Goal: Task Accomplishment & Management: Manage account settings

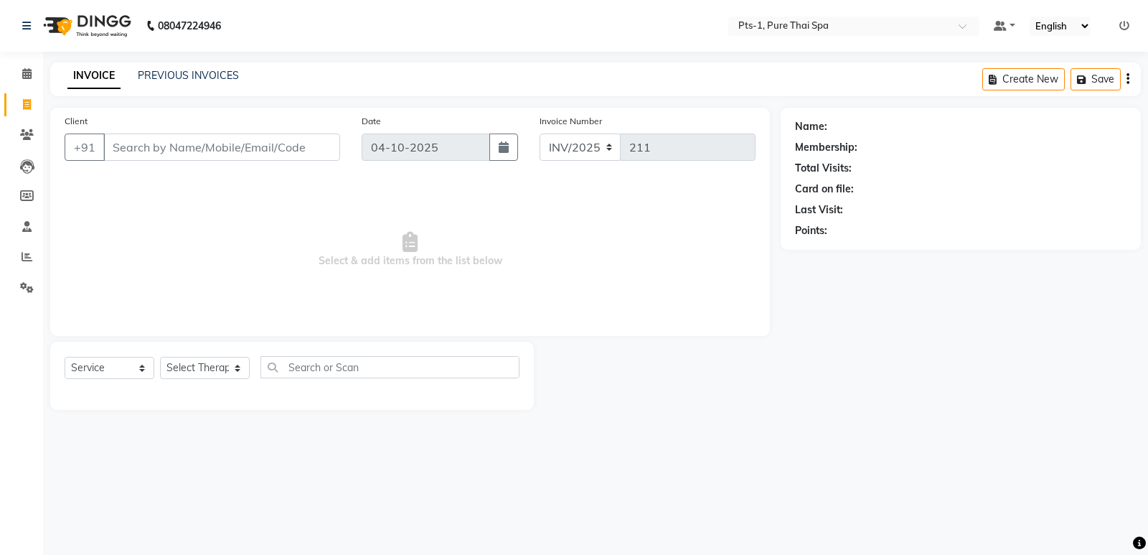
select select "service"
click at [27, 129] on icon at bounding box center [27, 134] width 14 height 11
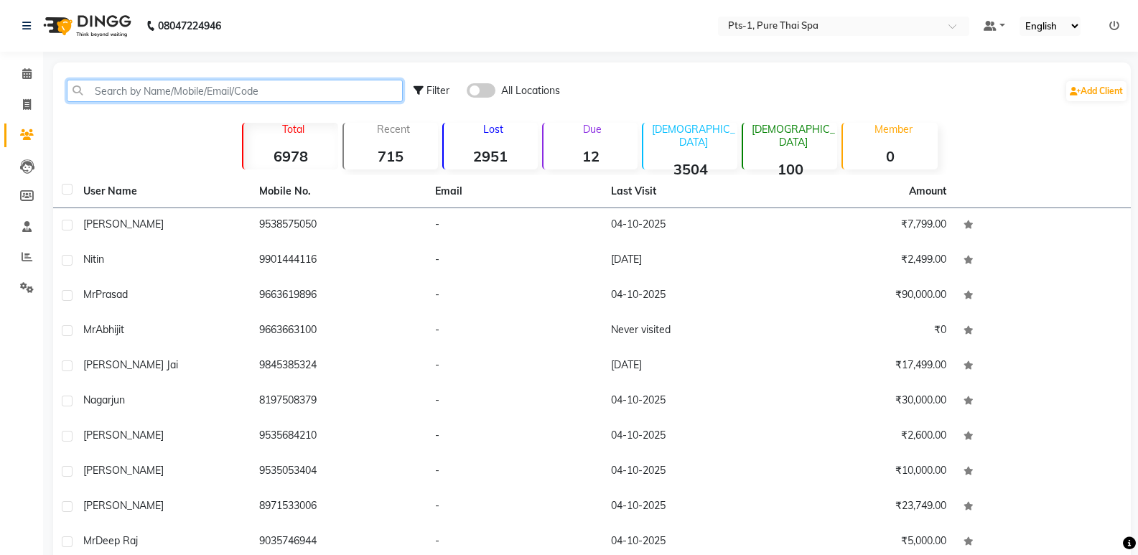
click at [109, 93] on input "text" at bounding box center [235, 91] width 336 height 22
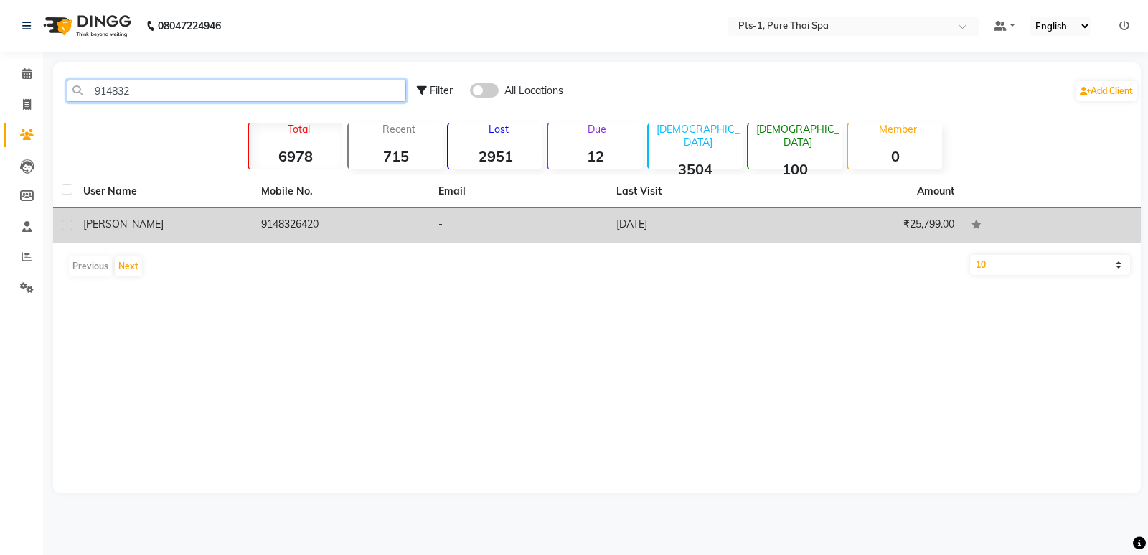
type input "914832"
click at [351, 222] on td "9148326420" at bounding box center [342, 225] width 178 height 35
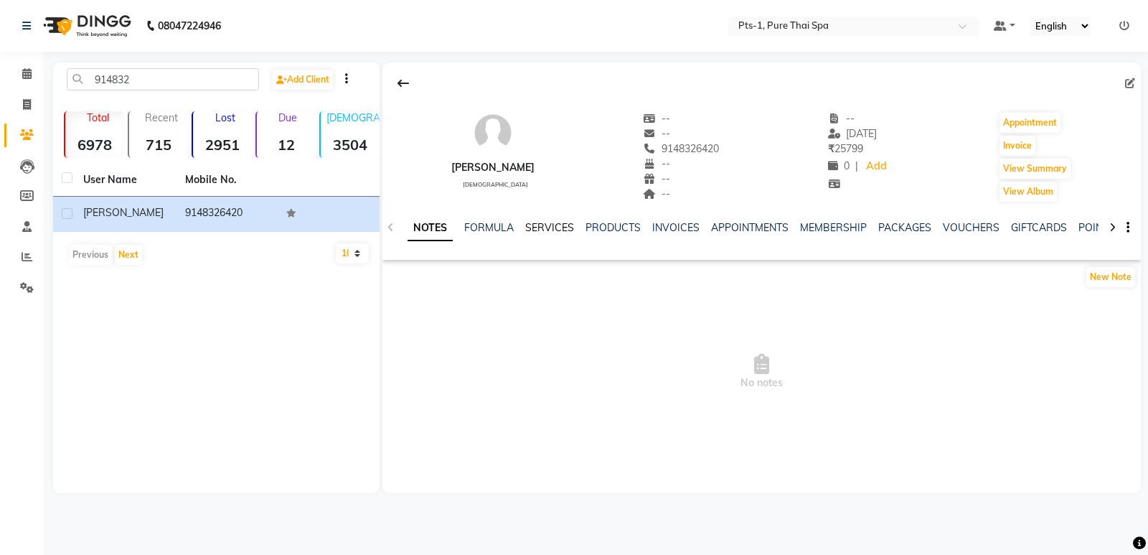
click at [546, 224] on link "SERVICES" at bounding box center [549, 227] width 49 height 13
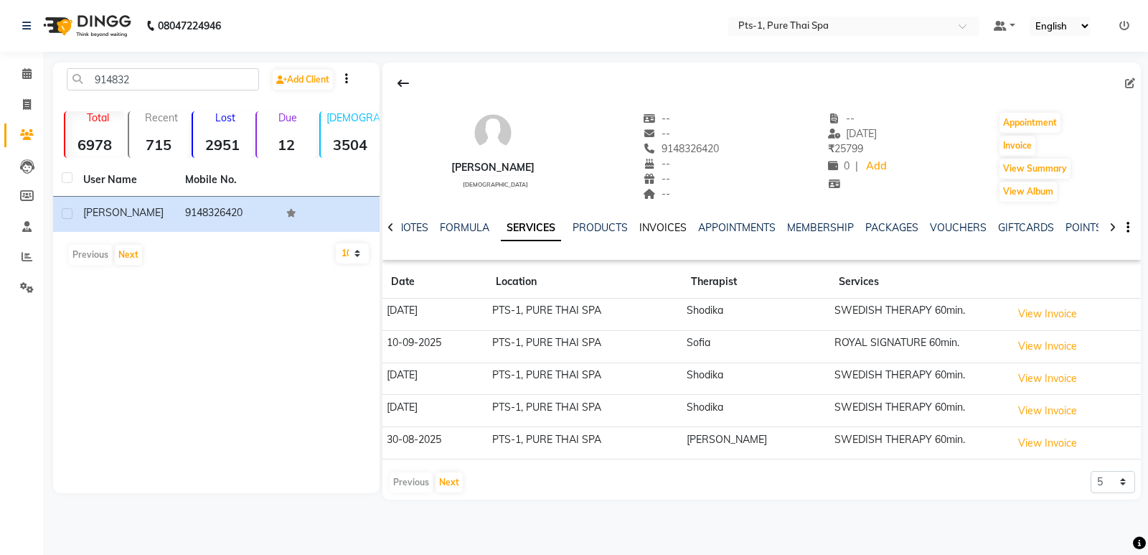
click at [665, 227] on link "INVOICES" at bounding box center [662, 227] width 47 height 13
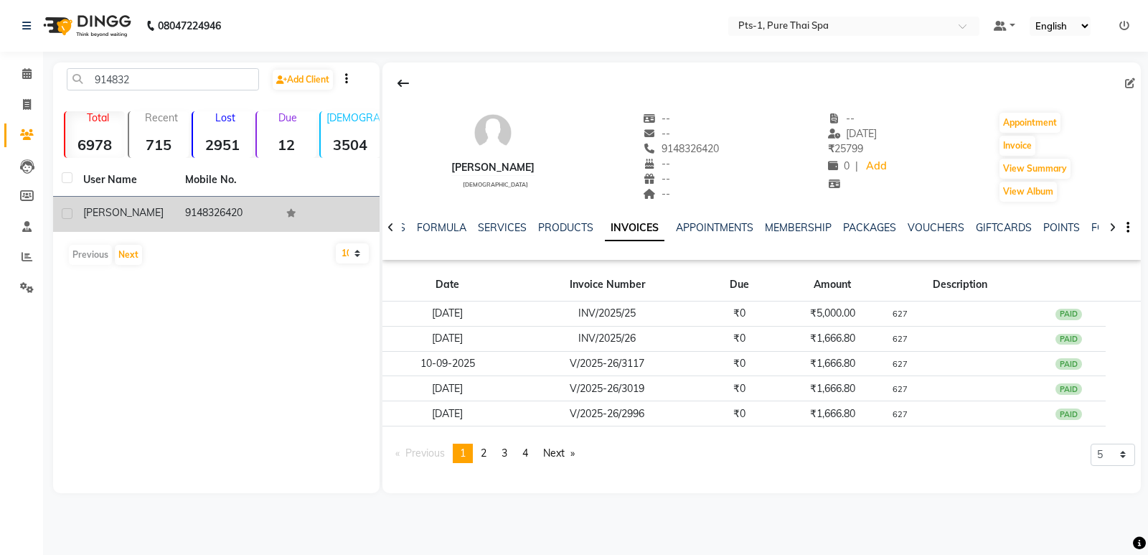
drag, startPoint x: 246, startPoint y: 206, endPoint x: 141, endPoint y: 206, distance: 104.8
click at [141, 206] on tr "[PERSON_NAME] 9148326420" at bounding box center [216, 214] width 327 height 35
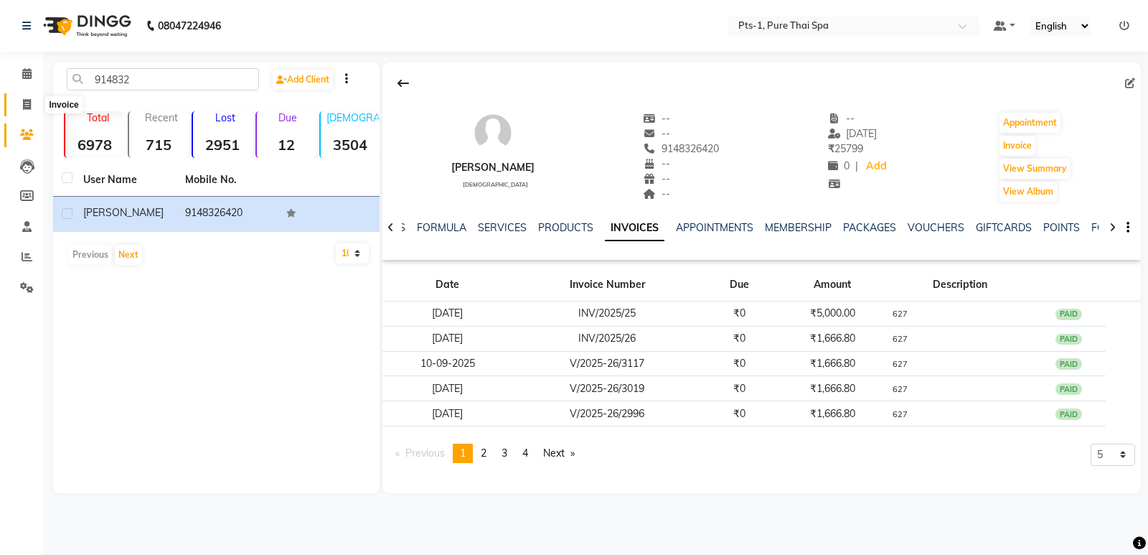
click at [27, 103] on icon at bounding box center [27, 104] width 8 height 11
select select "service"
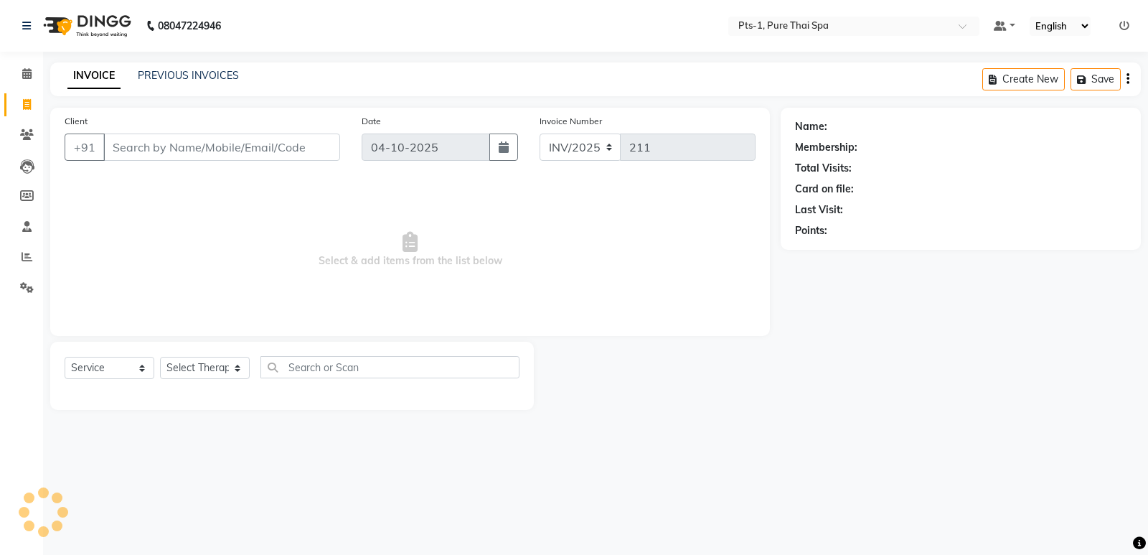
click at [145, 149] on input "Client" at bounding box center [221, 146] width 237 height 27
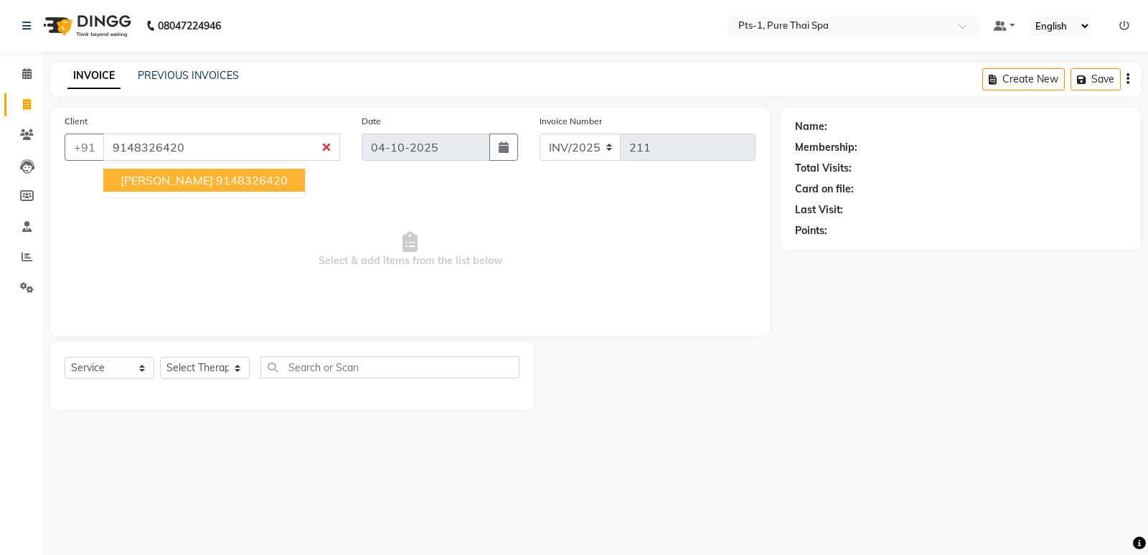
click at [216, 174] on ngb-highlight "9148326420" at bounding box center [252, 180] width 72 height 14
type input "9148326420"
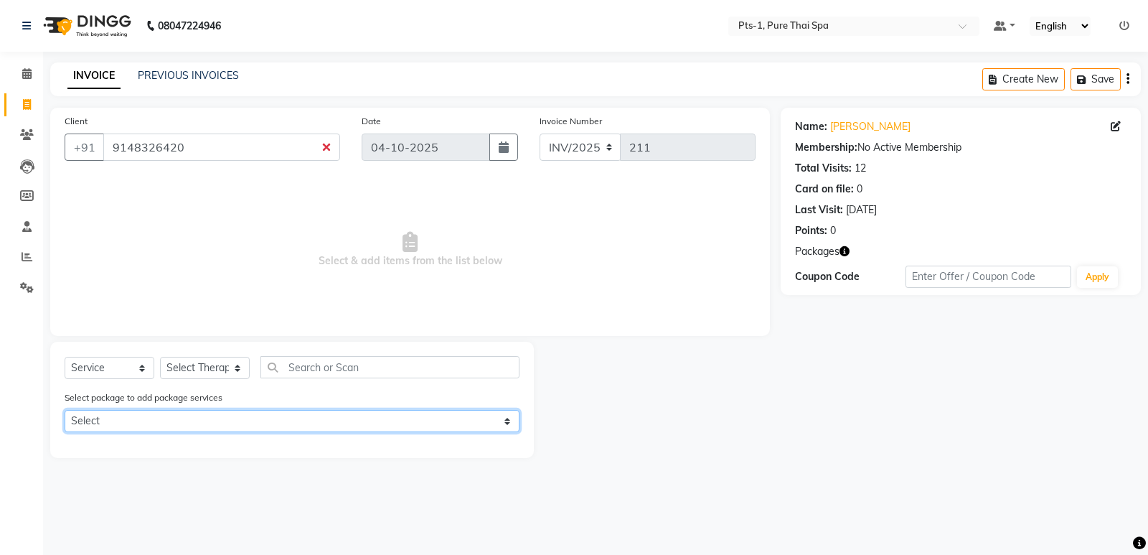
drag, startPoint x: 190, startPoint y: 413, endPoint x: 192, endPoint y: 421, distance: 7.3
click at [190, 413] on select "Select PTS PACKAGE (5K) 3 SERVICES WITH STEAM PTS PACKAGE (5K) 3 SERVICES WITH …" at bounding box center [292, 421] width 455 height 22
select select "1: Object"
click at [65, 410] on select "Select PTS PACKAGE (5K) 3 SERVICES WITH STEAM PTS PACKAGE (5K) 3 SERVICES WITH …" at bounding box center [292, 421] width 455 height 22
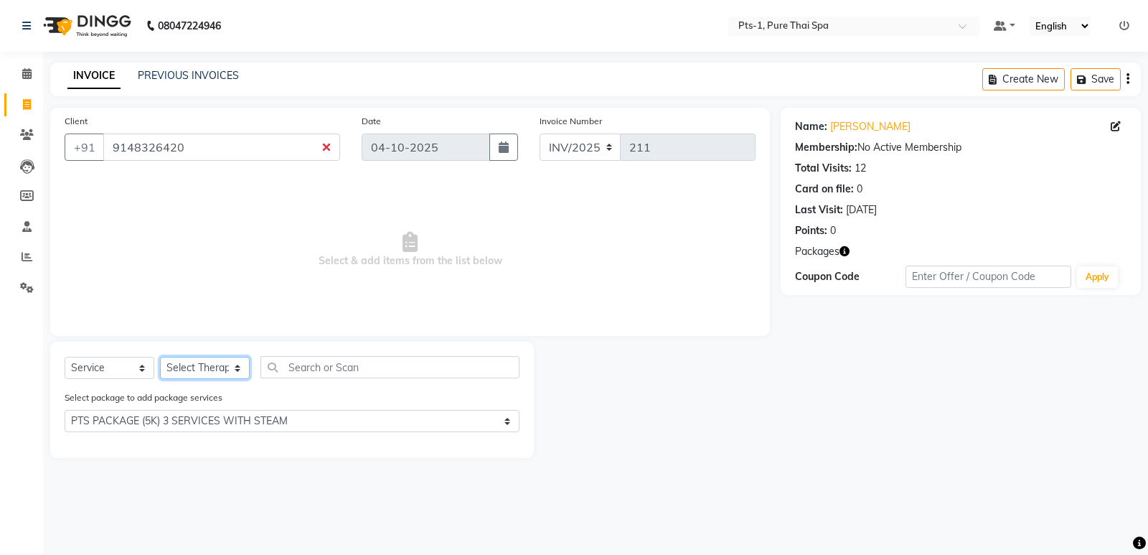
click at [207, 367] on select "Select Therapist [PERSON_NAME] anyone [PERSON_NAME] Jeje [PERSON_NAME] [PERSON_…" at bounding box center [205, 368] width 90 height 22
select select "61014"
click at [160, 357] on select "Select Therapist [PERSON_NAME] anyone [PERSON_NAME] Jeje [PERSON_NAME] [PERSON_…" at bounding box center [205, 368] width 90 height 22
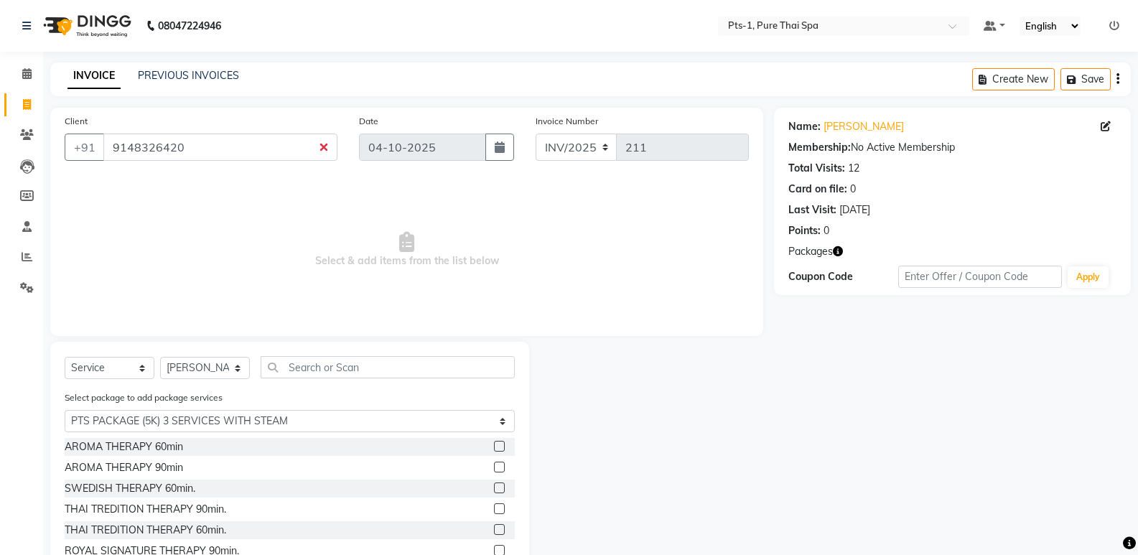
click at [494, 486] on label at bounding box center [499, 487] width 11 height 11
click at [494, 486] on input "checkbox" at bounding box center [498, 488] width 9 height 9
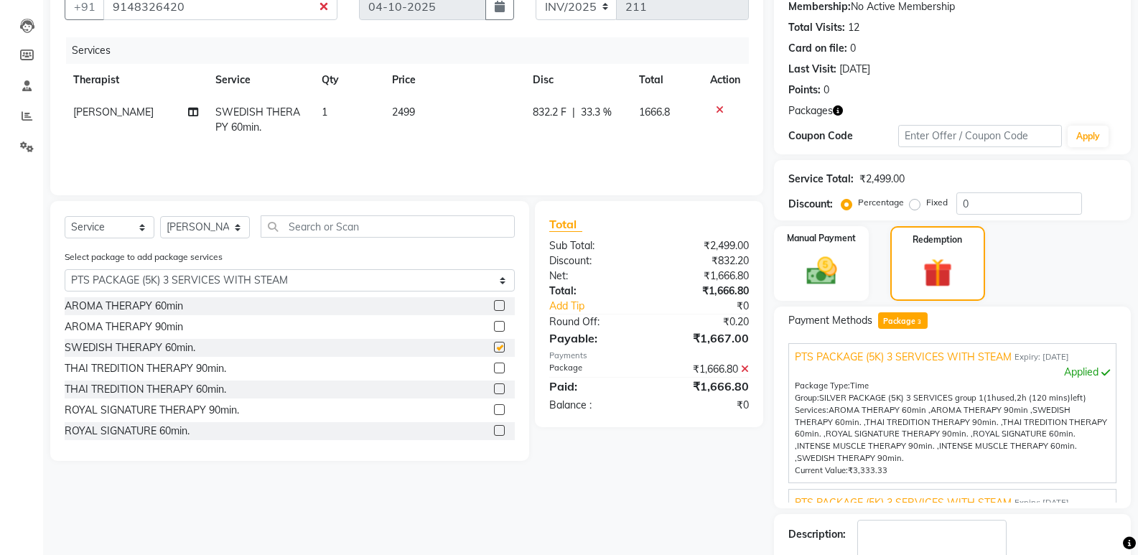
checkbox input "false"
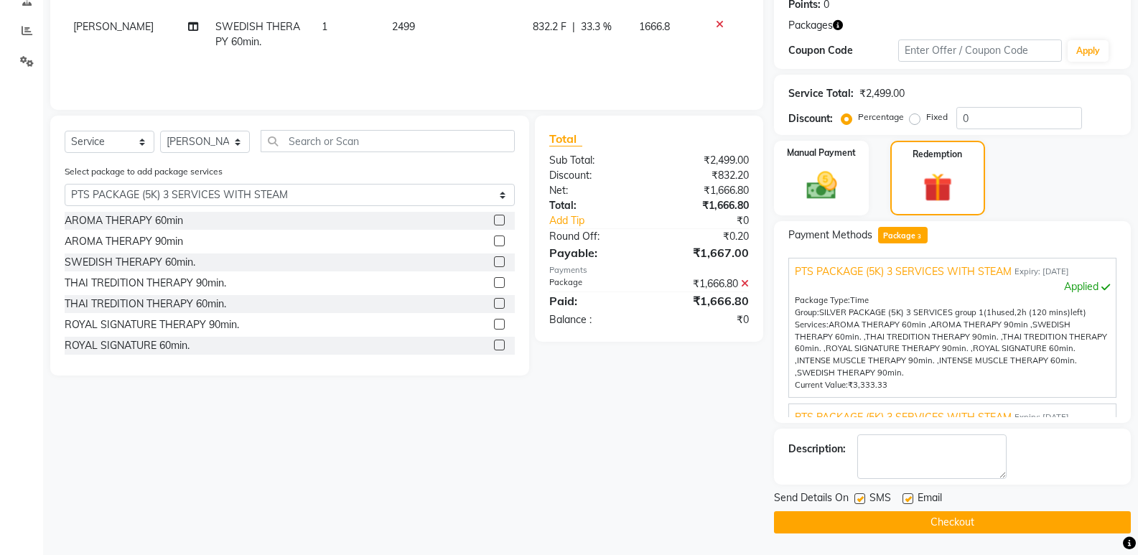
click at [854, 496] on label at bounding box center [859, 498] width 11 height 11
click at [854, 496] on input "checkbox" at bounding box center [858, 498] width 9 height 9
checkbox input "false"
click at [906, 497] on label at bounding box center [907, 498] width 11 height 11
click at [906, 497] on input "checkbox" at bounding box center [906, 498] width 9 height 9
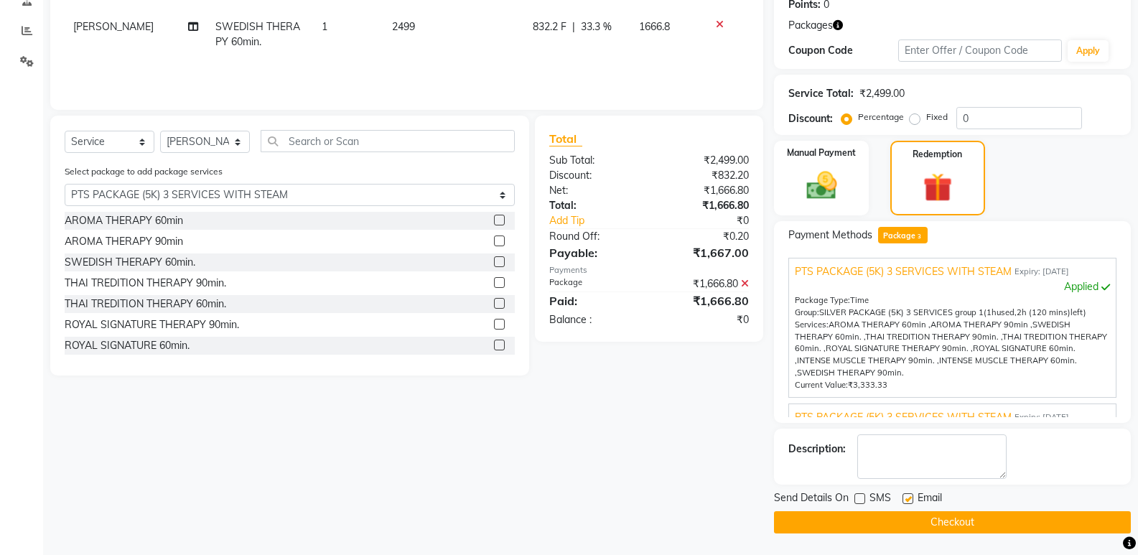
checkbox input "false"
click at [914, 446] on textarea at bounding box center [931, 456] width 149 height 44
type textarea "627"
click at [916, 520] on button "Checkout" at bounding box center [952, 522] width 357 height 22
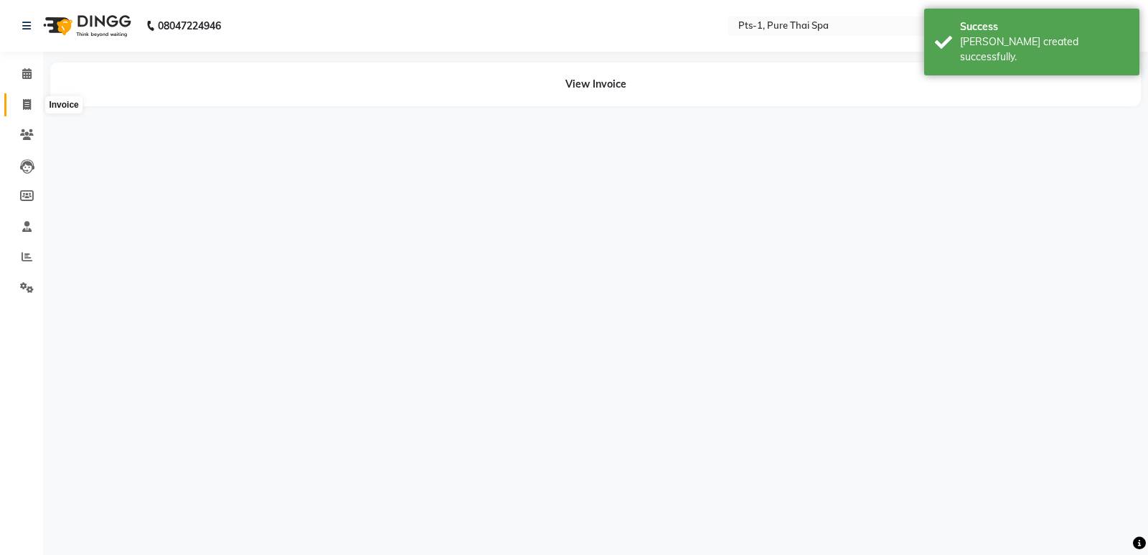
click at [29, 102] on icon at bounding box center [27, 104] width 8 height 11
select select "service"
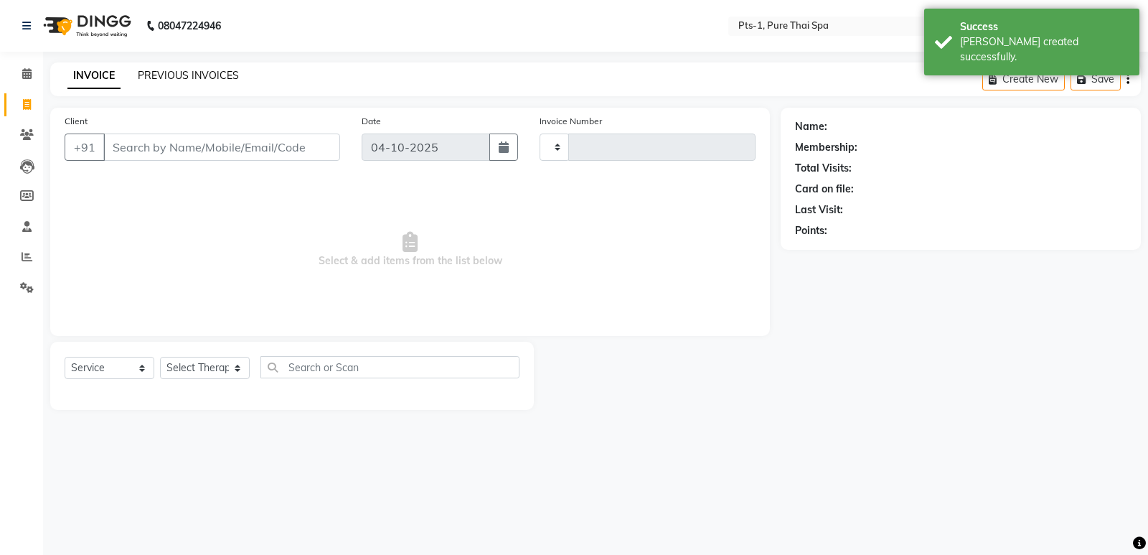
type input "212"
select select "9048"
click at [211, 72] on link "PREVIOUS INVOICES" at bounding box center [188, 75] width 101 height 13
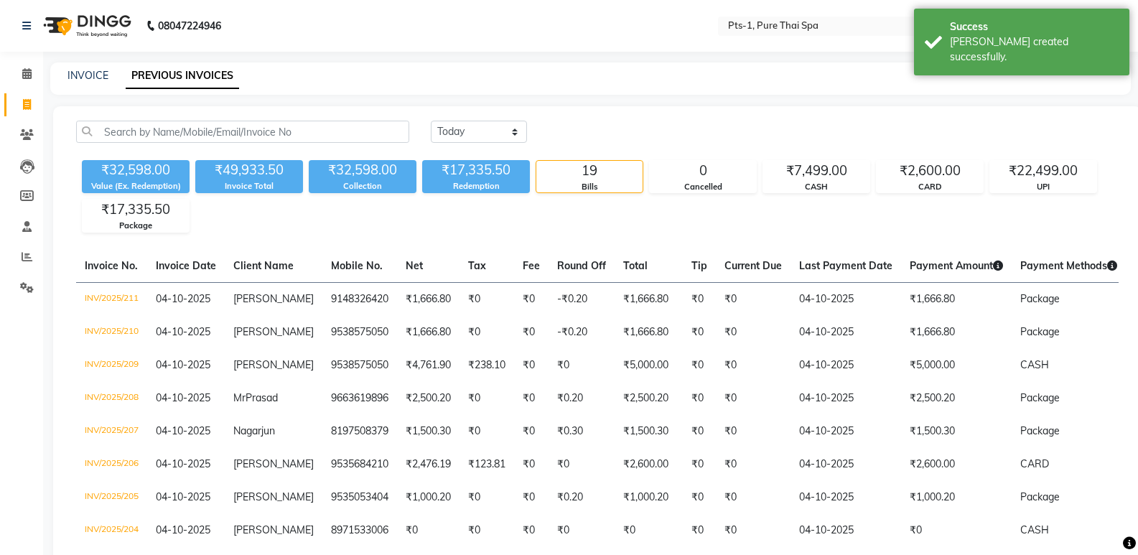
click at [78, 68] on div "INVOICE" at bounding box center [87, 75] width 41 height 15
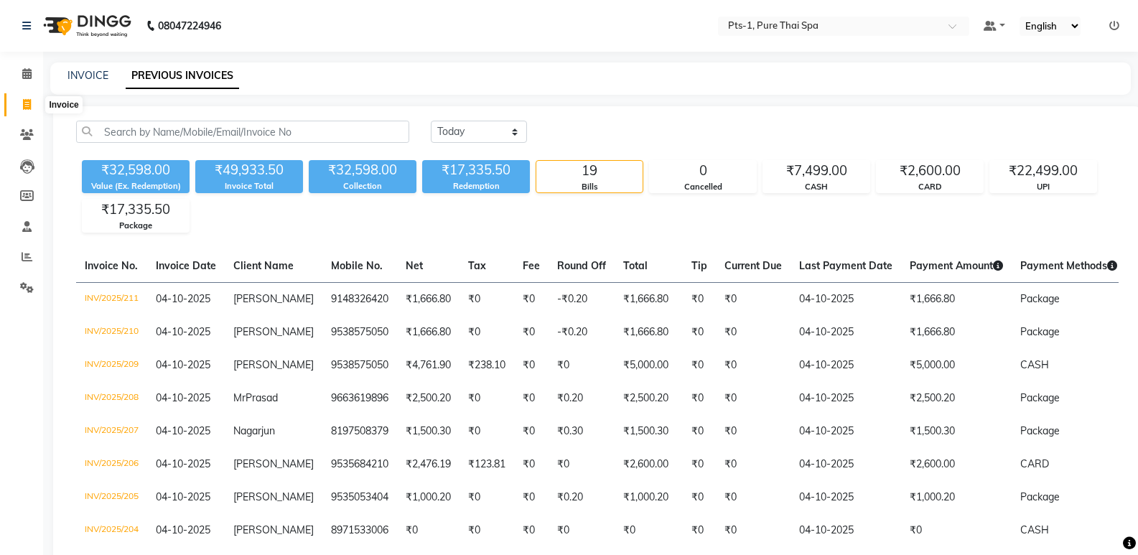
click at [19, 104] on span at bounding box center [26, 105] width 25 height 17
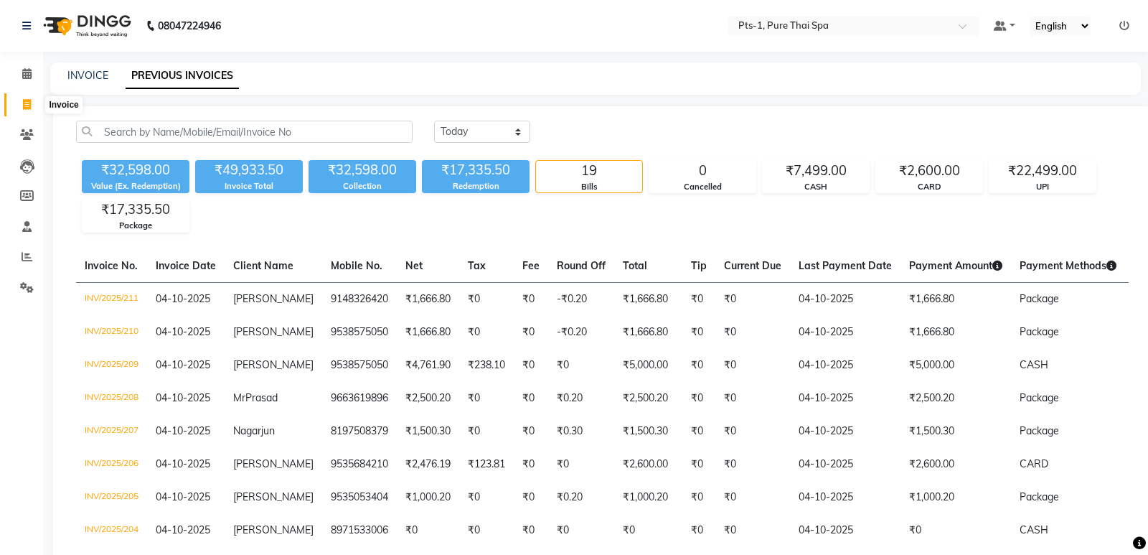
select select "service"
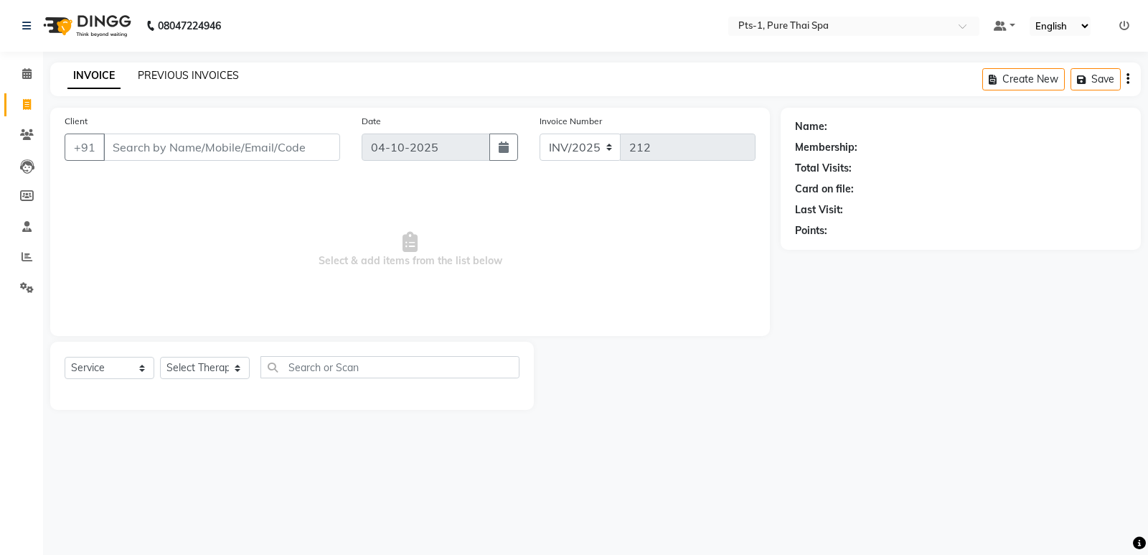
click at [182, 75] on link "PREVIOUS INVOICES" at bounding box center [188, 75] width 101 height 13
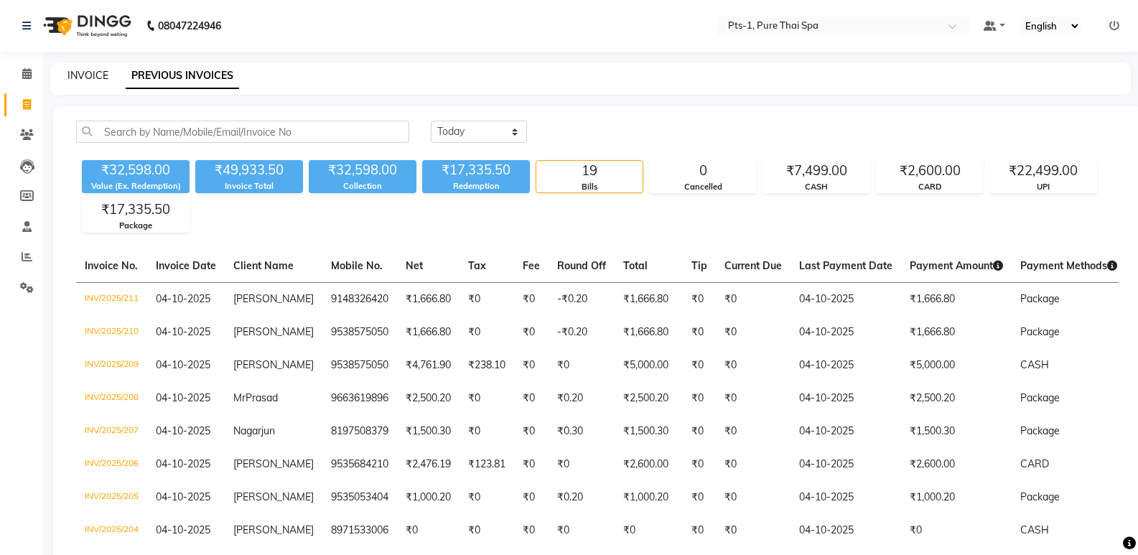
click at [100, 72] on link "INVOICE" at bounding box center [87, 75] width 41 height 13
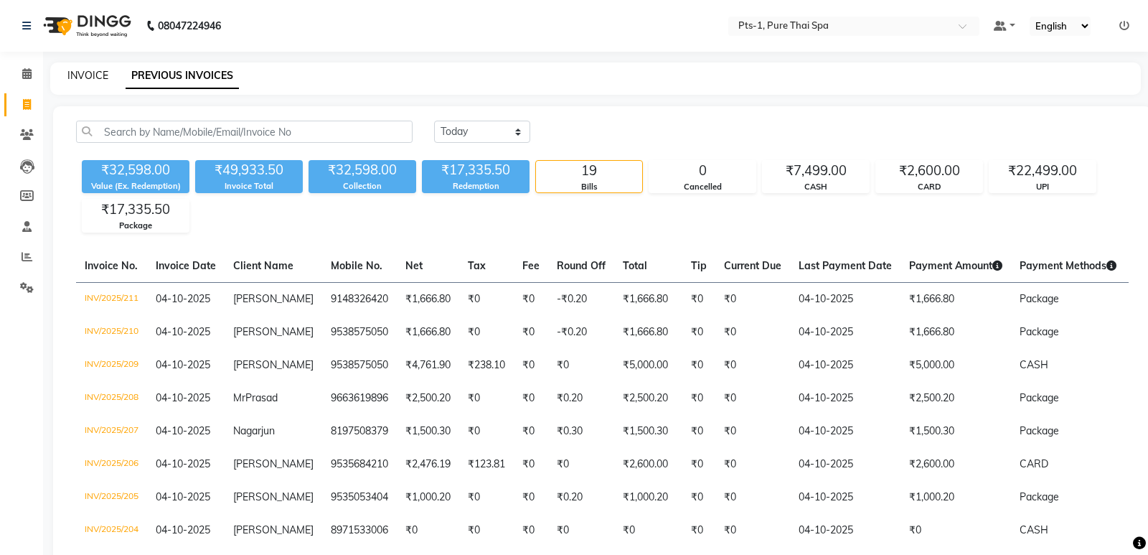
select select "service"
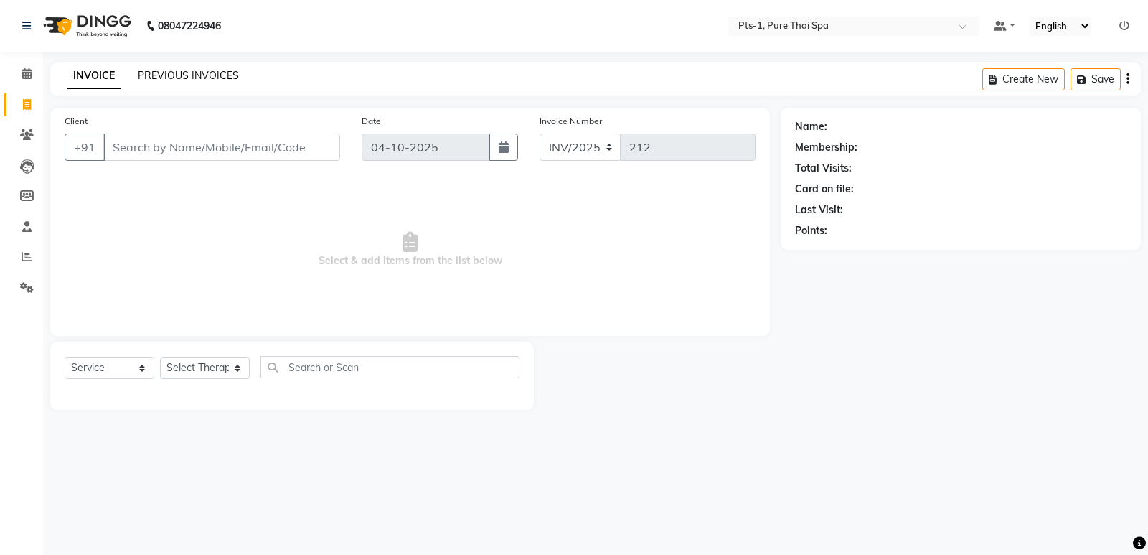
click at [180, 75] on link "PREVIOUS INVOICES" at bounding box center [188, 75] width 101 height 13
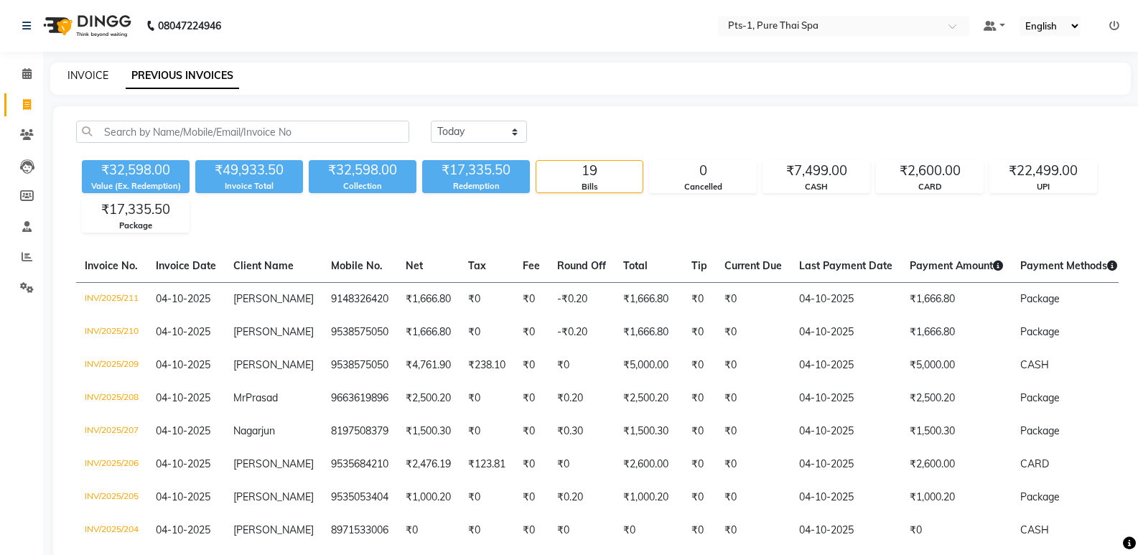
click at [90, 75] on link "INVOICE" at bounding box center [87, 75] width 41 height 13
select select "service"
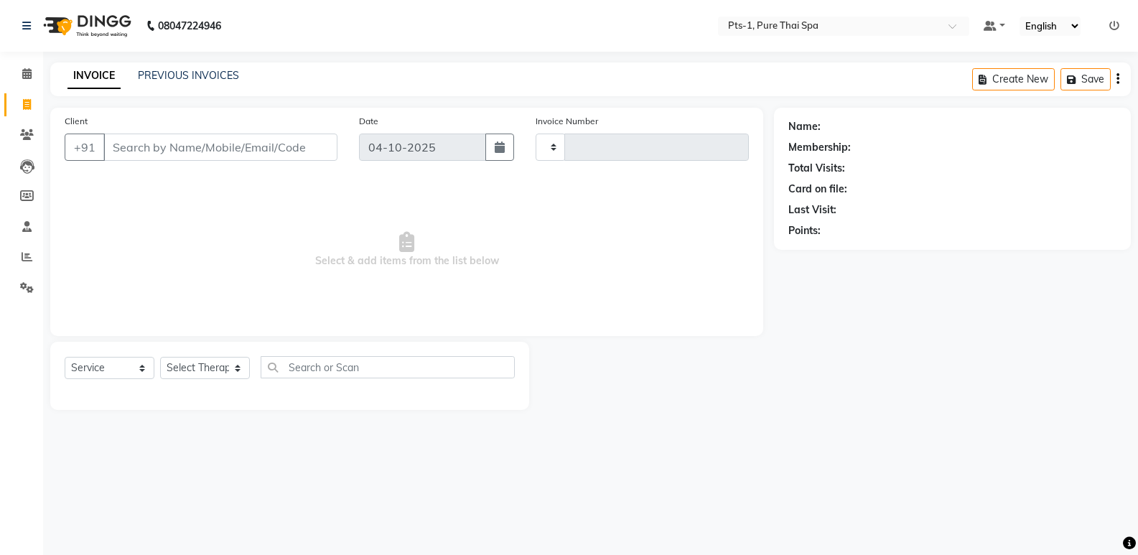
type input "212"
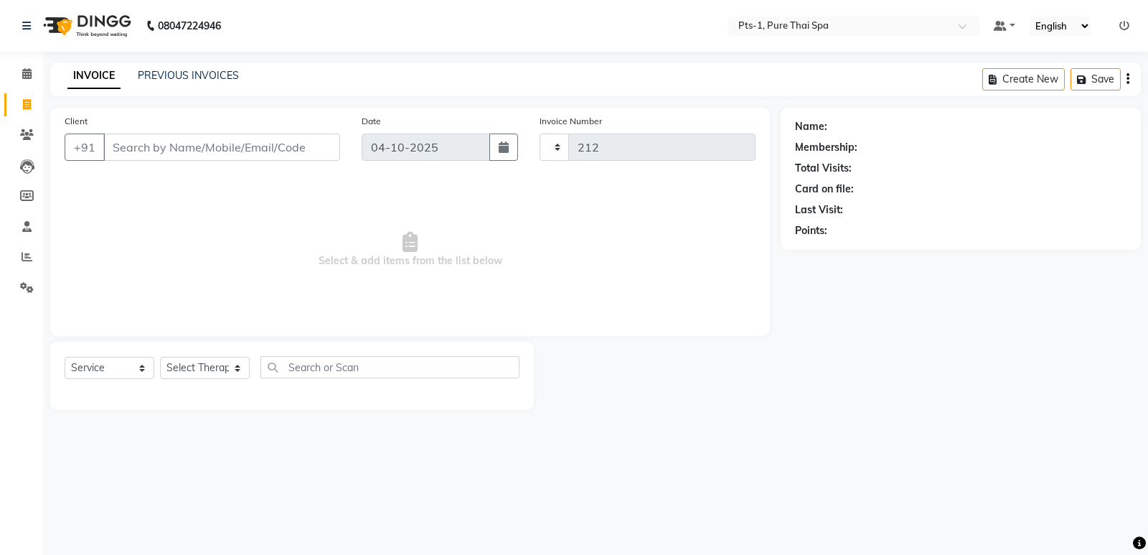
select select "9048"
click at [195, 74] on link "PREVIOUS INVOICES" at bounding box center [188, 75] width 101 height 13
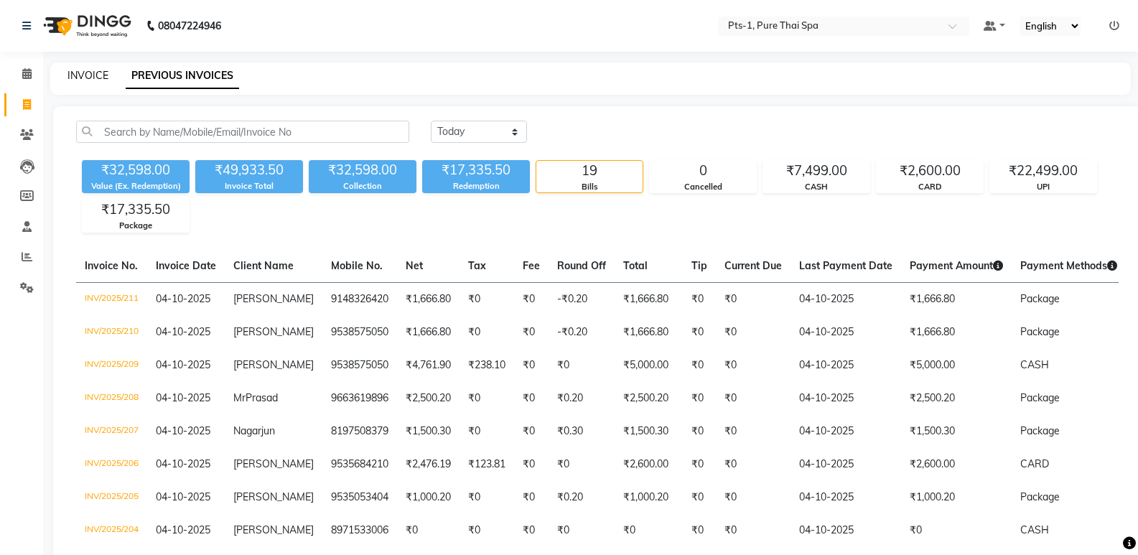
click at [88, 75] on link "INVOICE" at bounding box center [87, 75] width 41 height 13
select select "service"
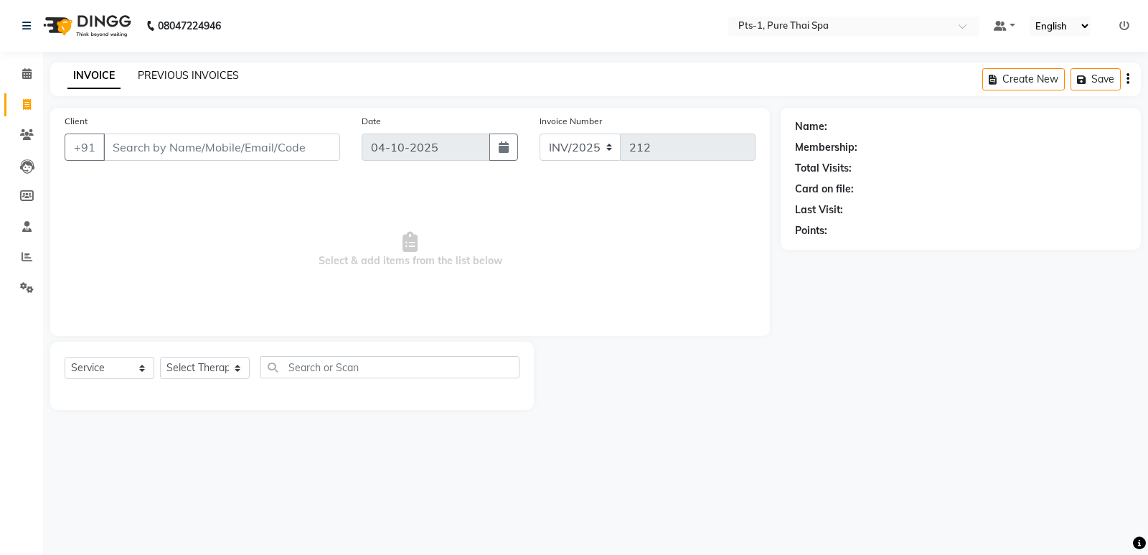
click at [185, 72] on link "PREVIOUS INVOICES" at bounding box center [188, 75] width 101 height 13
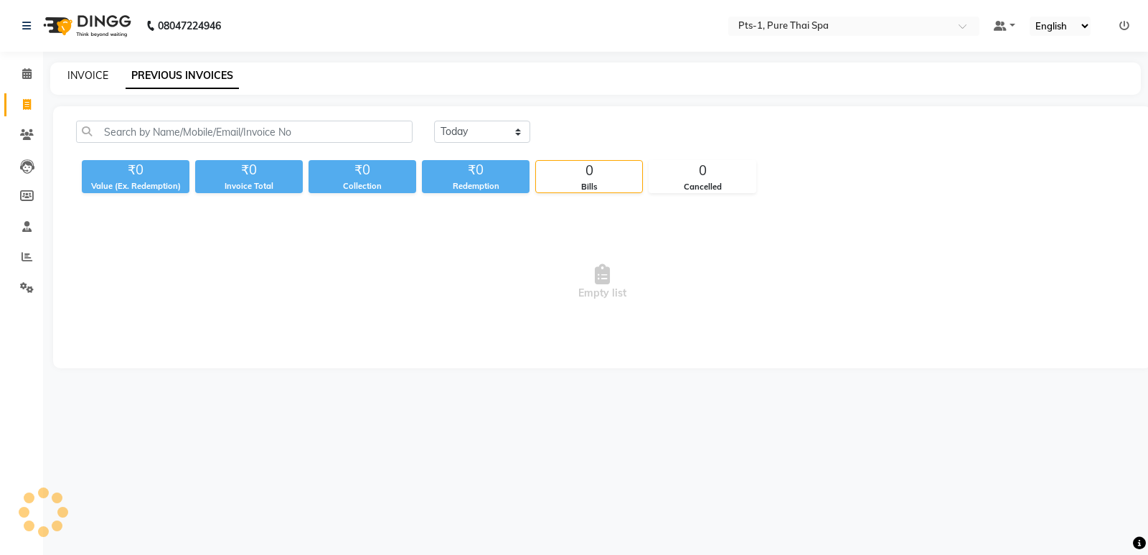
click at [96, 72] on link "INVOICE" at bounding box center [87, 75] width 41 height 13
select select "service"
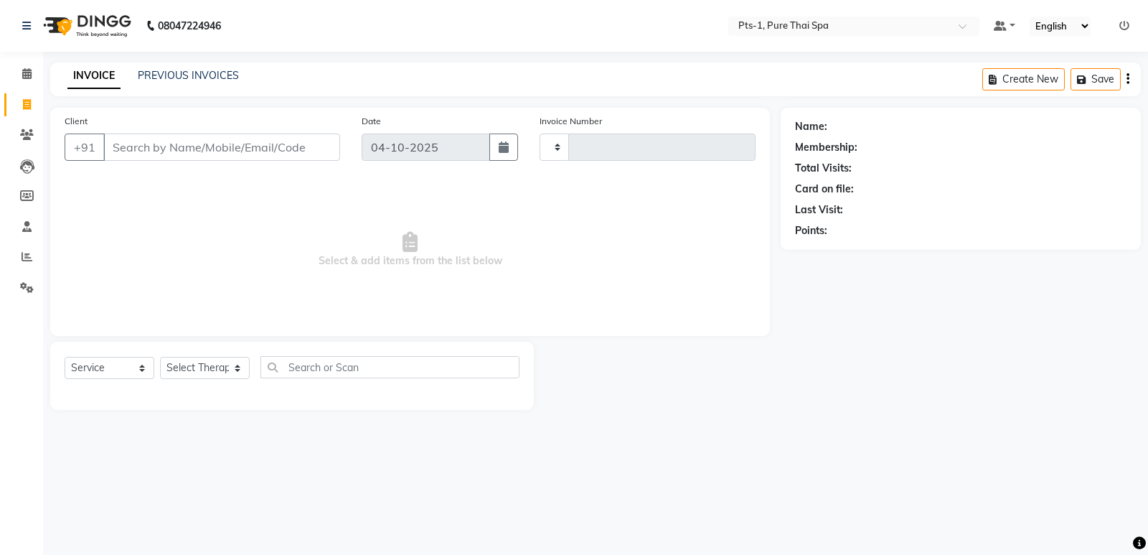
type input "212"
select select "9048"
click at [160, 79] on link "PREVIOUS INVOICES" at bounding box center [188, 75] width 101 height 13
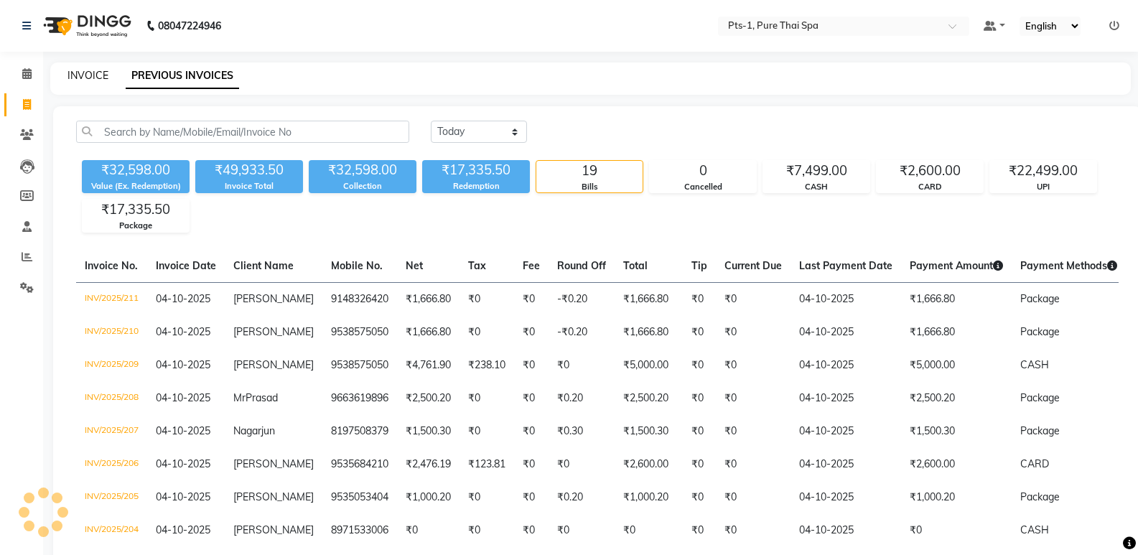
click at [90, 77] on link "INVOICE" at bounding box center [87, 75] width 41 height 13
select select "service"
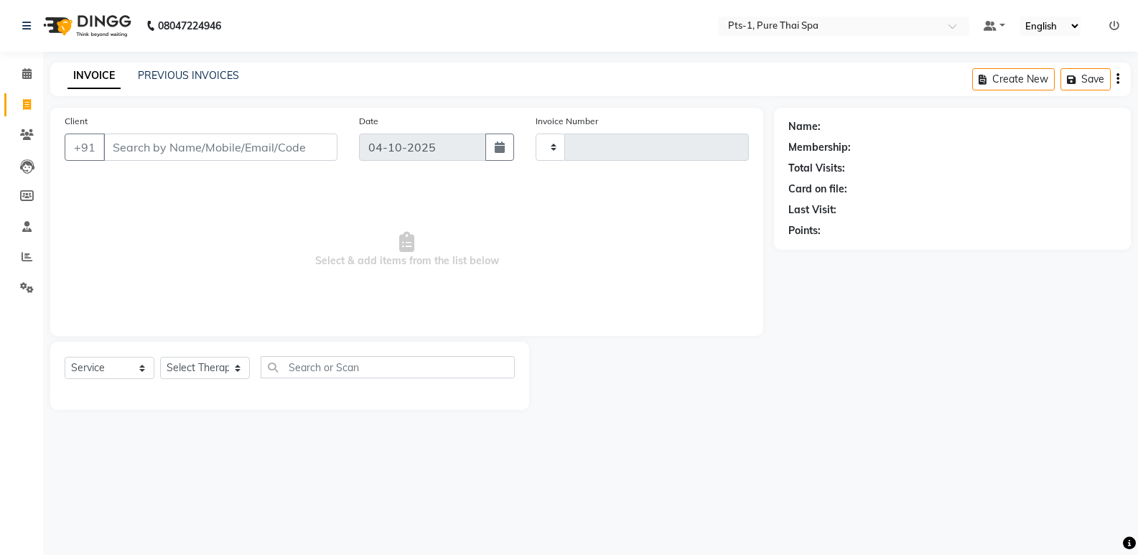
type input "212"
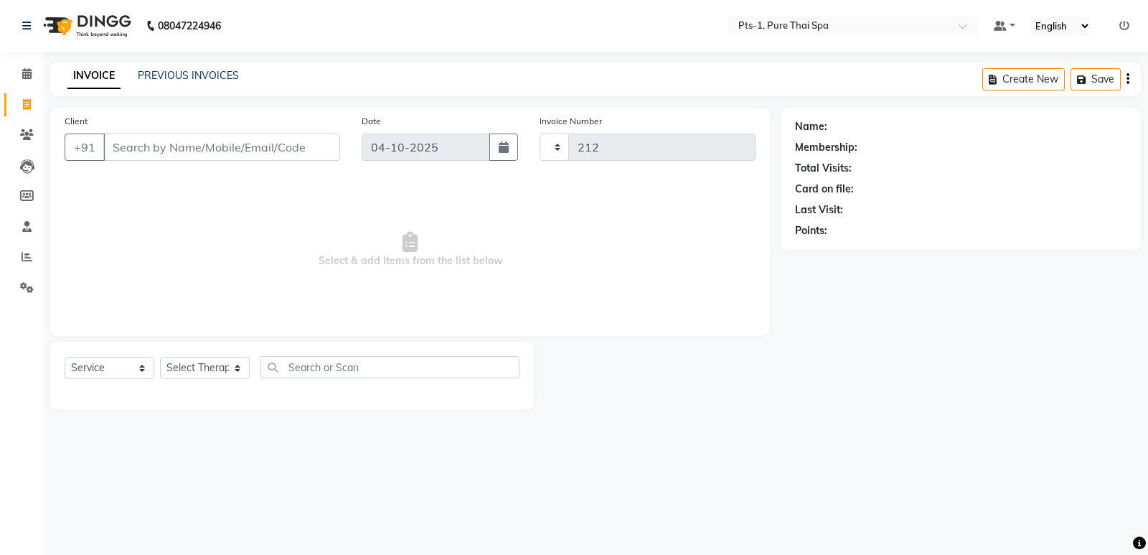
select select "9048"
click at [26, 75] on icon at bounding box center [26, 73] width 9 height 11
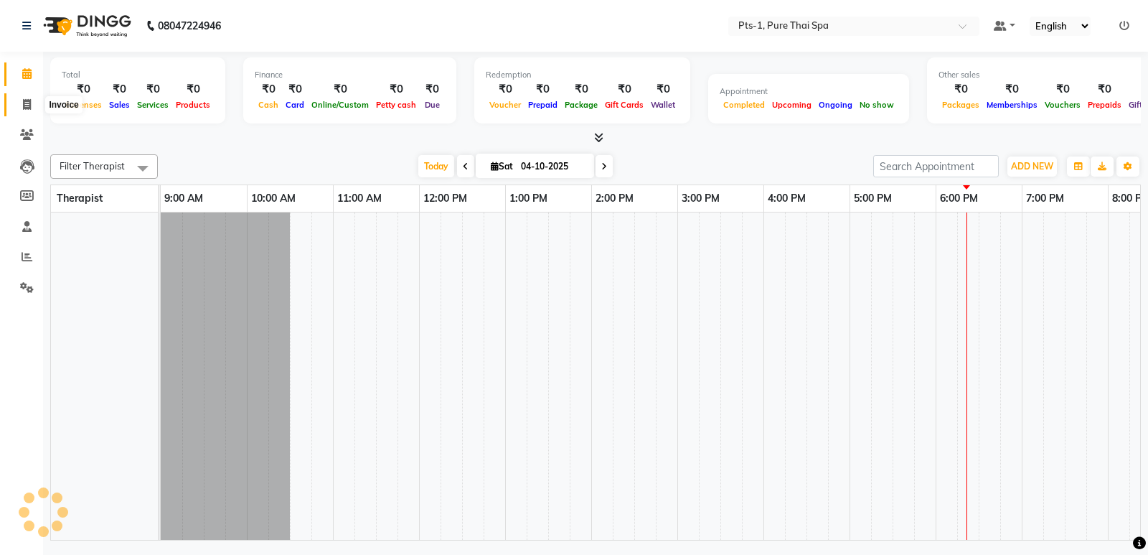
click at [27, 105] on icon at bounding box center [27, 104] width 8 height 11
select select "service"
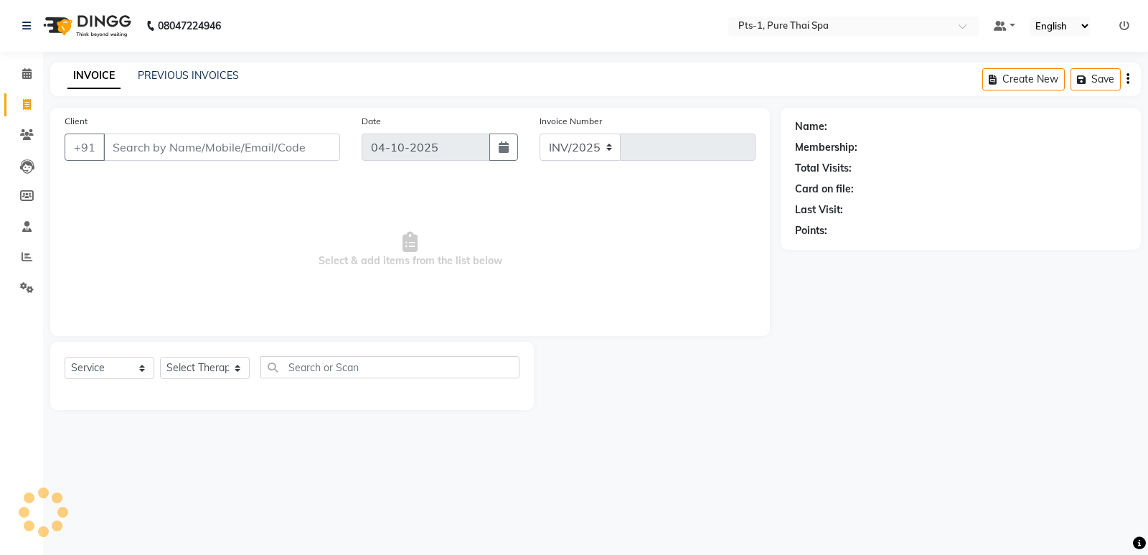
select select "9048"
type input "212"
click at [176, 78] on link "PREVIOUS INVOICES" at bounding box center [188, 75] width 101 height 13
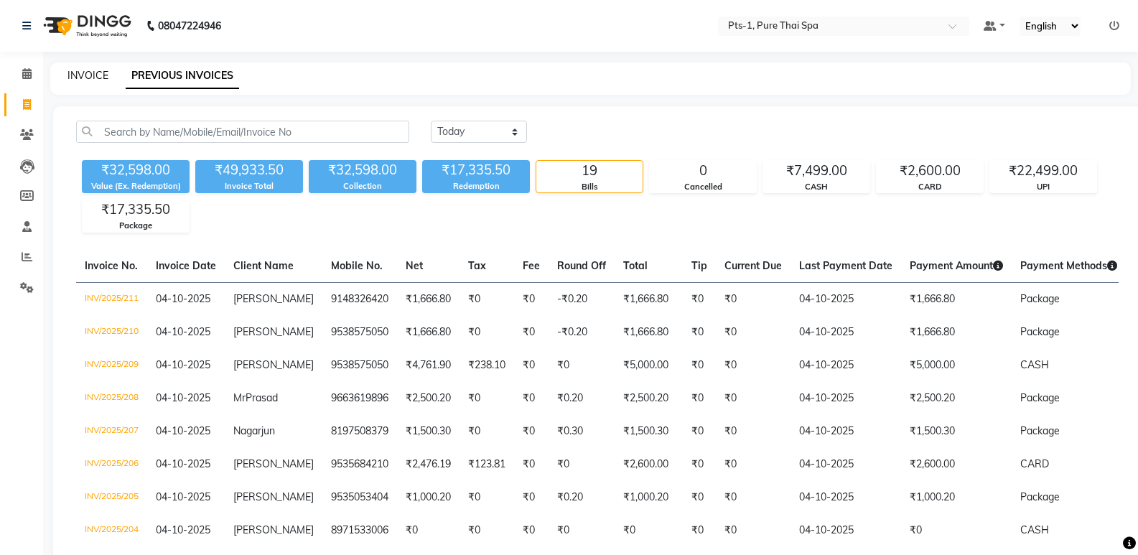
click at [94, 78] on link "INVOICE" at bounding box center [87, 75] width 41 height 13
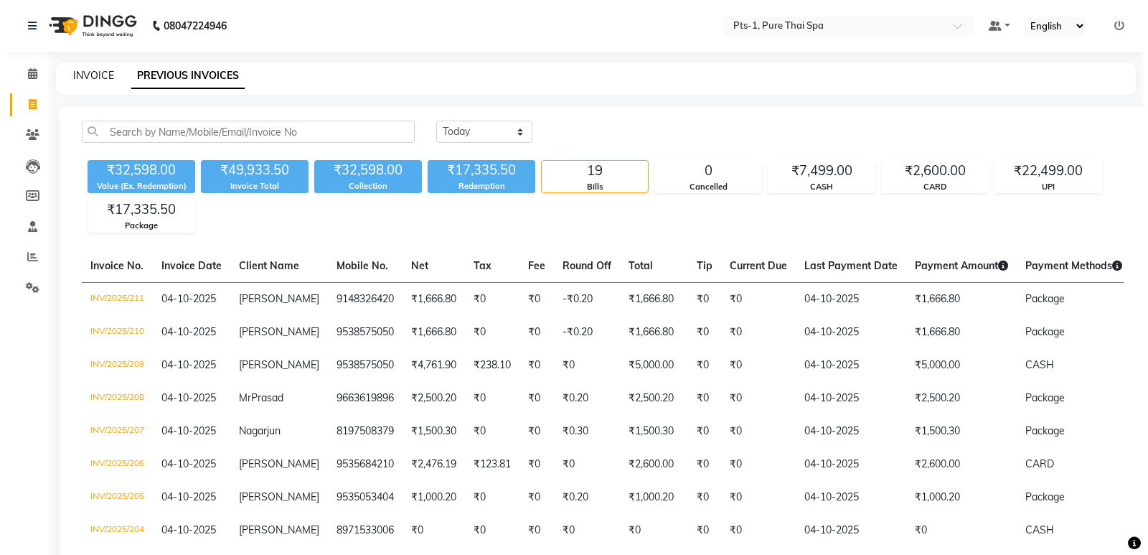
select select "service"
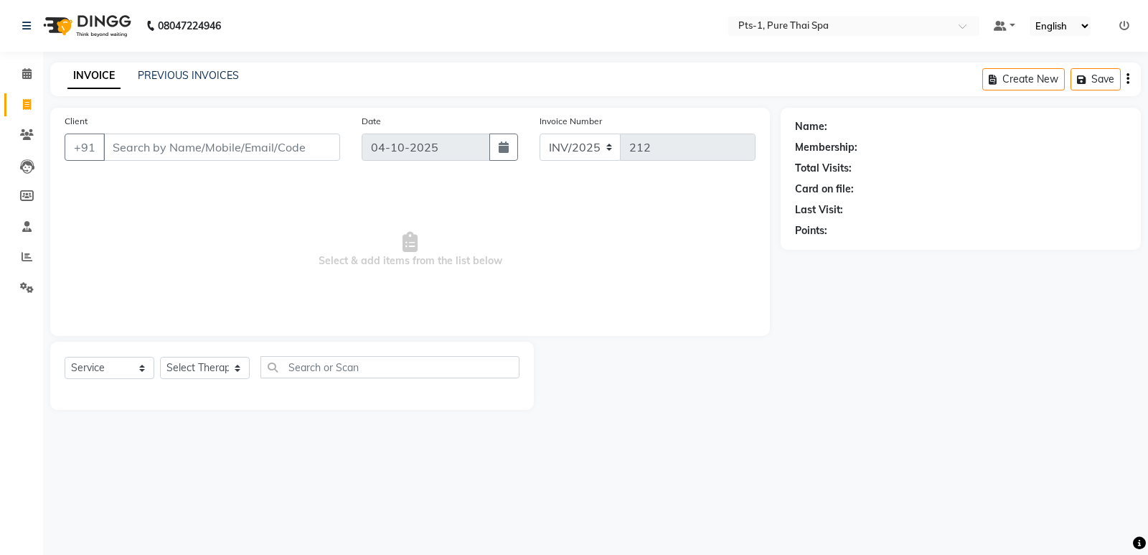
click at [29, 95] on link "Invoice" at bounding box center [21, 105] width 34 height 24
select select "service"
click at [156, 74] on link "PREVIOUS INVOICES" at bounding box center [188, 75] width 101 height 13
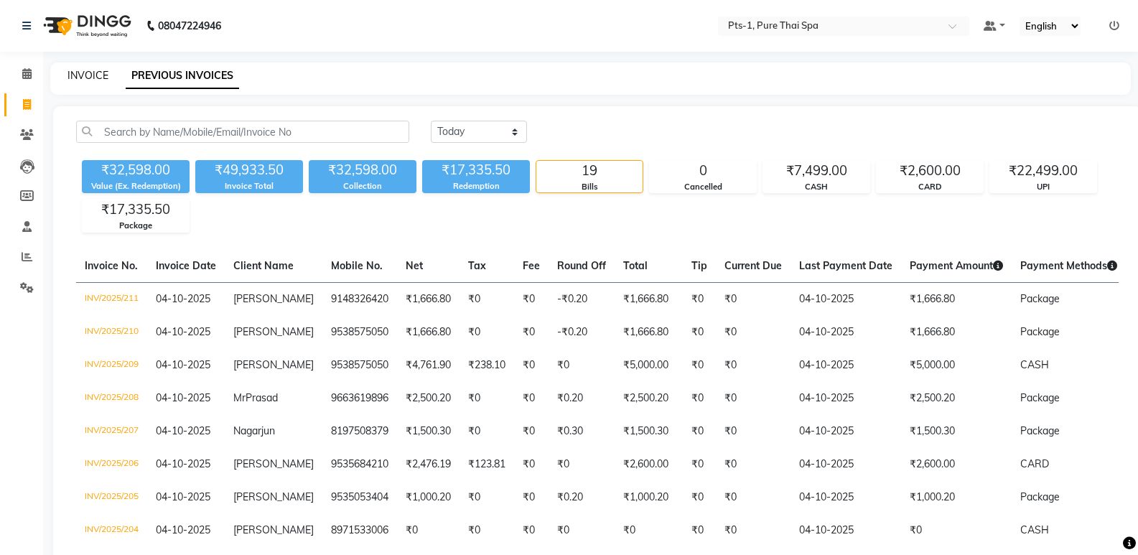
click at [78, 78] on link "INVOICE" at bounding box center [87, 75] width 41 height 13
select select "service"
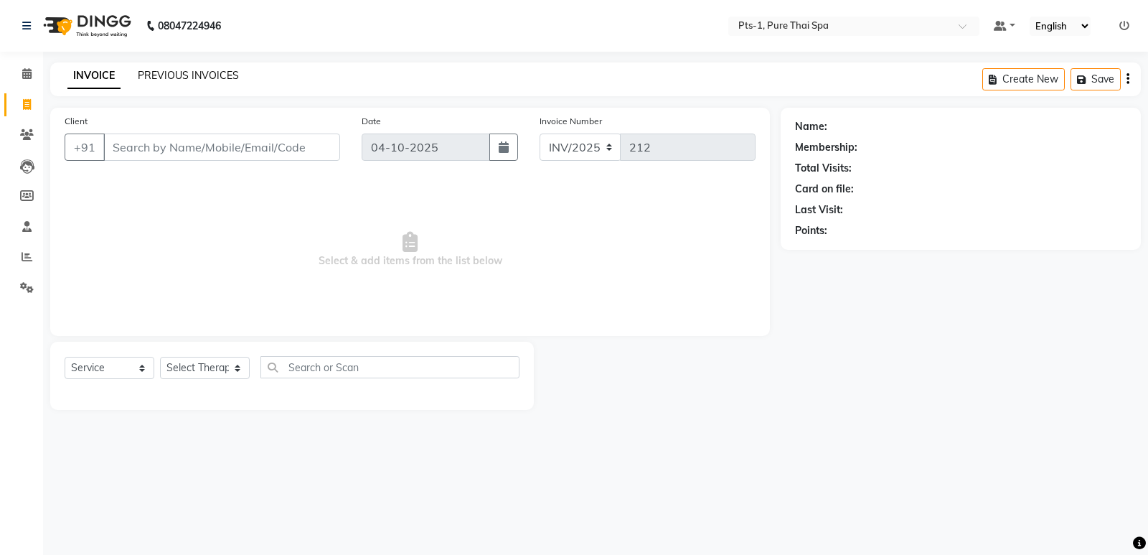
click at [177, 75] on link "PREVIOUS INVOICES" at bounding box center [188, 75] width 101 height 13
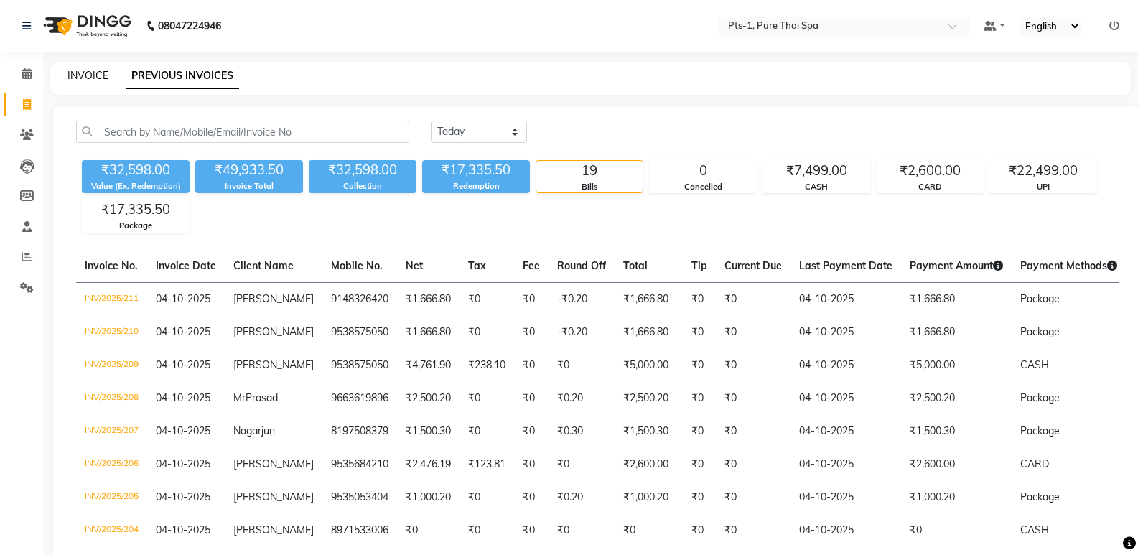
click at [80, 73] on link "INVOICE" at bounding box center [87, 75] width 41 height 13
select select "service"
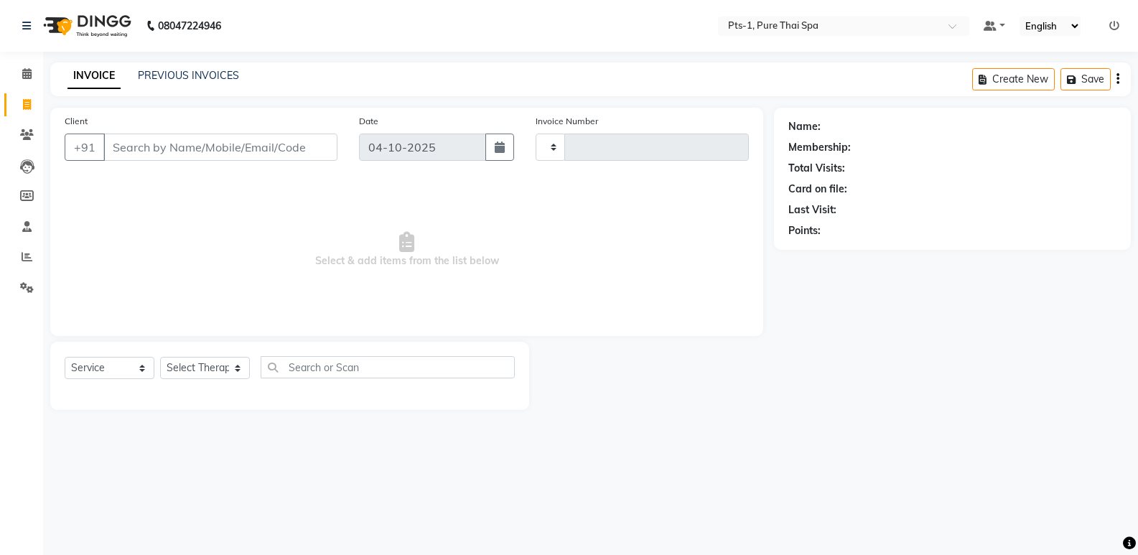
type input "212"
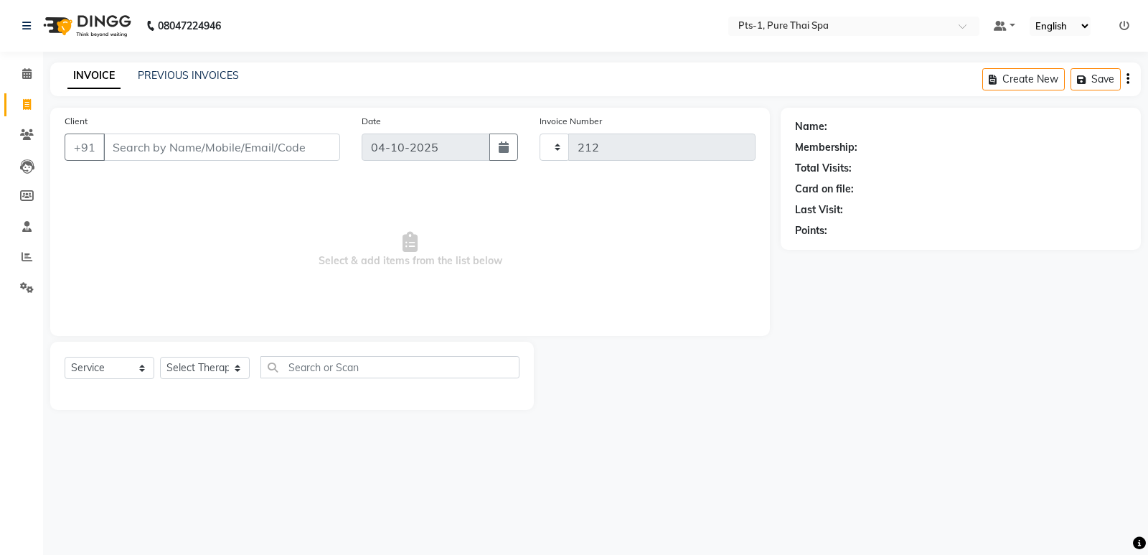
select select "9048"
click at [174, 75] on link "PREVIOUS INVOICES" at bounding box center [188, 75] width 101 height 13
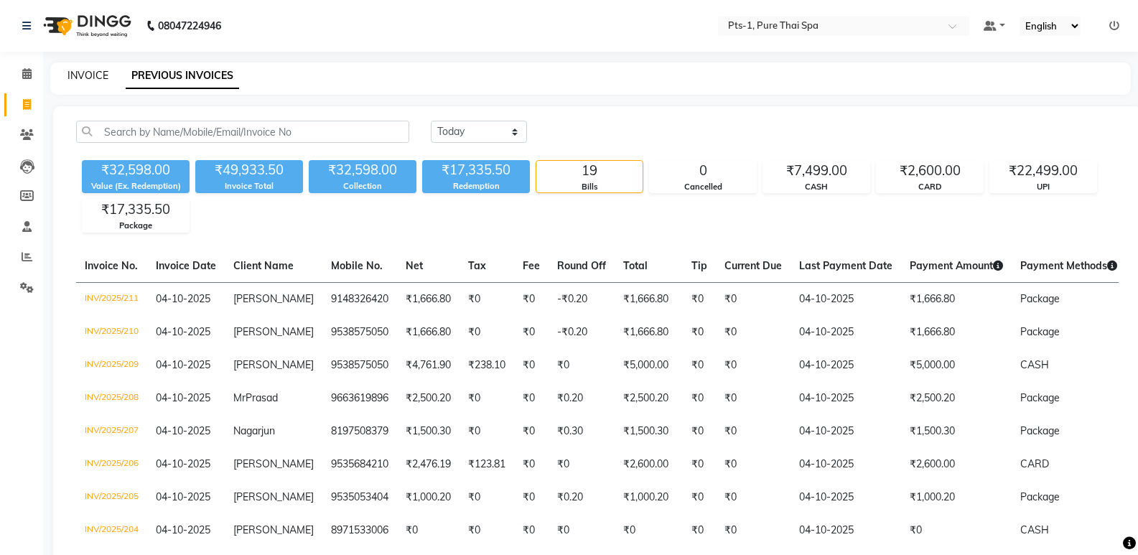
click at [83, 74] on link "INVOICE" at bounding box center [87, 75] width 41 height 13
select select "service"
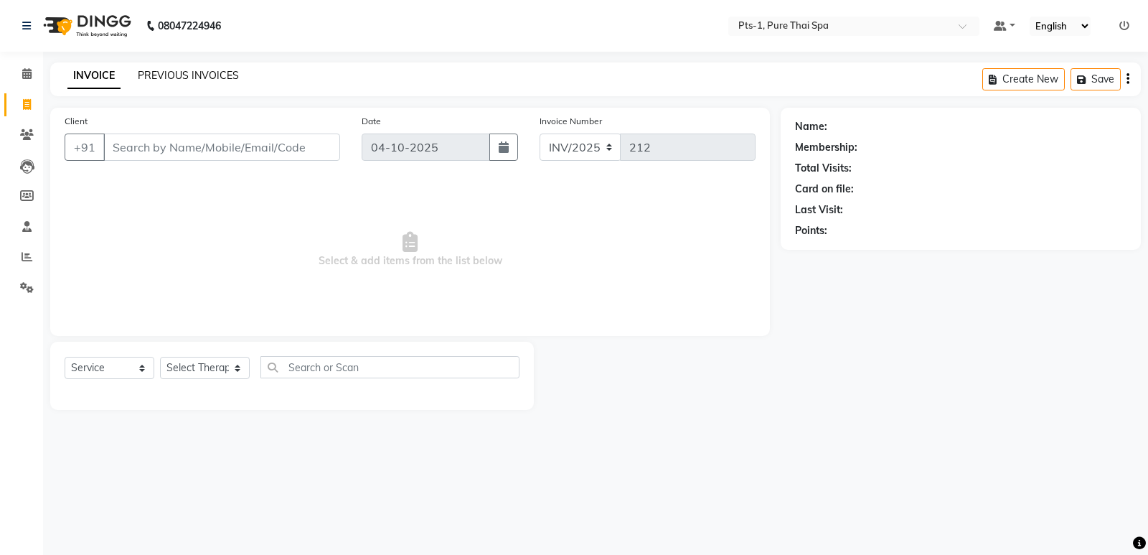
click at [167, 74] on link "PREVIOUS INVOICES" at bounding box center [188, 75] width 101 height 13
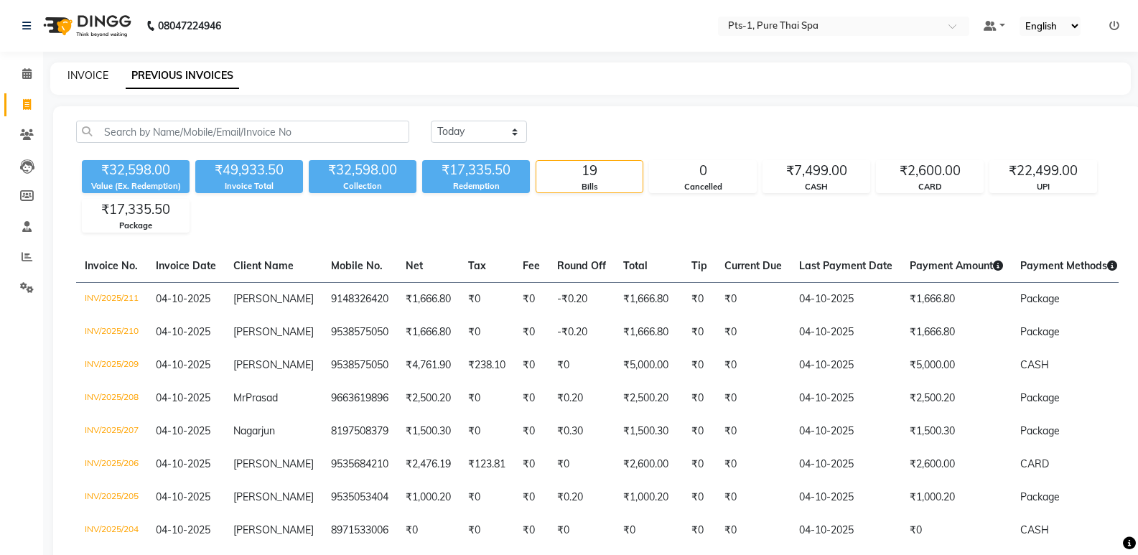
click at [97, 74] on link "INVOICE" at bounding box center [87, 75] width 41 height 13
select select "service"
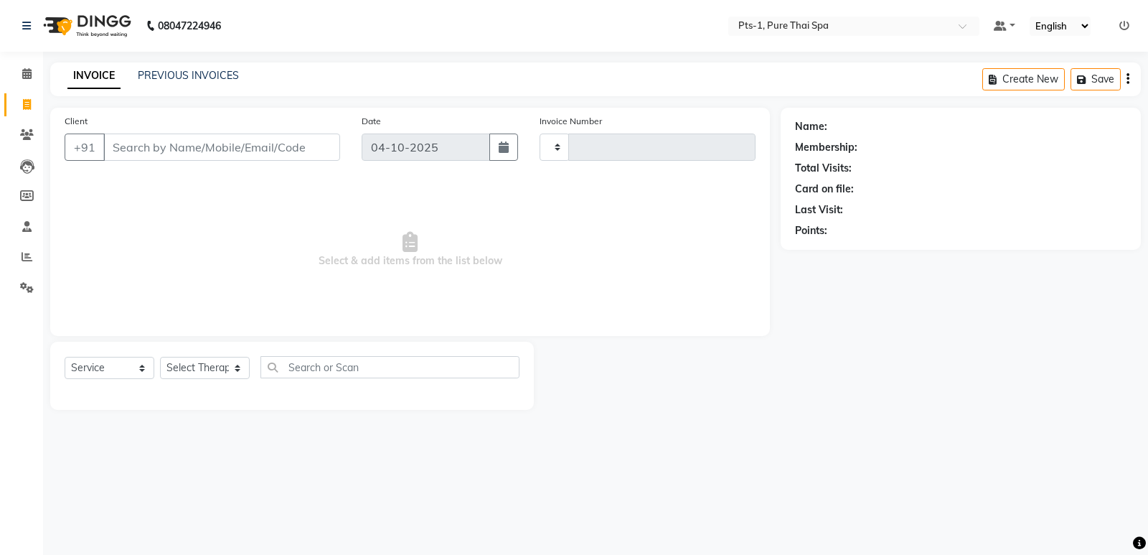
type input "212"
select select "9048"
click at [22, 135] on icon at bounding box center [27, 134] width 14 height 11
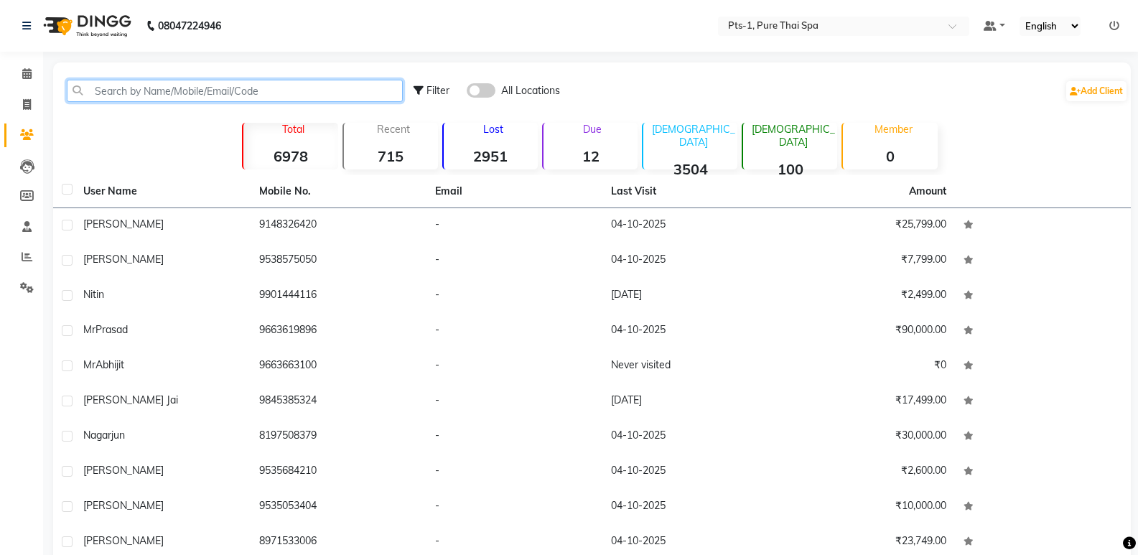
click at [126, 91] on input "text" at bounding box center [235, 91] width 336 height 22
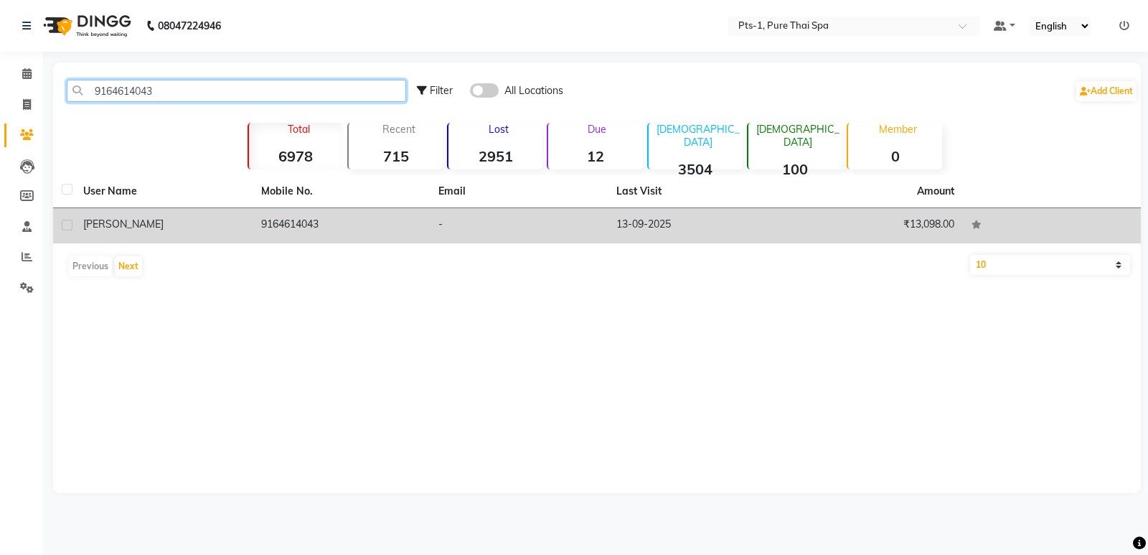
type input "9164614043"
click at [363, 215] on td "9164614043" at bounding box center [342, 225] width 178 height 35
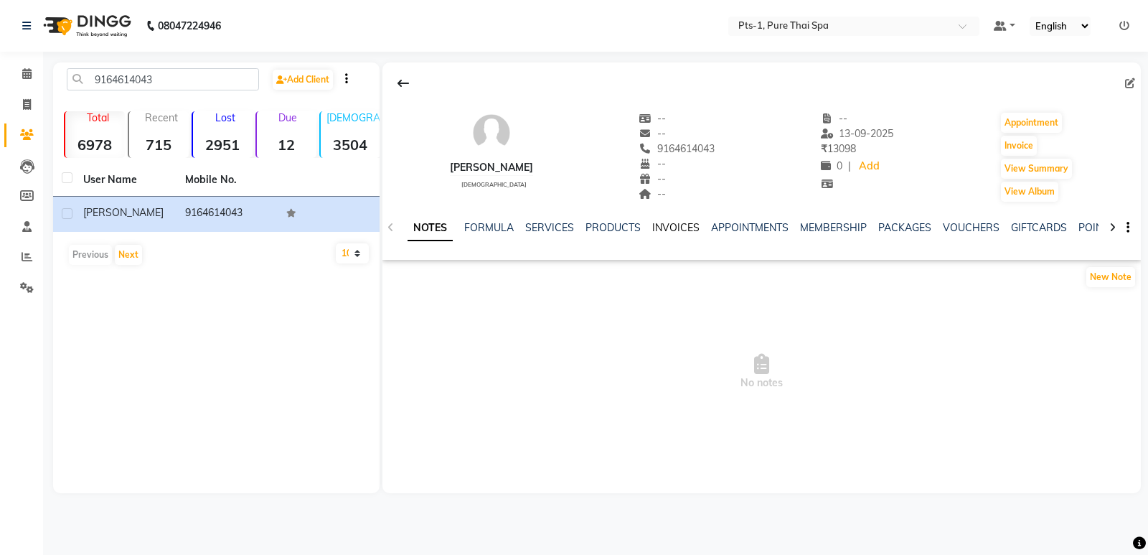
click at [657, 228] on link "INVOICES" at bounding box center [675, 227] width 47 height 13
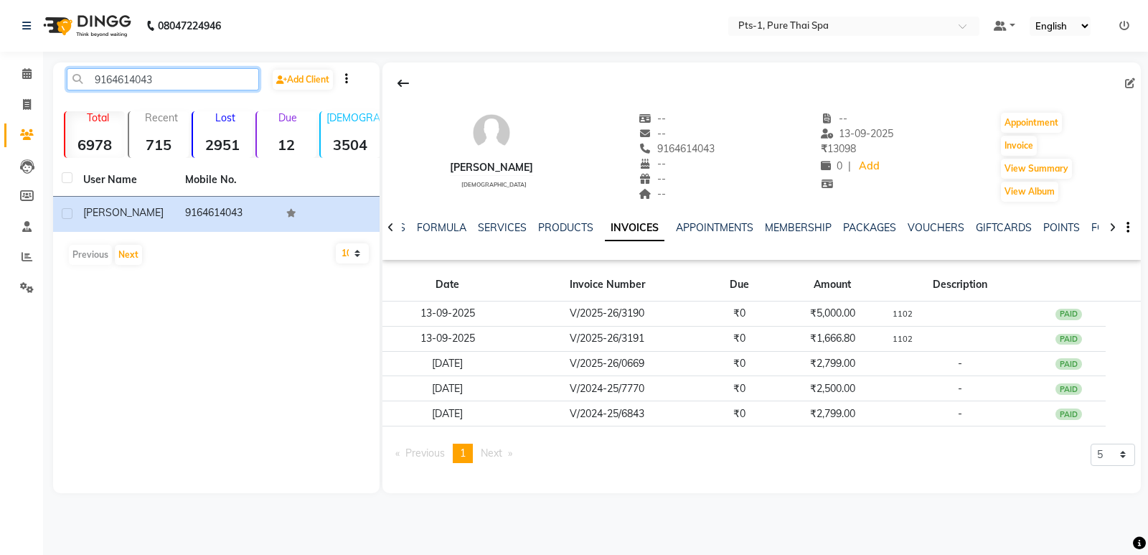
drag, startPoint x: 169, startPoint y: 77, endPoint x: 97, endPoint y: 75, distance: 72.5
click at [96, 75] on input "9164614043" at bounding box center [163, 79] width 192 height 22
click at [19, 98] on span at bounding box center [26, 105] width 25 height 17
select select "service"
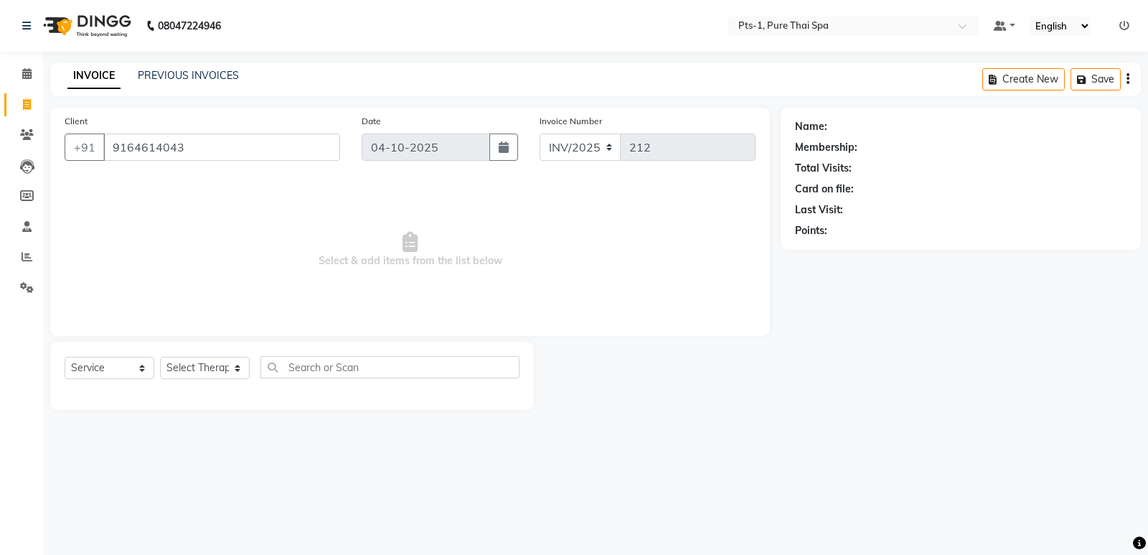
type input "9164614043"
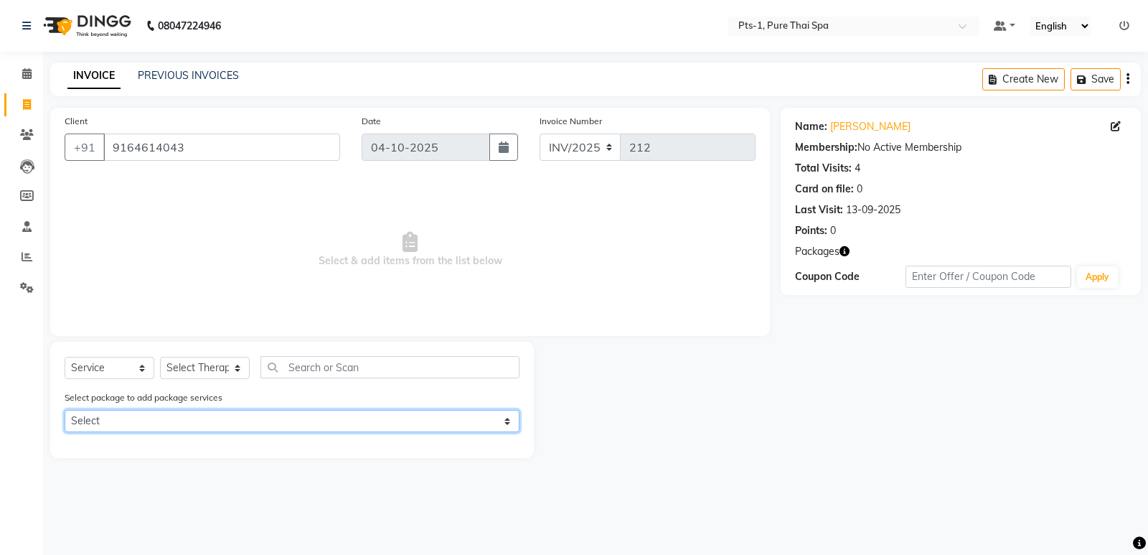
click at [225, 416] on select "Select PTS PACKAGE (5K) 3 SERVICES WITH STEAM" at bounding box center [292, 421] width 455 height 22
select select "1: Object"
click at [65, 410] on select "Select PTS PACKAGE (5K) 3 SERVICES WITH STEAM" at bounding box center [292, 421] width 455 height 22
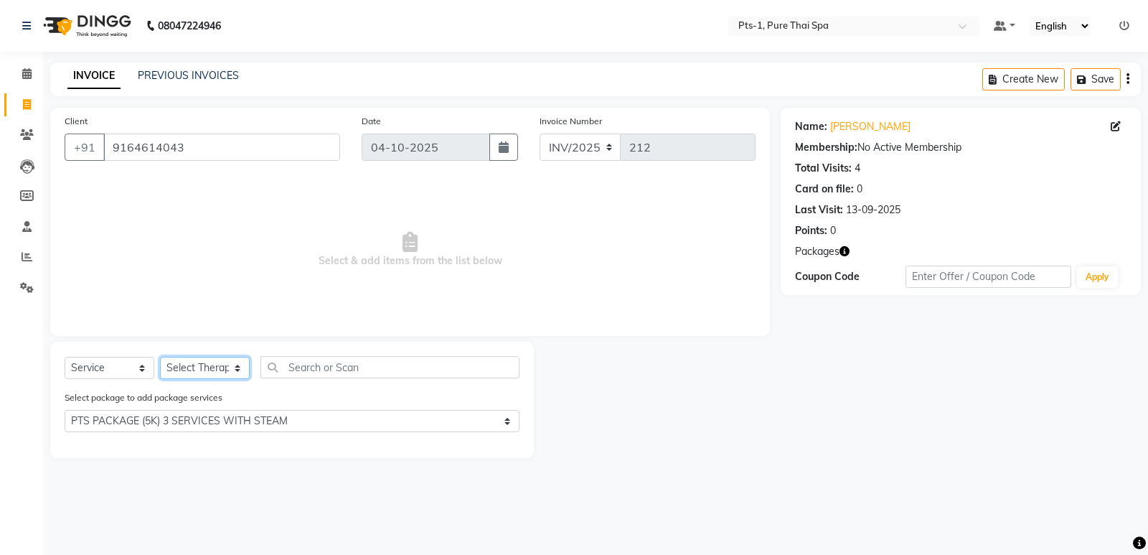
click at [202, 367] on select "Select Therapist [PERSON_NAME] anyone [PERSON_NAME] Jeje [PERSON_NAME] [PERSON_…" at bounding box center [205, 368] width 90 height 22
select select "80827"
click at [160, 357] on select "Select Therapist [PERSON_NAME] anyone [PERSON_NAME] Jeje [PERSON_NAME] [PERSON_…" at bounding box center [205, 368] width 90 height 22
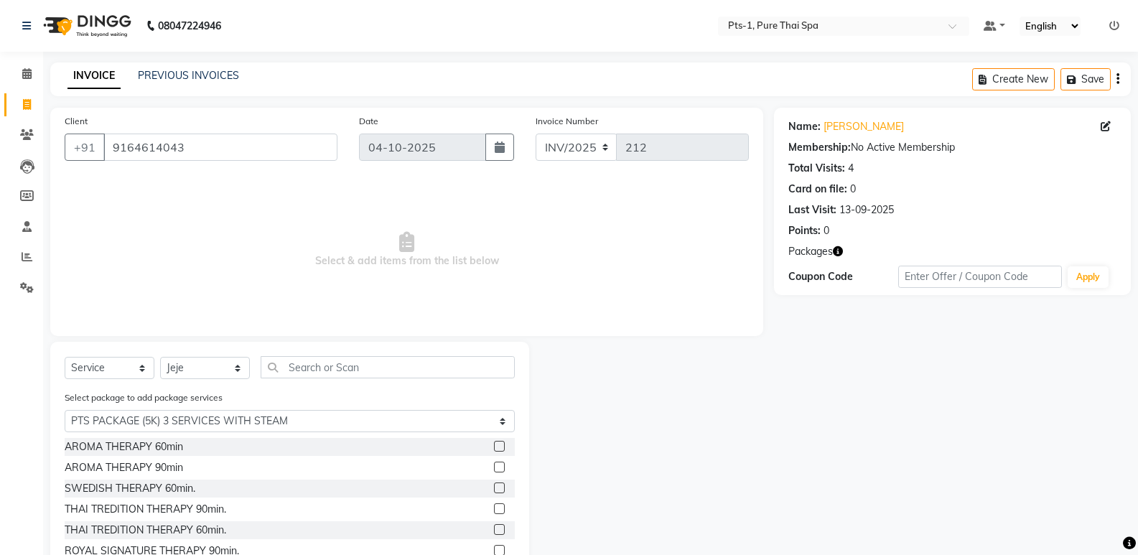
click at [494, 484] on label at bounding box center [499, 487] width 11 height 11
click at [494, 484] on input "checkbox" at bounding box center [498, 488] width 9 height 9
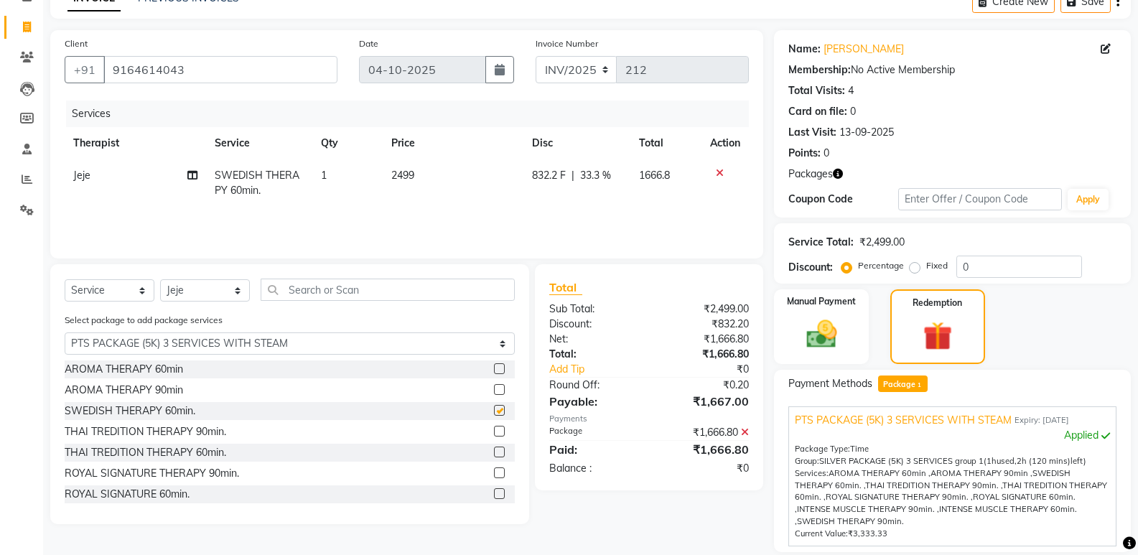
checkbox input "false"
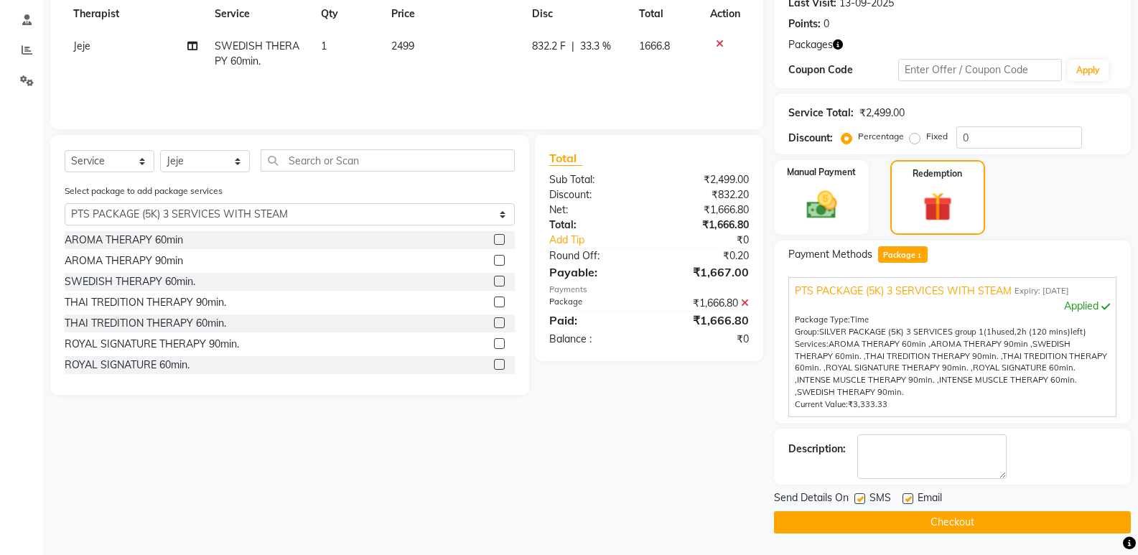
click at [864, 497] on label at bounding box center [859, 498] width 11 height 11
click at [863, 497] on input "checkbox" at bounding box center [858, 498] width 9 height 9
checkbox input "false"
click at [905, 497] on label at bounding box center [907, 498] width 11 height 11
click at [905, 497] on input "checkbox" at bounding box center [906, 498] width 9 height 9
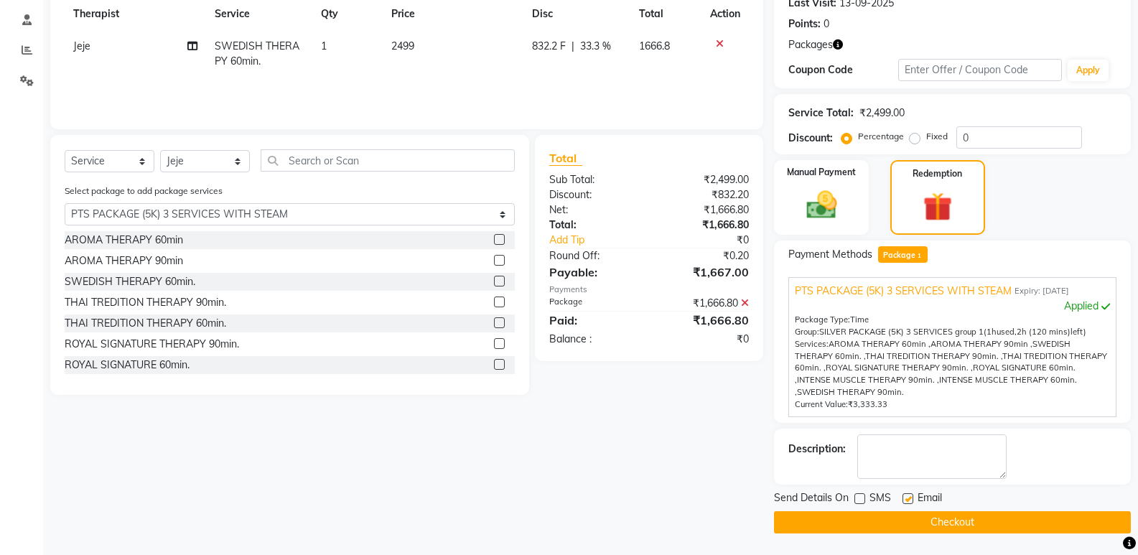
checkbox input "false"
click at [913, 479] on div "Description:" at bounding box center [952, 456] width 357 height 56
click at [910, 466] on textarea at bounding box center [931, 456] width 149 height 44
type textarea "1102"
click at [918, 525] on button "Checkout" at bounding box center [952, 522] width 357 height 22
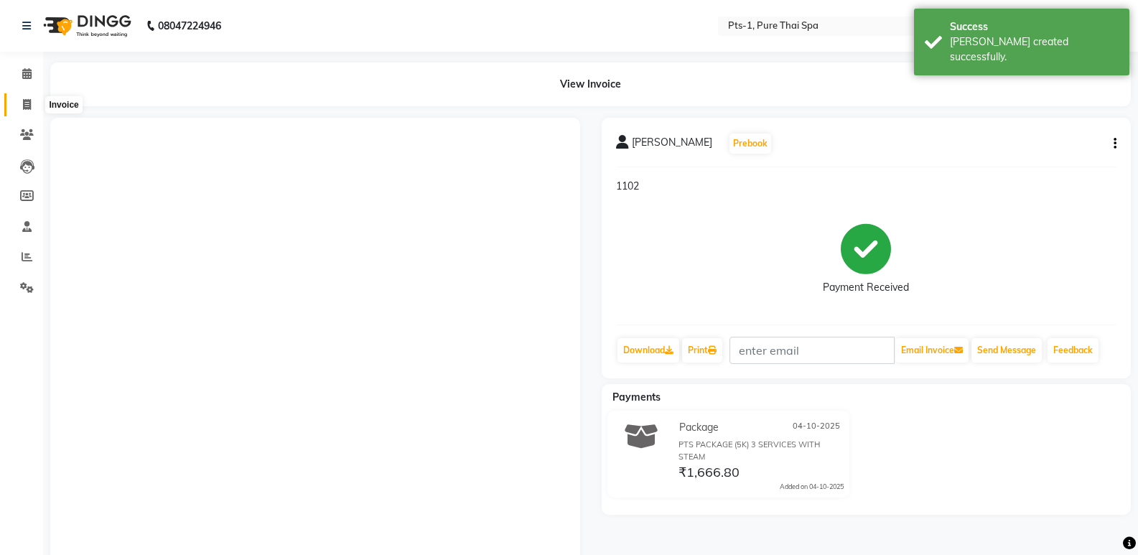
click at [20, 107] on span at bounding box center [26, 105] width 25 height 17
select select "service"
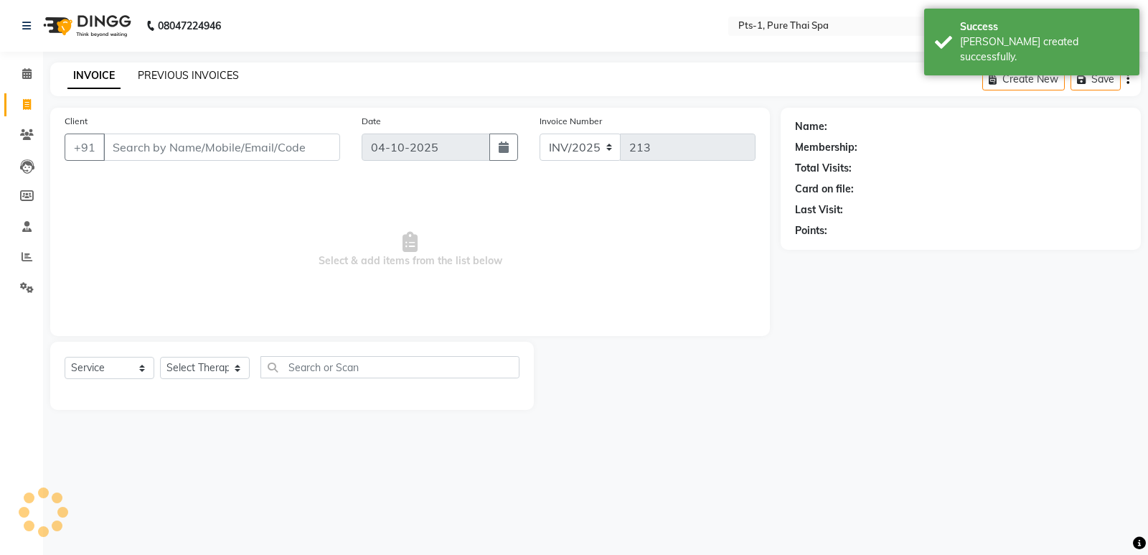
click at [154, 72] on link "PREVIOUS INVOICES" at bounding box center [188, 75] width 101 height 13
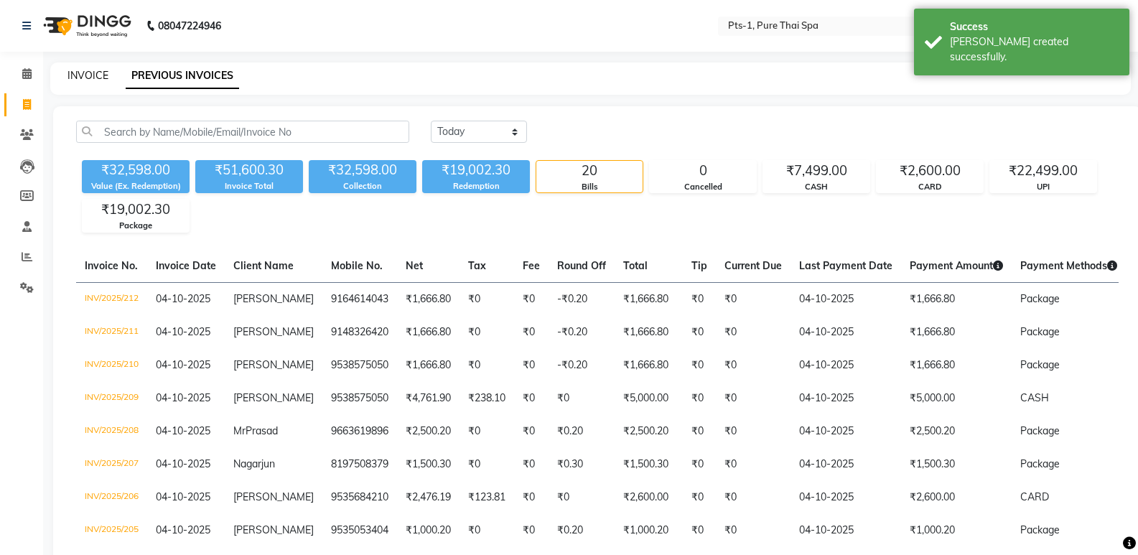
click at [93, 77] on link "INVOICE" at bounding box center [87, 75] width 41 height 13
select select "service"
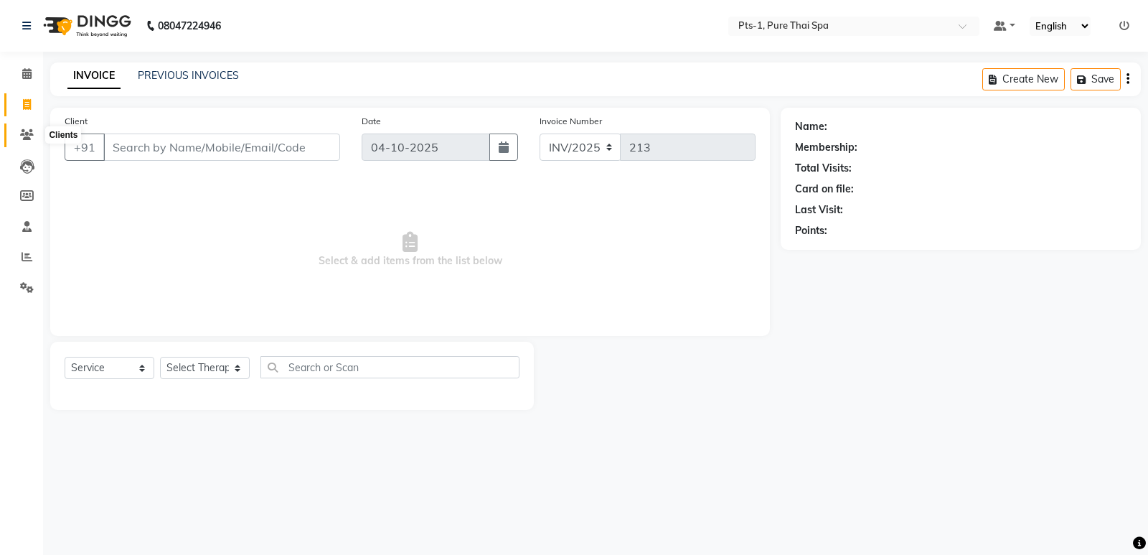
click at [21, 131] on icon at bounding box center [27, 134] width 14 height 11
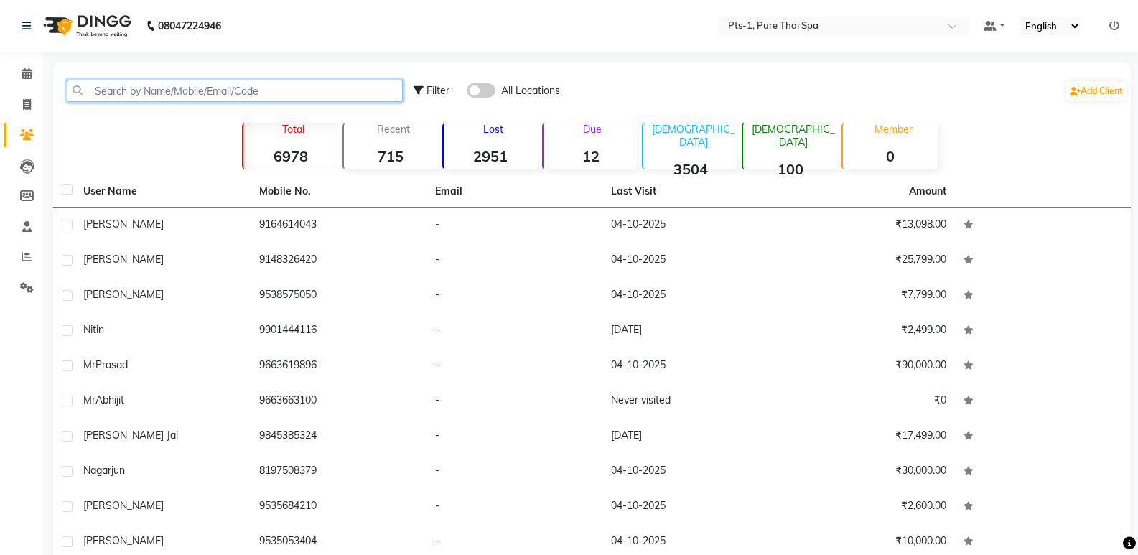
click at [116, 90] on input "text" at bounding box center [235, 91] width 336 height 22
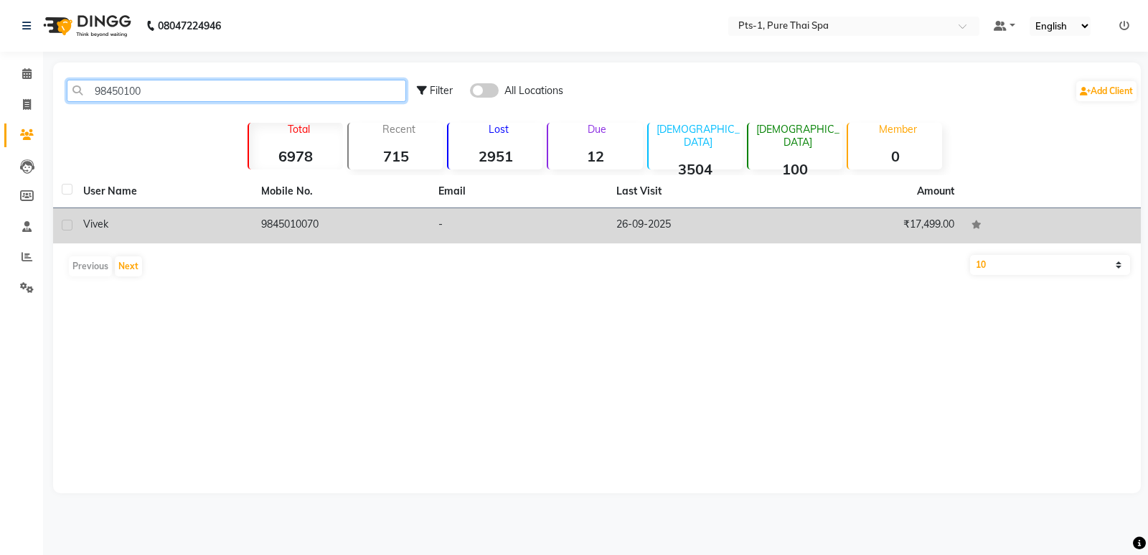
type input "98450100"
click at [360, 212] on td "9845010070" at bounding box center [342, 225] width 178 height 35
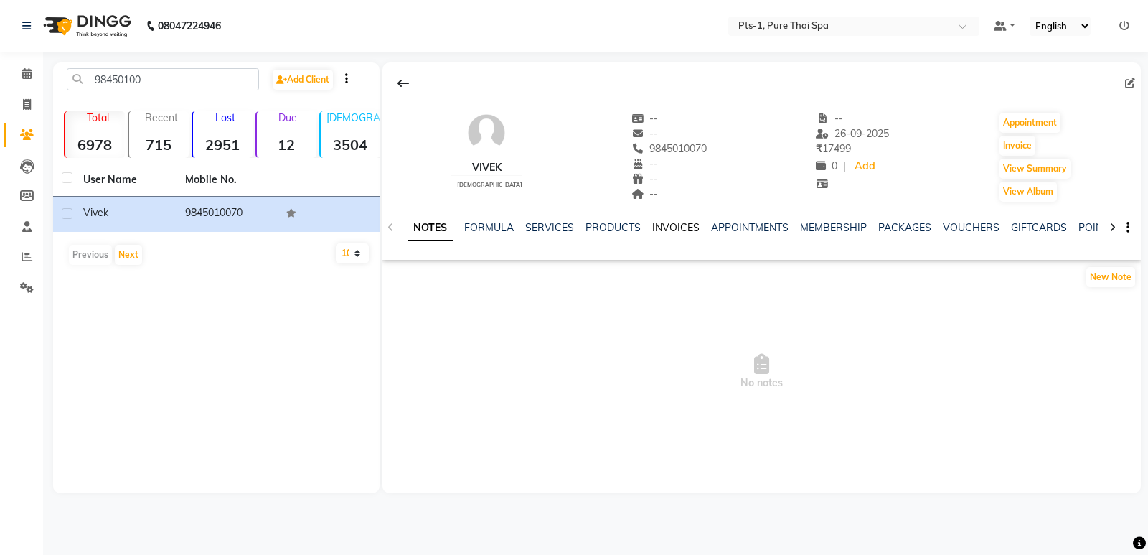
click at [679, 223] on link "INVOICES" at bounding box center [675, 227] width 47 height 13
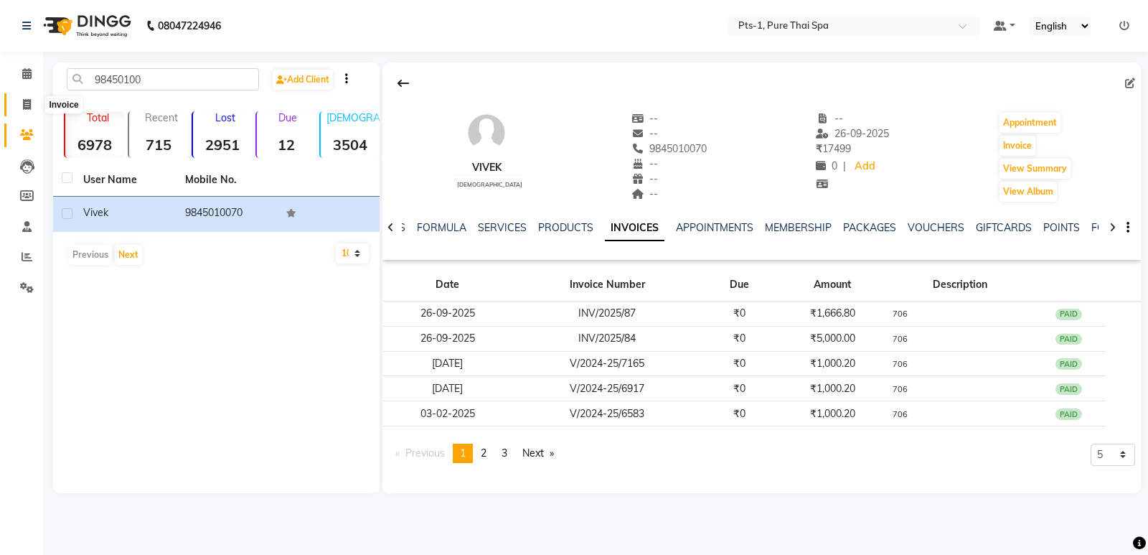
click at [25, 105] on icon at bounding box center [27, 104] width 8 height 11
select select "service"
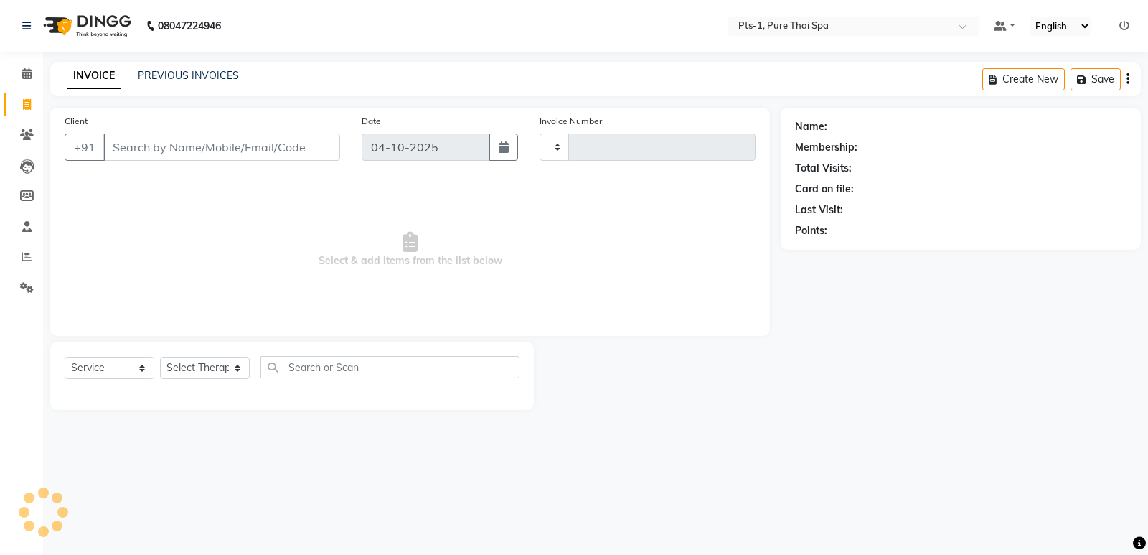
type input "213"
select select "9048"
click at [182, 67] on div "INVOICE PREVIOUS INVOICES Create New Save" at bounding box center [595, 79] width 1091 height 34
click at [181, 72] on link "PREVIOUS INVOICES" at bounding box center [188, 75] width 101 height 13
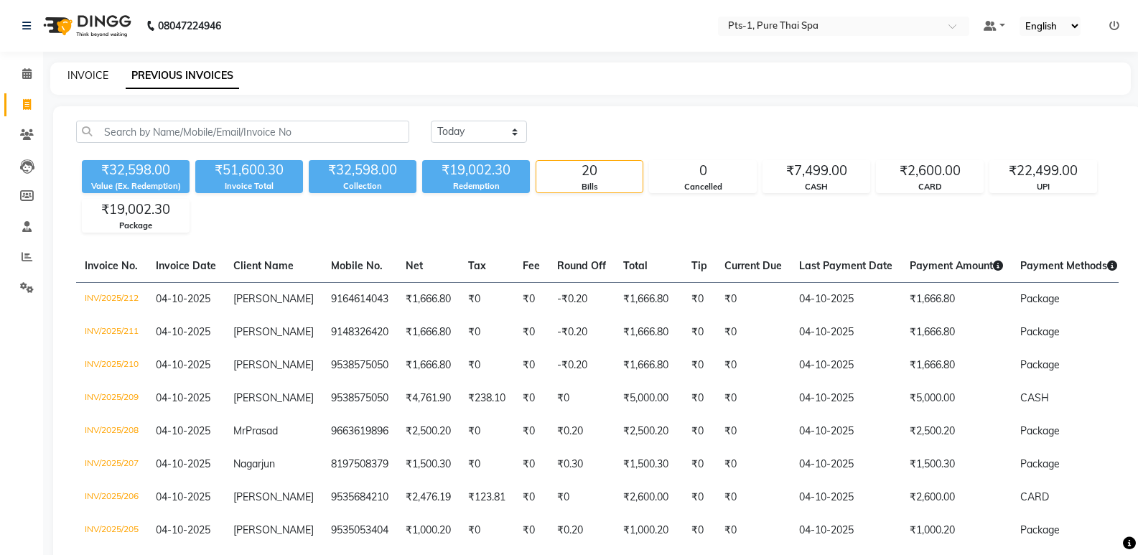
click at [85, 77] on link "INVOICE" at bounding box center [87, 75] width 41 height 13
select select "service"
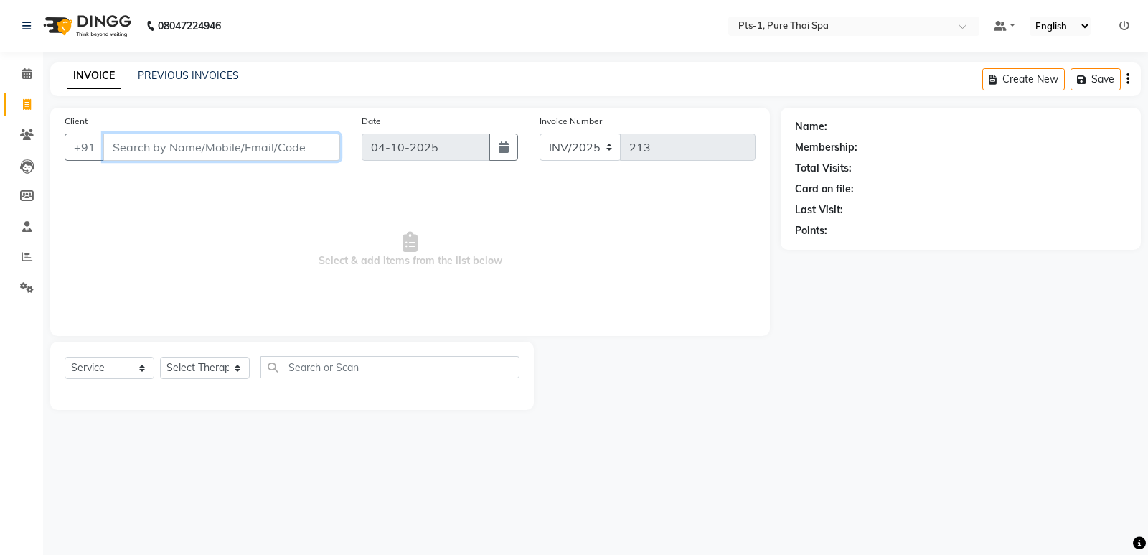
click at [147, 151] on input "Client" at bounding box center [221, 146] width 237 height 27
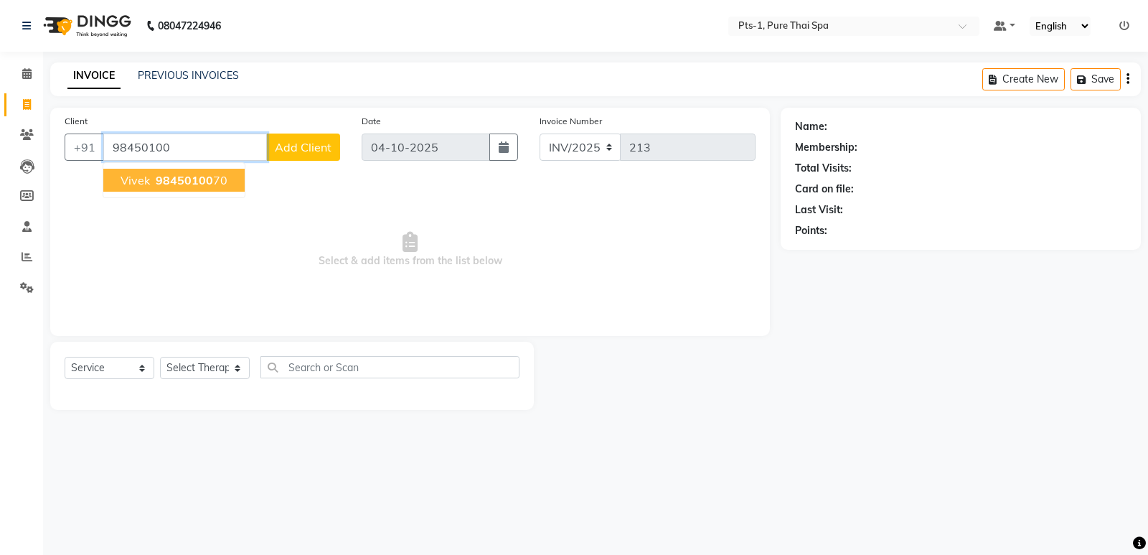
click at [174, 186] on span "98450100" at bounding box center [184, 180] width 57 height 14
type input "9845010070"
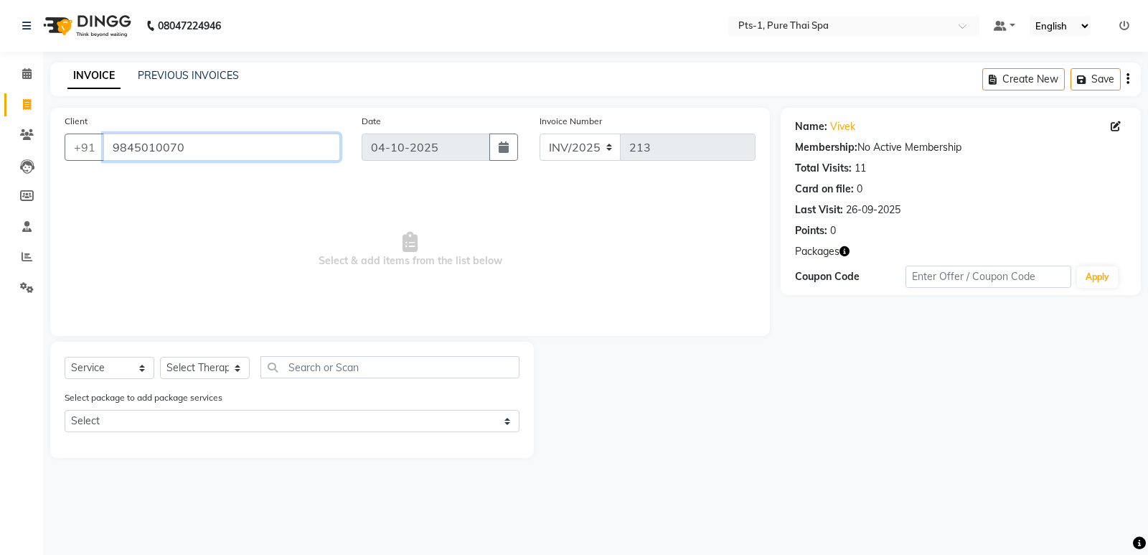
drag, startPoint x: 212, startPoint y: 151, endPoint x: 0, endPoint y: 136, distance: 212.9
click at [0, 136] on app-home "08047224946 Select Location × Pts-1, Pure Thai Spa Default Panel My Panel Engli…" at bounding box center [574, 239] width 1148 height 479
click at [22, 128] on span at bounding box center [26, 135] width 25 height 17
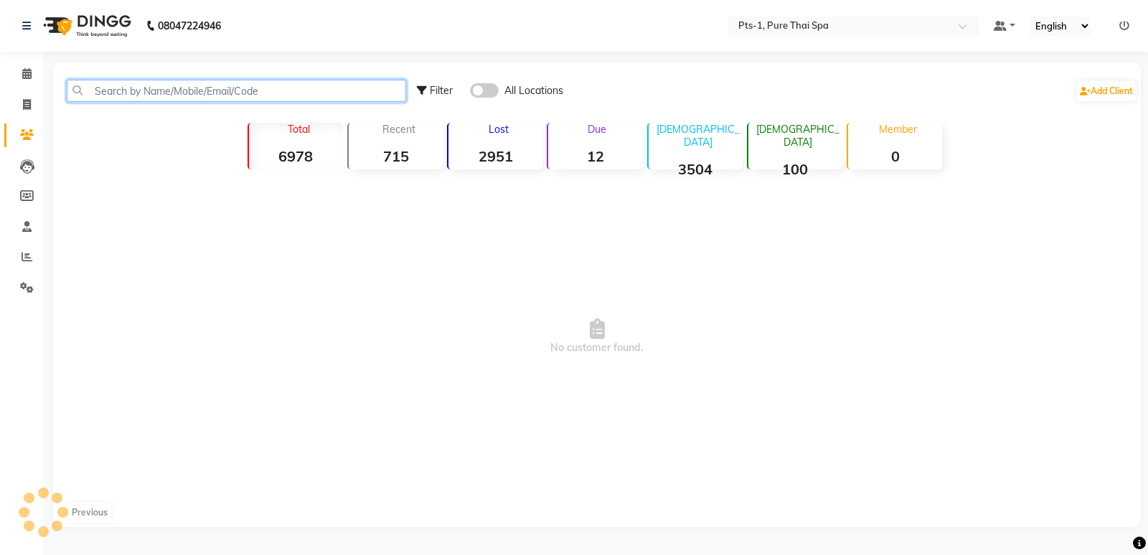
click at [251, 90] on input "text" at bounding box center [236, 91] width 339 height 22
paste input "9845010070"
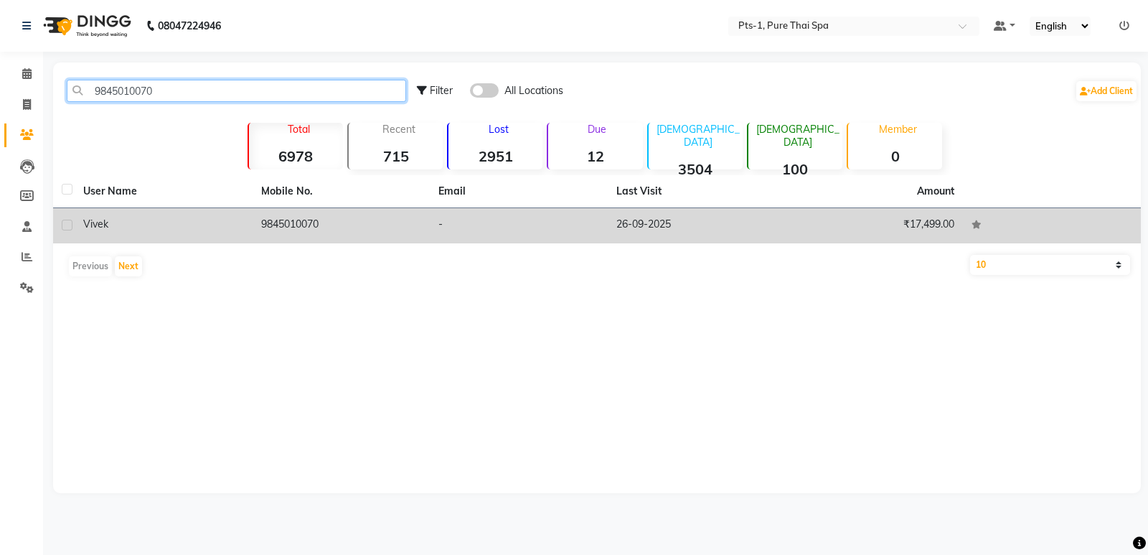
type input "9845010070"
click at [285, 218] on td "9845010070" at bounding box center [342, 225] width 178 height 35
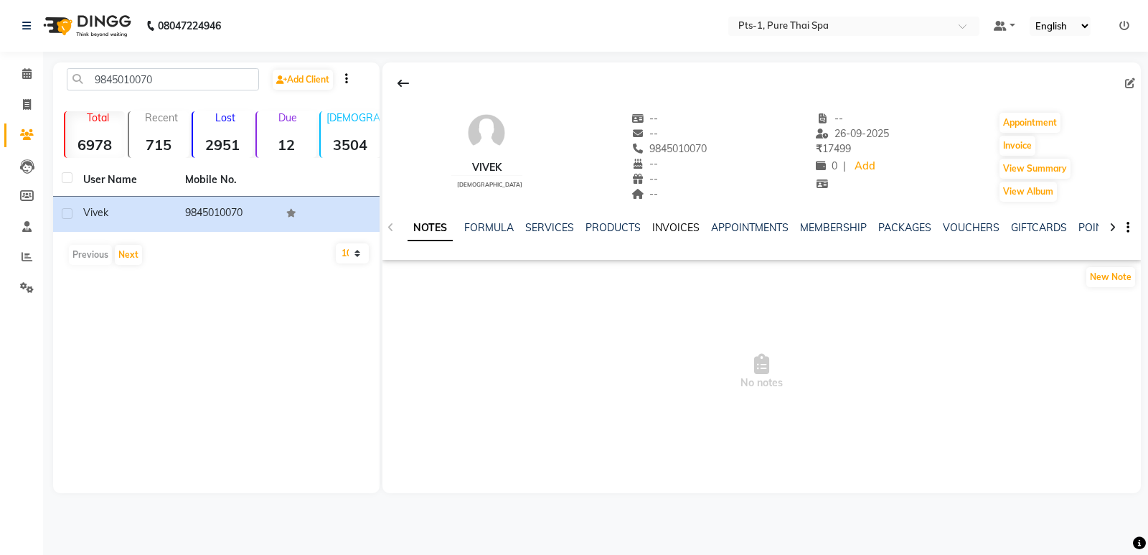
click at [662, 228] on link "INVOICES" at bounding box center [675, 227] width 47 height 13
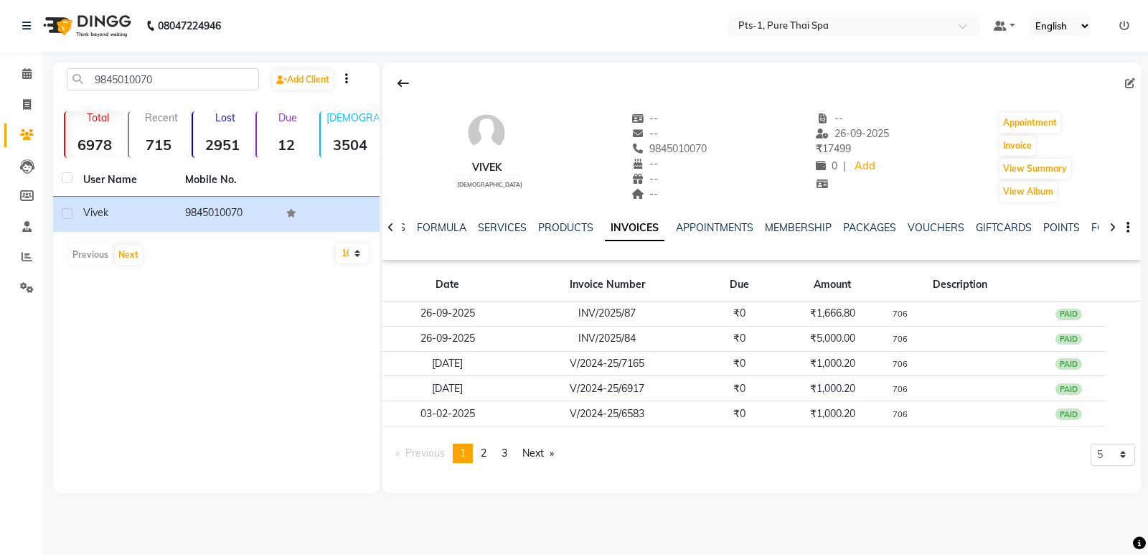
drag, startPoint x: 700, startPoint y: 149, endPoint x: 629, endPoint y: 155, distance: 72.0
click at [629, 155] on div "[PERSON_NAME] [DEMOGRAPHIC_DATA] -- -- 9845010070 -- -- -- -- [DATE] ₹ 17499 0 …" at bounding box center [762, 150] width 759 height 106
copy span "9845010070"
click at [24, 104] on icon at bounding box center [27, 104] width 8 height 11
select select "service"
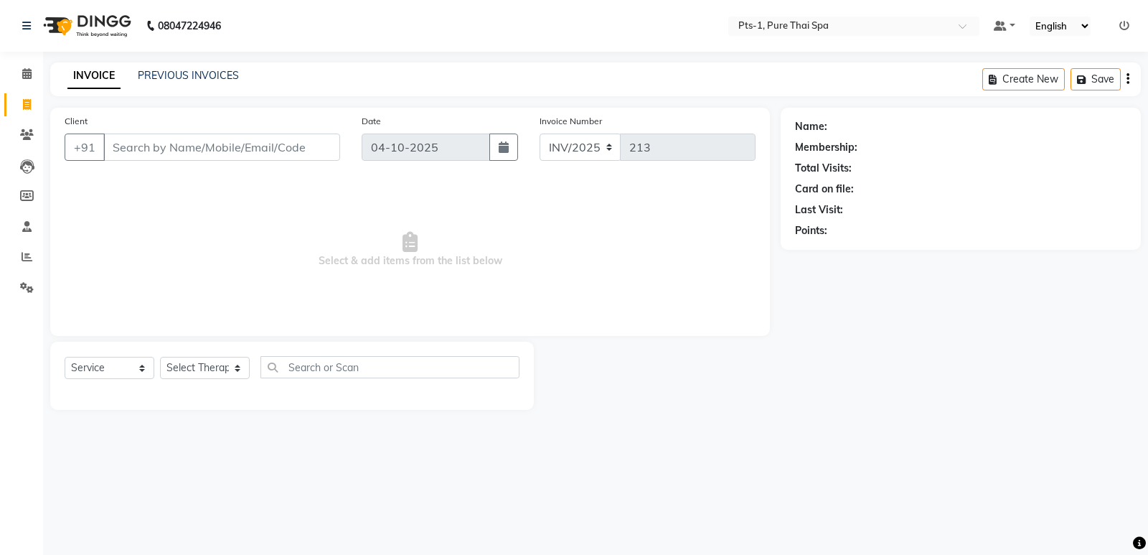
click at [161, 151] on input "Client" at bounding box center [221, 146] width 237 height 27
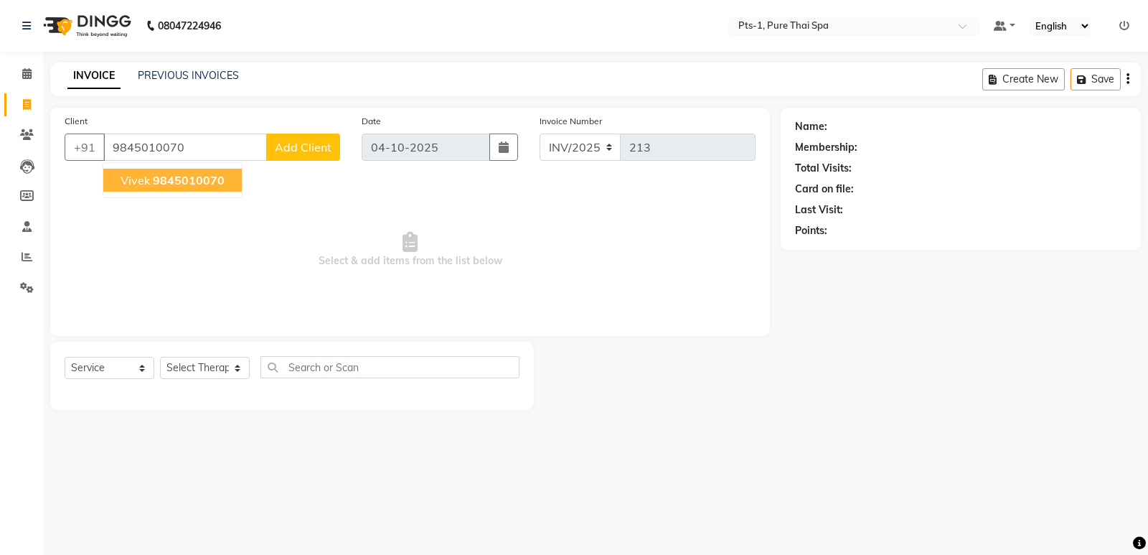
click at [184, 181] on span "9845010070" at bounding box center [189, 180] width 72 height 14
type input "9845010070"
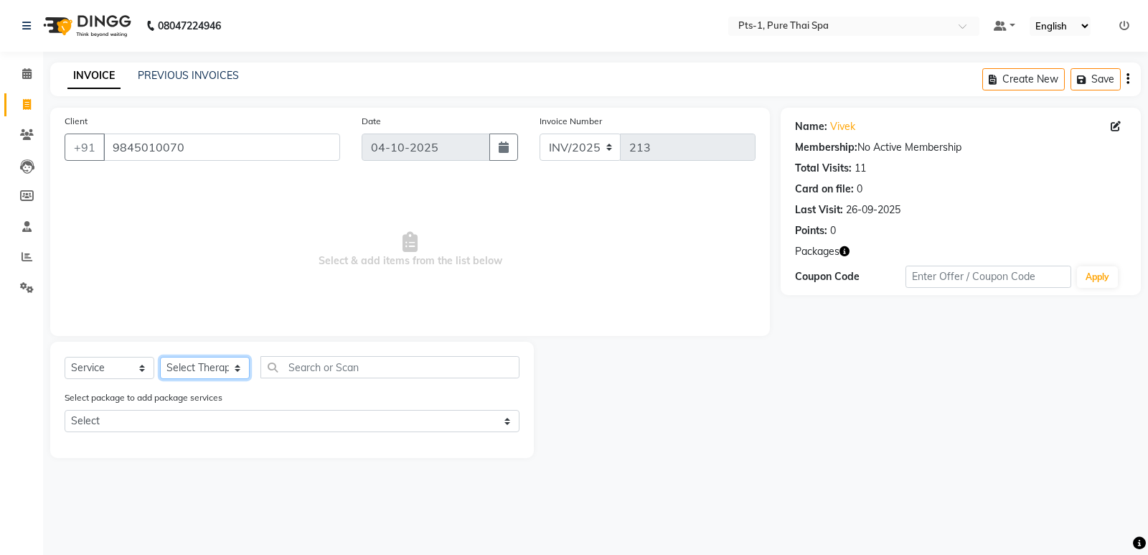
drag, startPoint x: 214, startPoint y: 365, endPoint x: 211, endPoint y: 357, distance: 9.1
click at [214, 365] on select "Select Therapist [PERSON_NAME] anyone [PERSON_NAME] Jeje [PERSON_NAME] [PERSON_…" at bounding box center [205, 368] width 90 height 22
select select "85045"
click at [160, 357] on select "Select Therapist [PERSON_NAME] anyone [PERSON_NAME] Jeje [PERSON_NAME] [PERSON_…" at bounding box center [205, 368] width 90 height 22
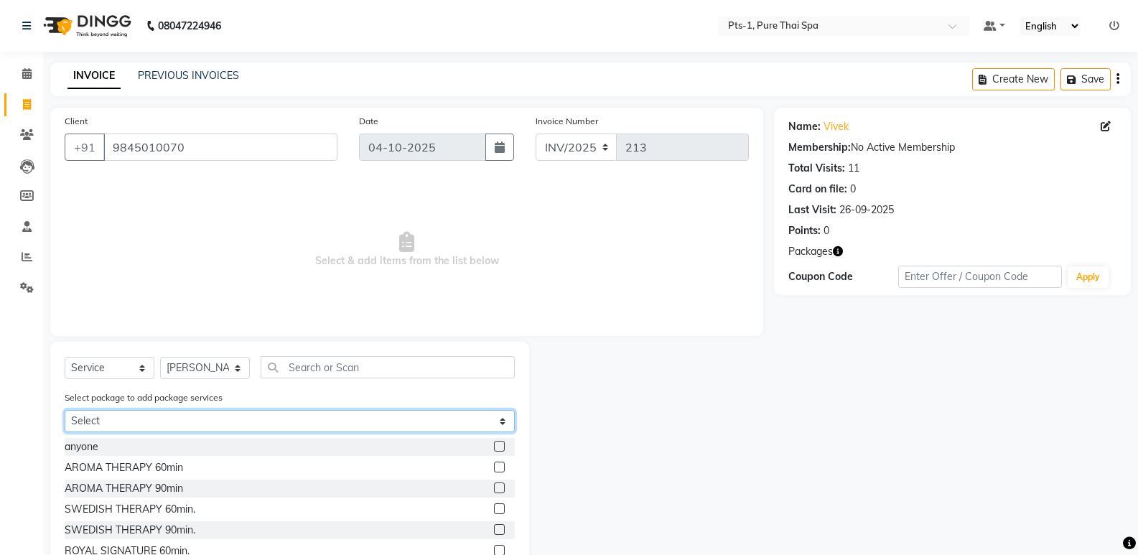
click at [207, 422] on select "Select PTS PACKAGE (5K) 3 SERVICES WITH STEAM" at bounding box center [290, 421] width 450 height 22
select select "1: Object"
click at [65, 410] on select "Select PTS PACKAGE (5K) 3 SERVICES WITH STEAM" at bounding box center [290, 421] width 450 height 22
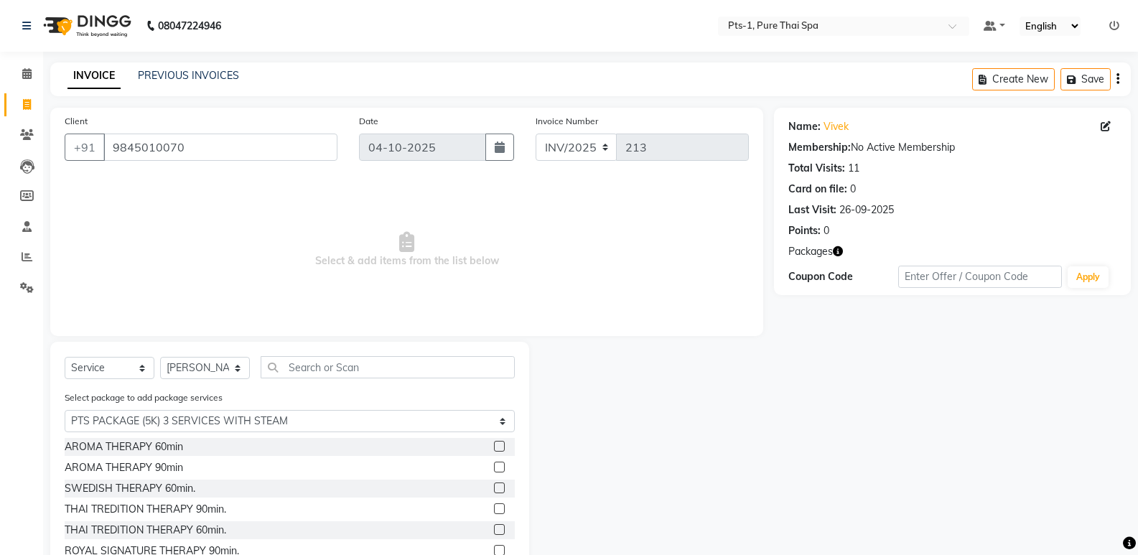
click at [494, 488] on label at bounding box center [499, 487] width 11 height 11
click at [494, 488] on input "checkbox" at bounding box center [498, 488] width 9 height 9
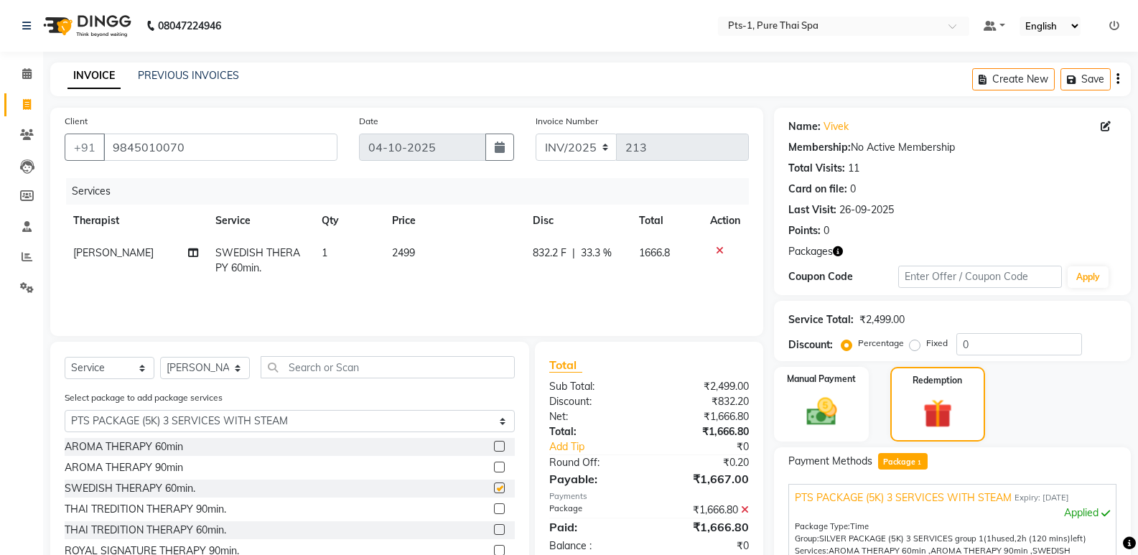
checkbox input "false"
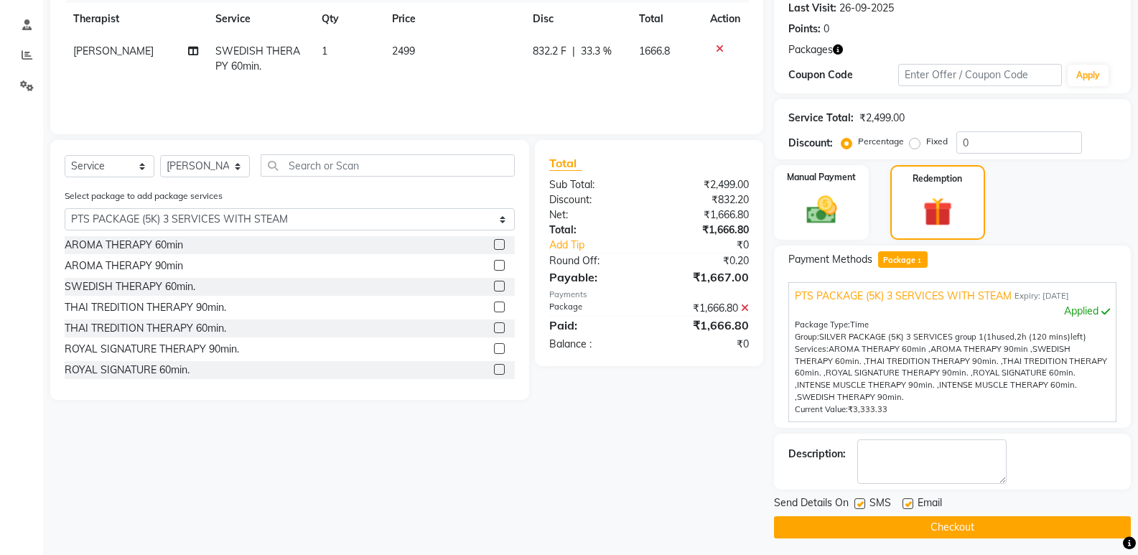
scroll to position [207, 0]
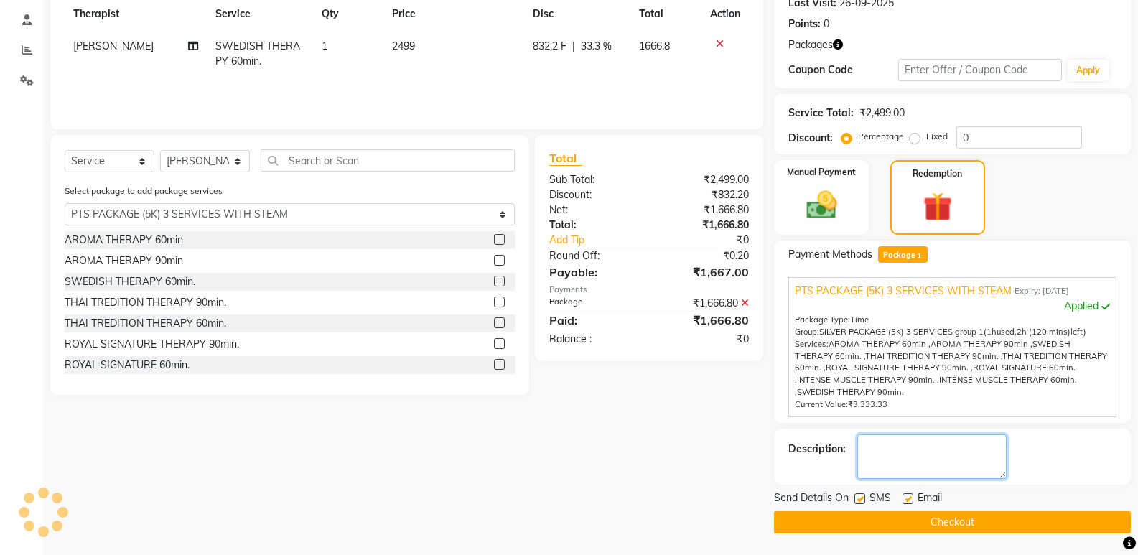
click at [904, 461] on textarea at bounding box center [931, 456] width 149 height 44
type textarea "706"
click at [909, 495] on label at bounding box center [907, 498] width 11 height 11
click at [909, 495] on input "checkbox" at bounding box center [906, 498] width 9 height 9
checkbox input "false"
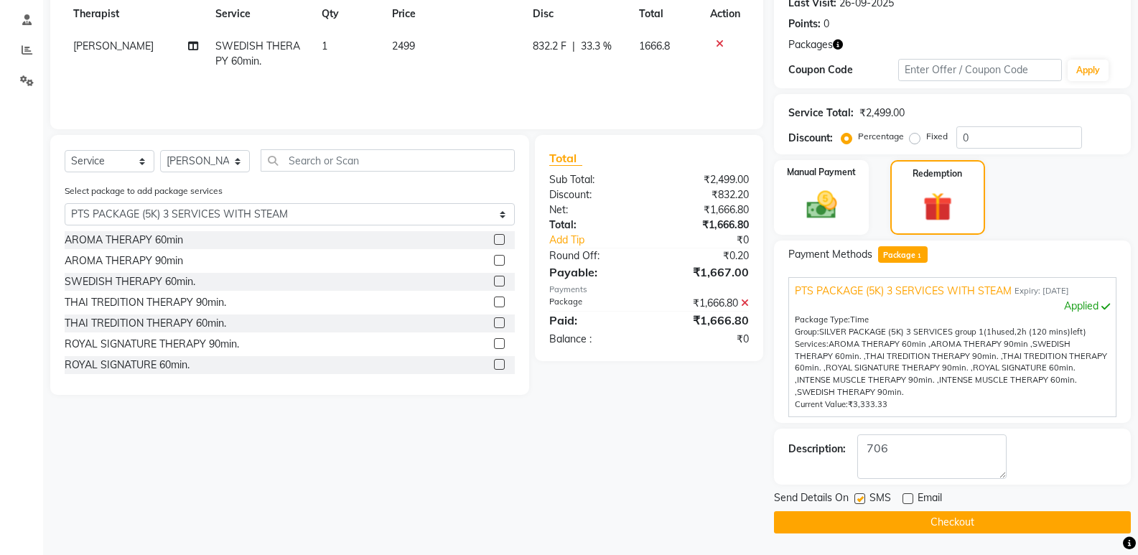
click at [859, 496] on label at bounding box center [859, 498] width 11 height 11
click at [859, 496] on input "checkbox" at bounding box center [858, 498] width 9 height 9
checkbox input "false"
click at [900, 530] on button "Checkout" at bounding box center [952, 522] width 357 height 22
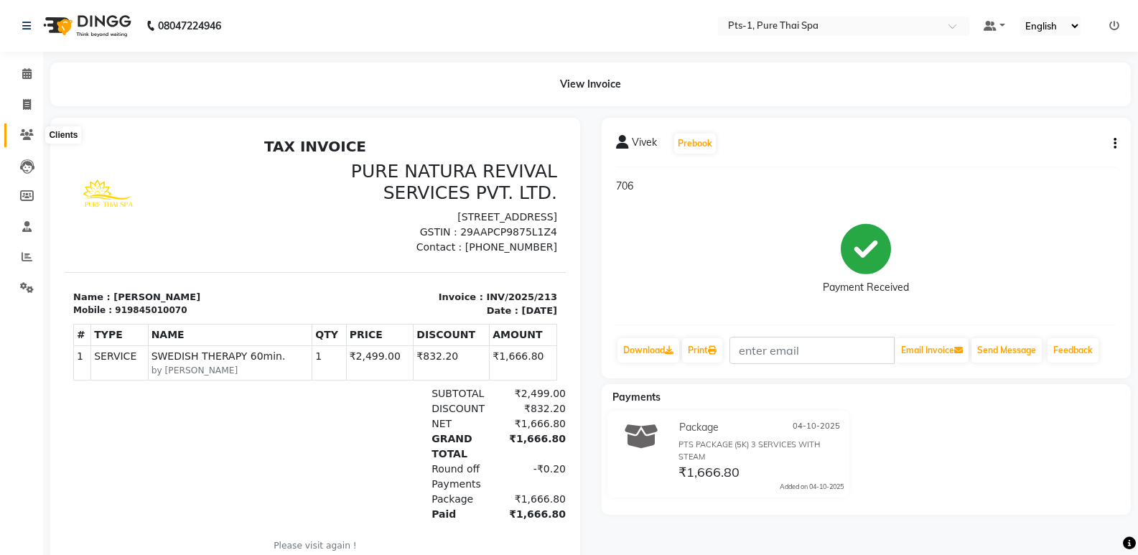
click at [22, 129] on icon at bounding box center [27, 134] width 14 height 11
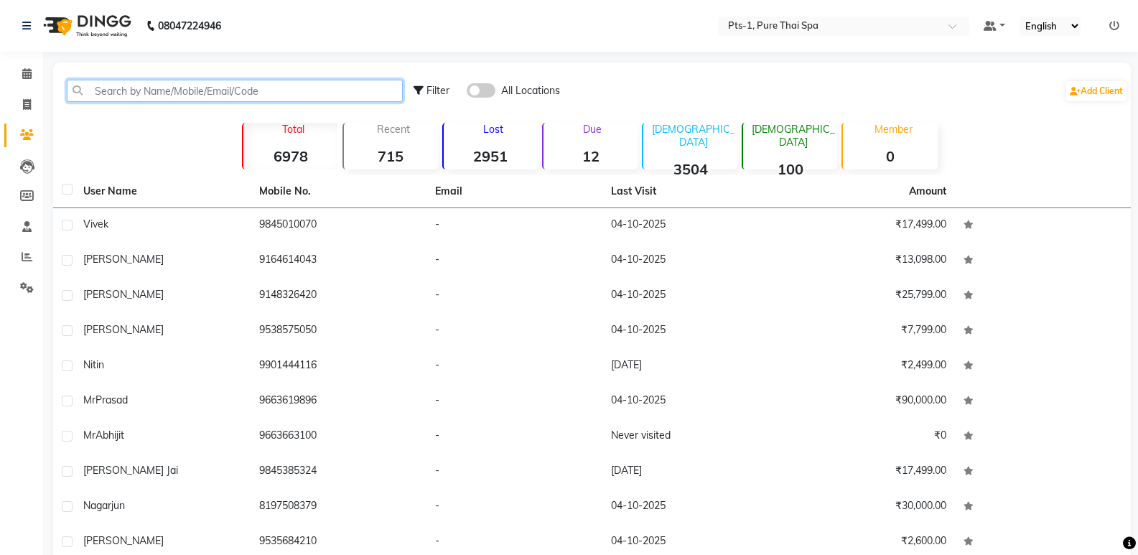
click at [179, 90] on input "text" at bounding box center [235, 91] width 336 height 22
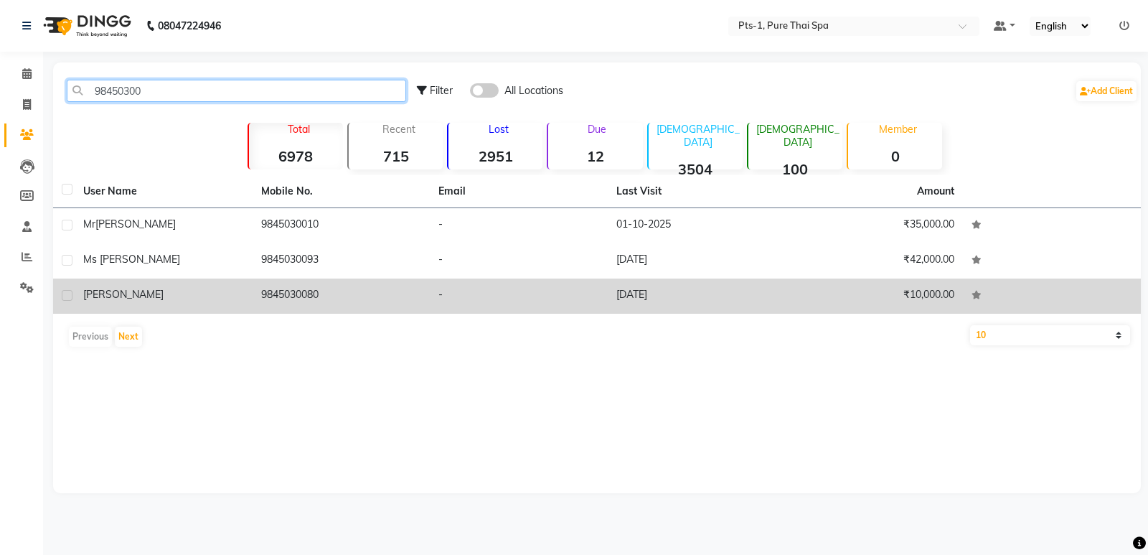
type input "98450300"
click at [269, 290] on td "9845030080" at bounding box center [342, 295] width 178 height 35
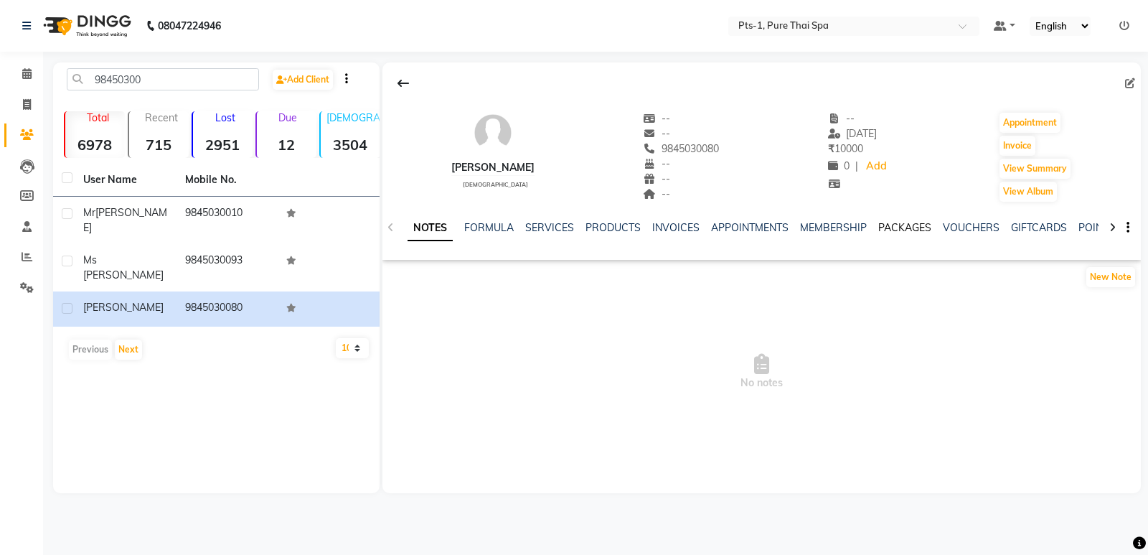
click at [879, 224] on link "PACKAGES" at bounding box center [904, 227] width 53 height 13
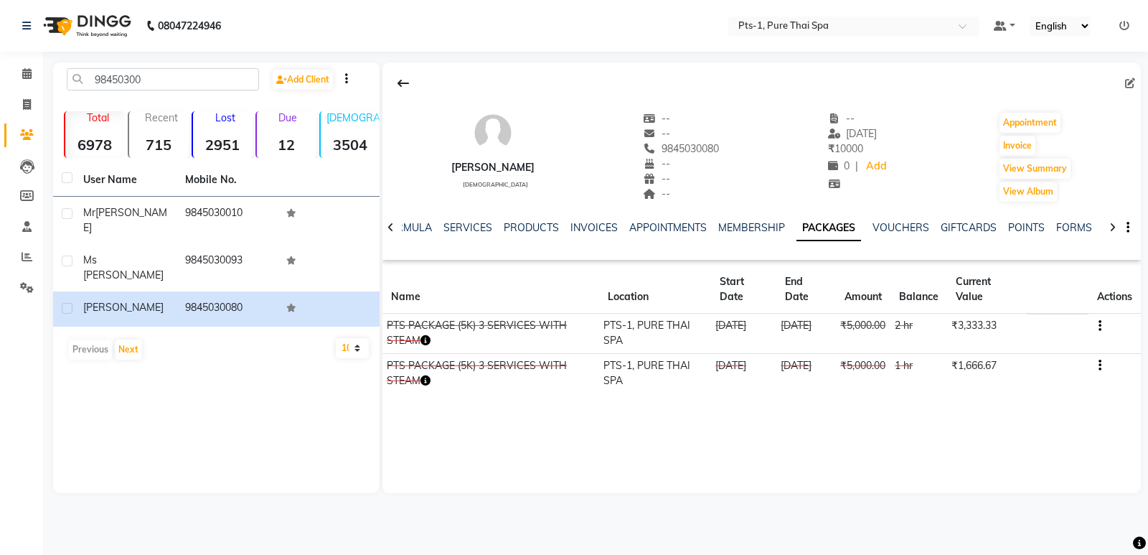
click at [578, 220] on div "NOTES FORMULA SERVICES PRODUCTS INVOICES APPOINTMENTS MEMBERSHIP PACKAGES VOUCH…" at bounding box center [762, 228] width 759 height 50
click at [587, 228] on link "INVOICES" at bounding box center [594, 227] width 47 height 13
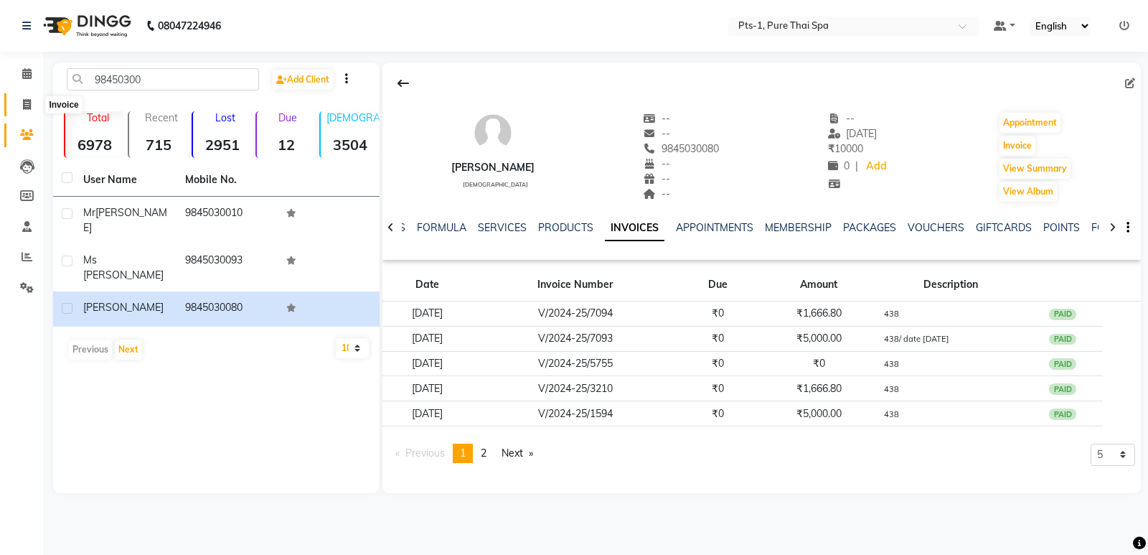
click at [36, 105] on span at bounding box center [26, 105] width 25 height 17
select select "service"
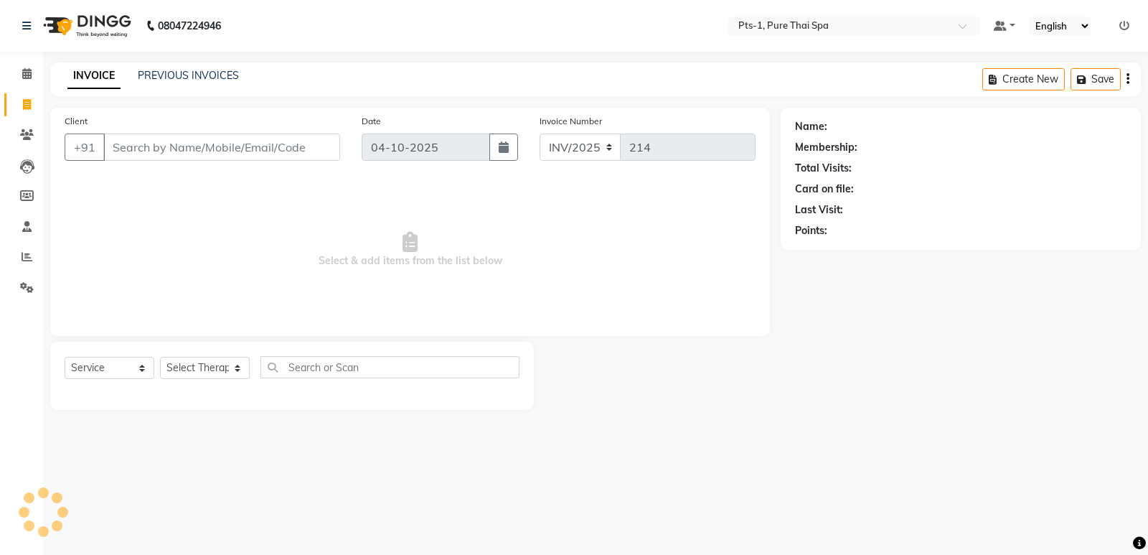
click at [179, 149] on input "Client" at bounding box center [221, 146] width 237 height 27
click at [26, 133] on icon at bounding box center [27, 134] width 14 height 11
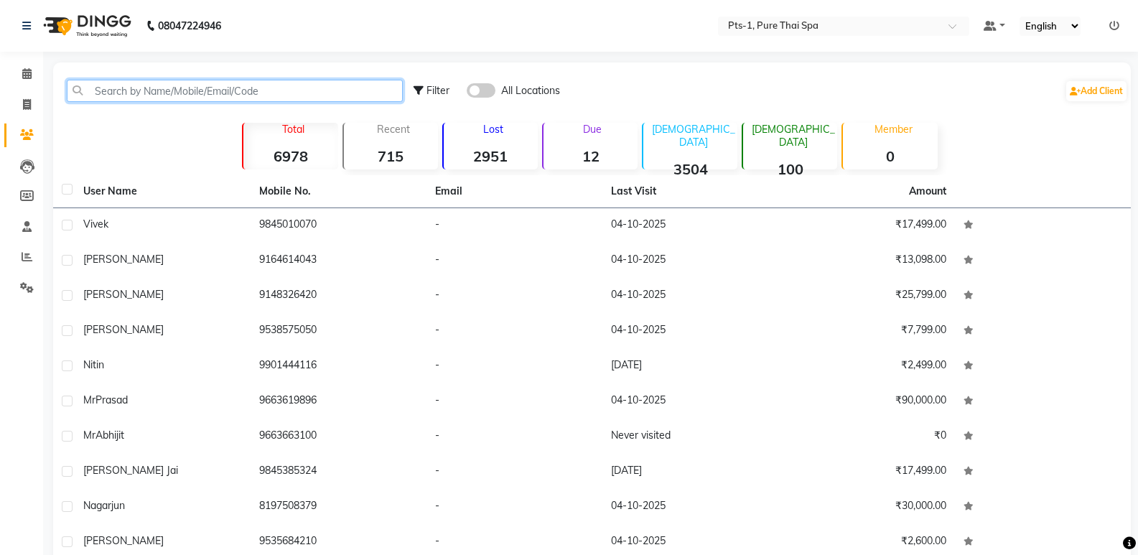
click at [129, 93] on input "text" at bounding box center [235, 91] width 336 height 22
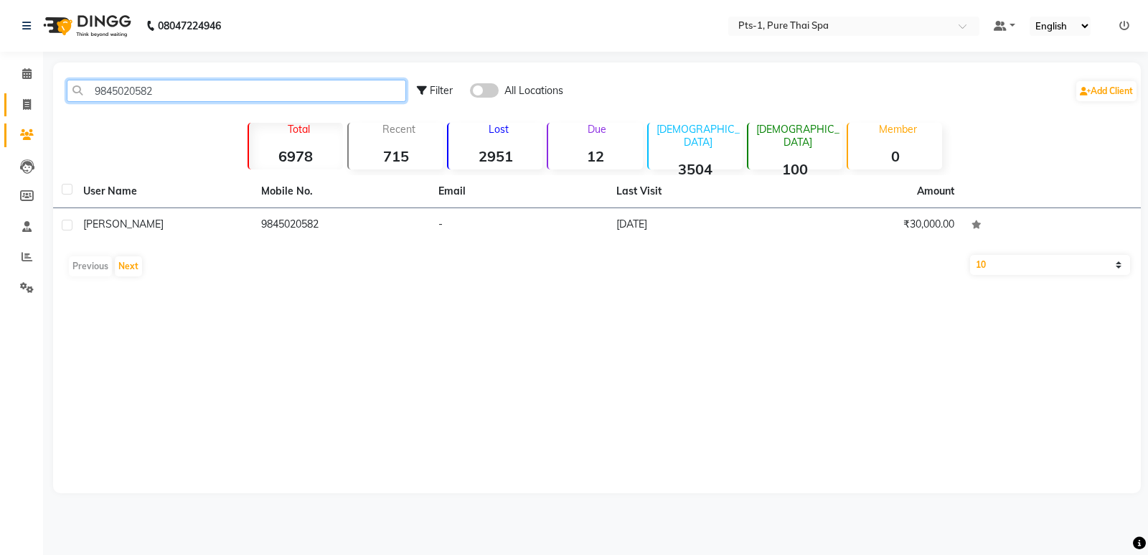
drag, startPoint x: 162, startPoint y: 92, endPoint x: 24, endPoint y: 95, distance: 137.8
click at [24, 95] on app-home "08047224946 Select Location × Pts-1, Pure Thai Spa Default Panel My Panel Engli…" at bounding box center [574, 257] width 1148 height 515
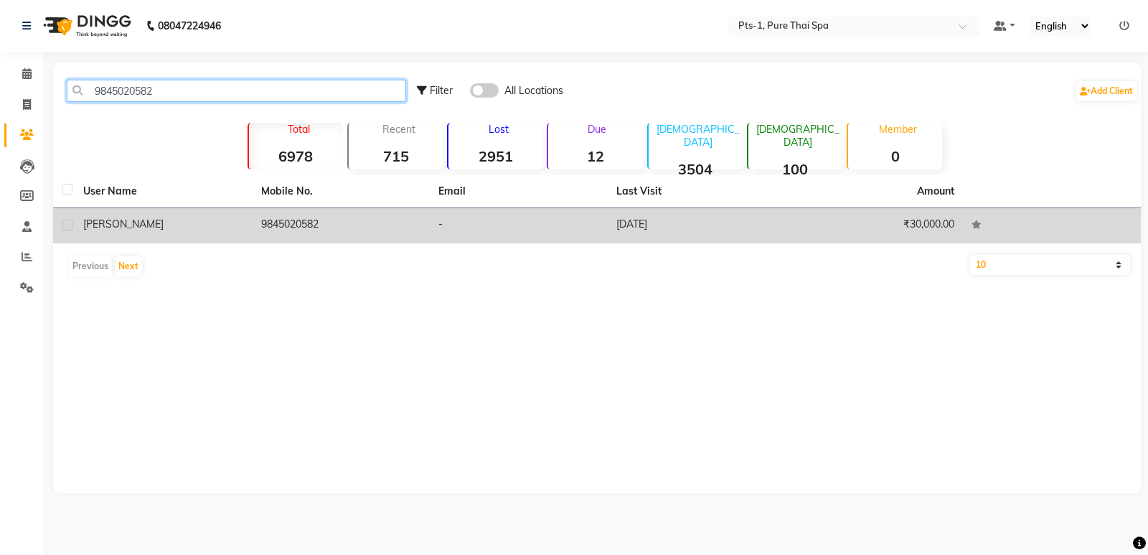
type input "9845020582"
click at [334, 220] on td "9845020582" at bounding box center [342, 225] width 178 height 35
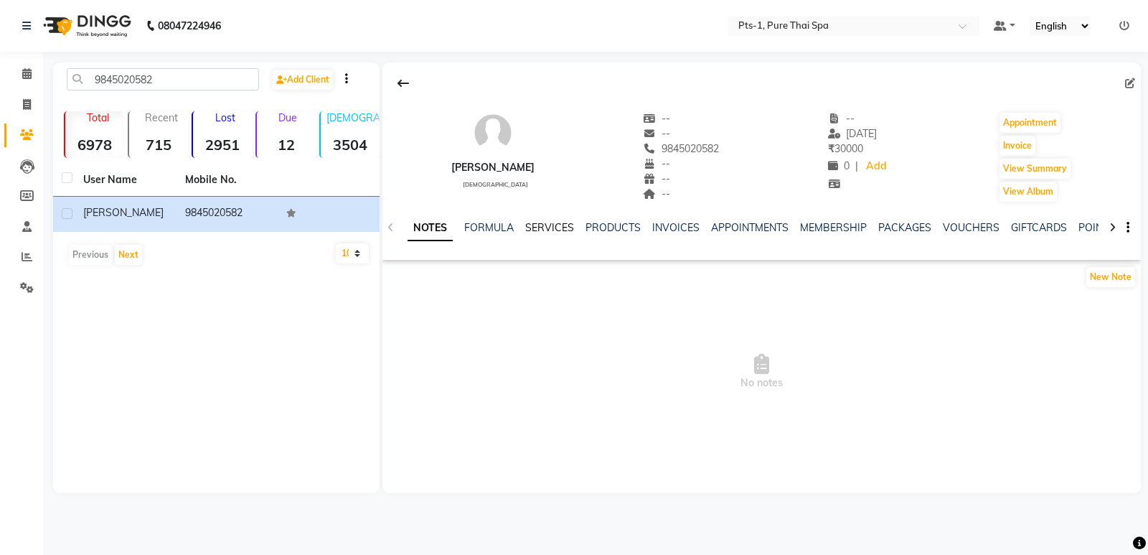
click at [548, 223] on link "SERVICES" at bounding box center [549, 227] width 49 height 13
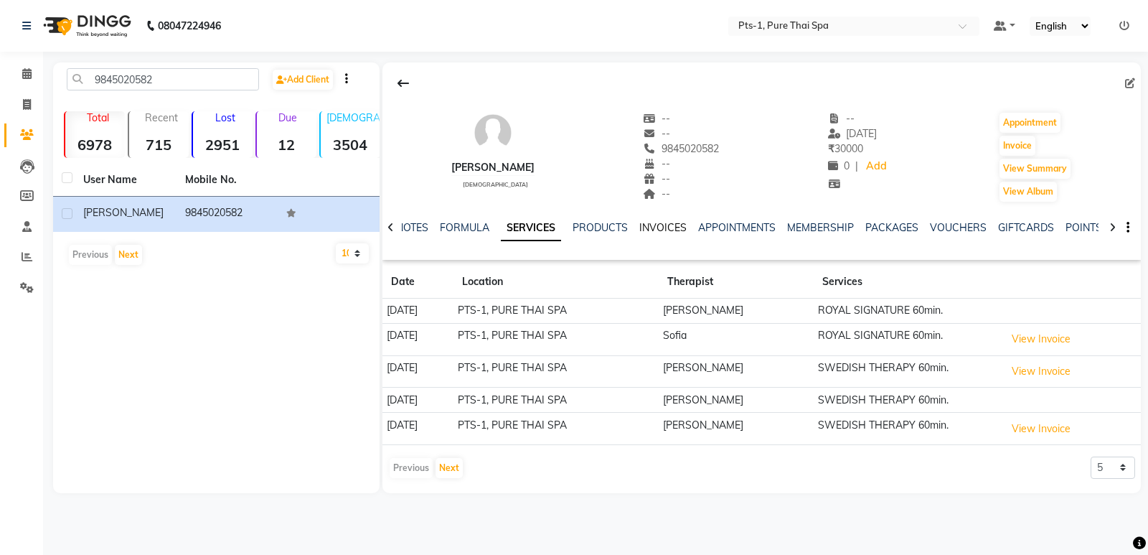
click at [665, 230] on link "INVOICES" at bounding box center [662, 227] width 47 height 13
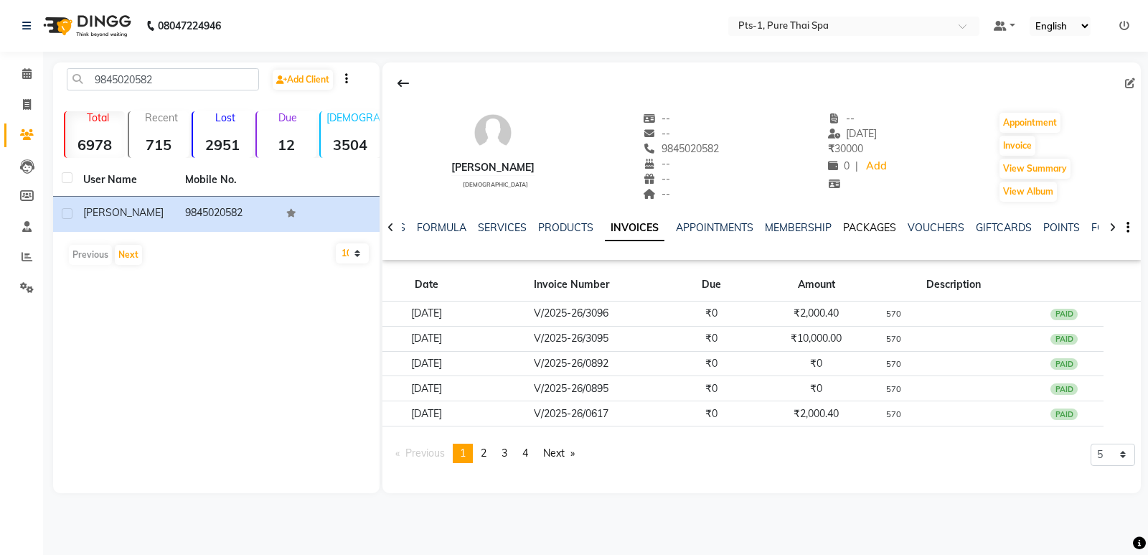
click at [858, 224] on link "PACKAGES" at bounding box center [869, 227] width 53 height 13
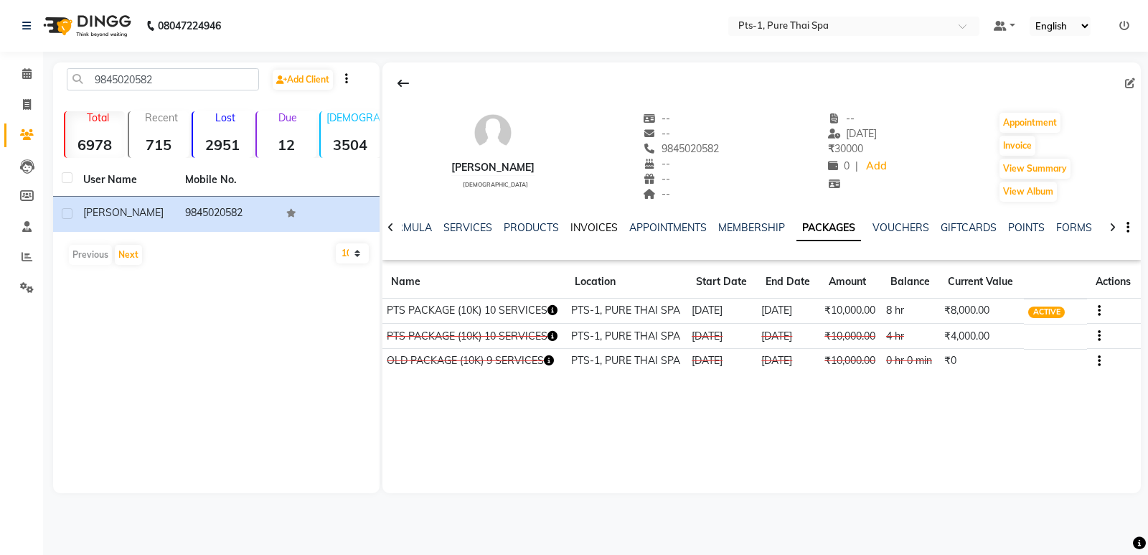
click at [594, 230] on link "INVOICES" at bounding box center [594, 227] width 47 height 13
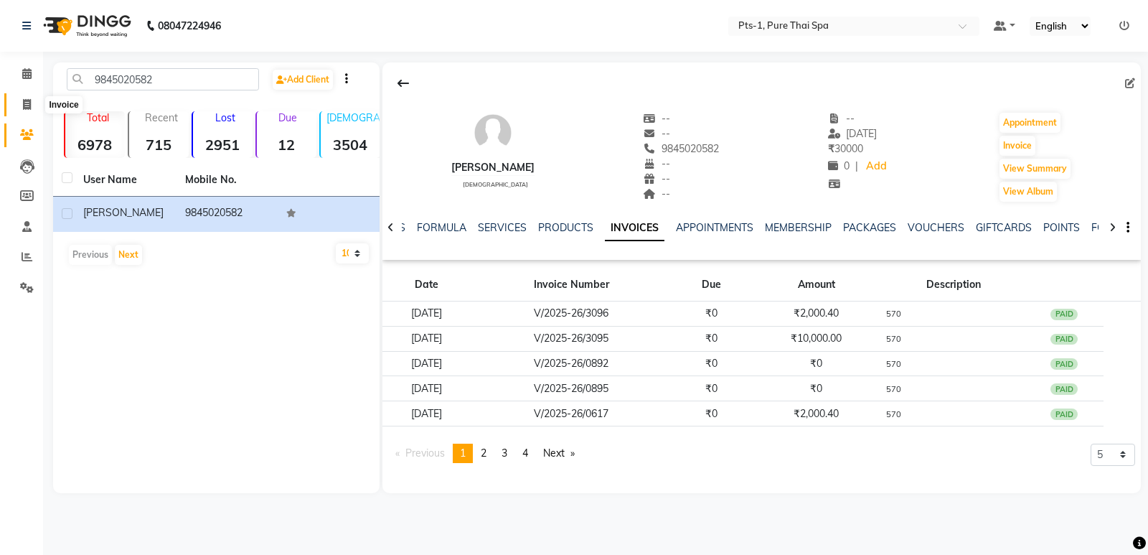
click at [24, 103] on icon at bounding box center [27, 104] width 8 height 11
select select "service"
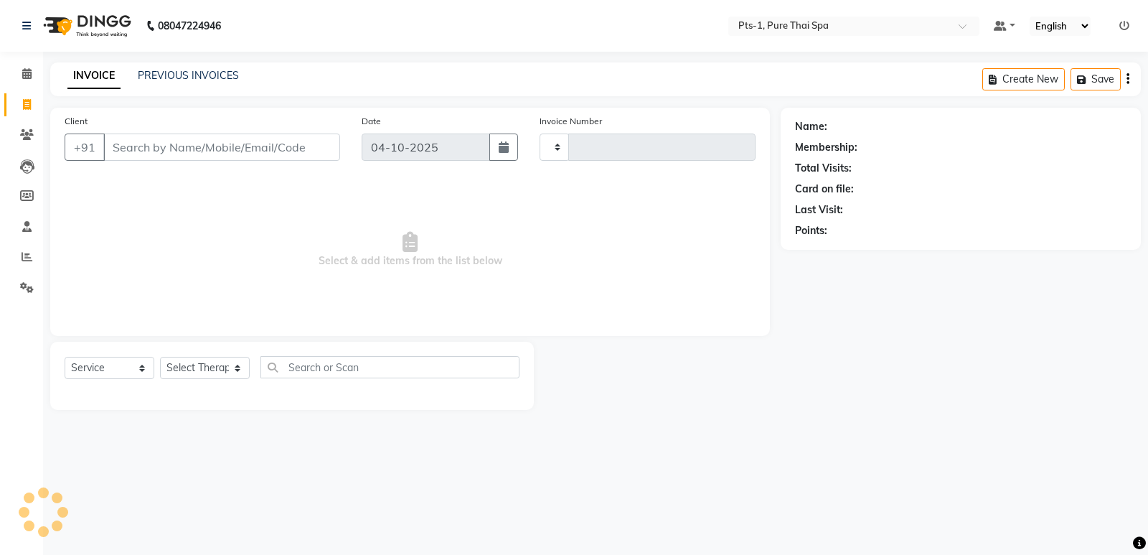
type input "214"
select select "9048"
type input "9845020582"
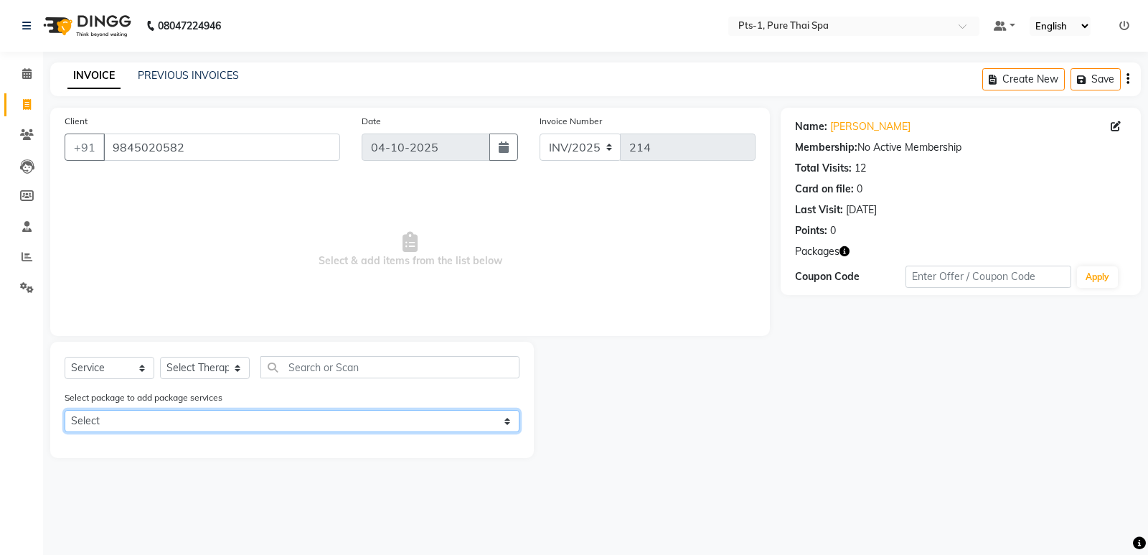
click at [187, 425] on select "Select PTS PACKAGE (10K) 10 SERVICES" at bounding box center [292, 421] width 455 height 22
select select "1: Object"
click at [65, 410] on select "Select PTS PACKAGE (10K) 10 SERVICES" at bounding box center [292, 421] width 455 height 22
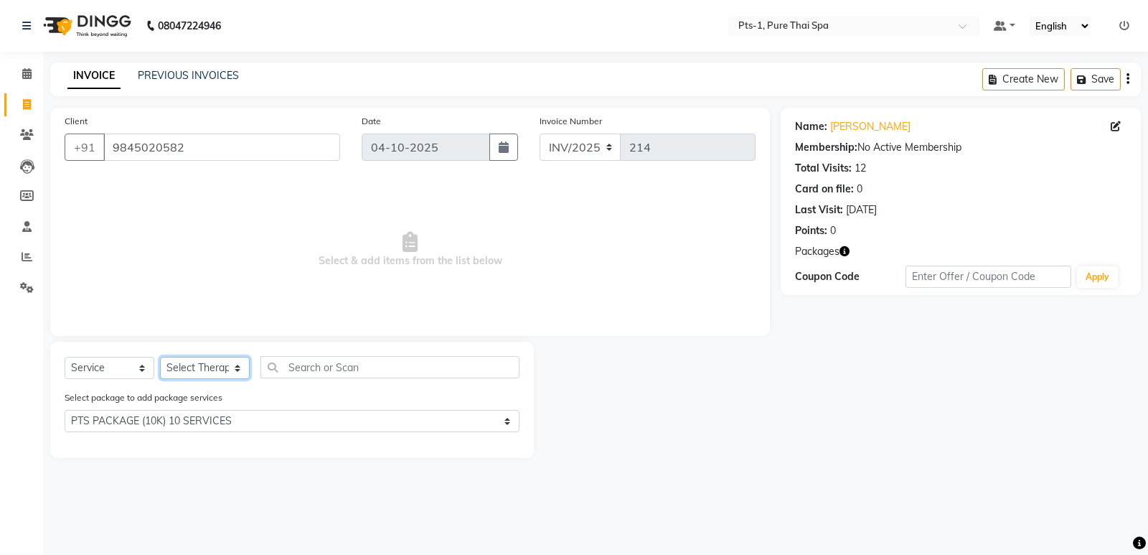
click at [199, 364] on select "Select Therapist [PERSON_NAME] anyone [PERSON_NAME] Jeje [PERSON_NAME] [PERSON_…" at bounding box center [205, 368] width 90 height 22
select select "88349"
click at [160, 357] on select "Select Therapist [PERSON_NAME] anyone [PERSON_NAME] Jeje [PERSON_NAME] [PERSON_…" at bounding box center [205, 368] width 90 height 22
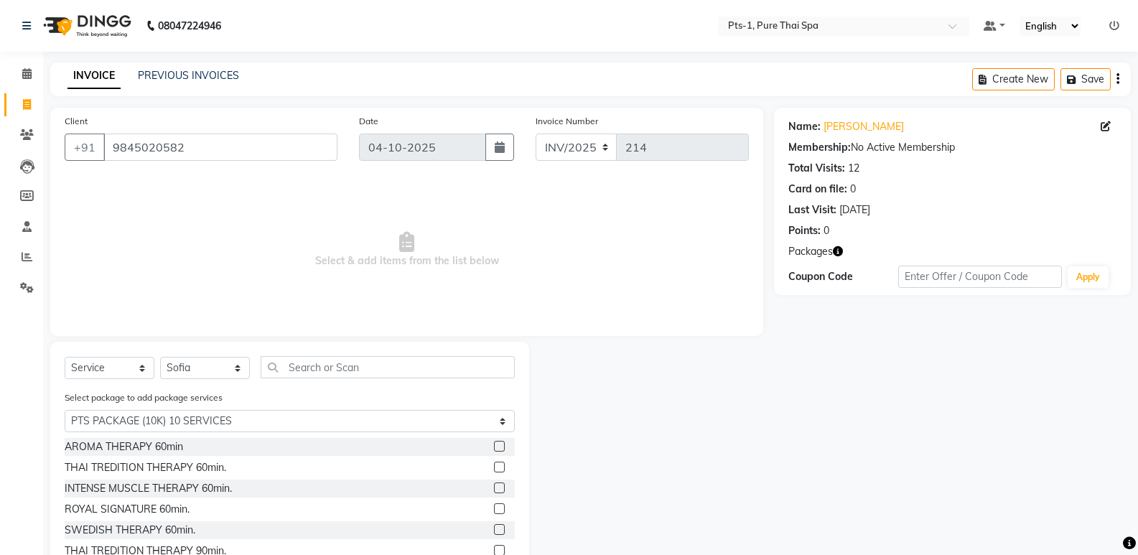
click at [494, 530] on label at bounding box center [499, 529] width 11 height 11
click at [494, 530] on input "checkbox" at bounding box center [498, 529] width 9 height 9
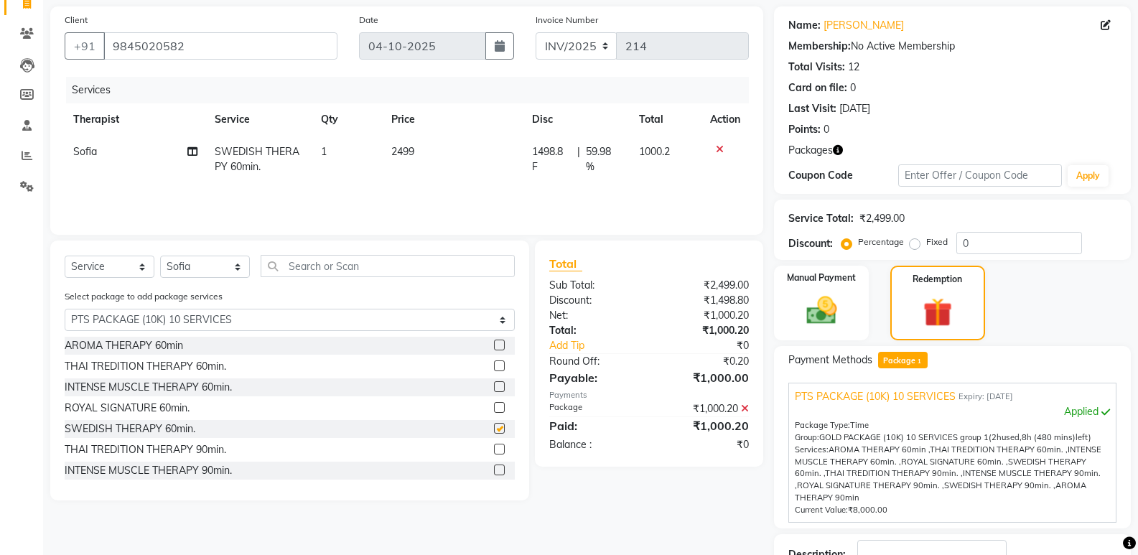
scroll to position [207, 0]
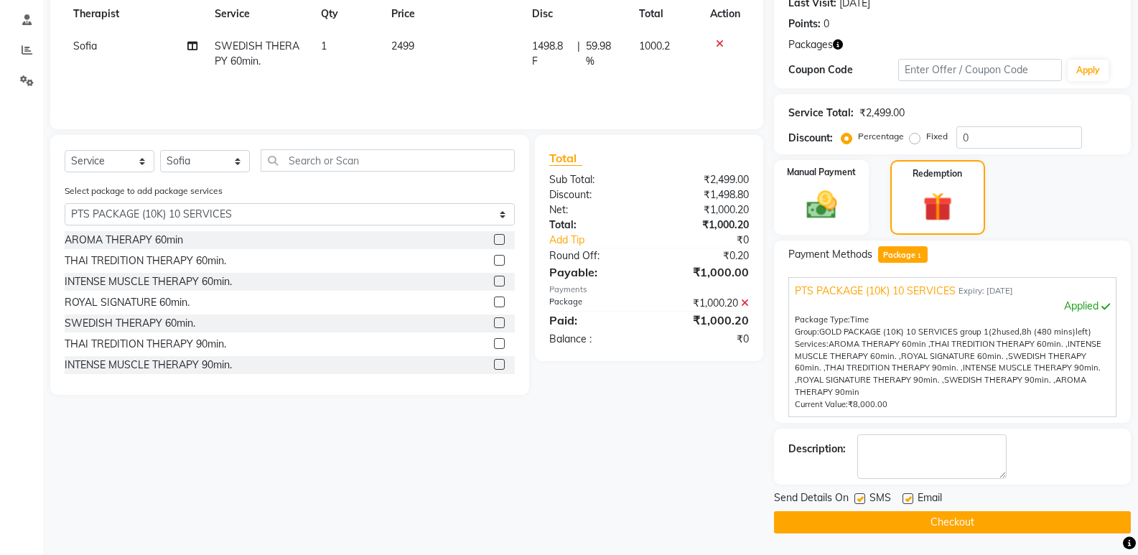
checkbox input "false"
click at [858, 500] on label at bounding box center [859, 498] width 11 height 11
click at [858, 500] on input "checkbox" at bounding box center [858, 498] width 9 height 9
checkbox input "false"
click at [908, 499] on label at bounding box center [907, 498] width 11 height 11
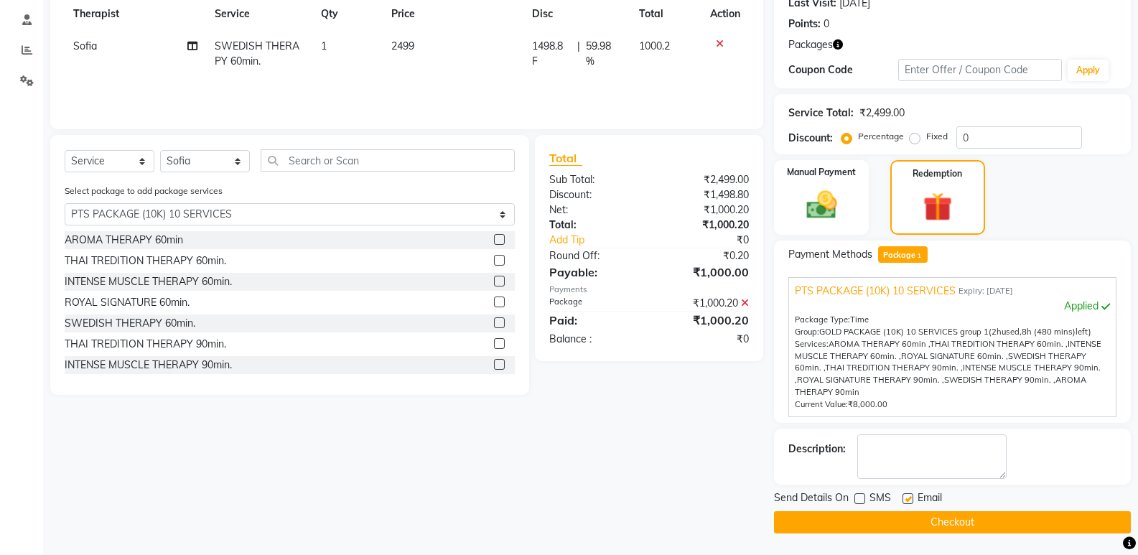
click at [908, 499] on input "checkbox" at bounding box center [906, 498] width 9 height 9
checkbox input "false"
click at [906, 460] on textarea at bounding box center [931, 456] width 149 height 44
type textarea "438"
click at [907, 525] on button "Checkout" at bounding box center [952, 522] width 357 height 22
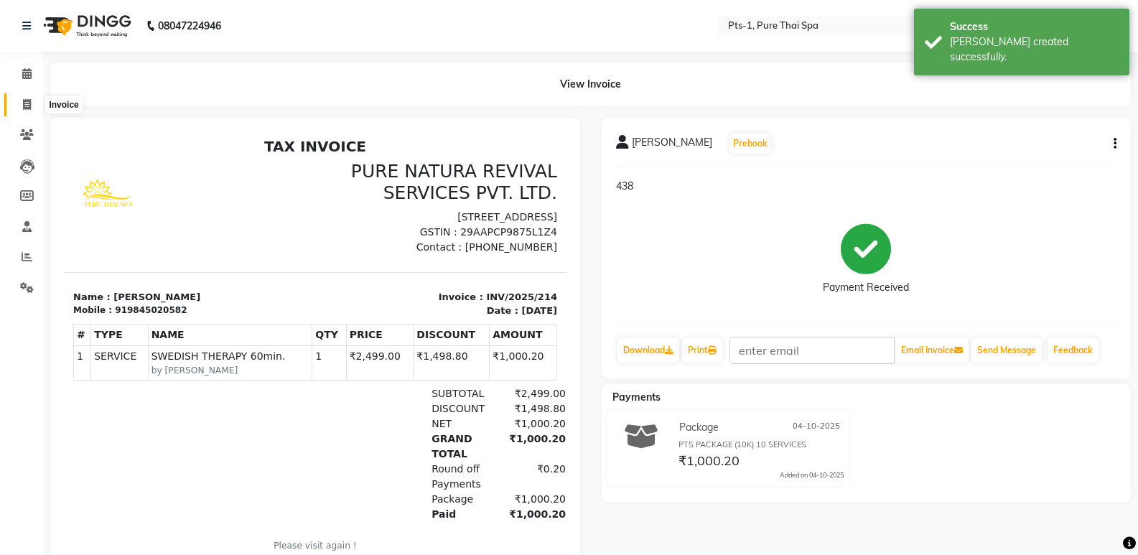
click at [27, 100] on icon at bounding box center [27, 104] width 8 height 11
select select "service"
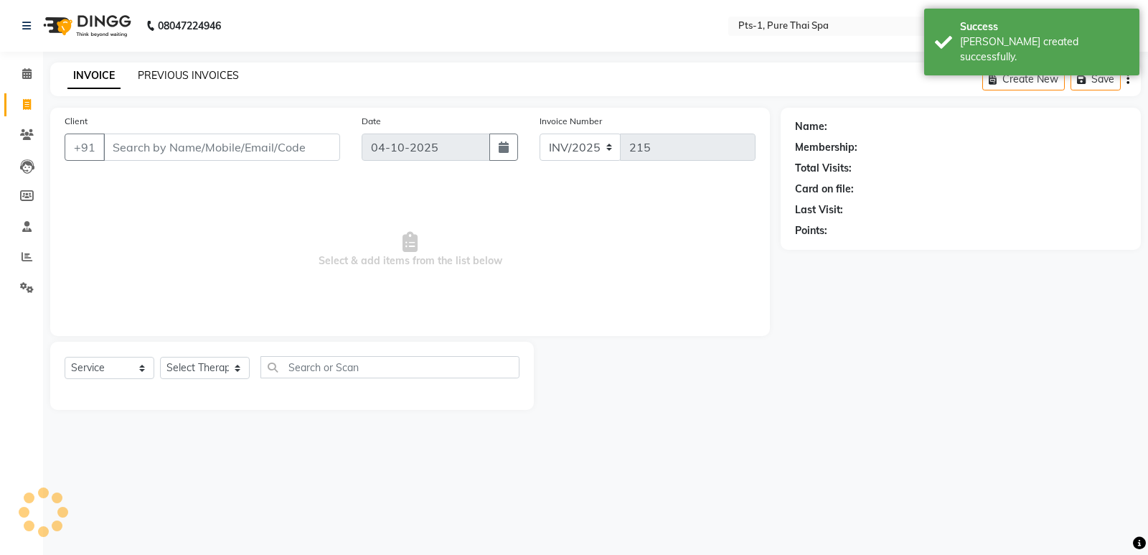
click at [148, 70] on link "PREVIOUS INVOICES" at bounding box center [188, 75] width 101 height 13
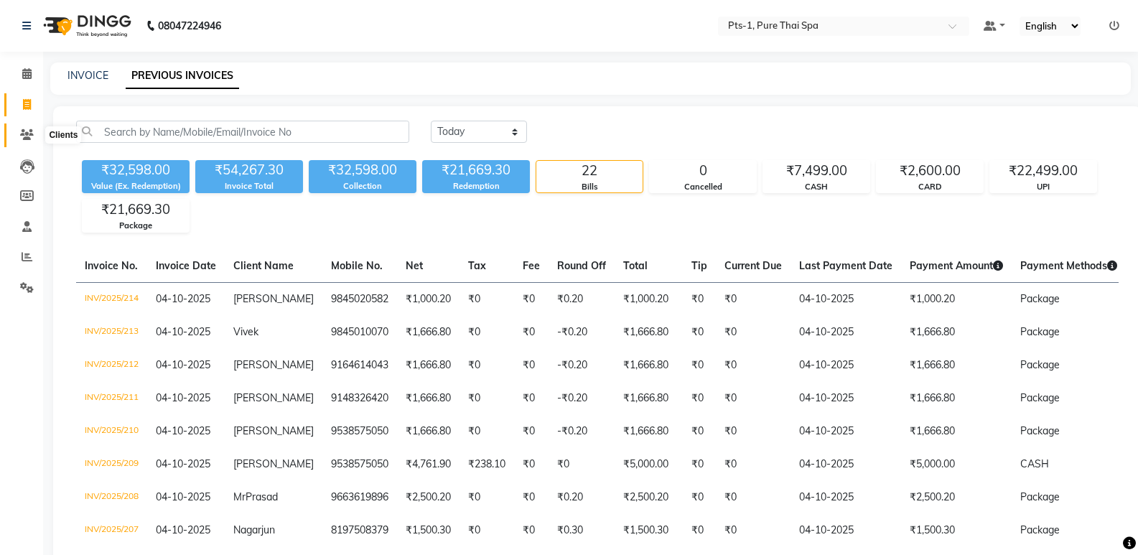
click at [34, 139] on span at bounding box center [26, 135] width 25 height 17
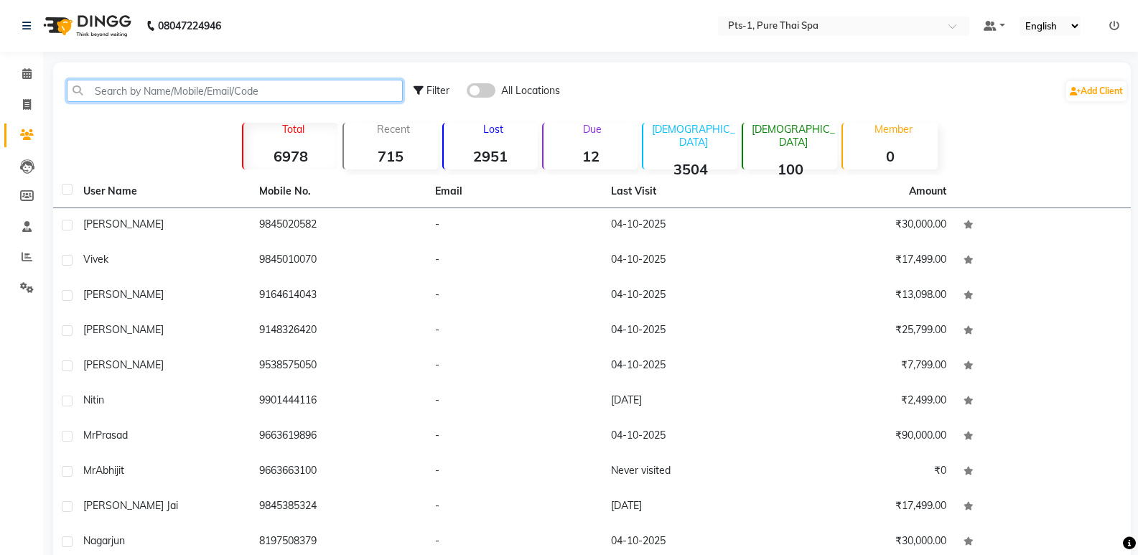
click at [130, 90] on input "text" at bounding box center [235, 91] width 336 height 22
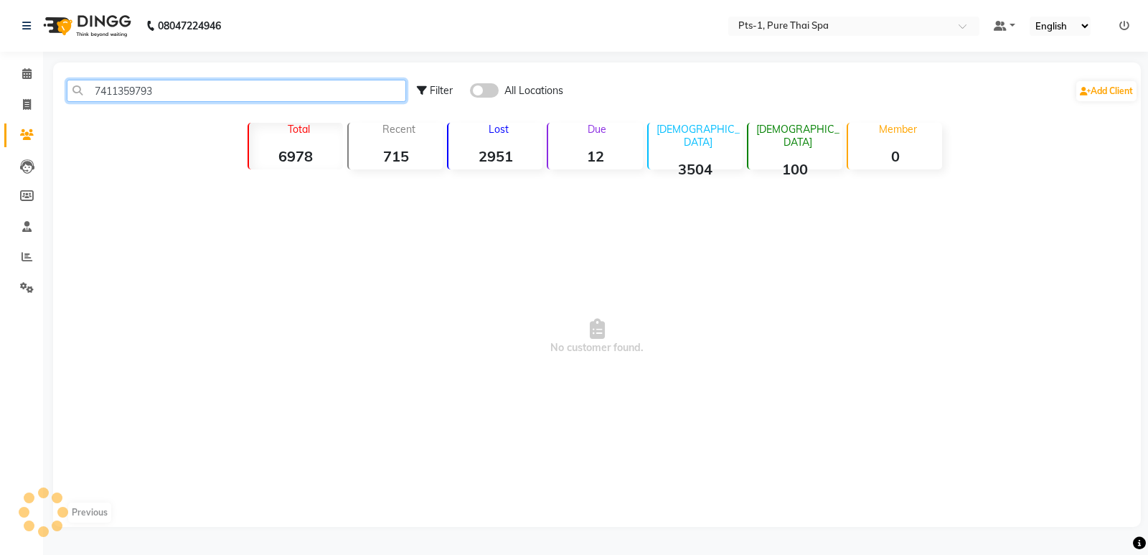
drag, startPoint x: 136, startPoint y: 87, endPoint x: 2, endPoint y: 104, distance: 135.3
click at [0, 93] on app-home "08047224946 Select Location × Pts-1, Pure Thai Spa Default Panel My Panel Engli…" at bounding box center [574, 274] width 1148 height 548
type input "7411359793"
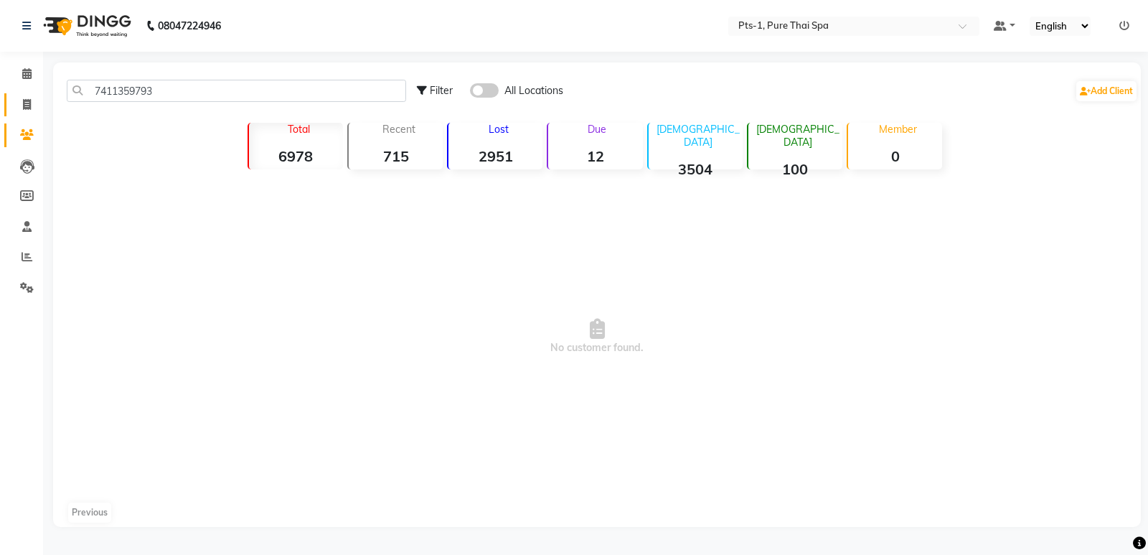
click at [22, 95] on link "Invoice" at bounding box center [21, 105] width 34 height 24
select select "service"
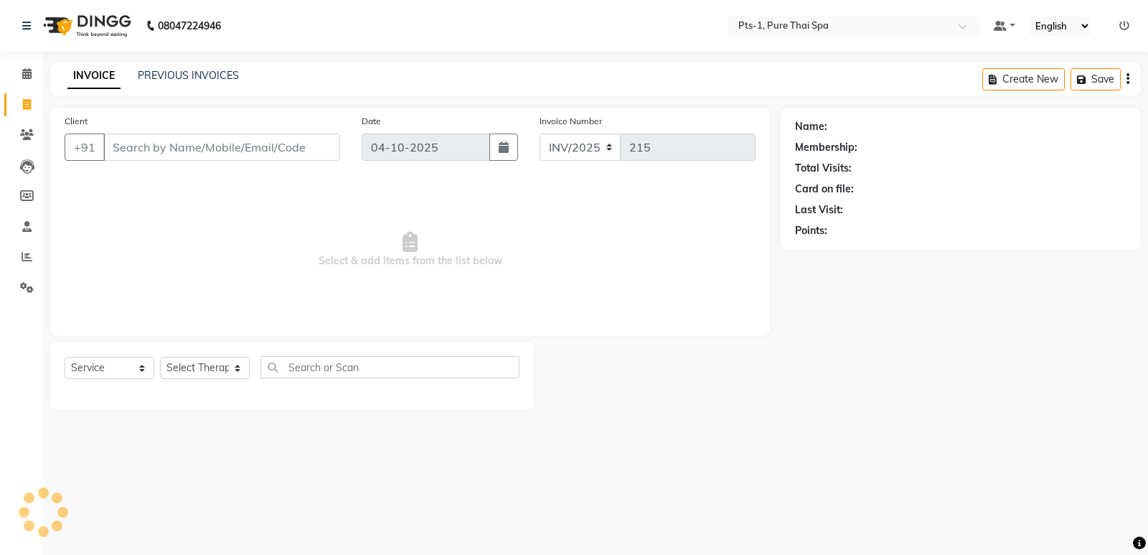
click at [217, 142] on input "Client" at bounding box center [221, 146] width 237 height 27
type input "7411359793"
click at [294, 156] on button "Add Client" at bounding box center [303, 146] width 74 height 27
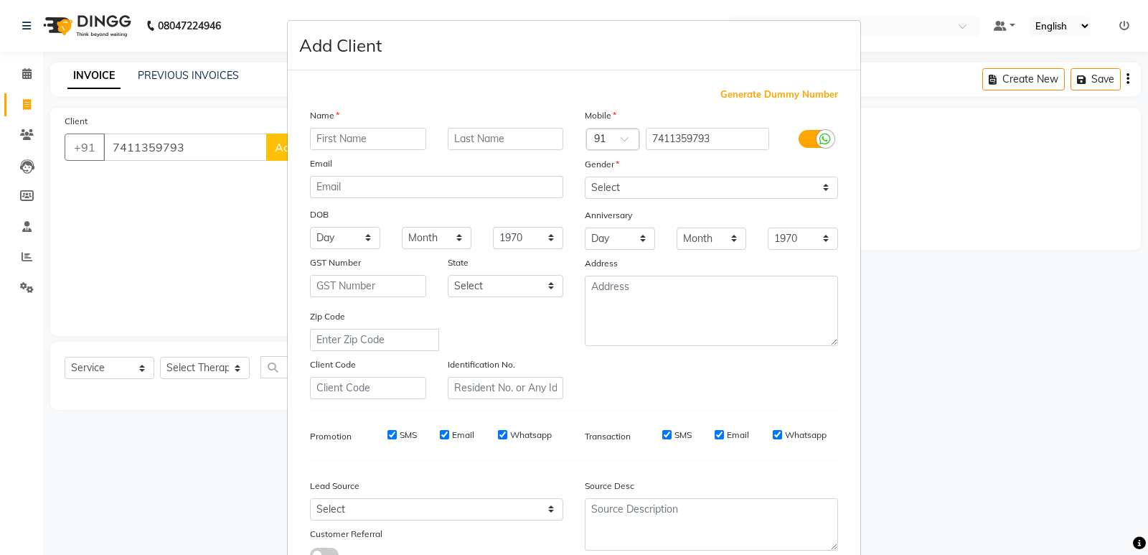
click at [374, 139] on input "text" at bounding box center [368, 139] width 116 height 22
type input "a"
type input "Arshidh"
click at [672, 184] on select "Select [DEMOGRAPHIC_DATA] [DEMOGRAPHIC_DATA] Other Prefer Not To Say" at bounding box center [711, 188] width 253 height 22
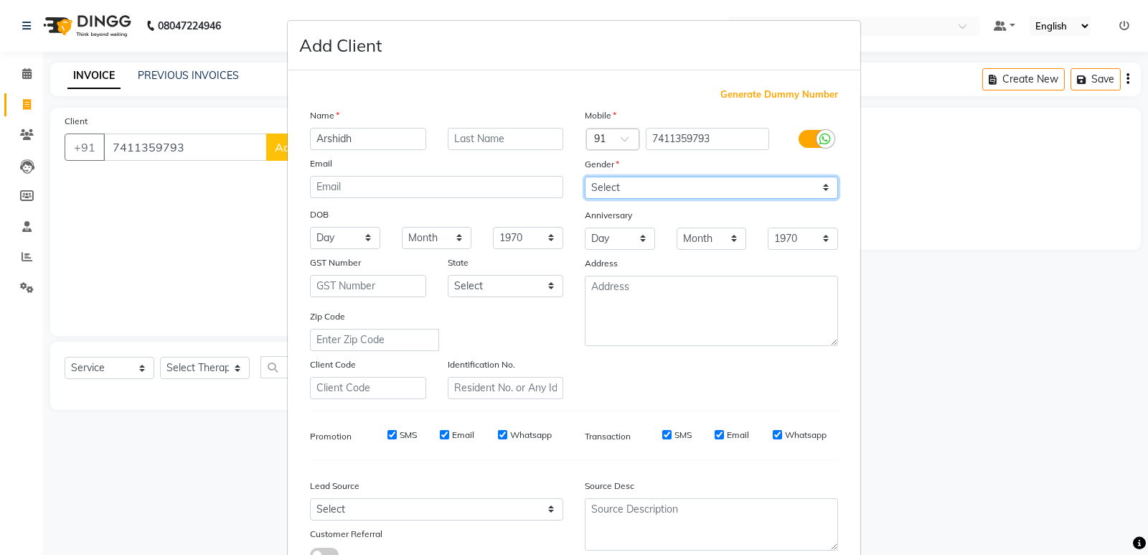
select select "[DEMOGRAPHIC_DATA]"
click at [585, 177] on select "Select [DEMOGRAPHIC_DATA] [DEMOGRAPHIC_DATA] Other Prefer Not To Say" at bounding box center [711, 188] width 253 height 22
click at [388, 436] on input "SMS" at bounding box center [392, 434] width 9 height 9
checkbox input "false"
click at [440, 433] on input "Email" at bounding box center [444, 434] width 9 height 9
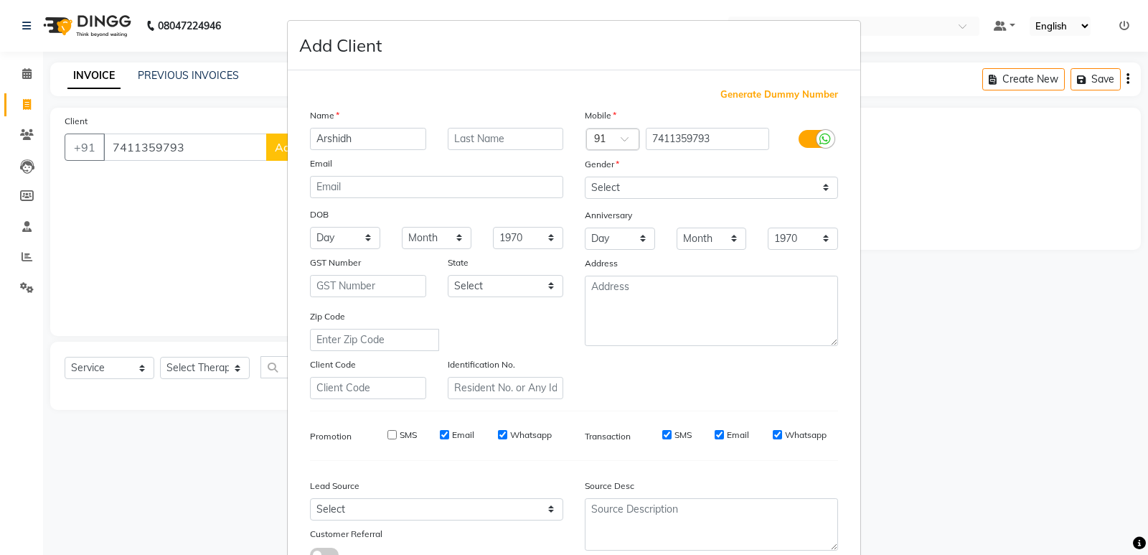
checkbox input "false"
click at [498, 433] on input "Whatsapp" at bounding box center [502, 434] width 9 height 9
checkbox input "false"
click at [664, 433] on input "SMS" at bounding box center [666, 434] width 9 height 9
checkbox input "false"
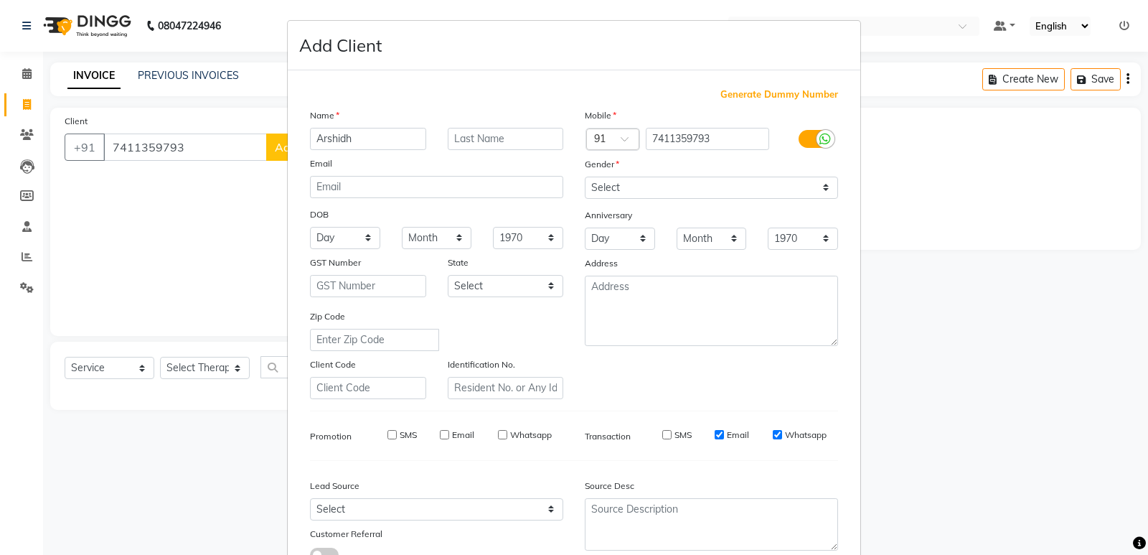
click at [721, 436] on div "Email" at bounding box center [732, 434] width 34 height 13
click at [703, 432] on div "SMS Email Whatsapp" at bounding box center [734, 434] width 207 height 13
click at [773, 436] on input "Whatsapp" at bounding box center [777, 434] width 9 height 9
checkbox input "false"
click at [715, 436] on input "Email" at bounding box center [719, 434] width 9 height 9
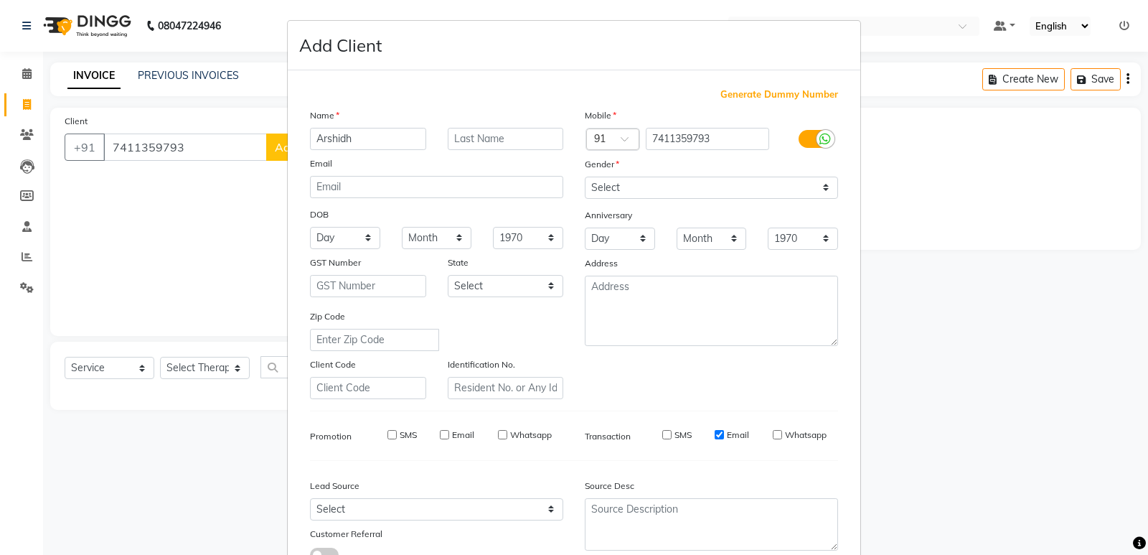
checkbox input "false"
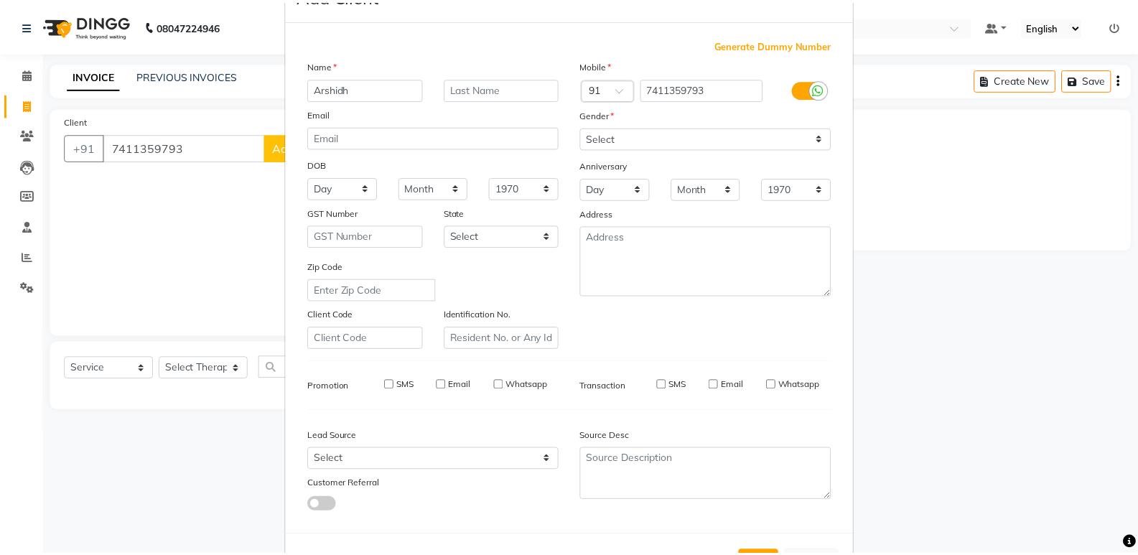
scroll to position [108, 0]
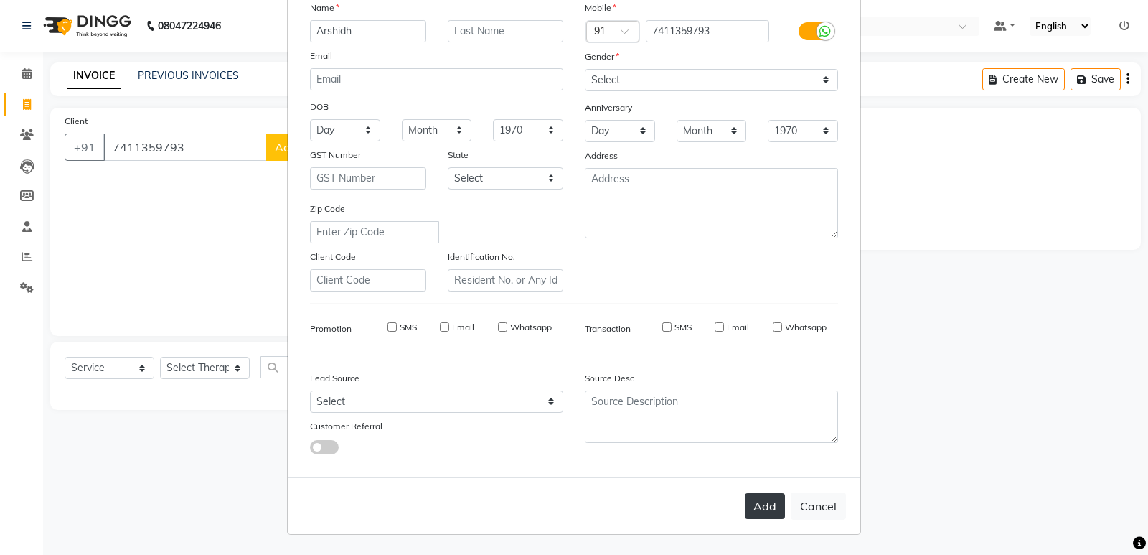
click at [763, 510] on button "Add" at bounding box center [765, 506] width 40 height 26
select select
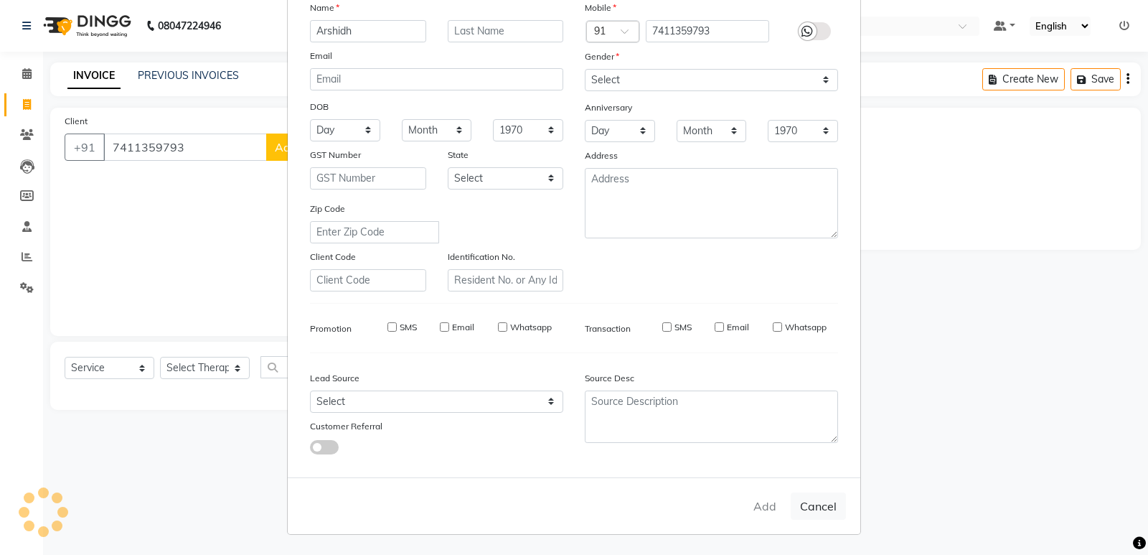
select select
checkbox input "false"
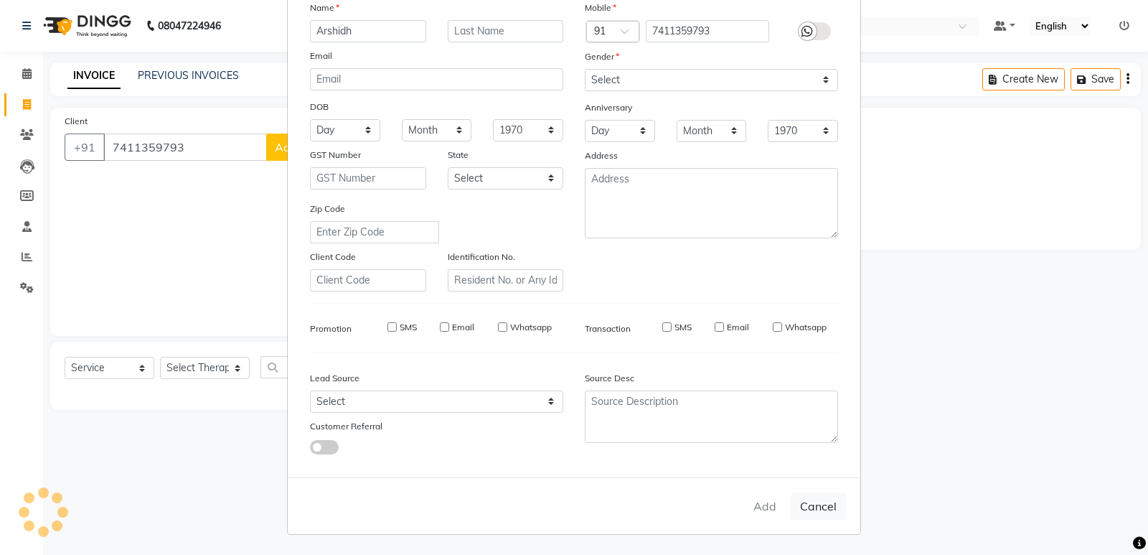
checkbox input "false"
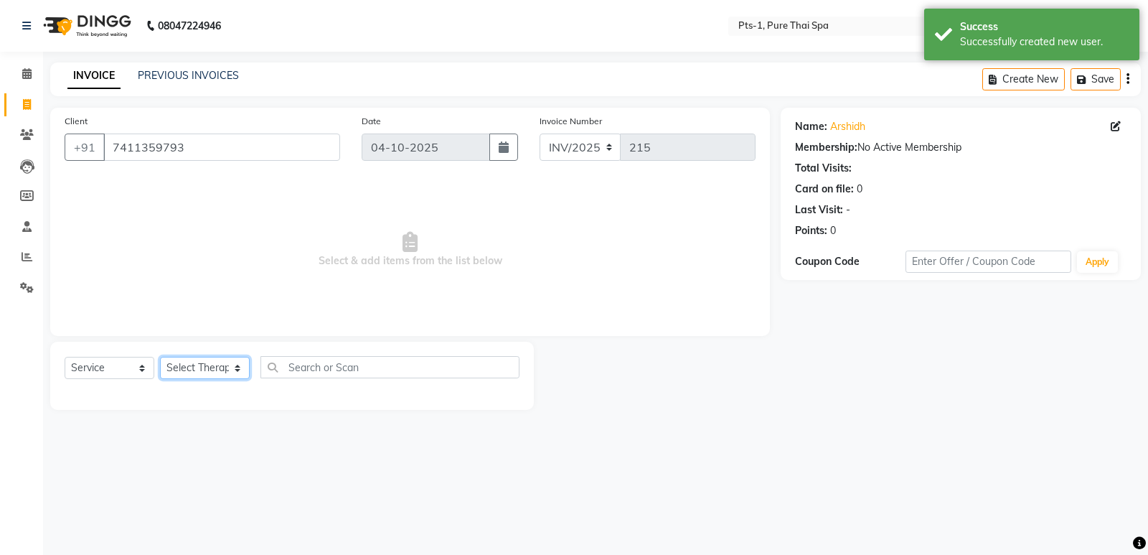
click at [238, 374] on select "Select Therapist [PERSON_NAME] anyone [PERSON_NAME] Jeje [PERSON_NAME] [PERSON_…" at bounding box center [205, 368] width 90 height 22
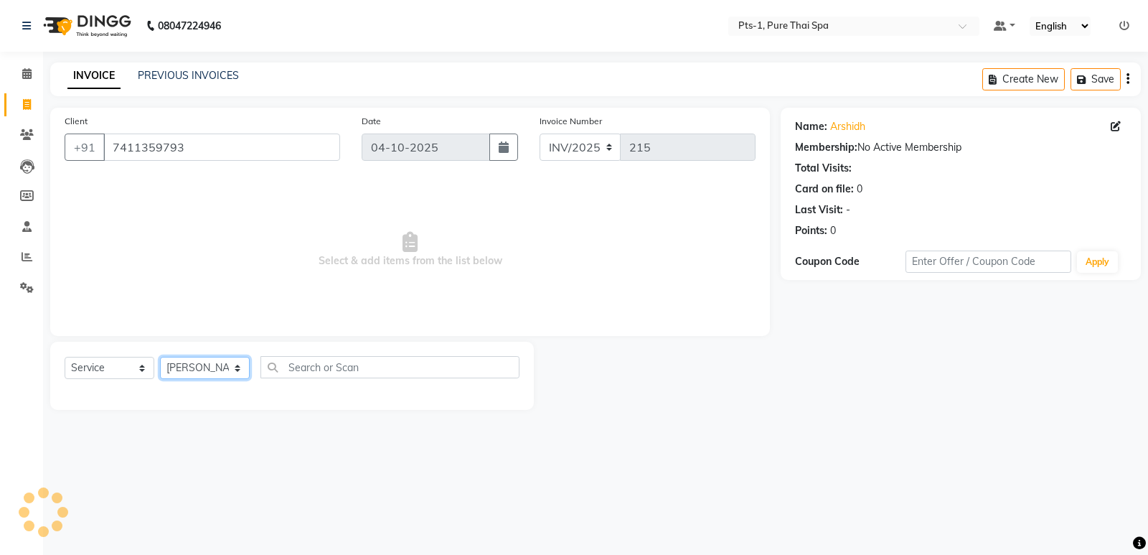
click at [160, 357] on select "Select Therapist [PERSON_NAME] anyone [PERSON_NAME] Jeje [PERSON_NAME] [PERSON_…" at bounding box center [205, 368] width 90 height 22
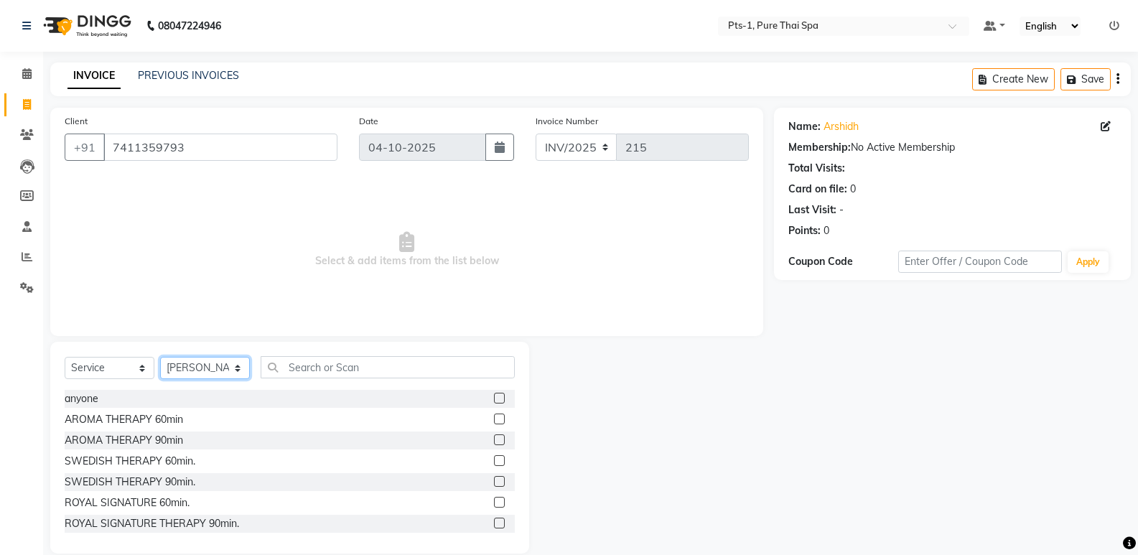
click at [232, 366] on select "Select Therapist [PERSON_NAME] anyone [PERSON_NAME] Jeje [PERSON_NAME] [PERSON_…" at bounding box center [205, 368] width 90 height 22
select select "80827"
click at [160, 357] on select "Select Therapist [PERSON_NAME] anyone [PERSON_NAME] Jeje [PERSON_NAME] [PERSON_…" at bounding box center [205, 368] width 90 height 22
click at [494, 416] on label at bounding box center [499, 418] width 11 height 11
click at [494, 416] on input "checkbox" at bounding box center [498, 419] width 9 height 9
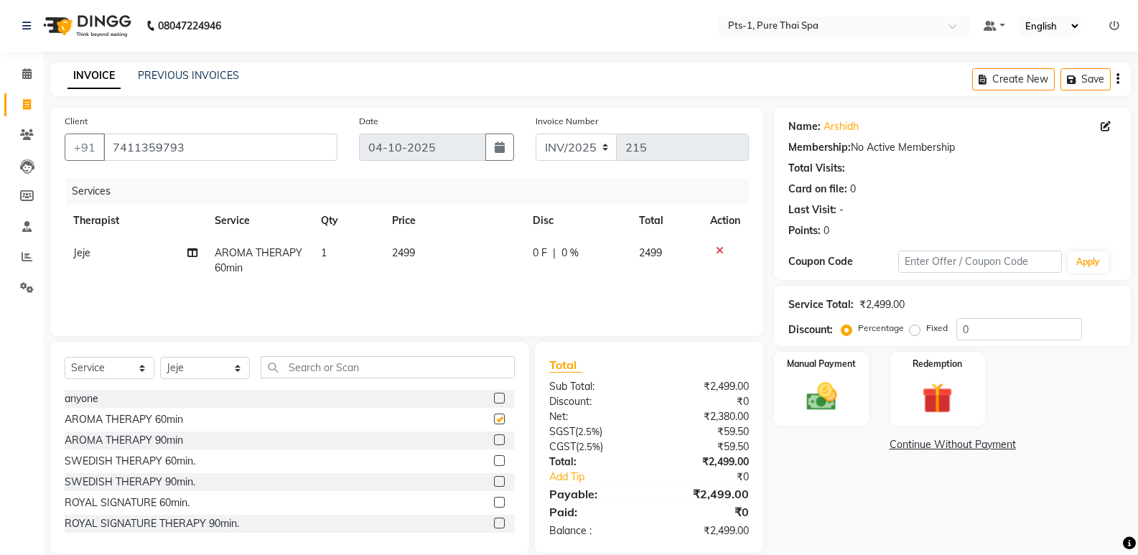
checkbox input "false"
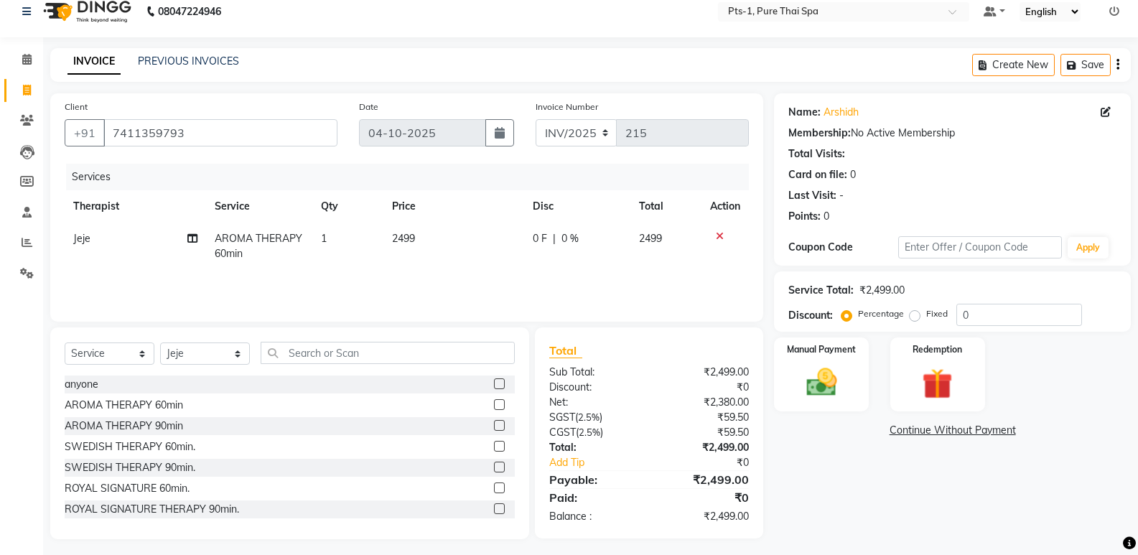
scroll to position [20, 0]
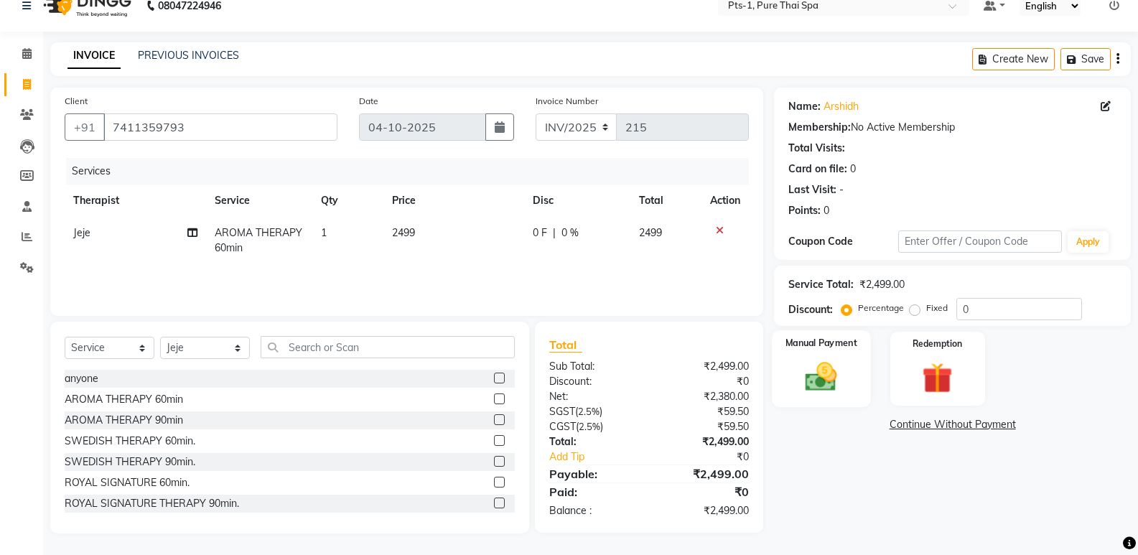
drag, startPoint x: 810, startPoint y: 371, endPoint x: 818, endPoint y: 376, distance: 9.4
click at [810, 372] on img at bounding box center [820, 376] width 51 height 37
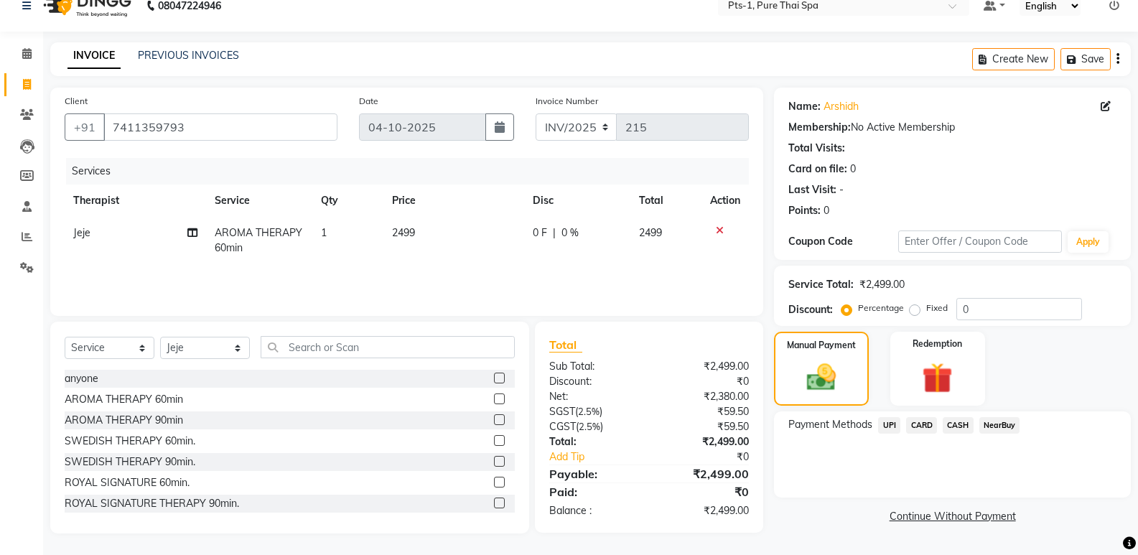
click at [895, 423] on span "UPI" at bounding box center [889, 425] width 22 height 17
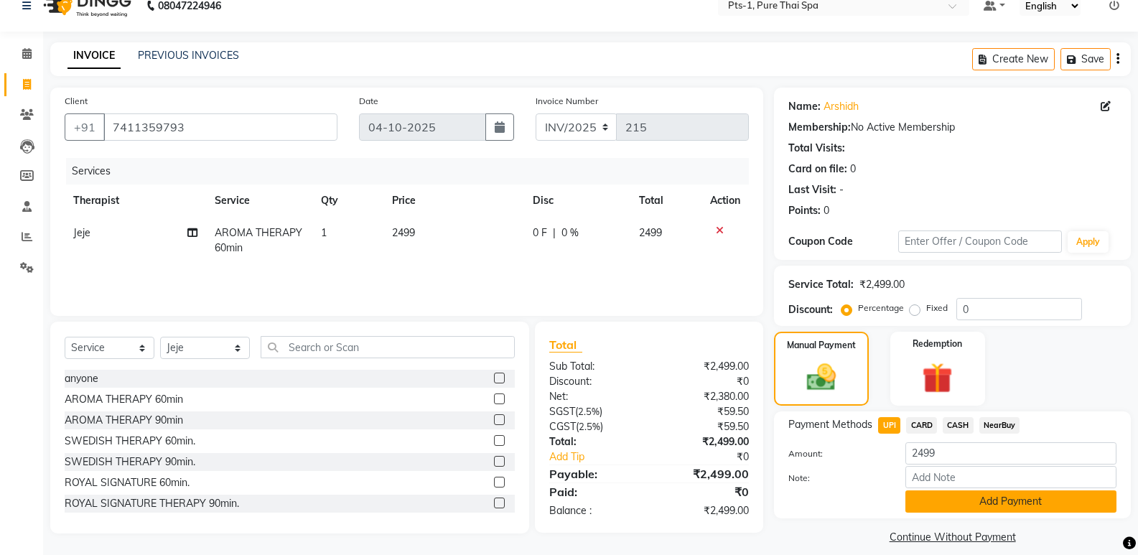
click at [950, 502] on button "Add Payment" at bounding box center [1010, 501] width 211 height 22
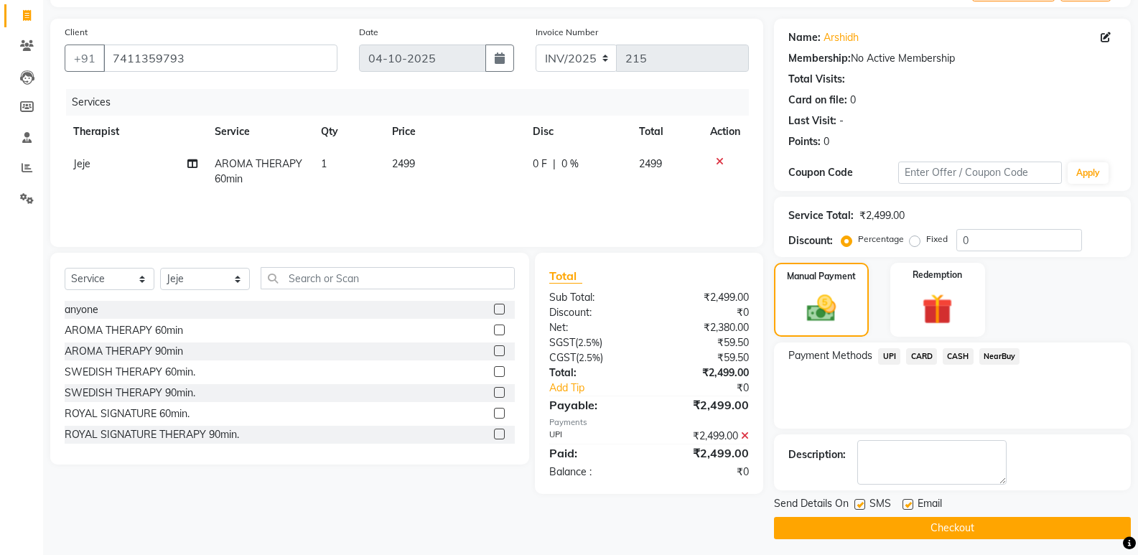
scroll to position [95, 0]
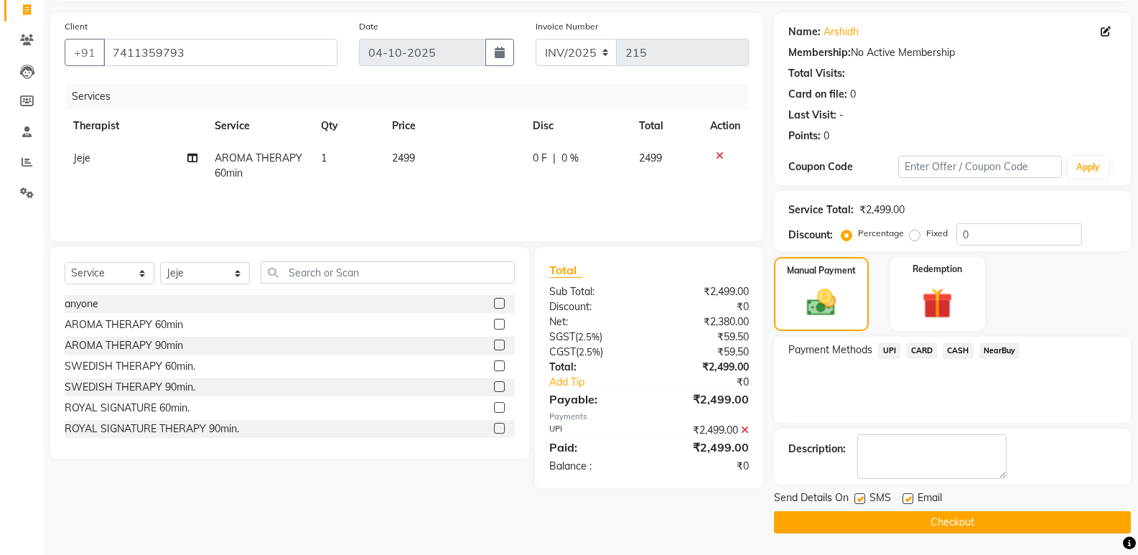
click at [907, 499] on label at bounding box center [907, 498] width 11 height 11
click at [907, 499] on input "checkbox" at bounding box center [906, 498] width 9 height 9
checkbox input "false"
click at [860, 500] on label at bounding box center [859, 498] width 11 height 11
click at [860, 500] on input "checkbox" at bounding box center [858, 498] width 9 height 9
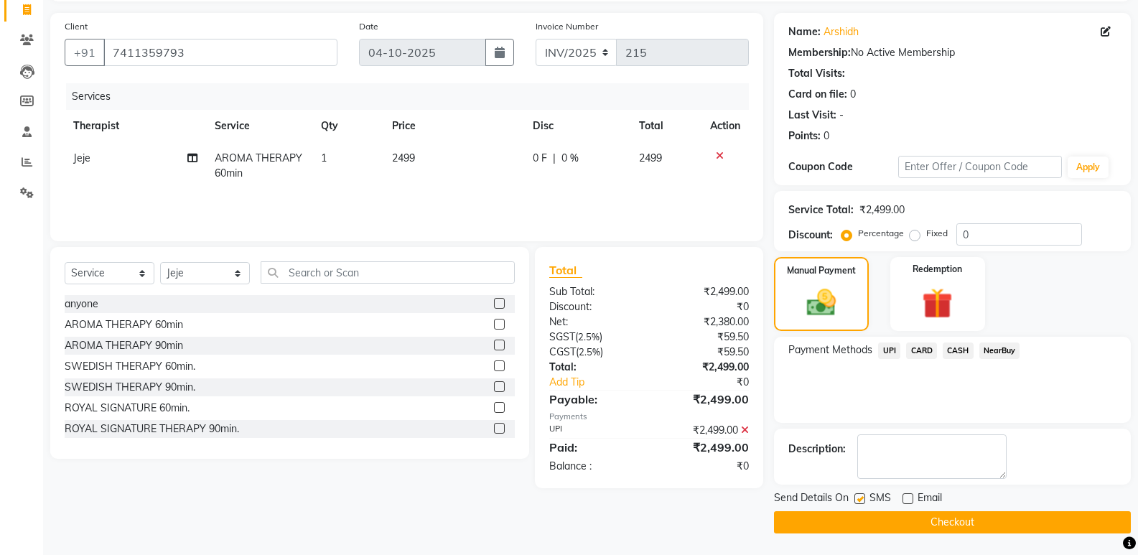
checkbox input "false"
click at [883, 523] on button "Checkout" at bounding box center [952, 522] width 357 height 22
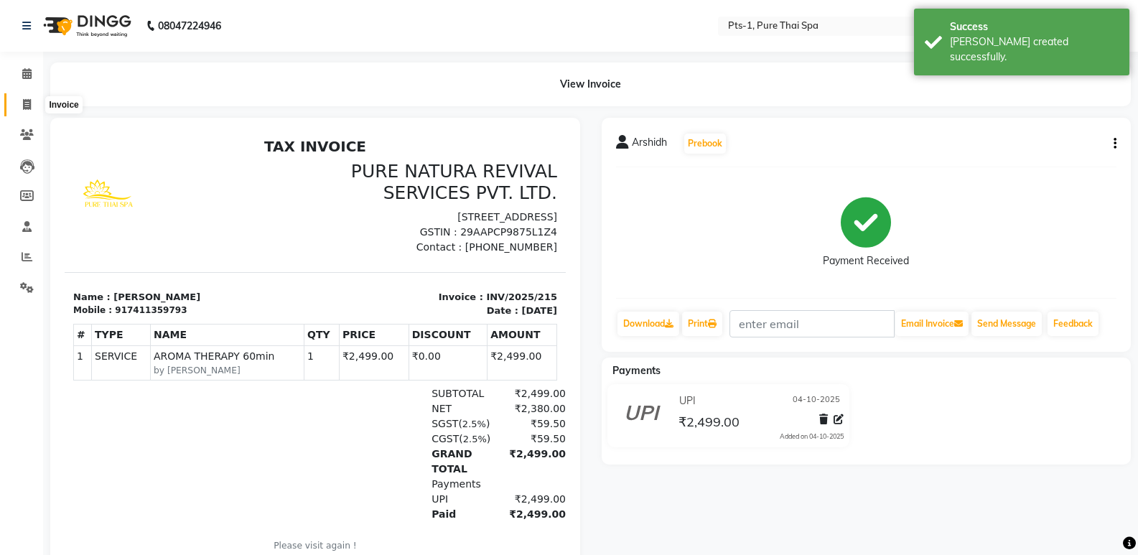
click at [34, 104] on span at bounding box center [26, 105] width 25 height 17
select select "service"
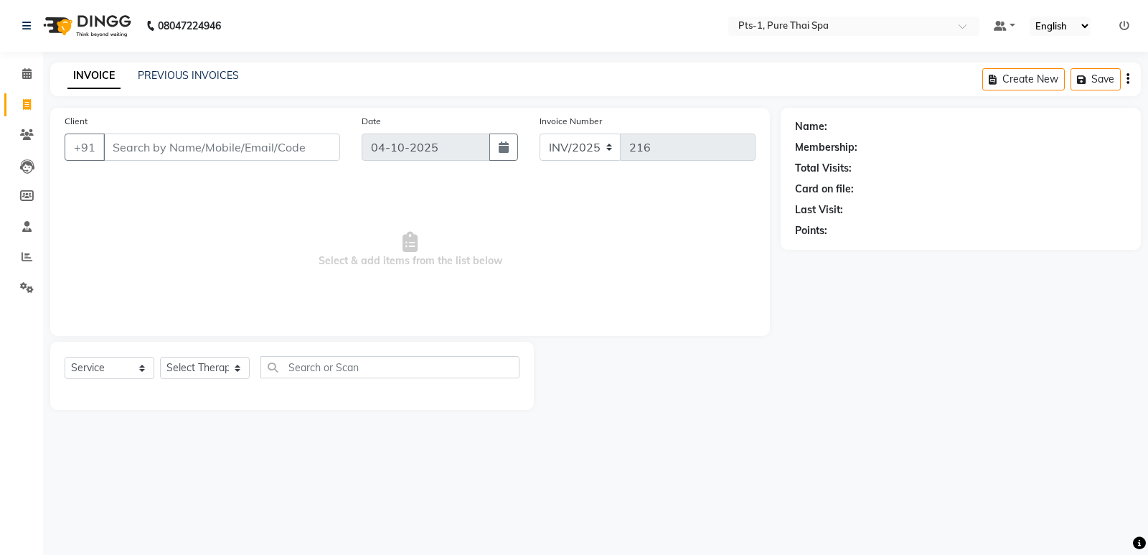
click at [127, 152] on input "Client" at bounding box center [221, 146] width 237 height 27
click at [212, 145] on input "Client" at bounding box center [221, 146] width 237 height 27
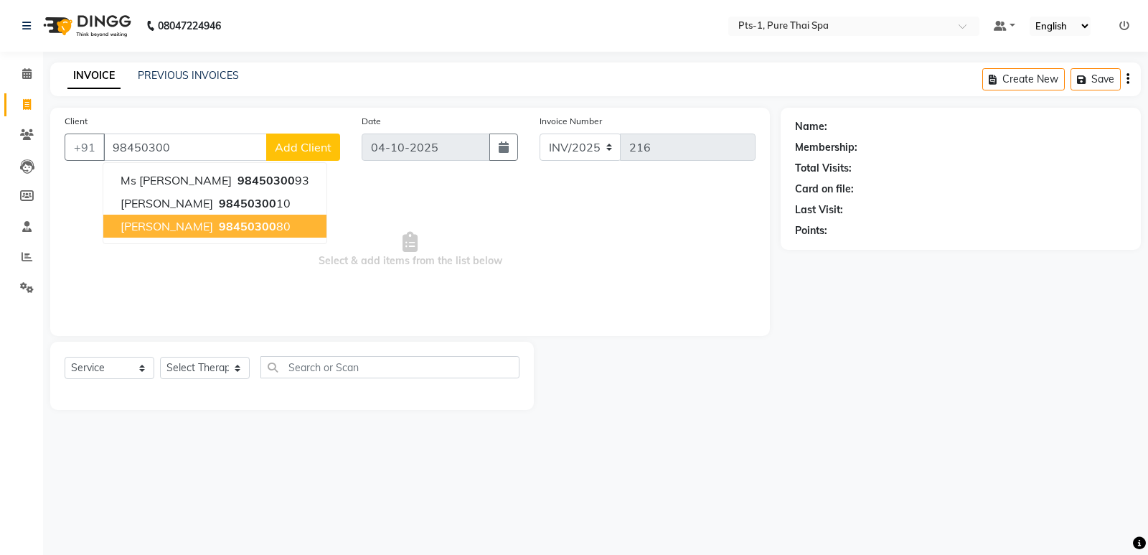
click at [248, 221] on button "[PERSON_NAME] 98450300 80" at bounding box center [214, 226] width 223 height 23
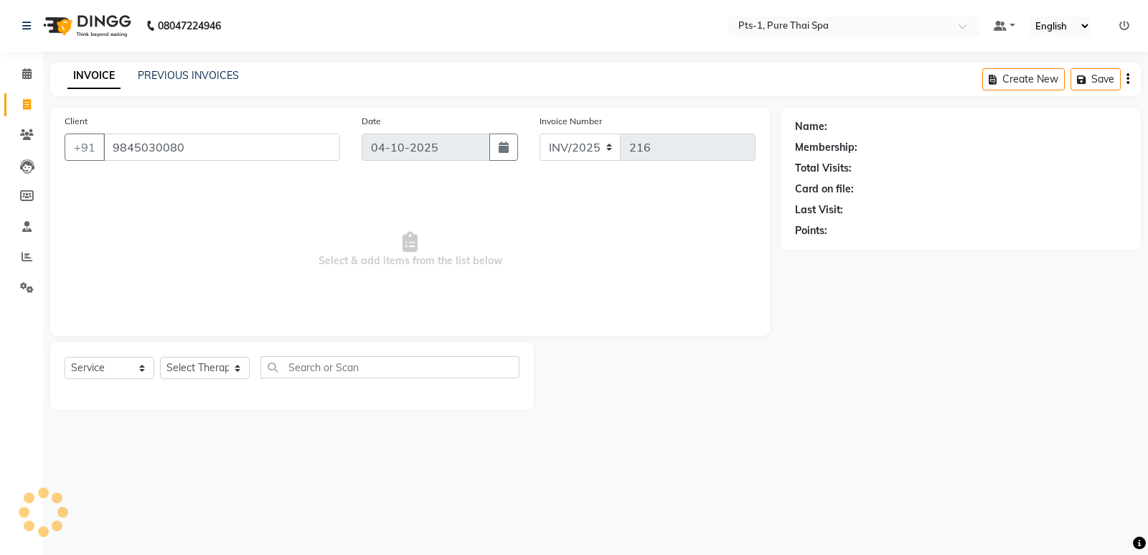
type input "9845030080"
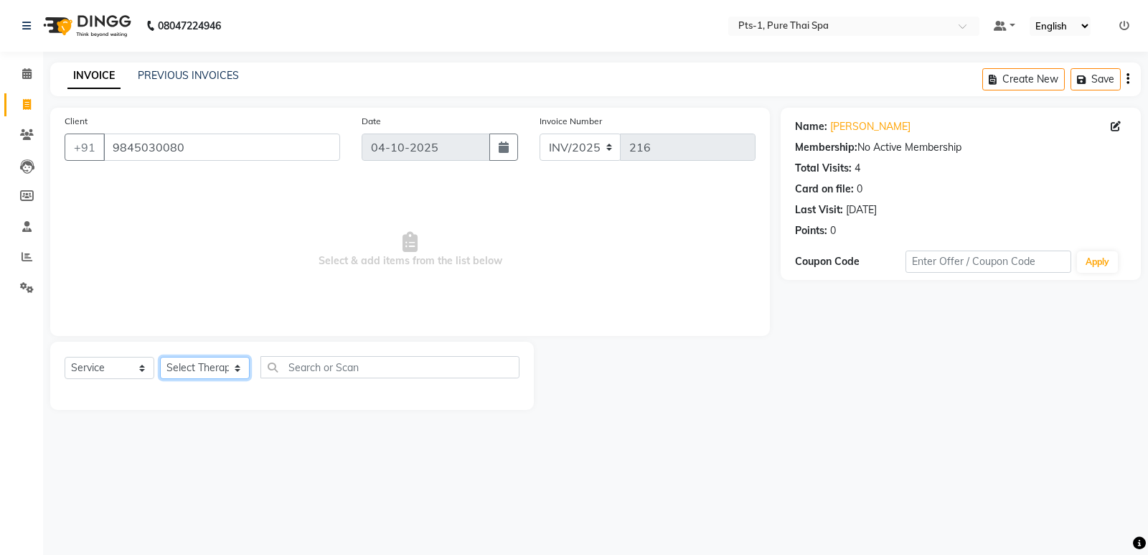
click at [224, 375] on select "Select Therapist [PERSON_NAME] anyone [PERSON_NAME] Jeje [PERSON_NAME] [PERSON_…" at bounding box center [205, 368] width 90 height 22
select select "34866"
click at [160, 357] on select "Select Therapist [PERSON_NAME] anyone [PERSON_NAME] Jeje [PERSON_NAME] [PERSON_…" at bounding box center [205, 368] width 90 height 22
click at [118, 370] on select "Select Service Product Membership Package Voucher Prepaid Gift Card" at bounding box center [110, 368] width 90 height 22
select select "package"
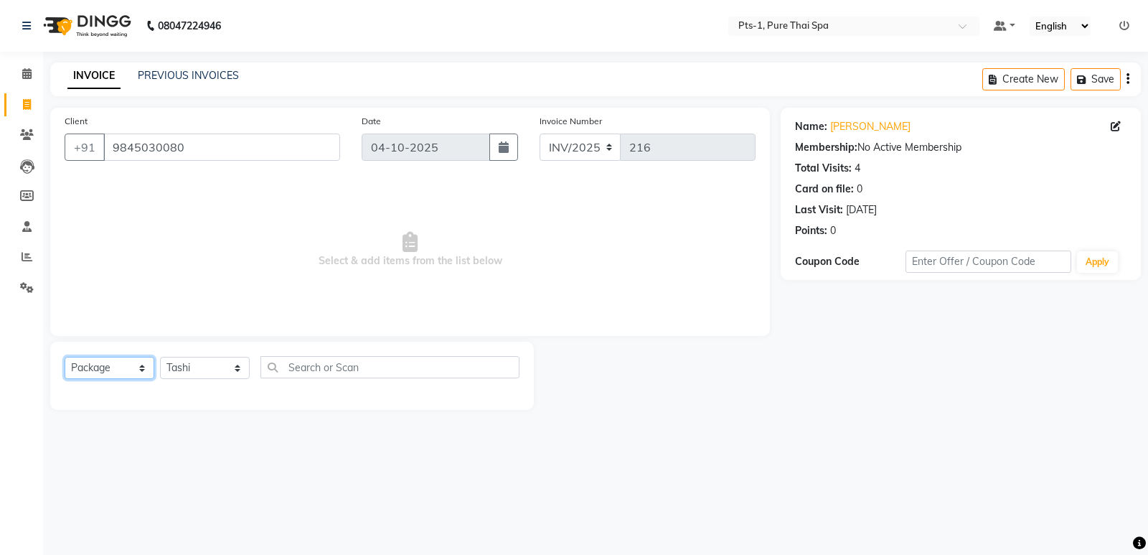
click at [65, 357] on select "Select Service Product Membership Package Voucher Prepaid Gift Card" at bounding box center [110, 368] width 90 height 22
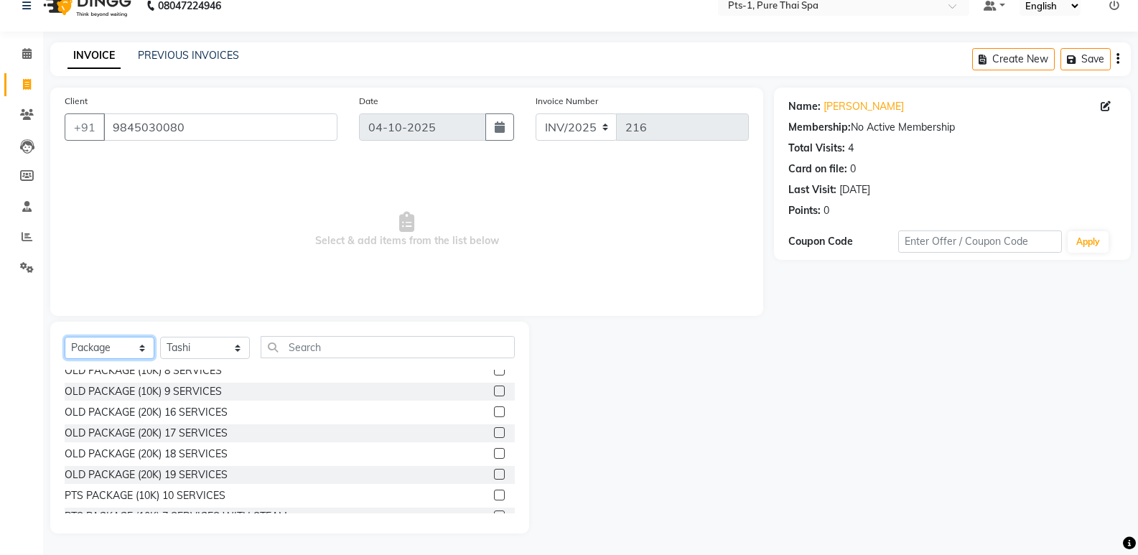
scroll to position [25, 0]
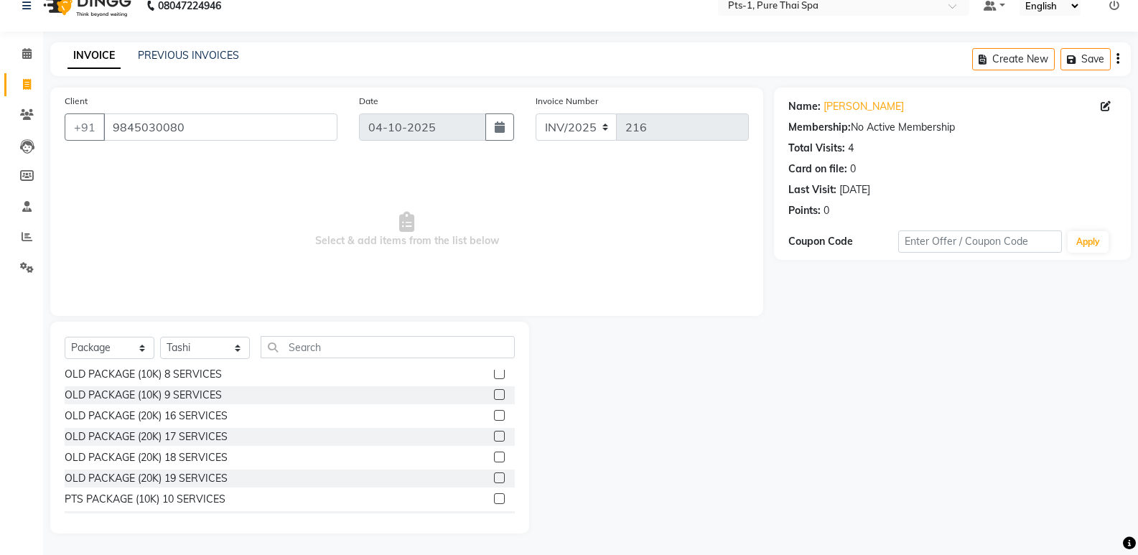
click at [494, 498] on label at bounding box center [499, 498] width 11 height 11
click at [494, 498] on input "checkbox" at bounding box center [498, 498] width 9 height 9
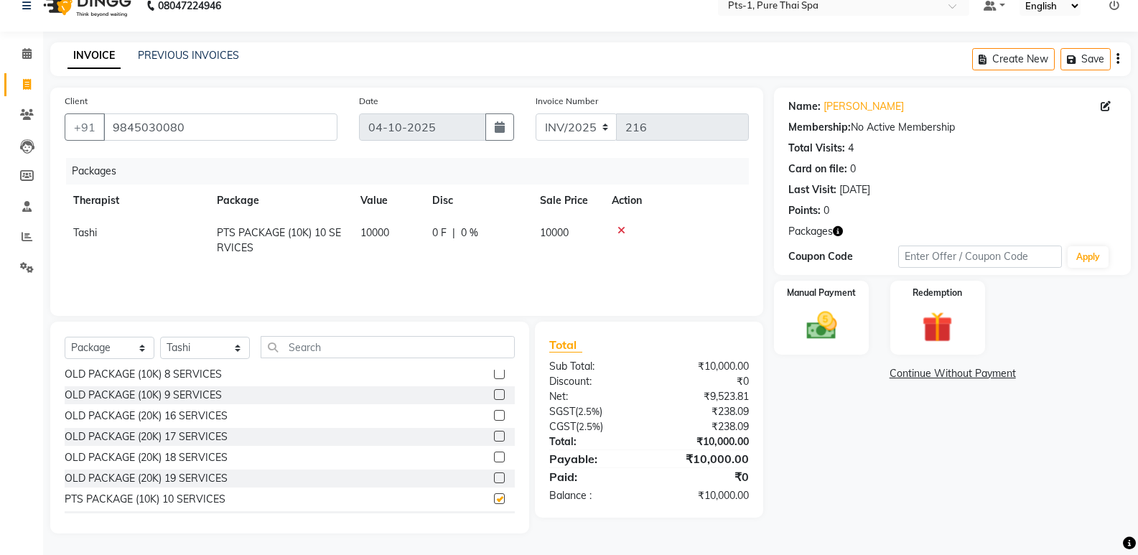
checkbox input "false"
click at [810, 322] on img at bounding box center [820, 325] width 51 height 37
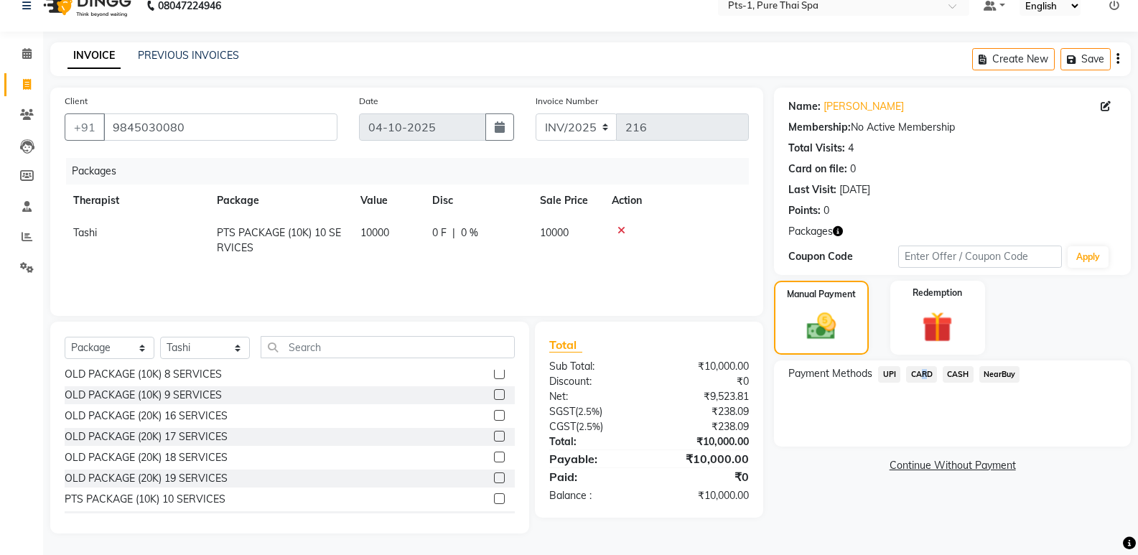
click at [919, 376] on span "CARD" at bounding box center [921, 374] width 31 height 17
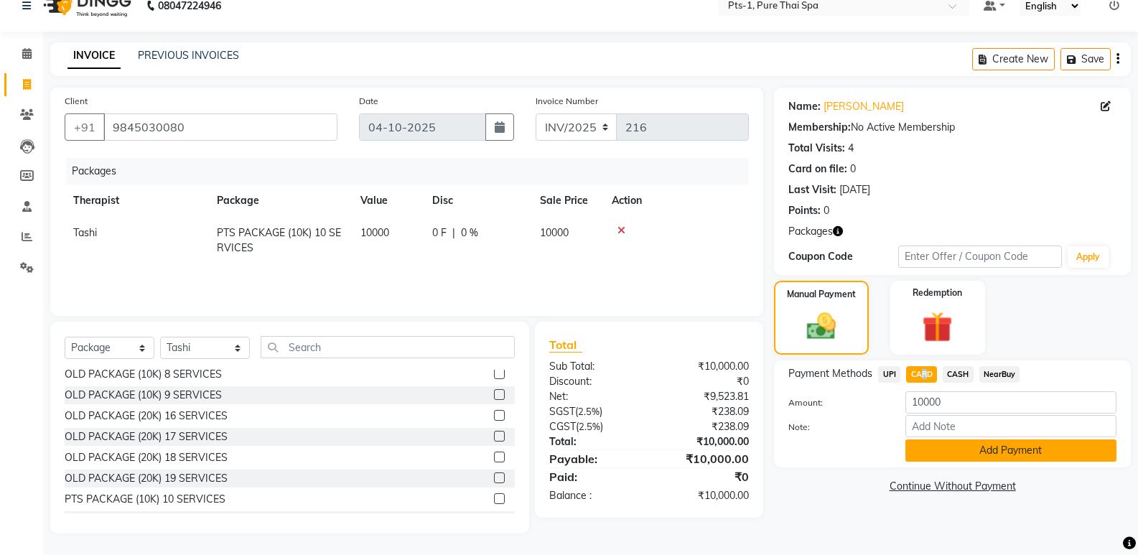
click at [943, 455] on button "Add Payment" at bounding box center [1010, 450] width 211 height 22
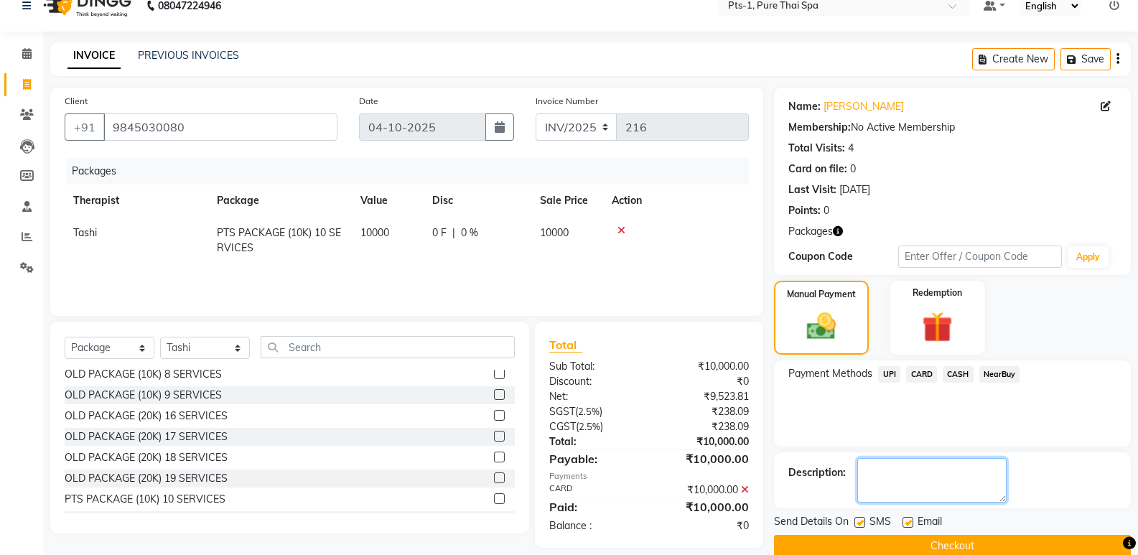
click at [891, 482] on textarea at bounding box center [931, 480] width 149 height 44
type textarea "438"
click at [912, 520] on label at bounding box center [907, 522] width 11 height 11
click at [911, 520] on input "checkbox" at bounding box center [906, 522] width 9 height 9
checkbox input "false"
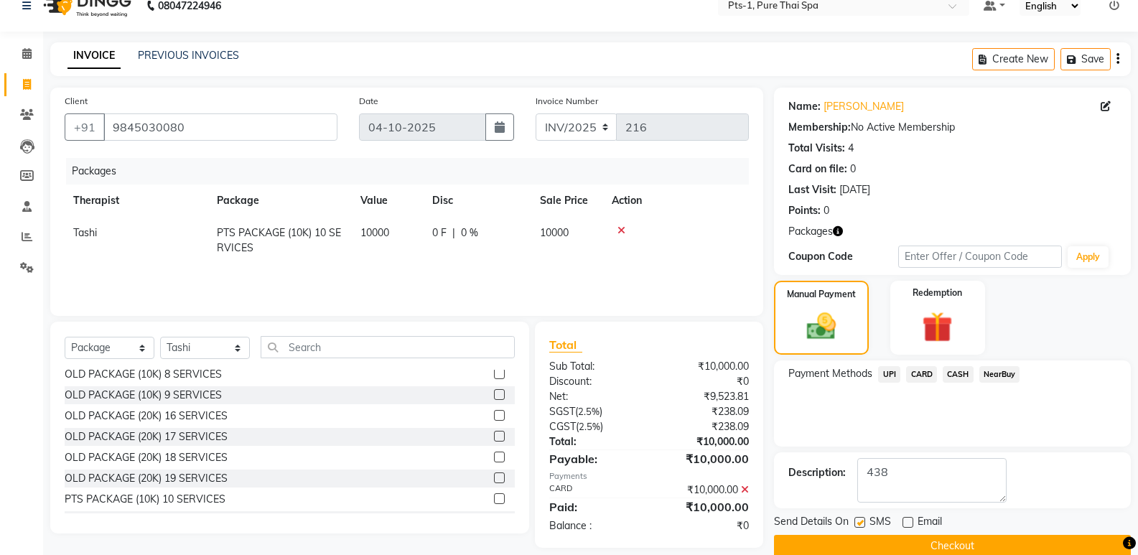
click at [856, 524] on label at bounding box center [859, 522] width 11 height 11
click at [856, 524] on input "checkbox" at bounding box center [858, 522] width 9 height 9
checkbox input "false"
drag, startPoint x: 190, startPoint y: 126, endPoint x: 8, endPoint y: 123, distance: 182.3
click at [11, 117] on app-home "08047224946 Select Location × Pts-1, Pure Thai Spa Default Panel My Panel Engli…" at bounding box center [569, 279] width 1138 height 599
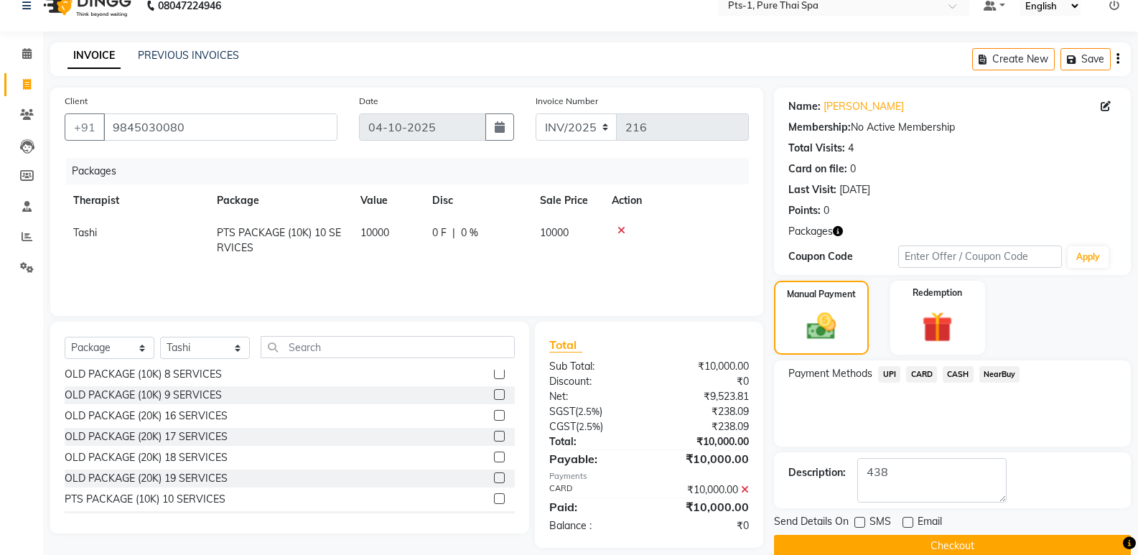
click at [1003, 548] on button "Checkout" at bounding box center [952, 546] width 357 height 22
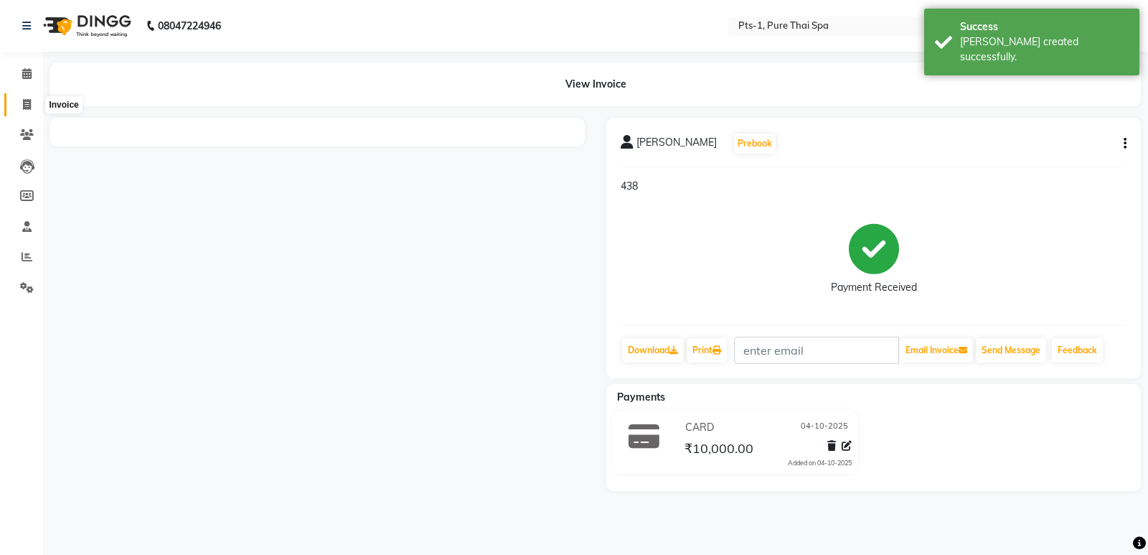
click at [27, 103] on icon at bounding box center [27, 104] width 8 height 11
select select "service"
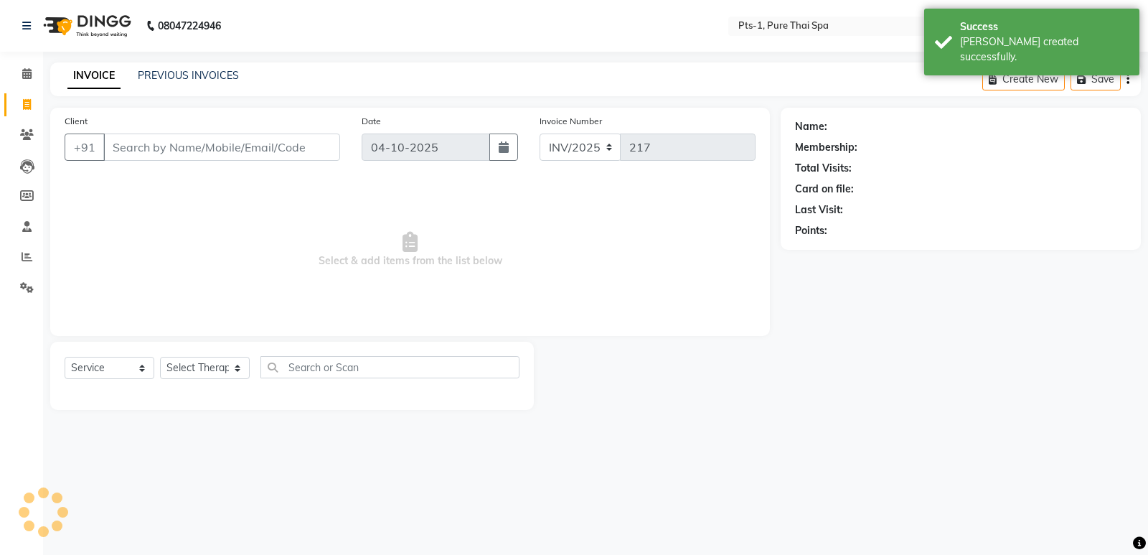
click at [131, 149] on input "Client" at bounding box center [221, 146] width 237 height 27
type input "9845030080"
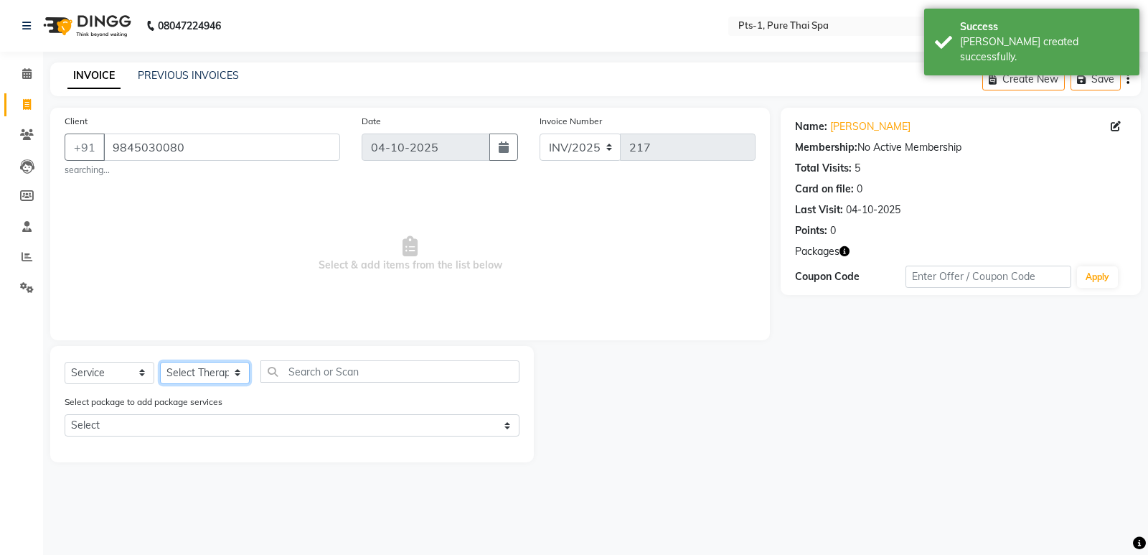
click at [234, 374] on select "Select Therapist [PERSON_NAME] anyone [PERSON_NAME] Jeje [PERSON_NAME] [PERSON_…" at bounding box center [205, 373] width 90 height 22
select select "91269"
click at [160, 362] on select "Select Therapist [PERSON_NAME] anyone [PERSON_NAME] Jeje [PERSON_NAME] [PERSON_…" at bounding box center [205, 373] width 90 height 22
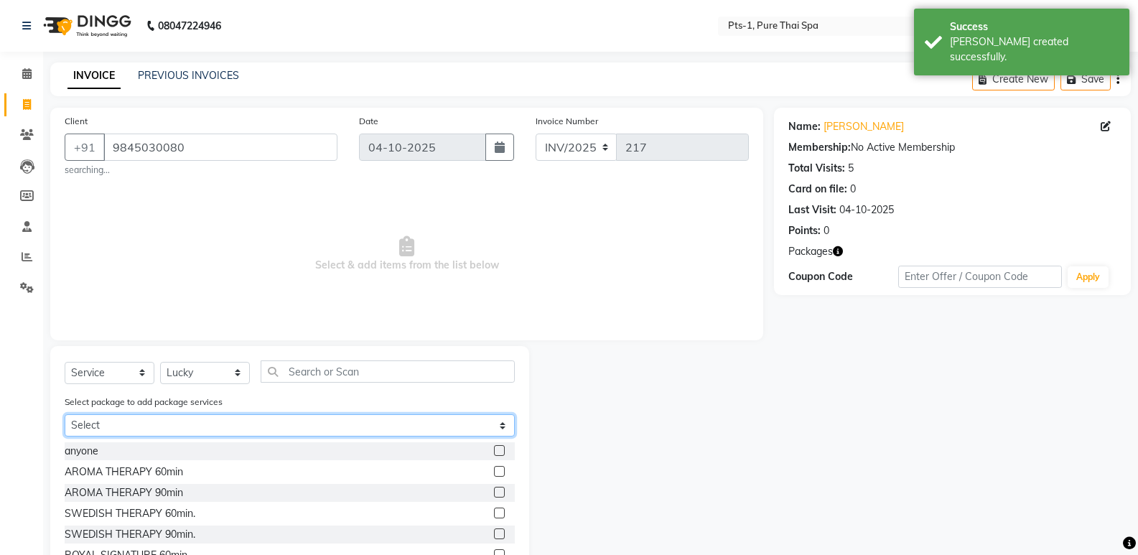
click at [211, 423] on select "Select PTS PACKAGE (10K) 10 SERVICES" at bounding box center [290, 425] width 450 height 22
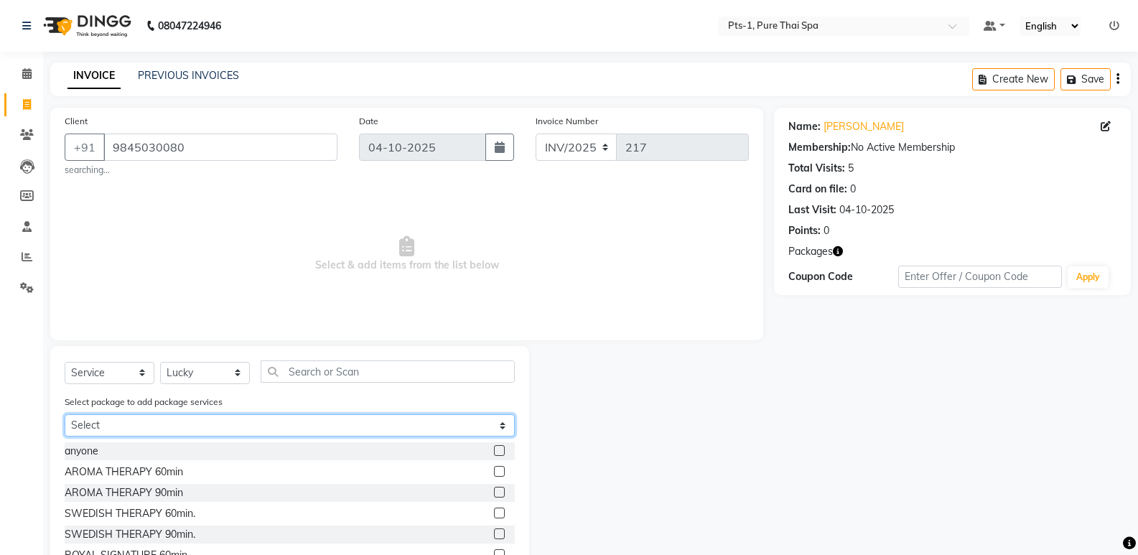
select select "1: Object"
click at [65, 414] on select "Select PTS PACKAGE (10K) 10 SERVICES" at bounding box center [290, 425] width 450 height 22
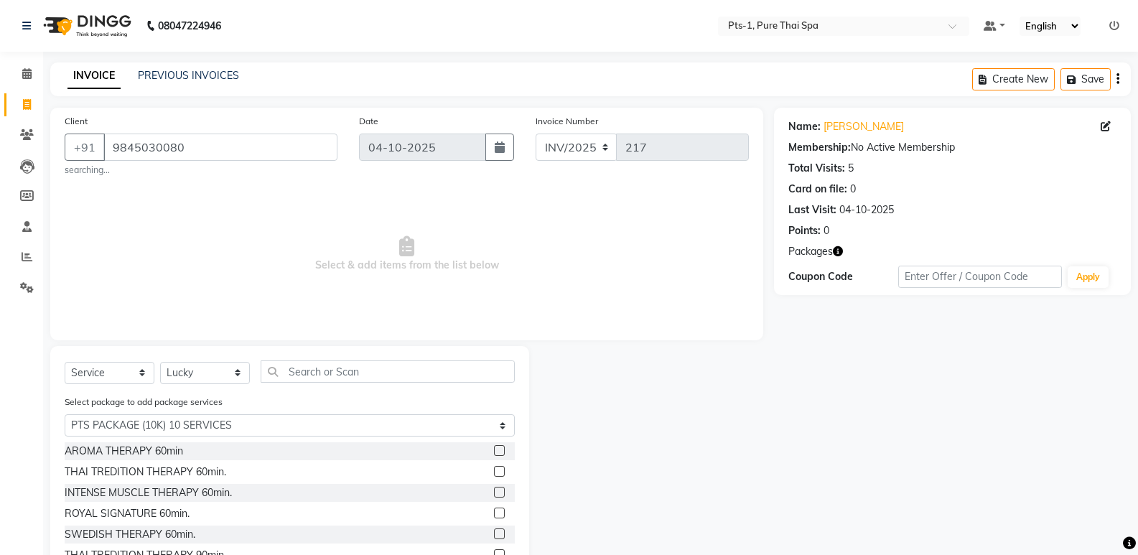
click at [494, 513] on label at bounding box center [499, 512] width 11 height 11
click at [494, 513] on input "checkbox" at bounding box center [498, 513] width 9 height 9
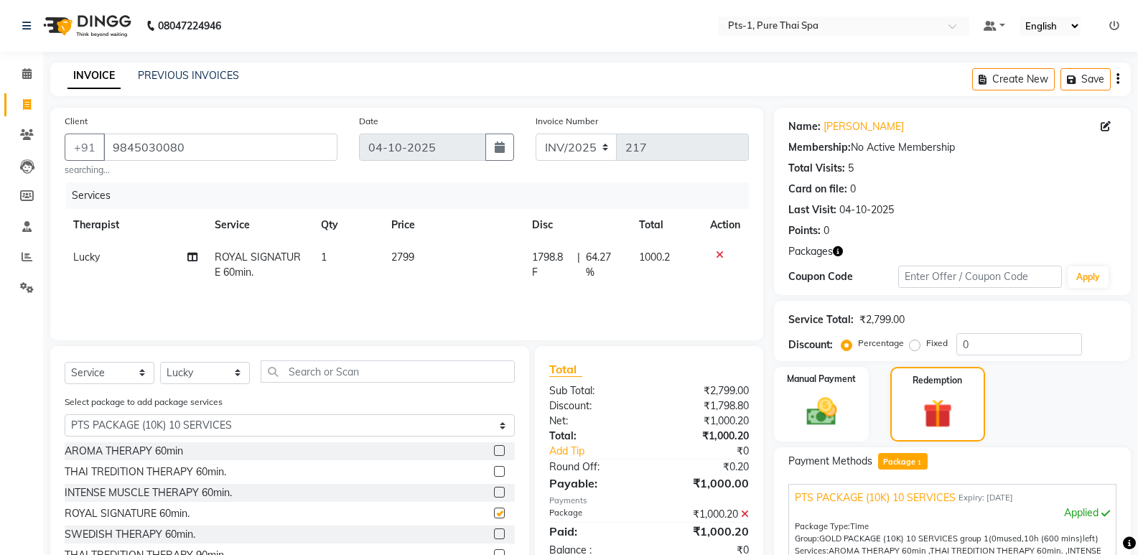
checkbox input "false"
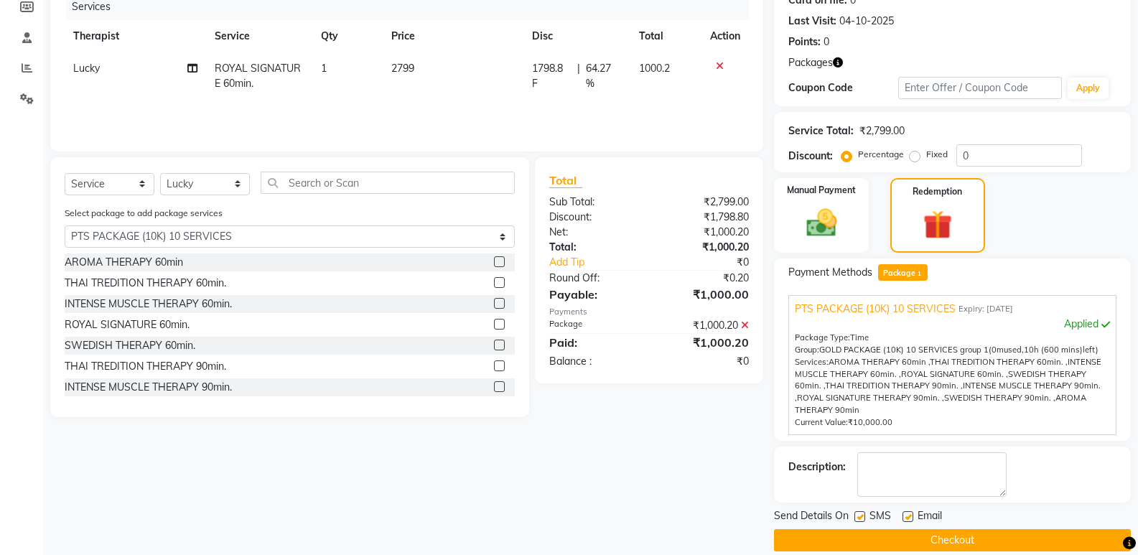
scroll to position [207, 0]
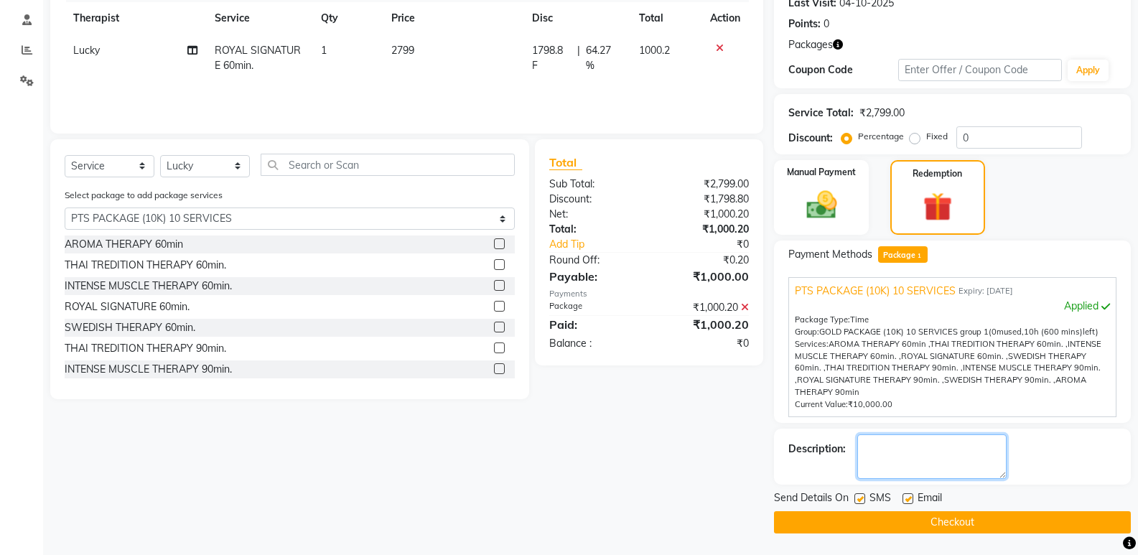
click at [870, 454] on textarea at bounding box center [931, 456] width 149 height 44
type textarea "438"
click at [911, 502] on label at bounding box center [907, 498] width 11 height 11
click at [911, 502] on input "checkbox" at bounding box center [906, 498] width 9 height 9
checkbox input "false"
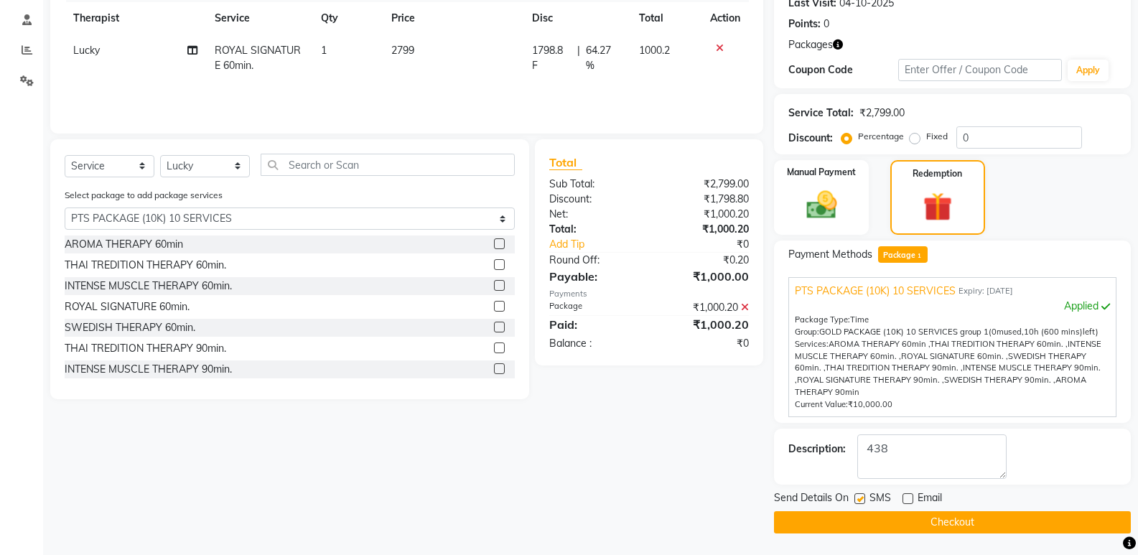
click at [855, 498] on label at bounding box center [859, 498] width 11 height 11
click at [855, 498] on input "checkbox" at bounding box center [858, 498] width 9 height 9
checkbox input "false"
click at [873, 527] on button "Checkout" at bounding box center [952, 522] width 357 height 22
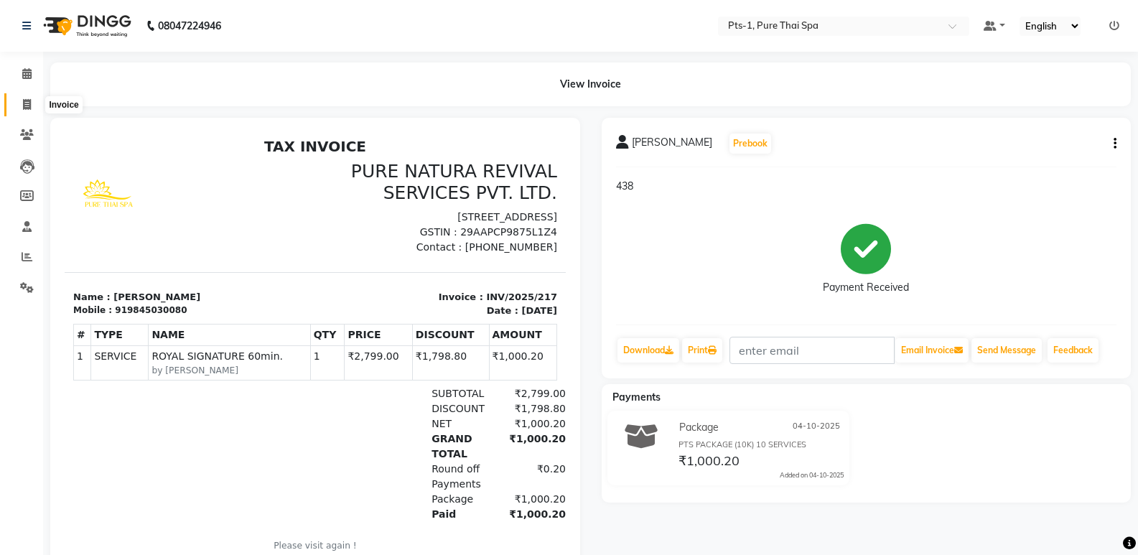
click at [31, 100] on icon at bounding box center [27, 104] width 8 height 11
select select "service"
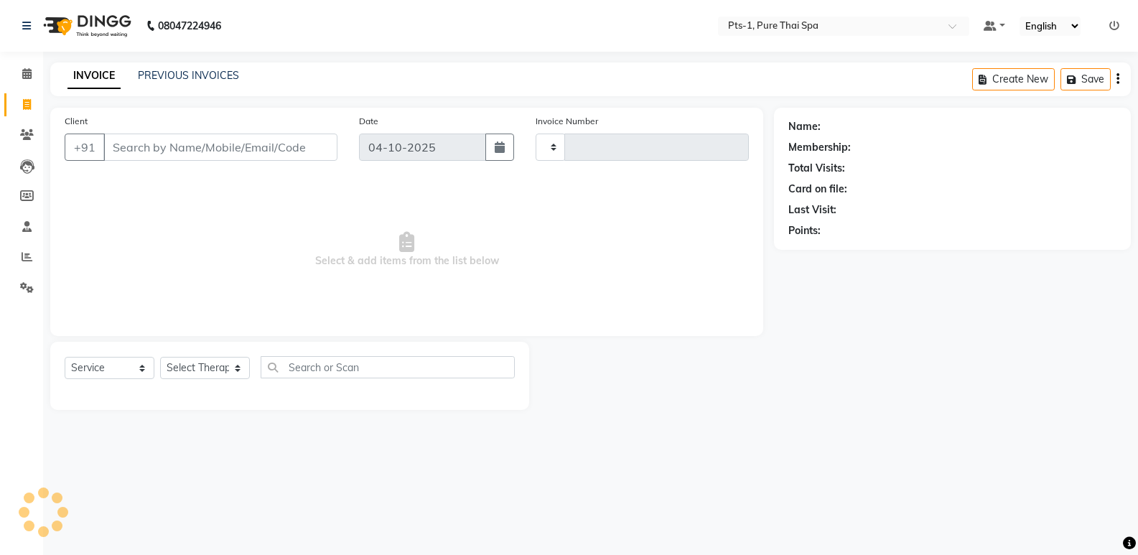
type input "218"
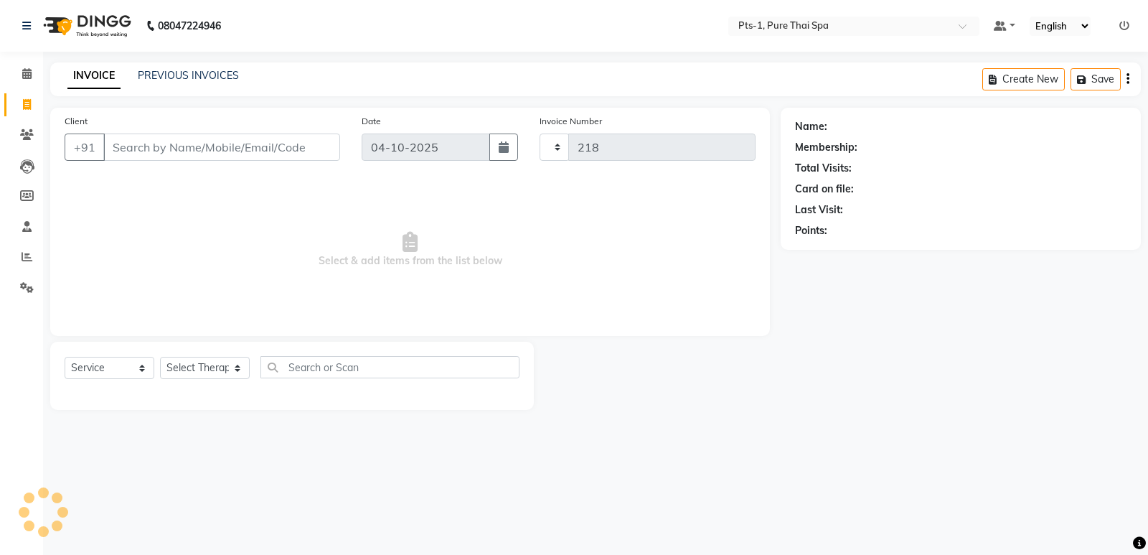
select select "9048"
click at [210, 81] on link "PREVIOUS INVOICES" at bounding box center [188, 75] width 101 height 13
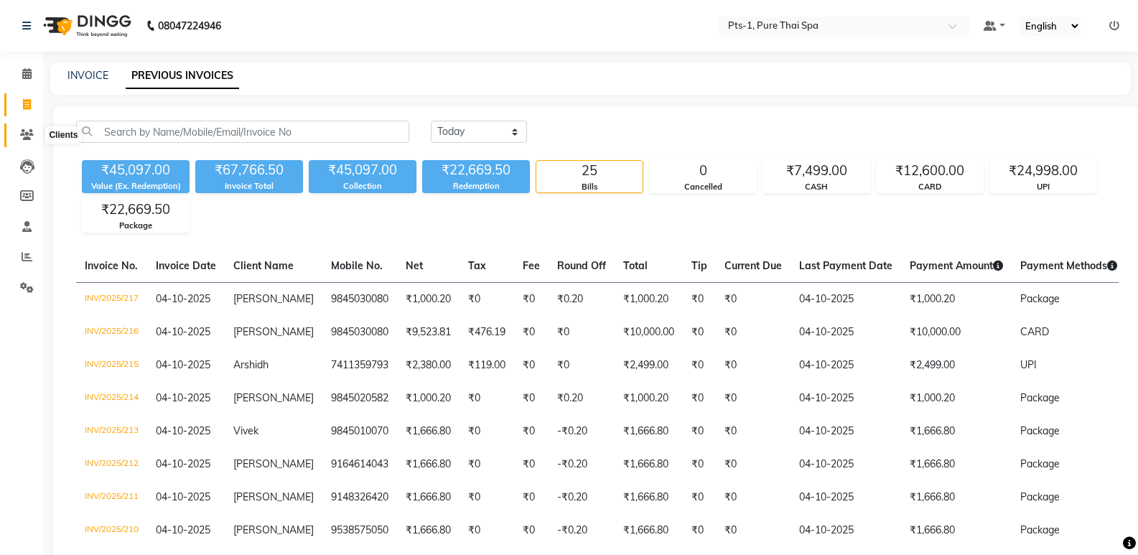
drag, startPoint x: 15, startPoint y: 130, endPoint x: 34, endPoint y: 131, distance: 18.7
click at [17, 132] on span at bounding box center [26, 135] width 25 height 17
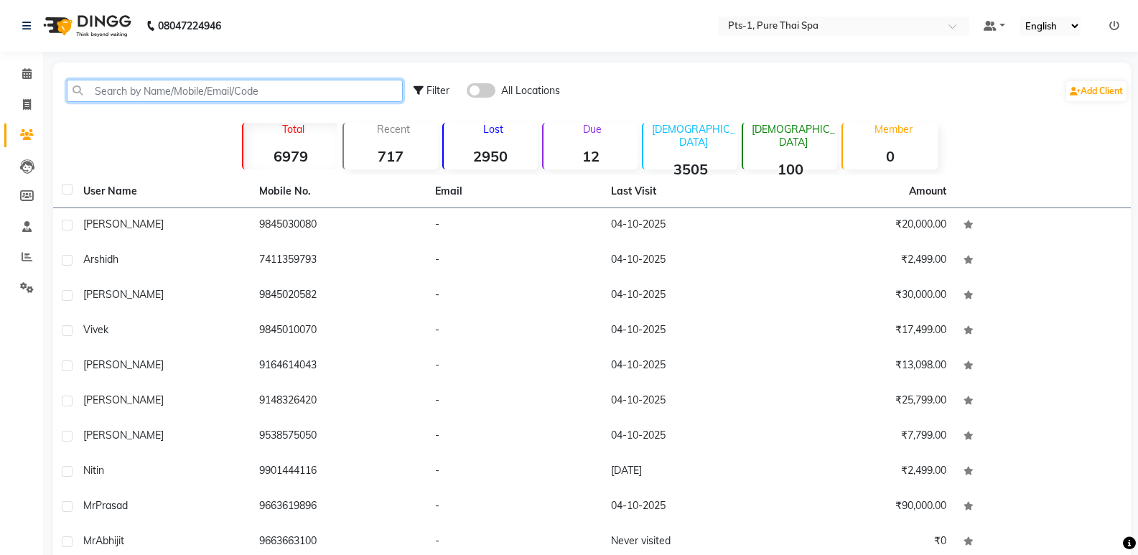
click at [120, 91] on input "text" at bounding box center [235, 91] width 336 height 22
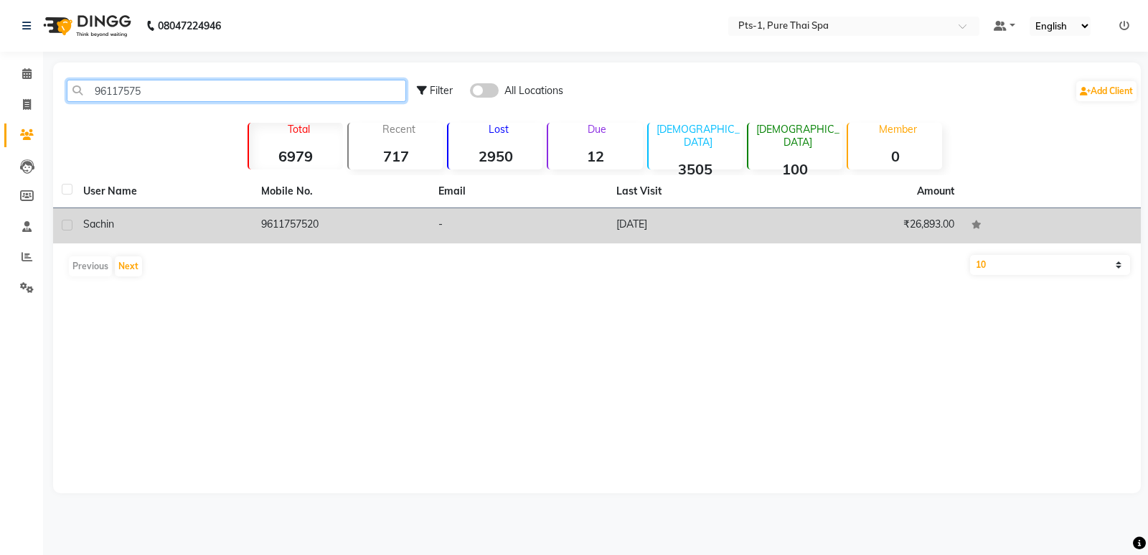
type input "96117575"
click at [308, 220] on td "9611757520" at bounding box center [342, 225] width 178 height 35
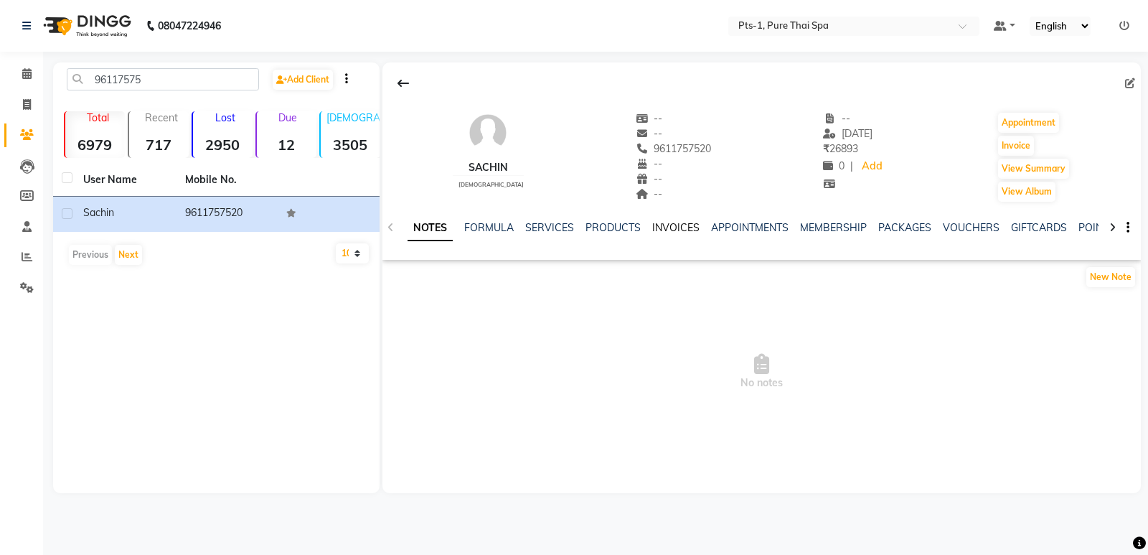
click at [670, 228] on link "INVOICES" at bounding box center [675, 227] width 47 height 13
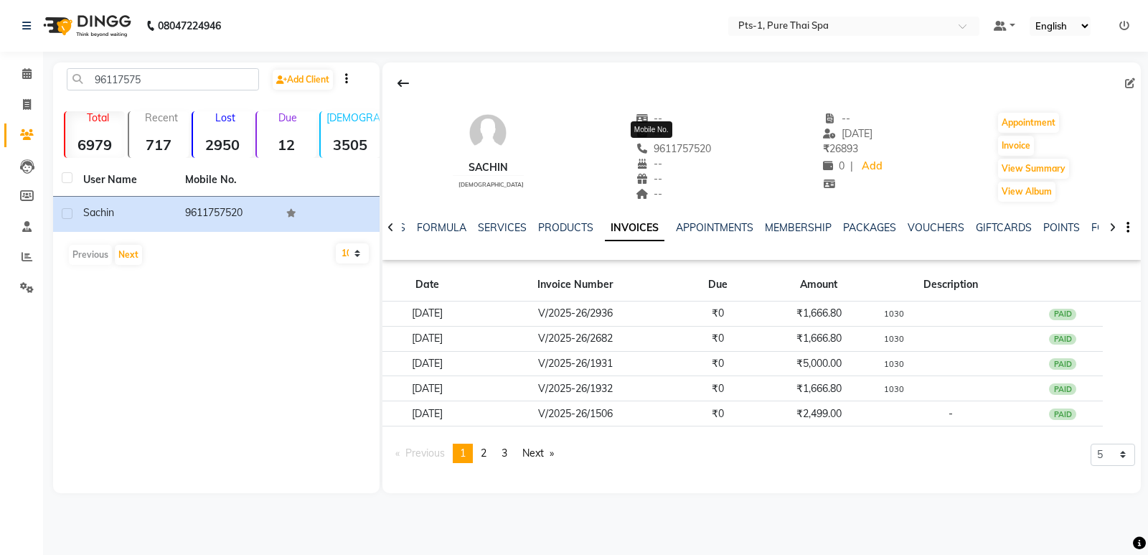
drag, startPoint x: 696, startPoint y: 146, endPoint x: 631, endPoint y: 148, distance: 65.3
click at [631, 148] on div "Sachin [DEMOGRAPHIC_DATA] -- -- [PHONE_NUMBER] Mobile No. -- -- -- -- [DATE] ₹ …" at bounding box center [762, 150] width 759 height 106
copy span "9611757520"
click at [1, 93] on li "Invoice" at bounding box center [21, 105] width 43 height 31
click at [30, 100] on icon at bounding box center [27, 104] width 8 height 11
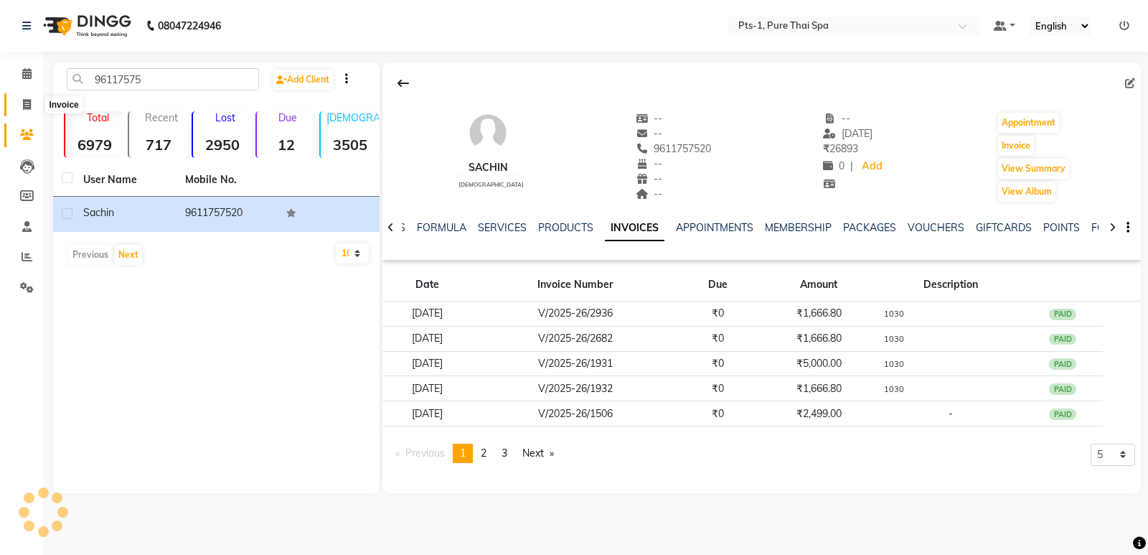
select select "service"
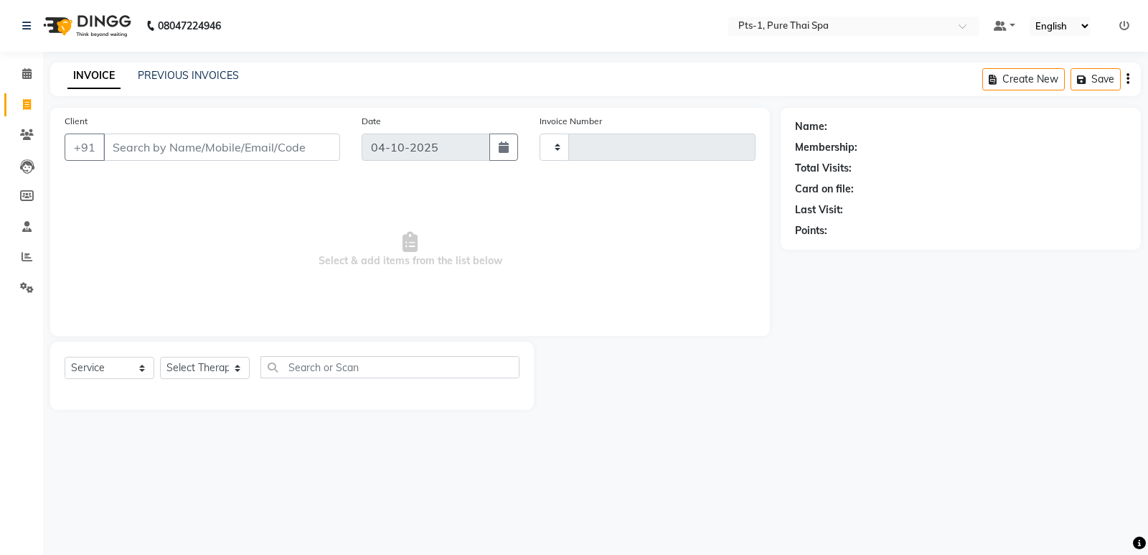
type input "218"
select select "9048"
click at [286, 140] on input "Client" at bounding box center [221, 146] width 237 height 27
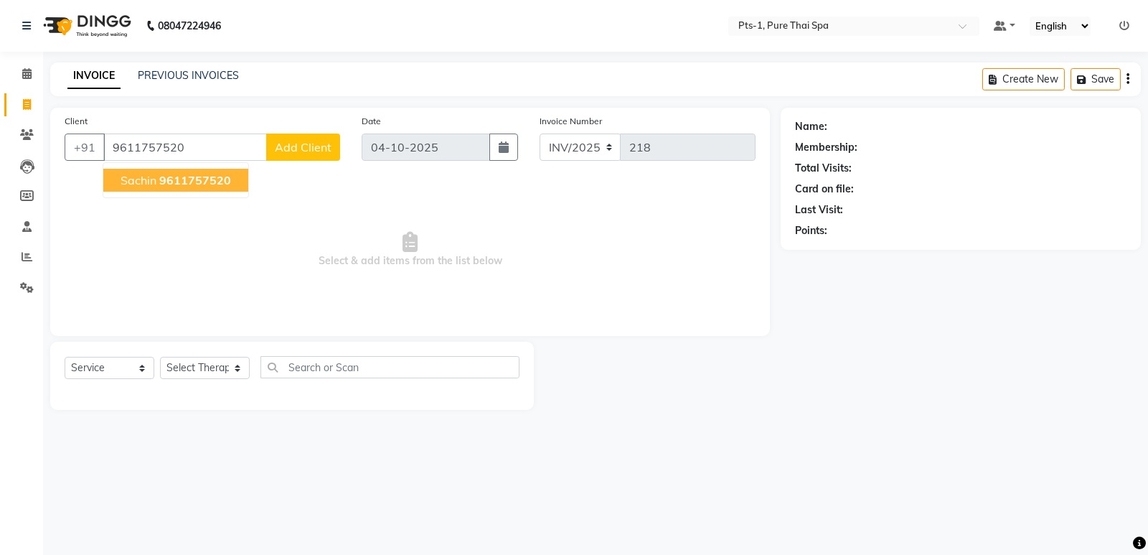
click at [227, 182] on span "9611757520" at bounding box center [195, 180] width 72 height 14
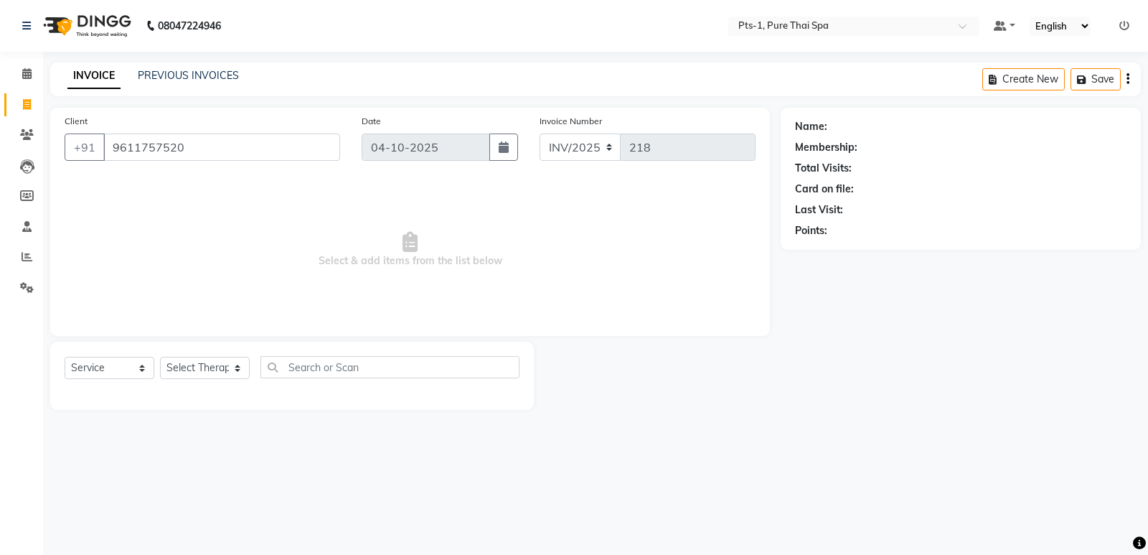
type input "9611757520"
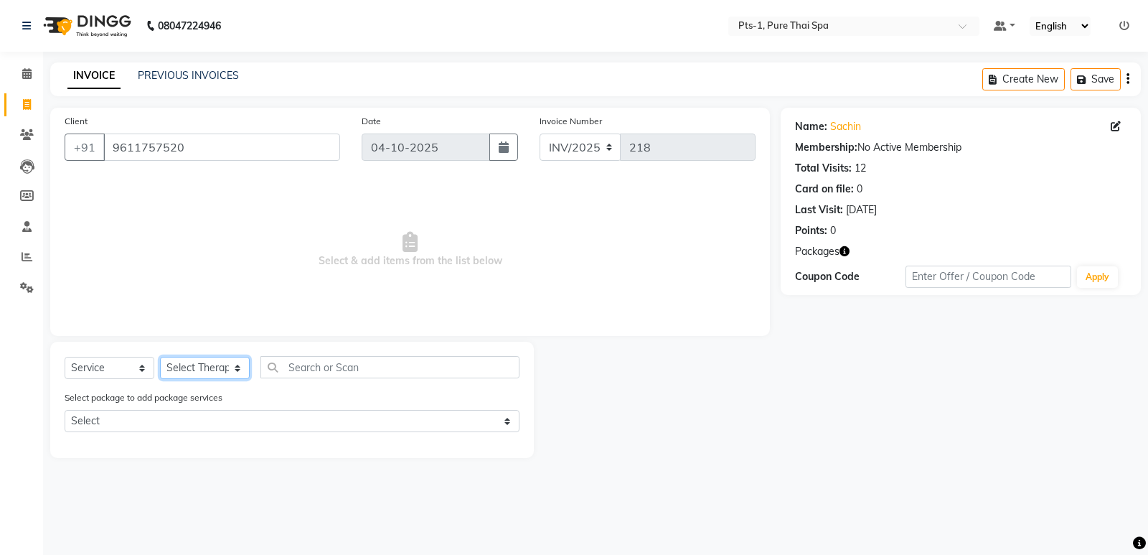
click at [220, 365] on select "Select Therapist [PERSON_NAME] anyone [PERSON_NAME] Jeje [PERSON_NAME] [PERSON_…" at bounding box center [205, 368] width 90 height 22
click at [805, 428] on div "Name: Sachin Membership: No Active Membership Total Visits: 12 Card on file: 0 …" at bounding box center [966, 283] width 371 height 350
click at [230, 373] on select "Select Therapist [PERSON_NAME] anyone [PERSON_NAME] Jeje [PERSON_NAME] [PERSON_…" at bounding box center [205, 368] width 90 height 22
drag, startPoint x: 515, startPoint y: 90, endPoint x: 497, endPoint y: 90, distance: 18.0
click at [515, 90] on div "INVOICE PREVIOUS INVOICES Create New Save" at bounding box center [595, 79] width 1091 height 34
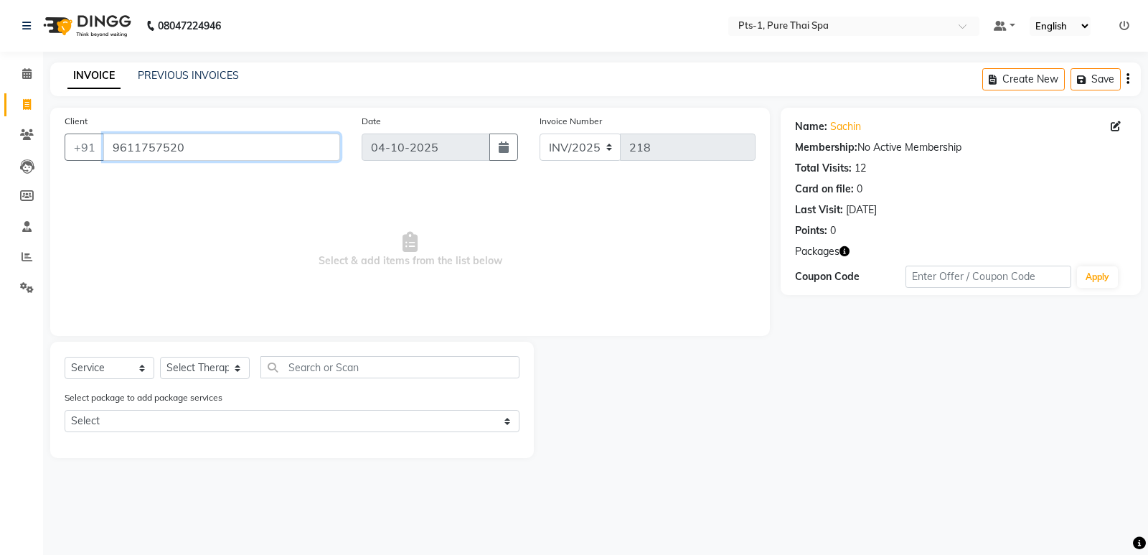
drag, startPoint x: 191, startPoint y: 144, endPoint x: 50, endPoint y: 166, distance: 142.5
click at [50, 166] on div "Client [PHONE_NUMBER] Date [DATE] Invoice Number INV/2025 218 Select & add item…" at bounding box center [410, 222] width 720 height 228
click at [22, 139] on icon at bounding box center [27, 134] width 14 height 11
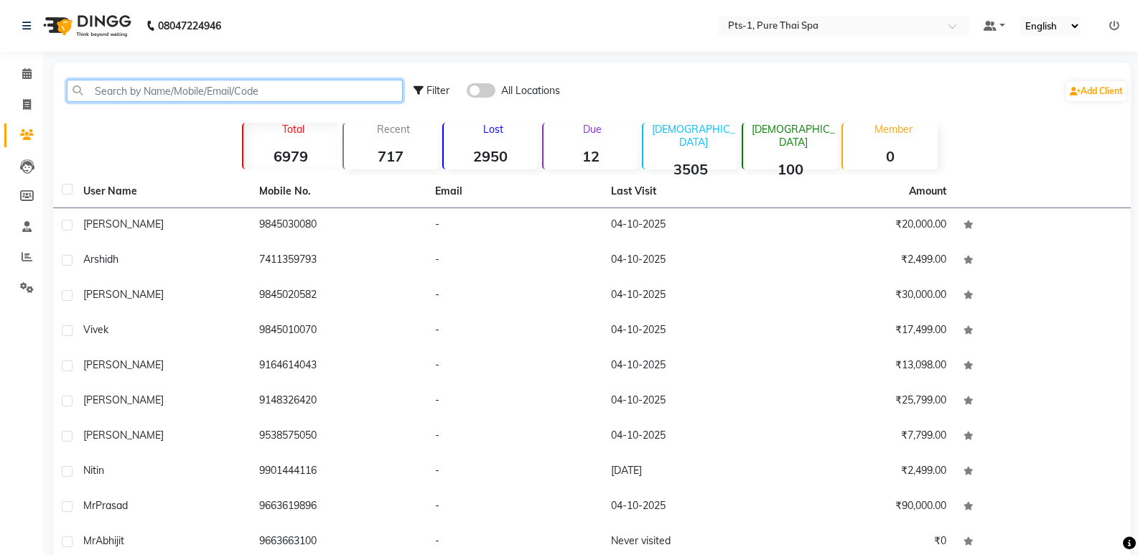
click at [250, 85] on input "text" at bounding box center [235, 91] width 336 height 22
paste input "9611757520"
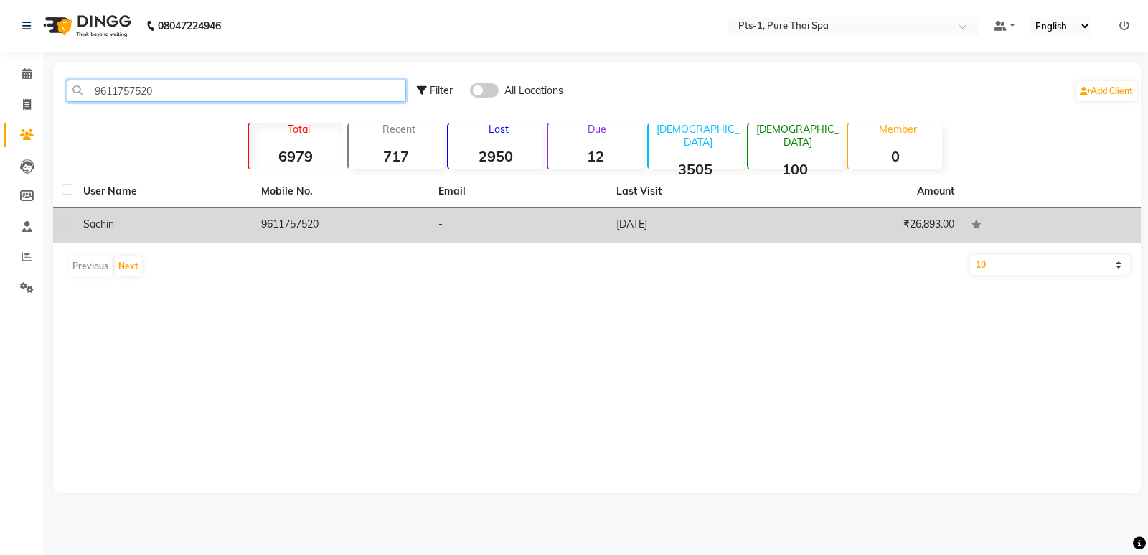
type input "9611757520"
click at [656, 228] on td "[DATE]" at bounding box center [697, 225] width 178 height 35
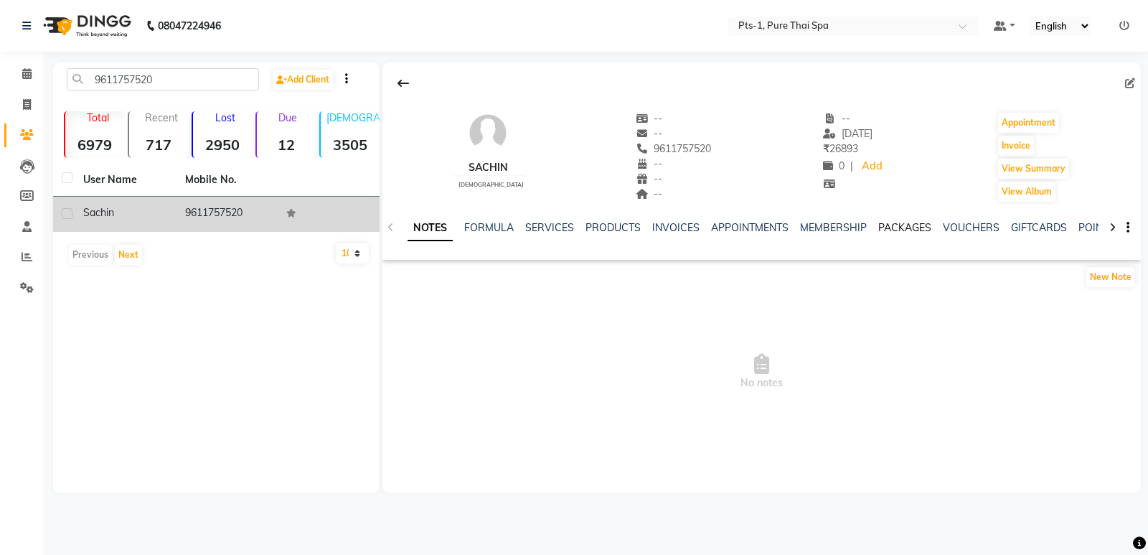
click at [891, 230] on link "PACKAGES" at bounding box center [904, 227] width 53 height 13
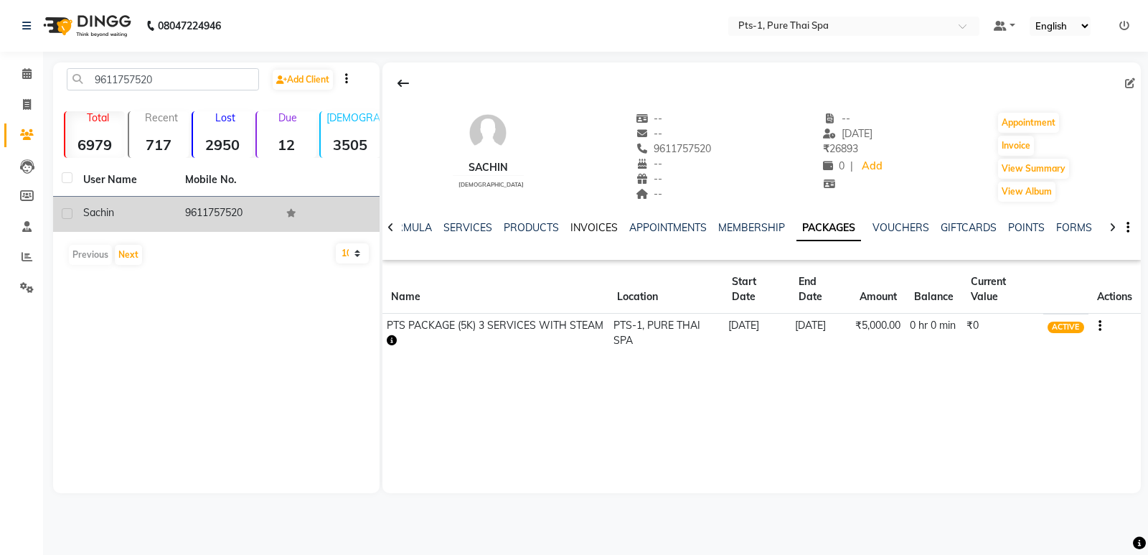
click at [580, 232] on link "INVOICES" at bounding box center [594, 227] width 47 height 13
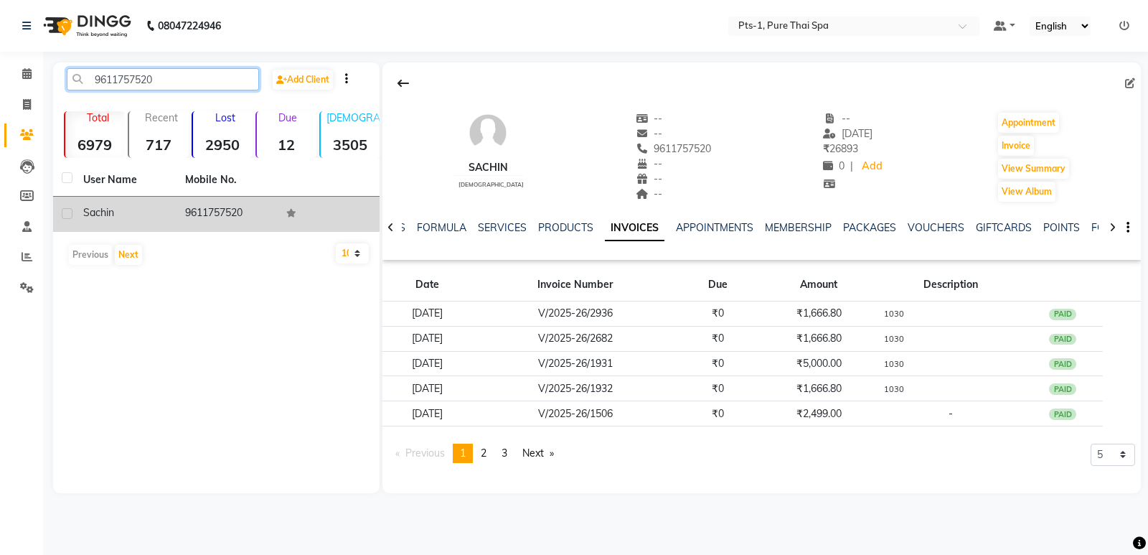
drag, startPoint x: 177, startPoint y: 82, endPoint x: 18, endPoint y: 87, distance: 159.4
click at [11, 82] on app-home "08047224946 Select Location × Pts-1, Pure Thai Spa Default Panel My Panel Engli…" at bounding box center [574, 257] width 1148 height 515
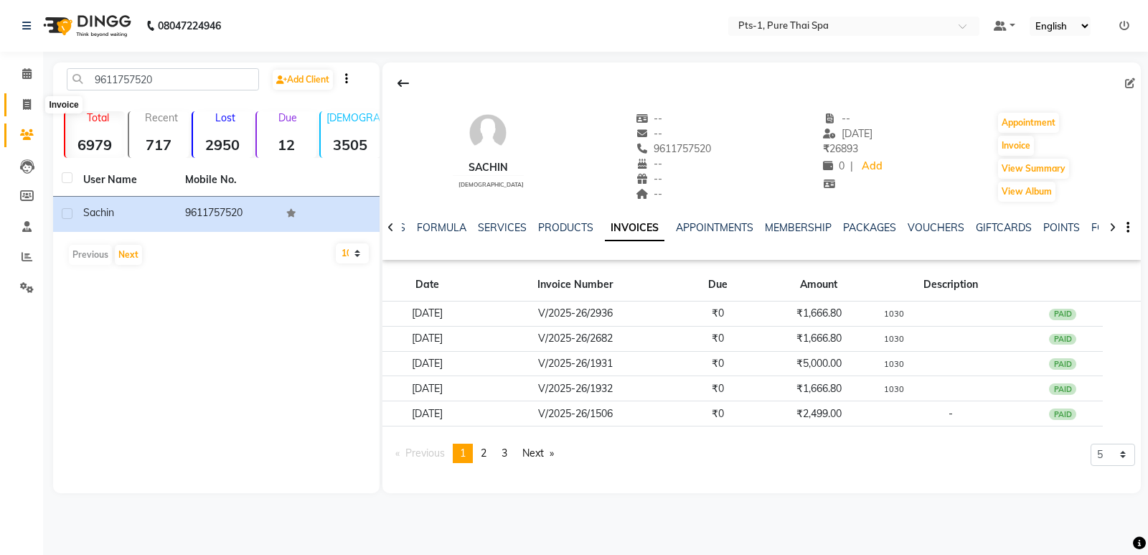
drag, startPoint x: 19, startPoint y: 103, endPoint x: 49, endPoint y: 103, distance: 29.4
click at [20, 103] on span at bounding box center [26, 105] width 25 height 17
select select "service"
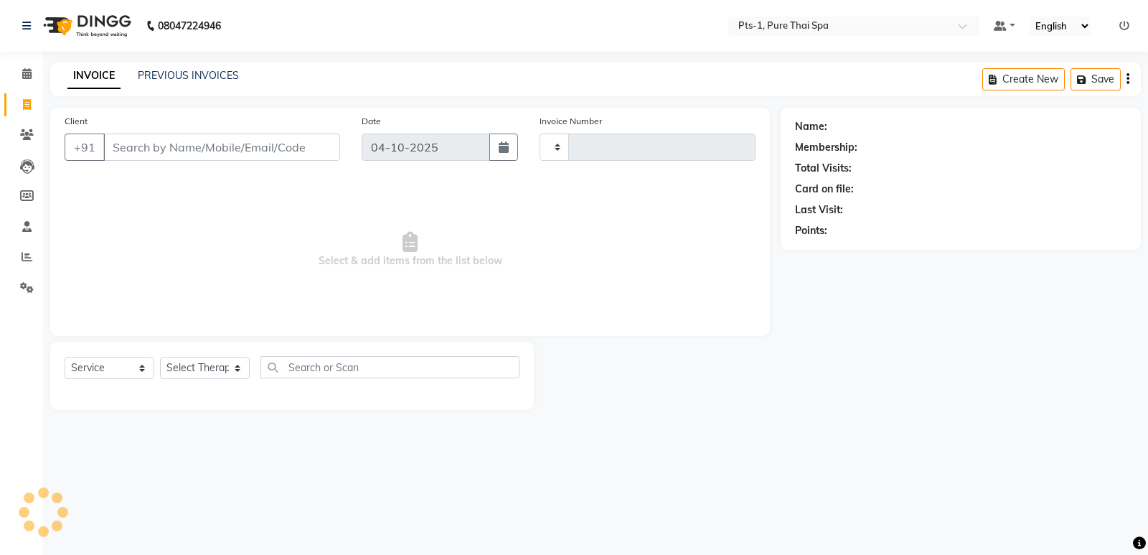
type input "218"
select select "9048"
click at [215, 78] on link "PREVIOUS INVOICES" at bounding box center [188, 75] width 101 height 13
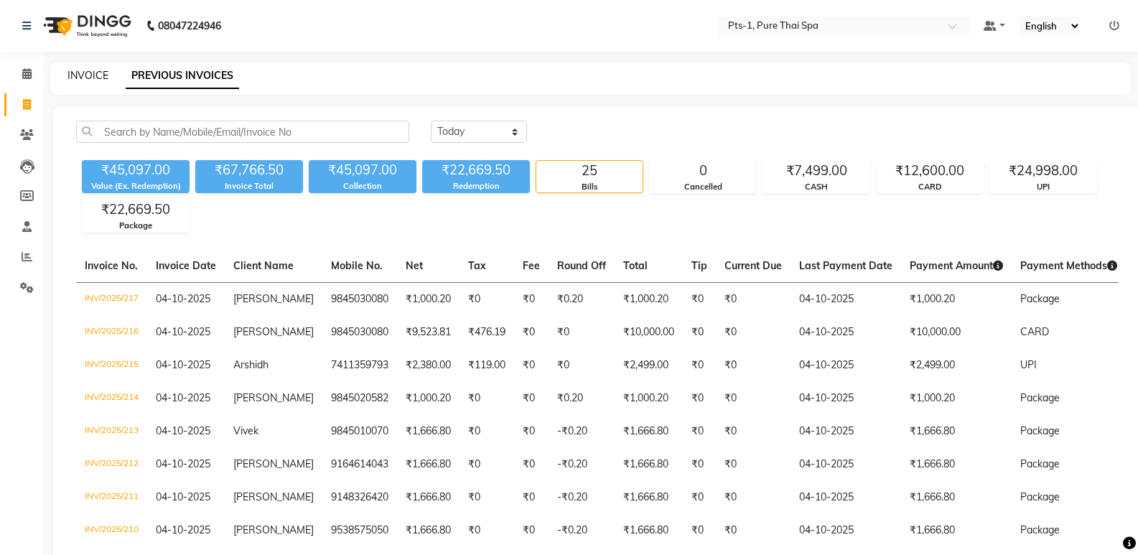
click at [83, 80] on link "INVOICE" at bounding box center [87, 75] width 41 height 13
select select "service"
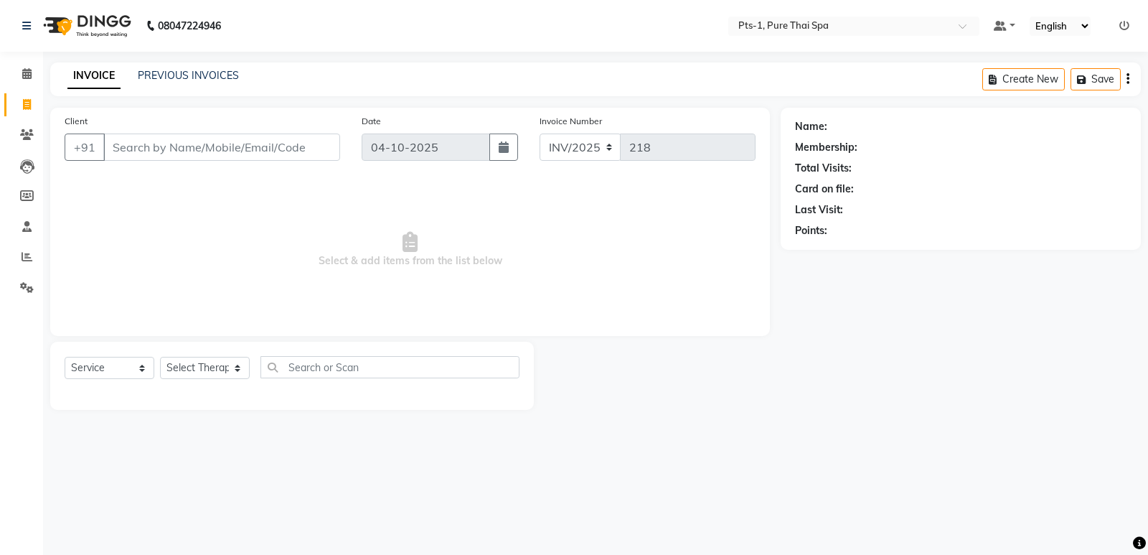
click at [128, 151] on input "Client" at bounding box center [221, 146] width 237 height 27
type input "9611757520"
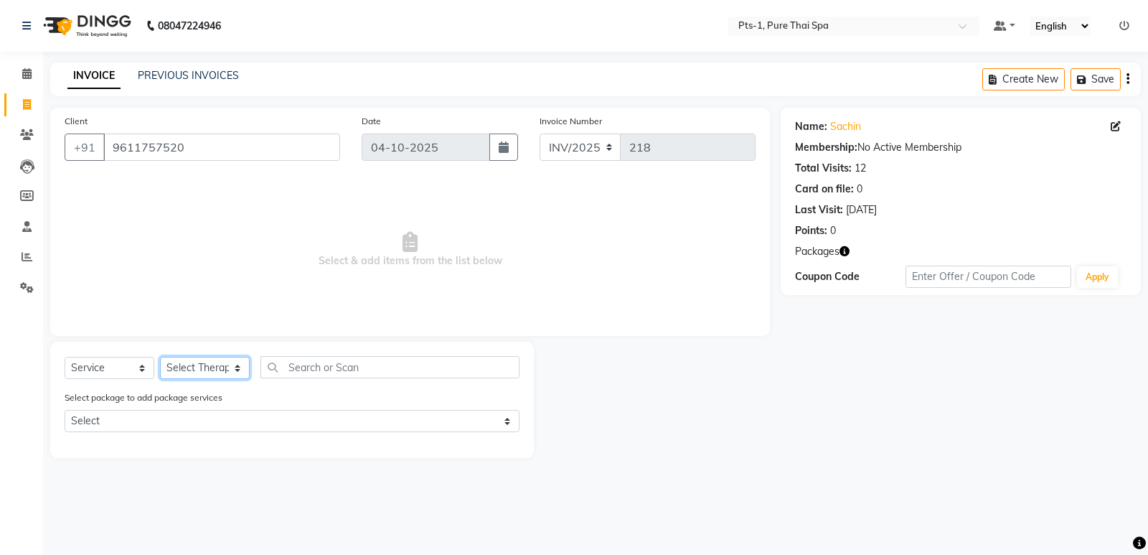
click at [210, 372] on select "Select Therapist [PERSON_NAME] anyone [PERSON_NAME] Jeje [PERSON_NAME] [PERSON_…" at bounding box center [205, 368] width 90 height 22
select select "34866"
click at [160, 357] on select "Select Therapist [PERSON_NAME] anyone [PERSON_NAME] Jeje [PERSON_NAME] [PERSON_…" at bounding box center [205, 368] width 90 height 22
click at [130, 367] on select "Select Service Product Membership Package Voucher Prepaid Gift Card" at bounding box center [110, 368] width 90 height 22
select select "package"
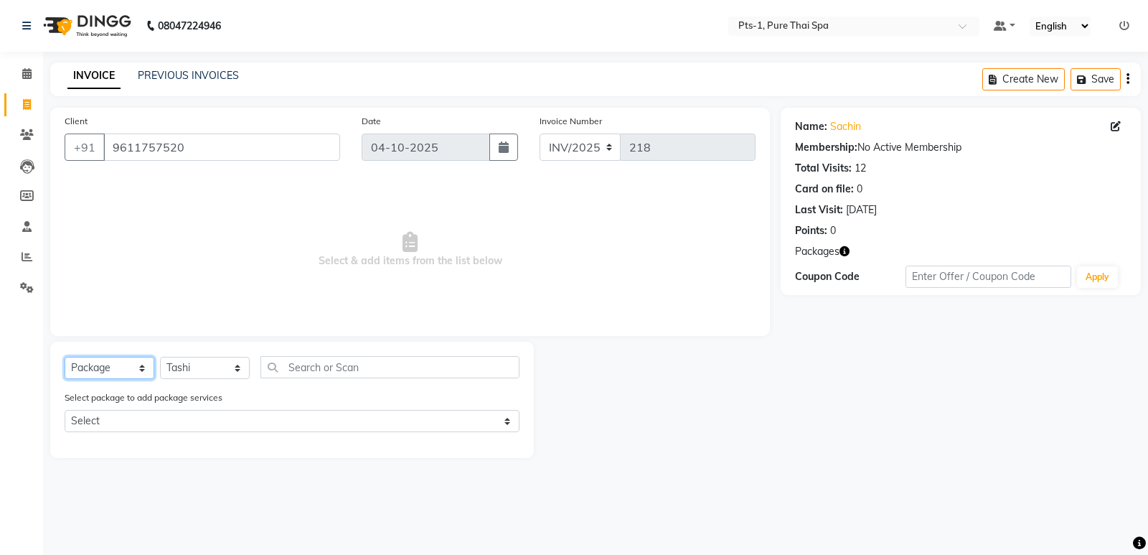
click at [65, 357] on select "Select Service Product Membership Package Voucher Prepaid Gift Card" at bounding box center [110, 368] width 90 height 22
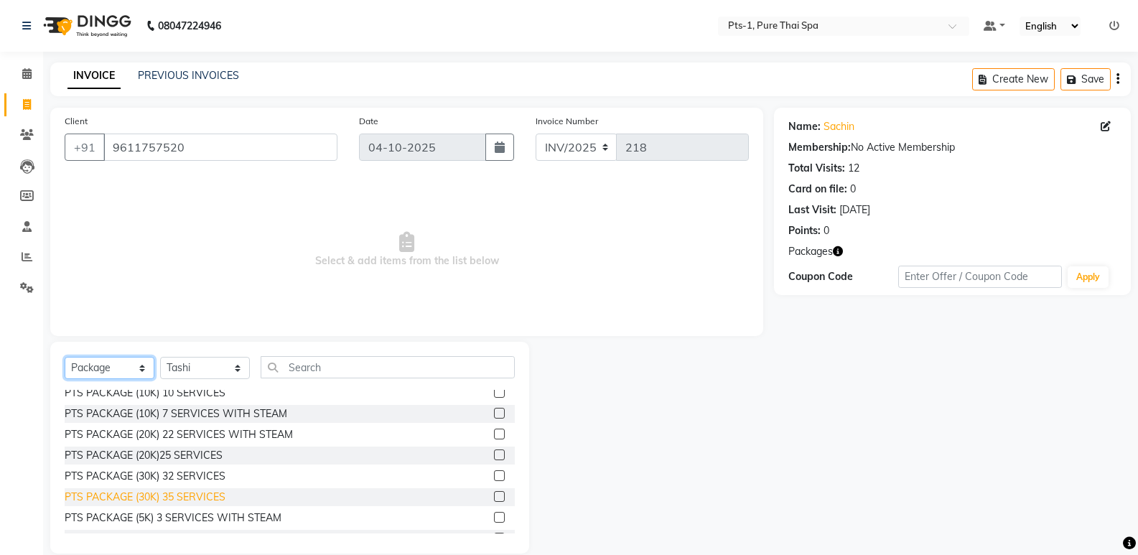
scroll to position [169, 0]
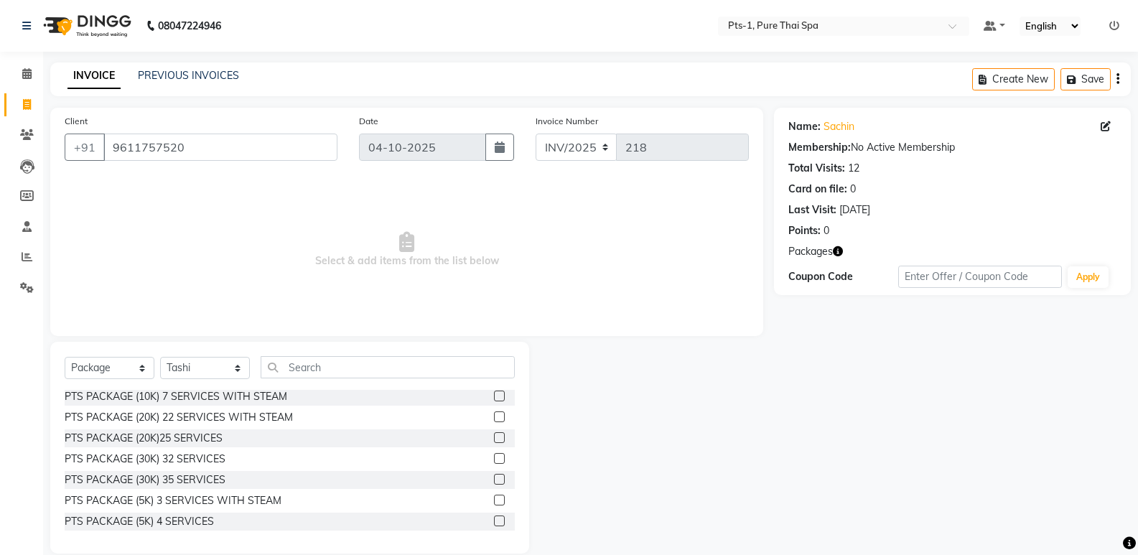
click at [494, 500] on label at bounding box center [499, 499] width 11 height 11
click at [494, 500] on input "checkbox" at bounding box center [498, 500] width 9 height 9
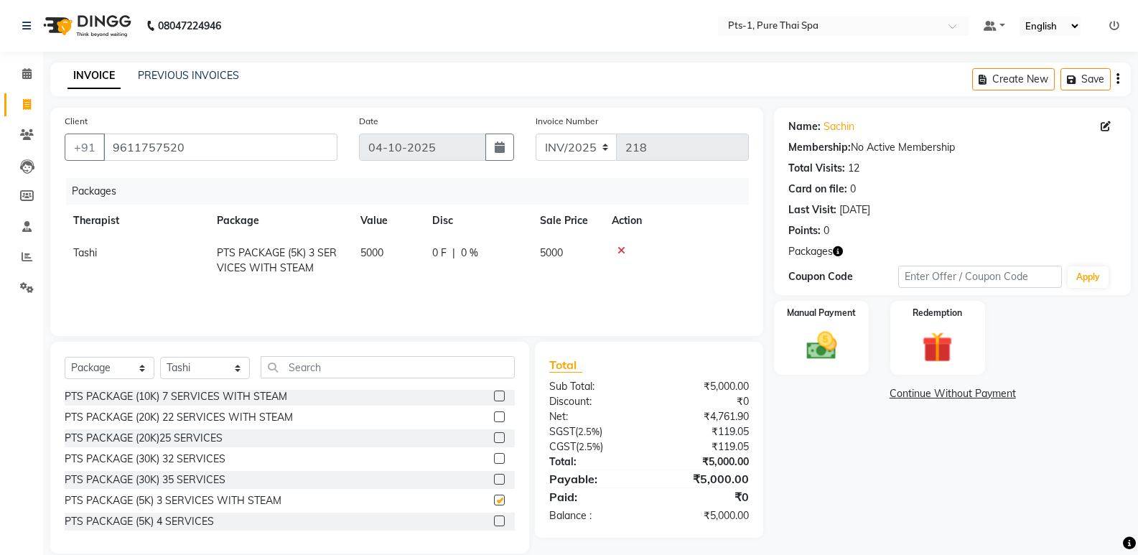
checkbox input "false"
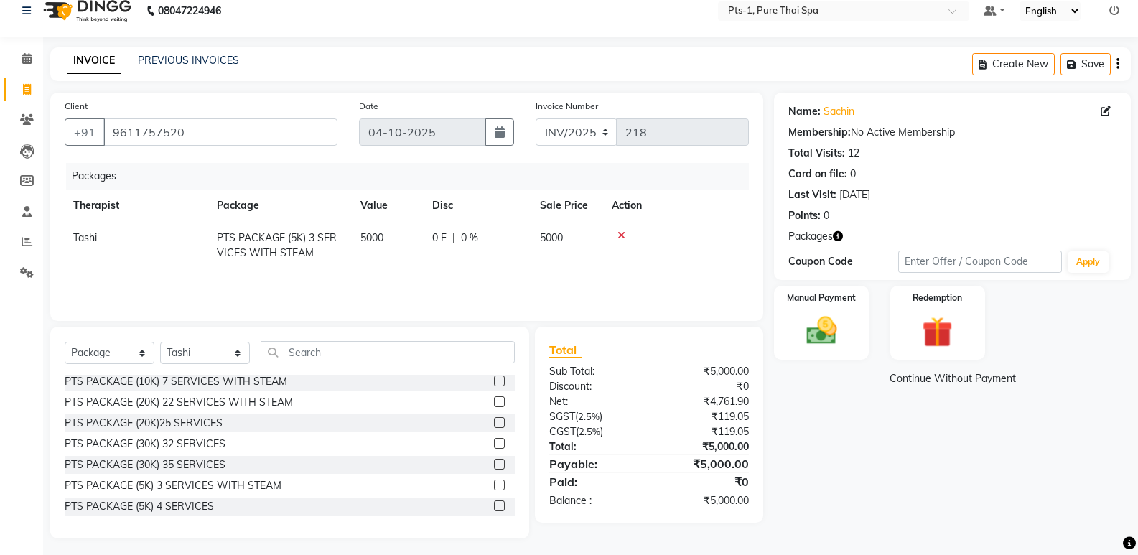
scroll to position [20, 0]
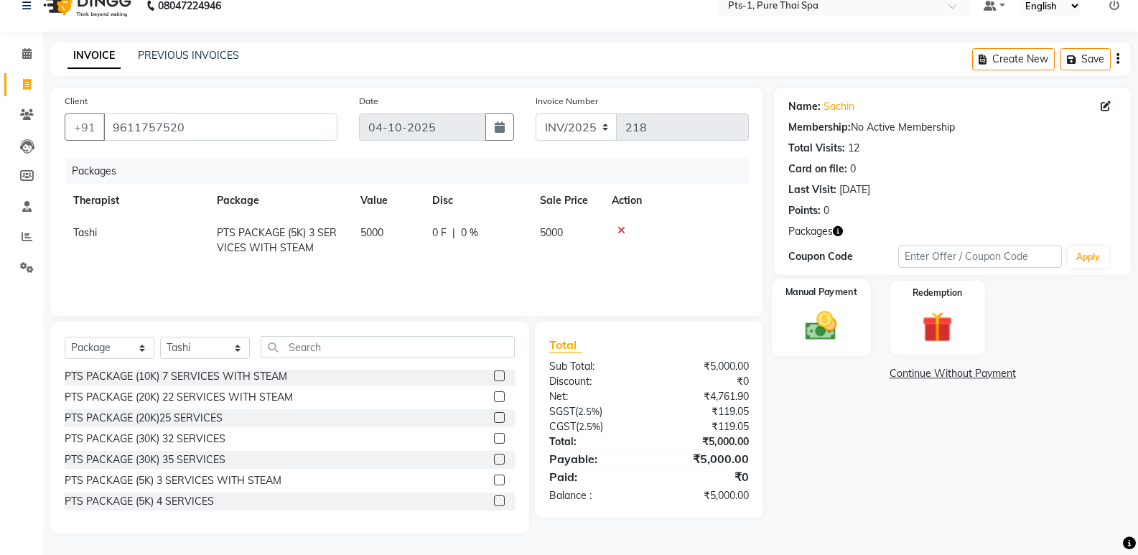
click at [807, 327] on img at bounding box center [820, 325] width 51 height 37
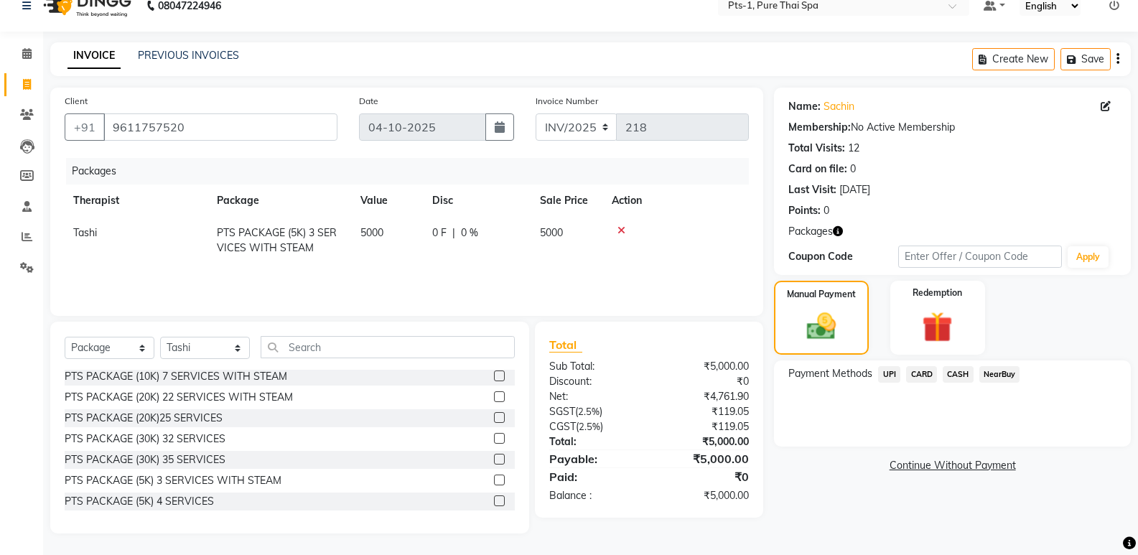
click at [929, 372] on span "CARD" at bounding box center [921, 374] width 31 height 17
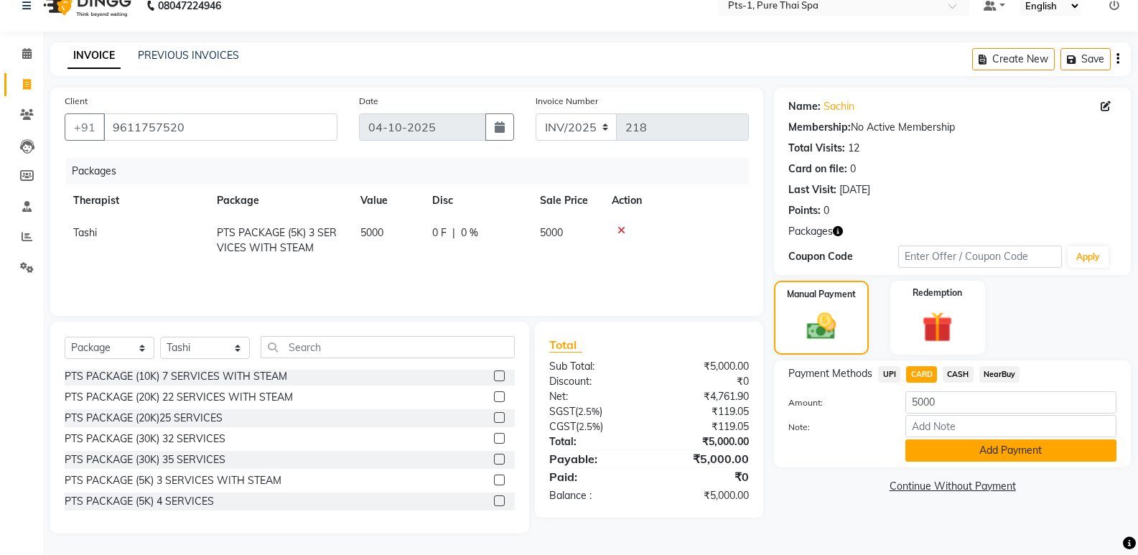
click at [950, 455] on button "Add Payment" at bounding box center [1010, 450] width 211 height 22
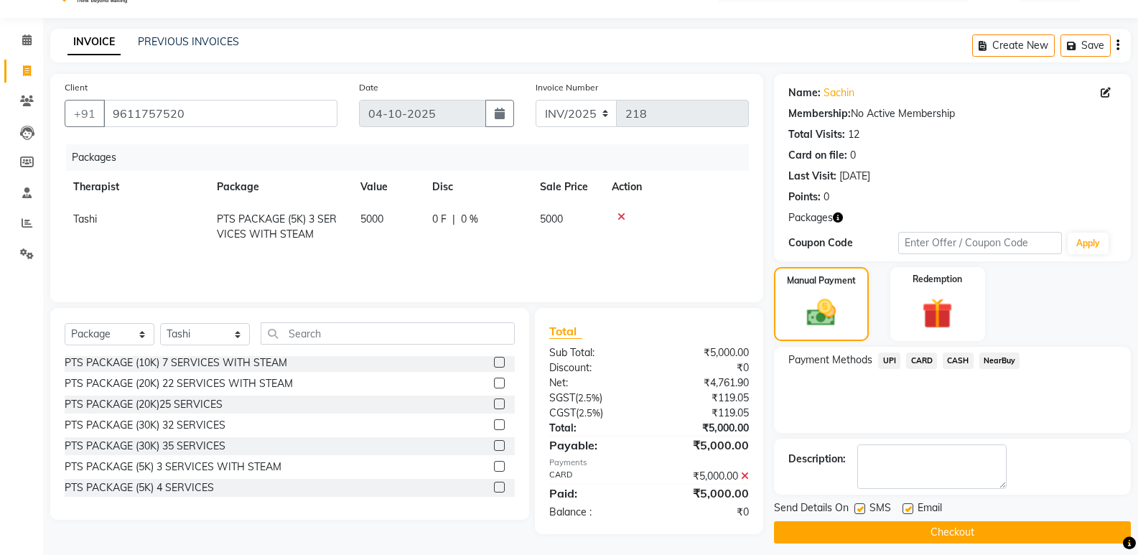
scroll to position [44, 0]
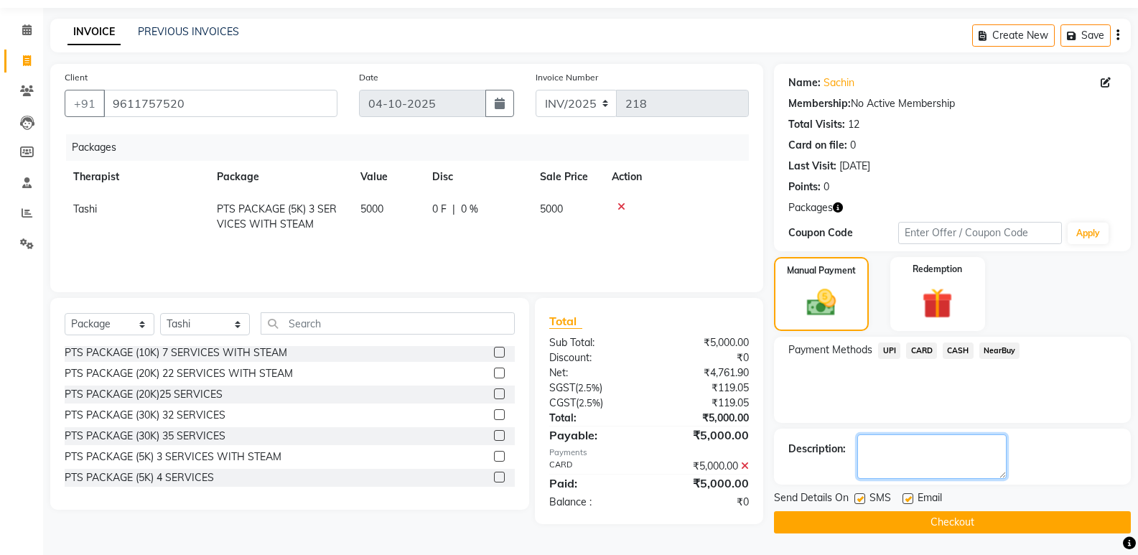
click at [903, 453] on textarea at bounding box center [931, 456] width 149 height 44
type textarea "1030"
click at [907, 499] on label at bounding box center [907, 498] width 11 height 11
click at [907, 499] on input "checkbox" at bounding box center [906, 498] width 9 height 9
checkbox input "false"
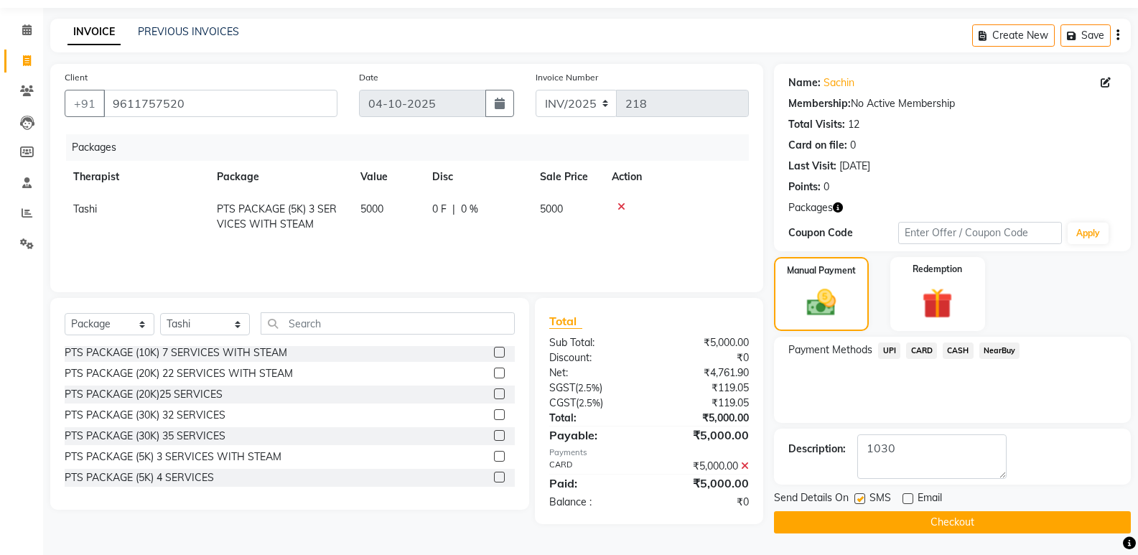
click at [855, 497] on label at bounding box center [859, 498] width 11 height 11
click at [855, 497] on input "checkbox" at bounding box center [858, 498] width 9 height 9
checkbox input "false"
click at [858, 518] on button "Checkout" at bounding box center [952, 522] width 357 height 22
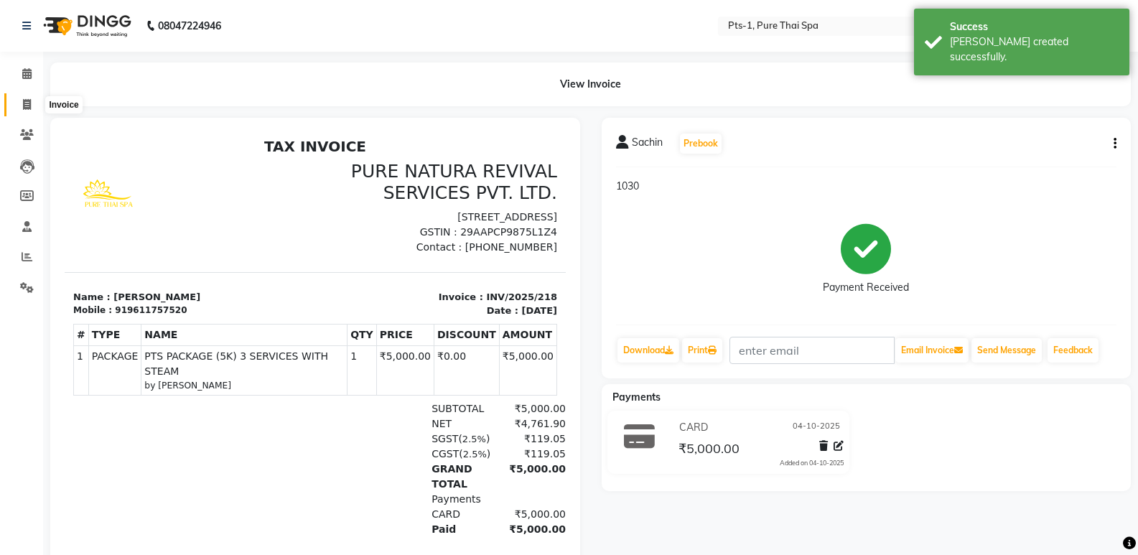
click at [28, 104] on icon at bounding box center [27, 104] width 8 height 11
select select "service"
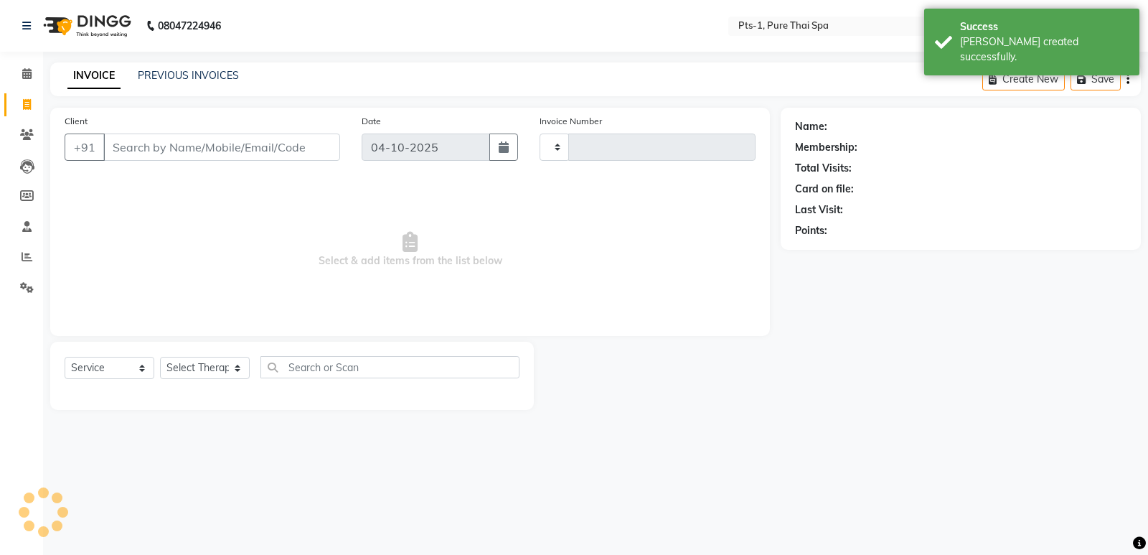
type input "219"
select select "9048"
click at [140, 153] on input "Client" at bounding box center [221, 146] width 237 height 27
type input "9611757520"
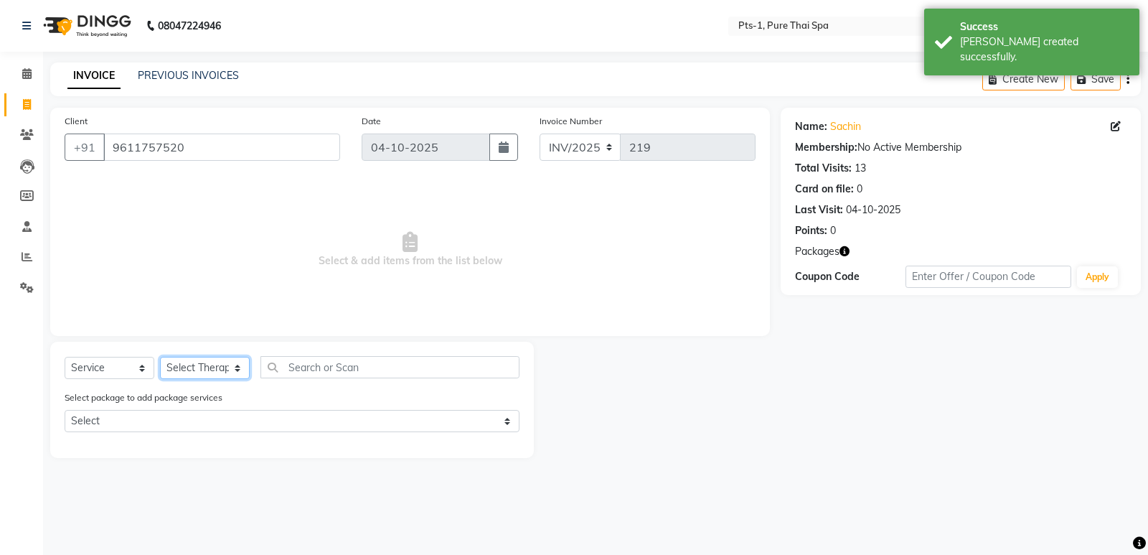
click at [212, 367] on select "Select Therapist [PERSON_NAME] anyone [PERSON_NAME] Jeje [PERSON_NAME] [PERSON_…" at bounding box center [205, 368] width 90 height 22
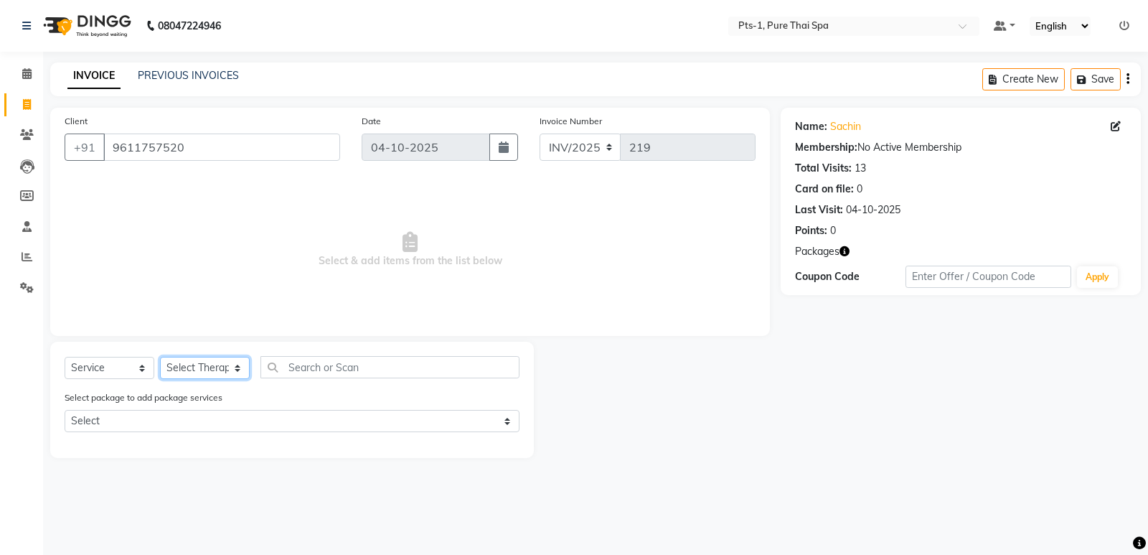
select select "85045"
click at [160, 357] on select "Select Therapist [PERSON_NAME] anyone [PERSON_NAME] Jeje [PERSON_NAME] [PERSON_…" at bounding box center [205, 368] width 90 height 22
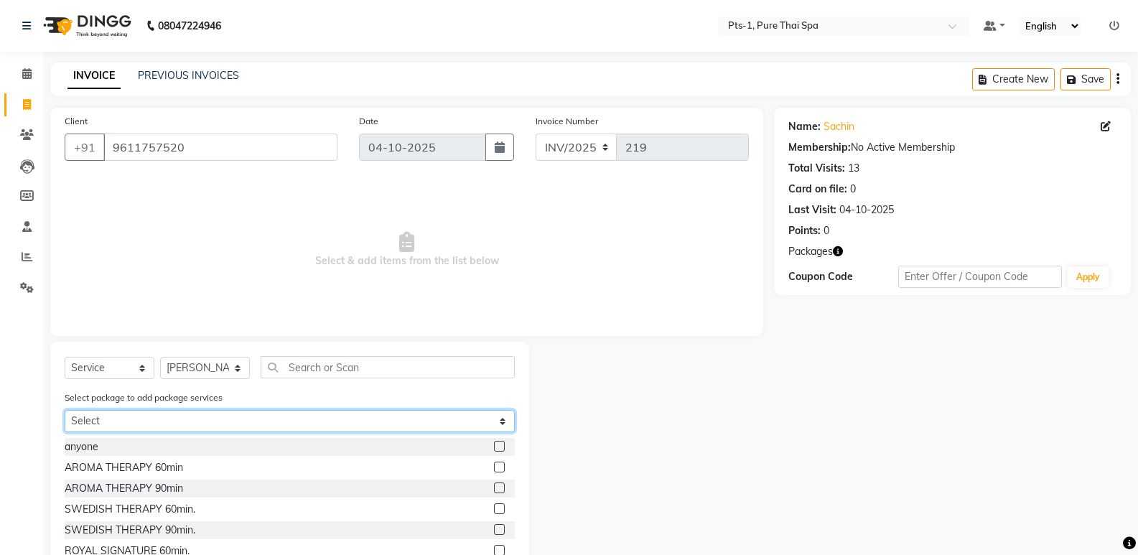
click at [141, 411] on select "Select PTS PACKAGE (5K) 3 SERVICES WITH STEAM PTS PACKAGE (5K) 3 SERVICES WITH …" at bounding box center [290, 421] width 450 height 22
select select "1: Object"
click at [65, 410] on select "Select PTS PACKAGE (5K) 3 SERVICES WITH STEAM PTS PACKAGE (5K) 3 SERVICES WITH …" at bounding box center [290, 421] width 450 height 22
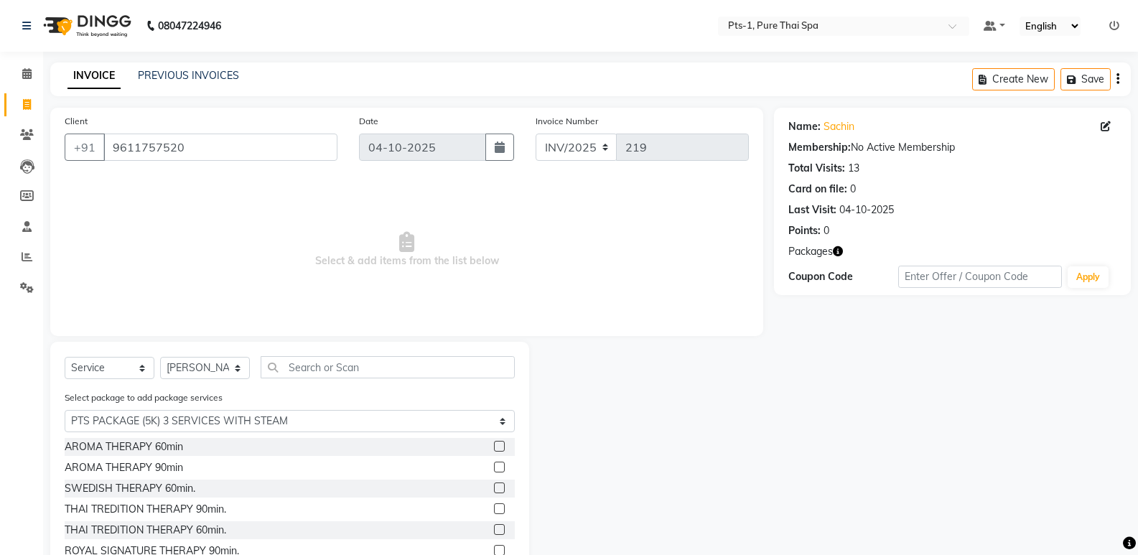
click at [494, 485] on label at bounding box center [499, 487] width 11 height 11
click at [494, 485] on input "checkbox" at bounding box center [498, 488] width 9 height 9
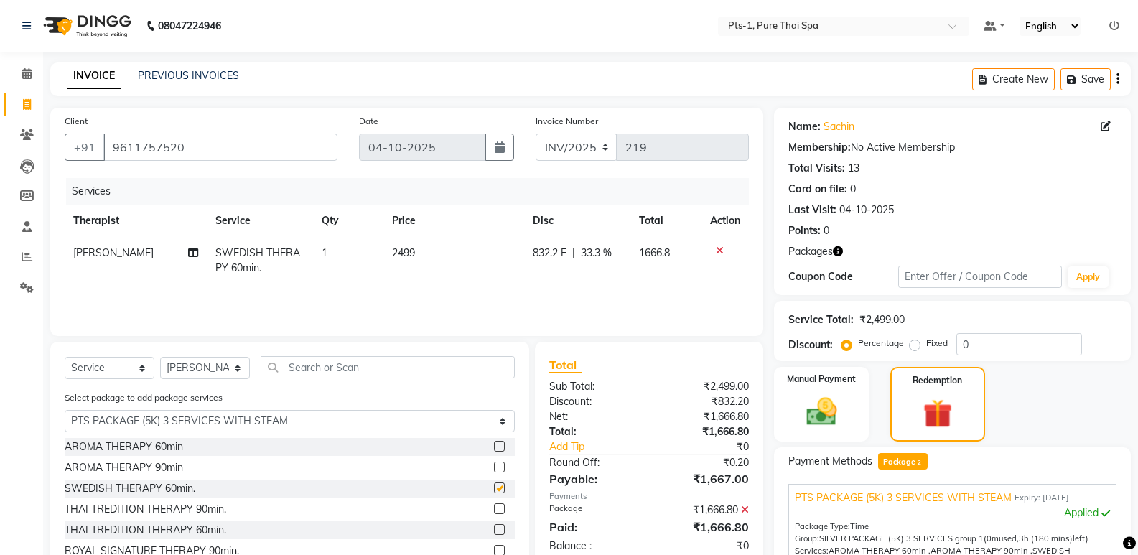
checkbox input "false"
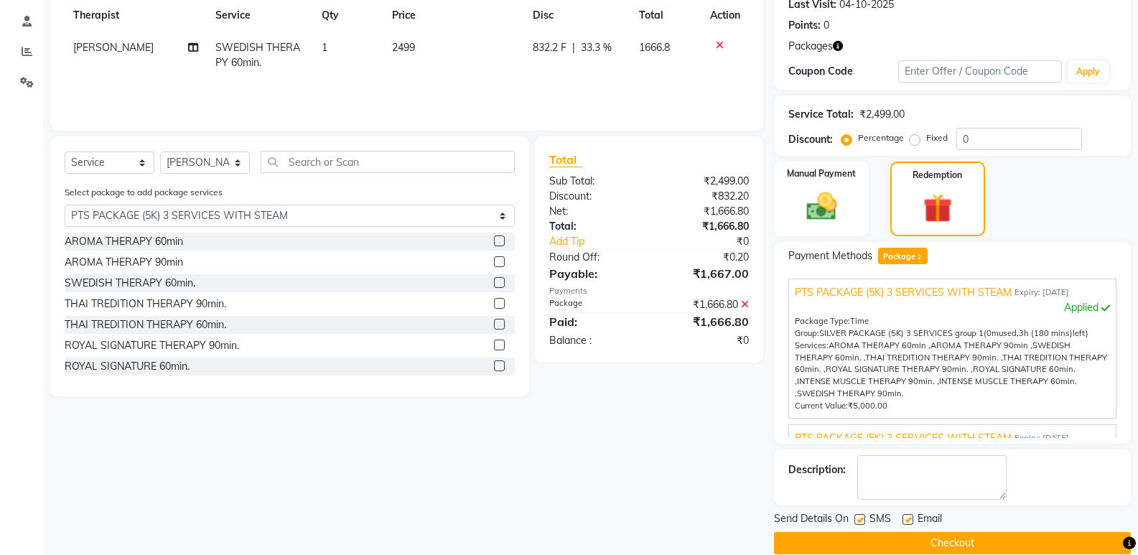
scroll to position [226, 0]
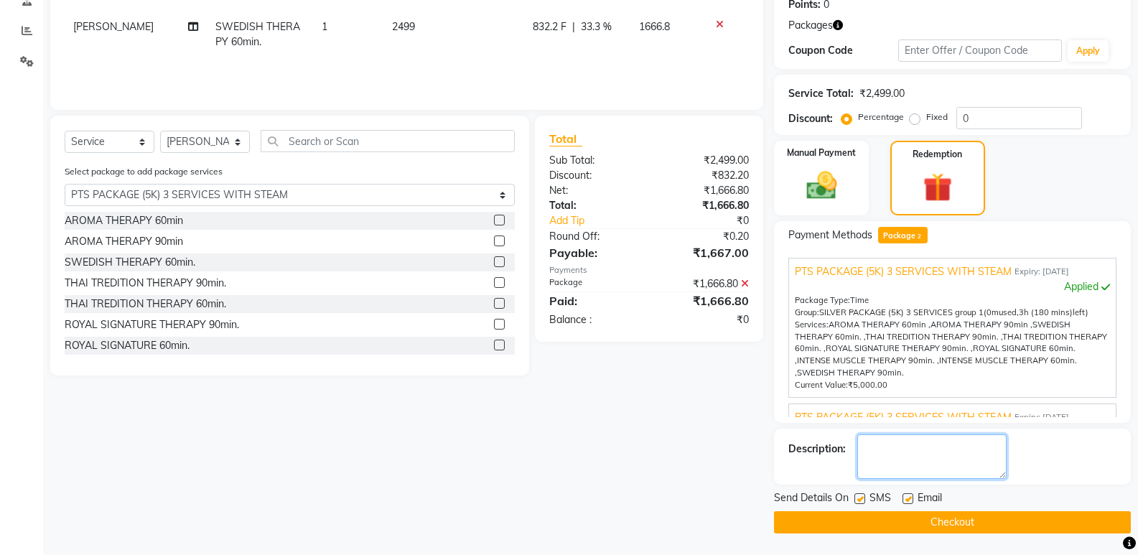
click at [921, 463] on textarea at bounding box center [931, 456] width 149 height 44
type textarea "1030"
click at [903, 497] on label at bounding box center [907, 498] width 11 height 11
click at [903, 497] on input "checkbox" at bounding box center [906, 498] width 9 height 9
checkbox input "false"
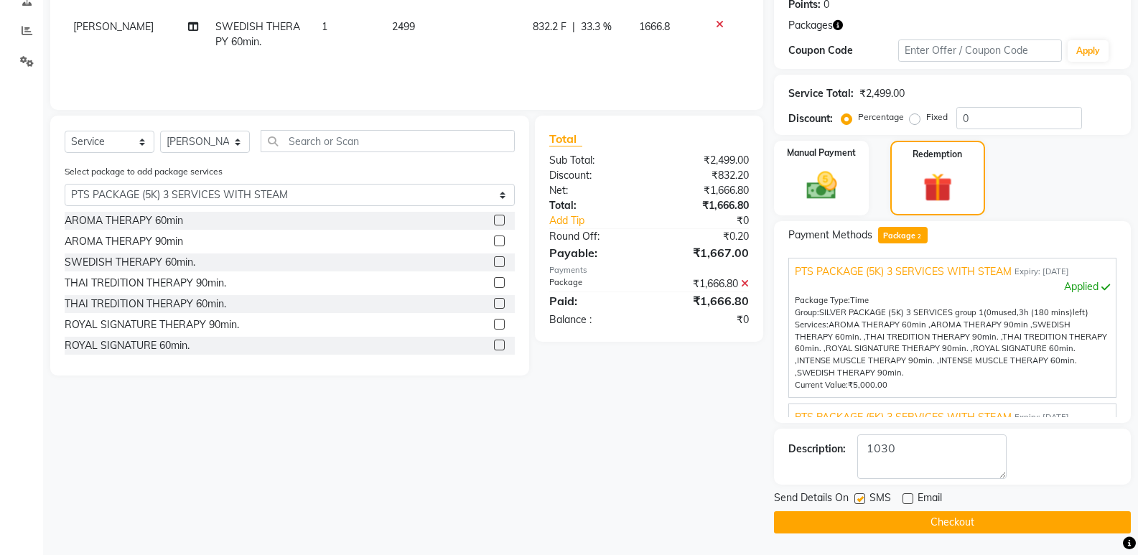
click at [861, 499] on label at bounding box center [859, 498] width 11 height 11
click at [861, 499] on input "checkbox" at bounding box center [858, 498] width 9 height 9
checkbox input "false"
click at [873, 516] on button "Checkout" at bounding box center [952, 522] width 357 height 22
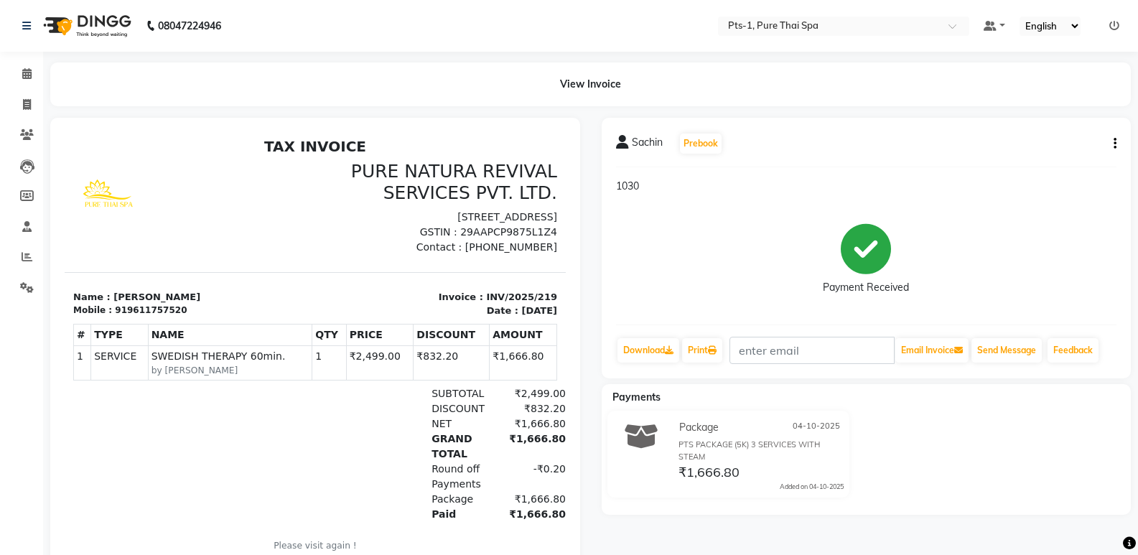
click at [1113, 144] on icon "button" at bounding box center [1114, 144] width 3 height 1
click at [1034, 155] on div "Edit Item Staff" at bounding box center [1043, 153] width 98 height 18
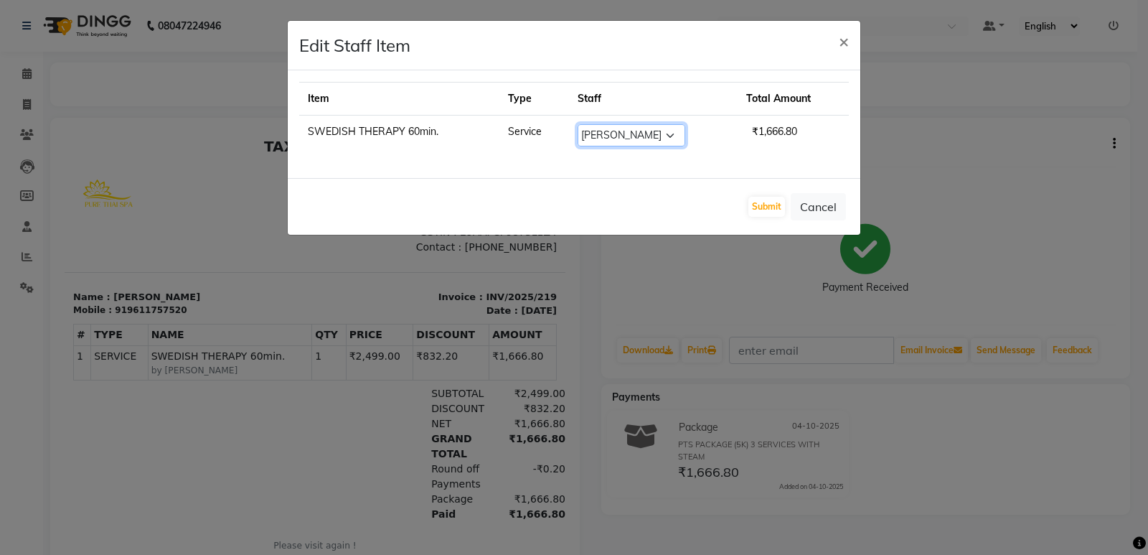
click at [642, 139] on select "Select [PERSON_NAME] anyone Babu Bela Gia Jeje [PERSON_NAME] [PERSON_NAME] Luck…" at bounding box center [632, 135] width 108 height 22
select select "80363"
click at [578, 124] on select "Select [PERSON_NAME] anyone Babu Bela Gia Jeje [PERSON_NAME] [PERSON_NAME] Luck…" at bounding box center [632, 135] width 108 height 22
click at [771, 205] on button "Submit" at bounding box center [767, 207] width 37 height 20
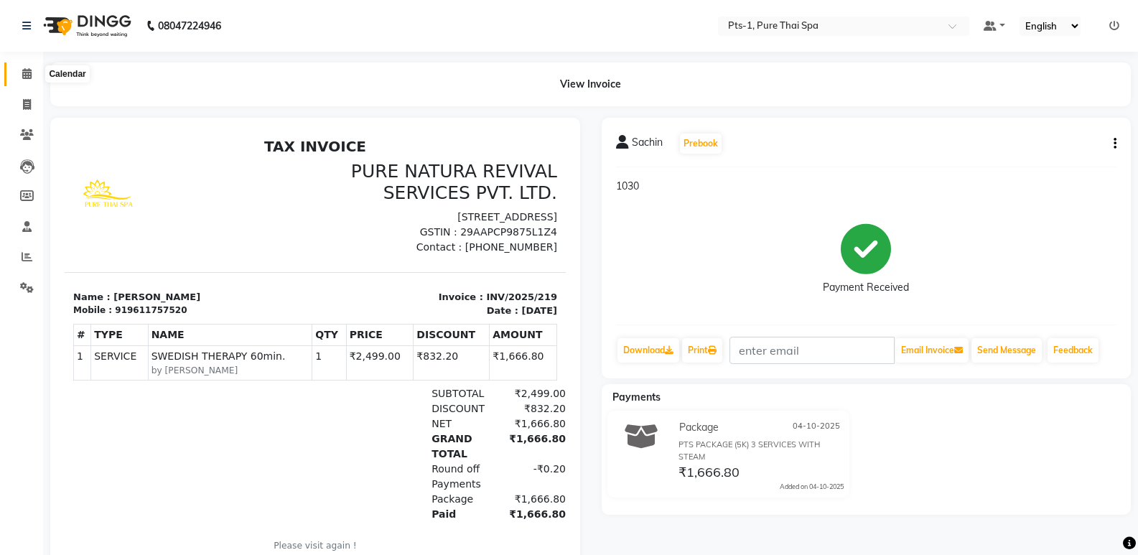
click at [22, 73] on icon at bounding box center [26, 73] width 9 height 11
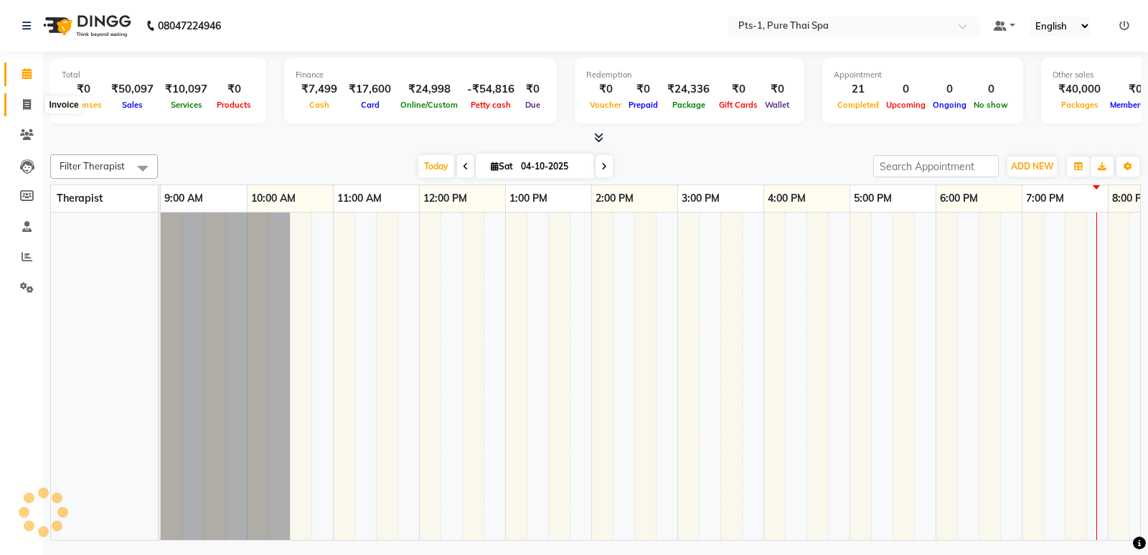
click at [26, 100] on icon at bounding box center [27, 104] width 8 height 11
select select "service"
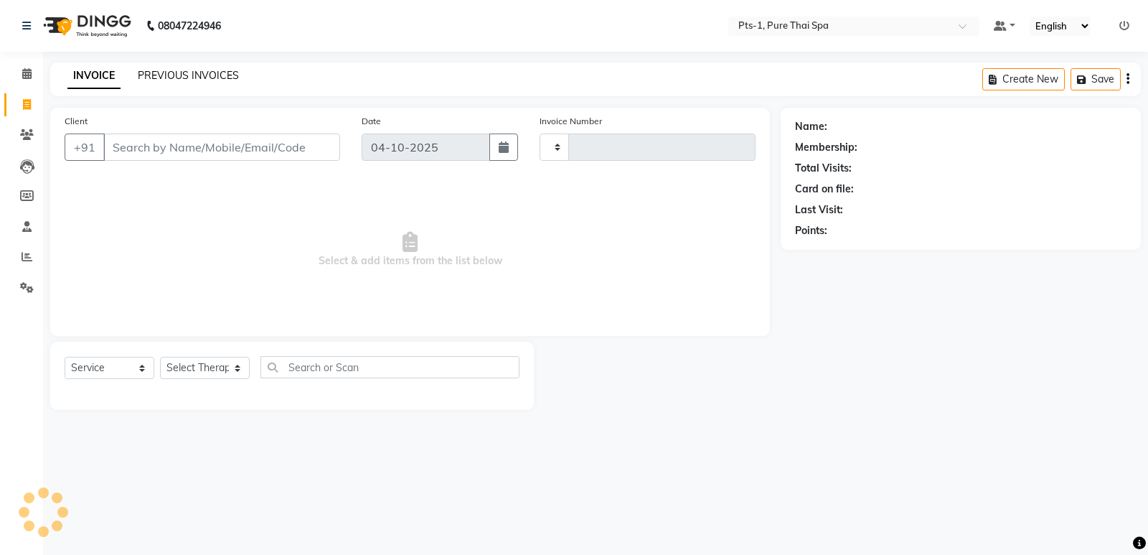
type input "220"
select select "9048"
click at [203, 72] on link "PREVIOUS INVOICES" at bounding box center [188, 75] width 101 height 13
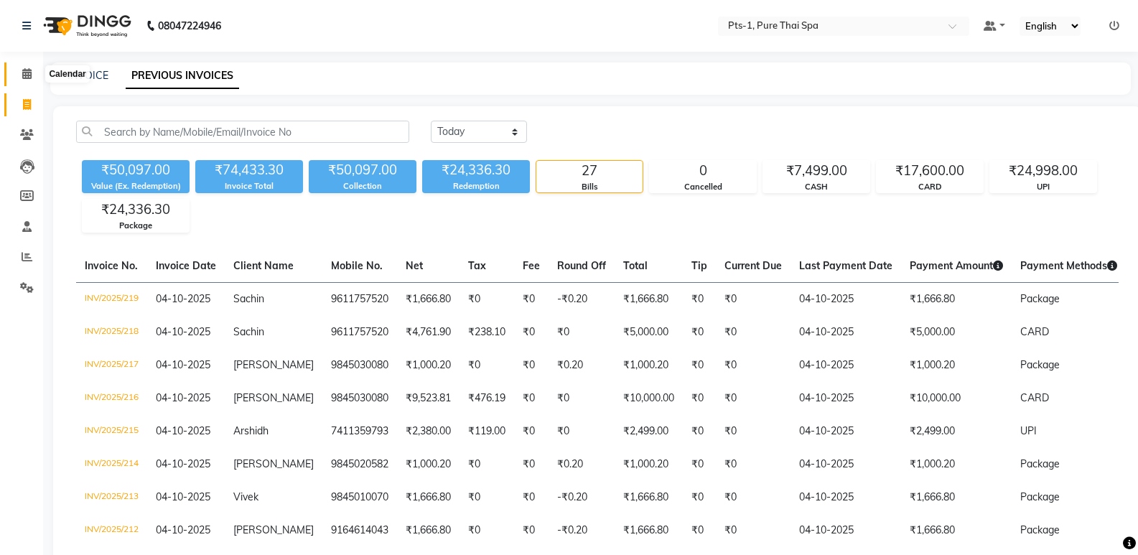
click at [27, 72] on icon at bounding box center [26, 73] width 9 height 11
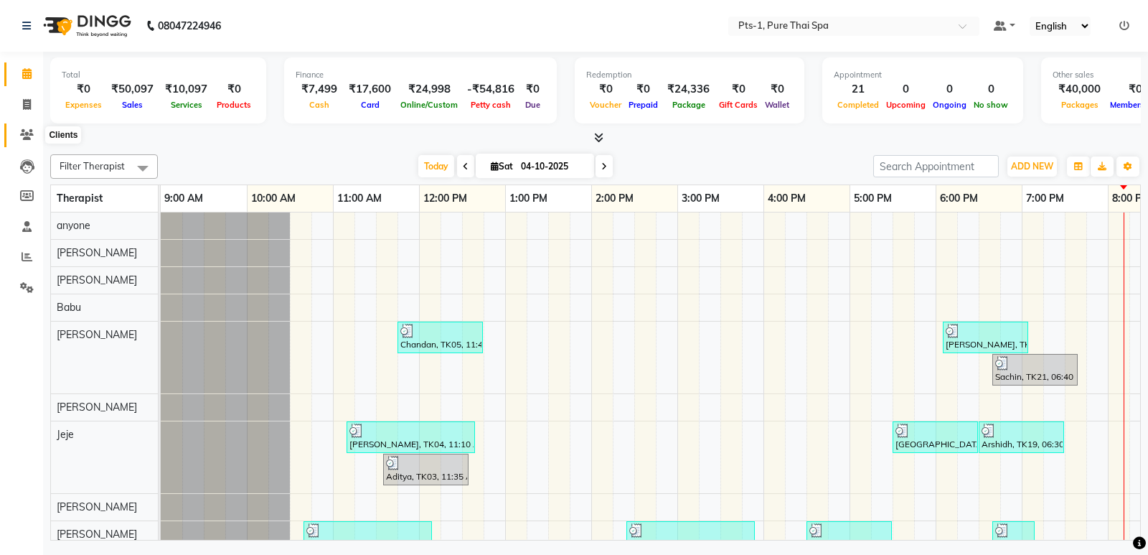
click at [30, 133] on icon at bounding box center [27, 134] width 14 height 11
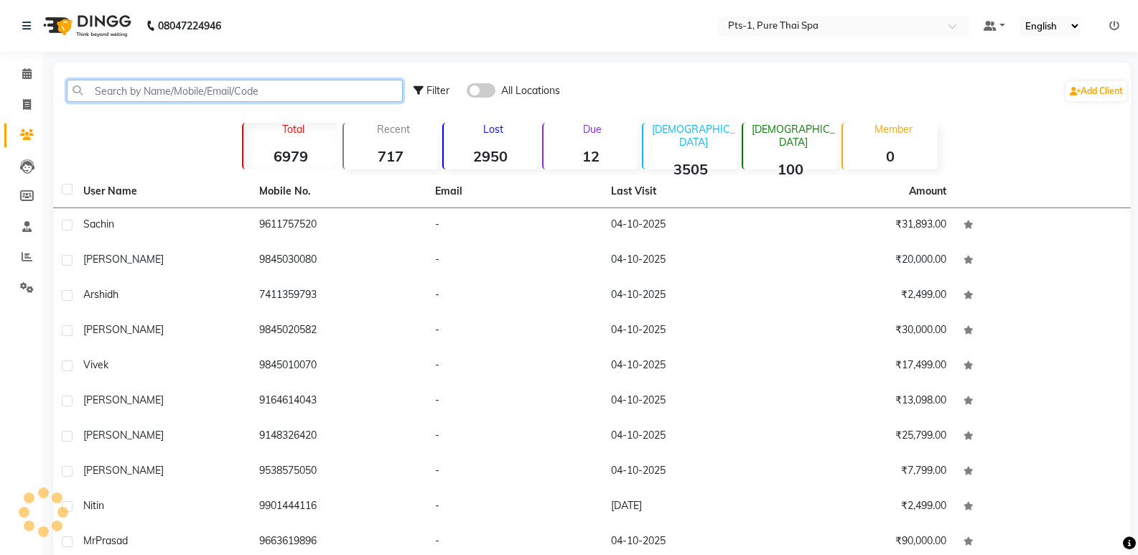
click at [94, 83] on input "text" at bounding box center [235, 91] width 336 height 22
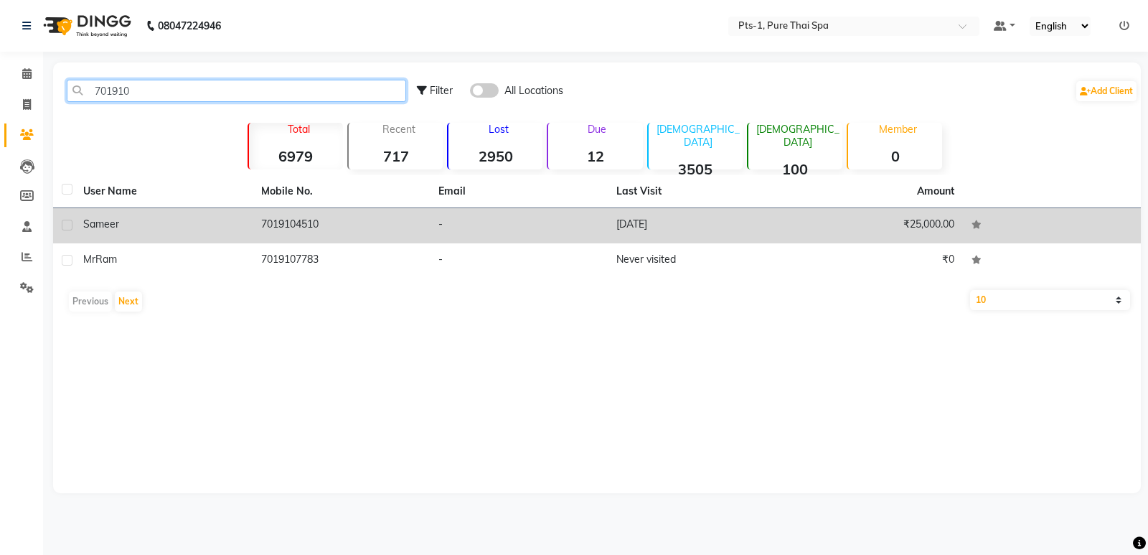
type input "701910"
click at [169, 225] on div "Sameer" at bounding box center [163, 224] width 161 height 15
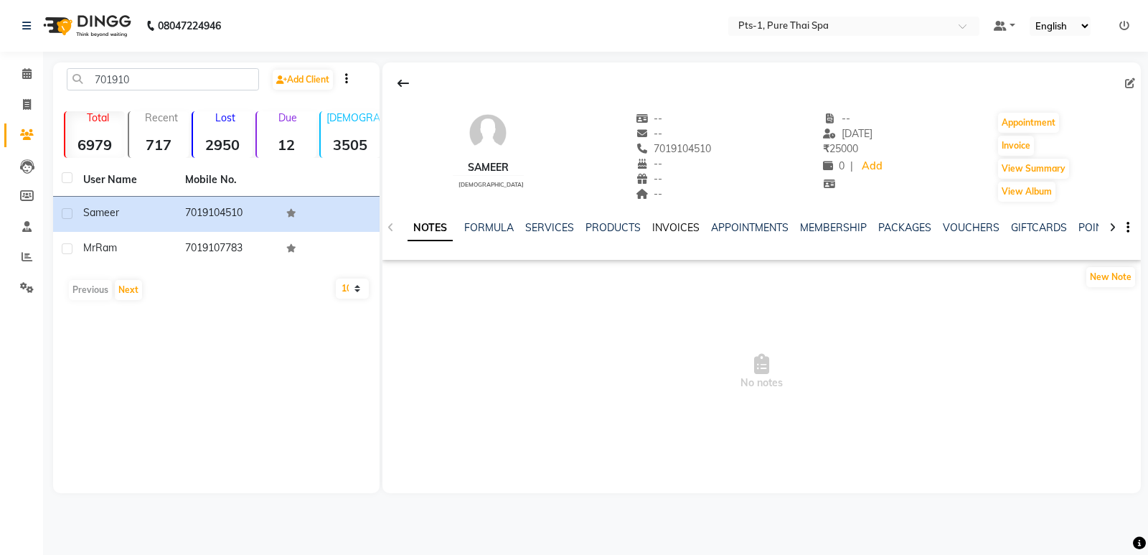
click at [666, 226] on link "INVOICES" at bounding box center [675, 227] width 47 height 13
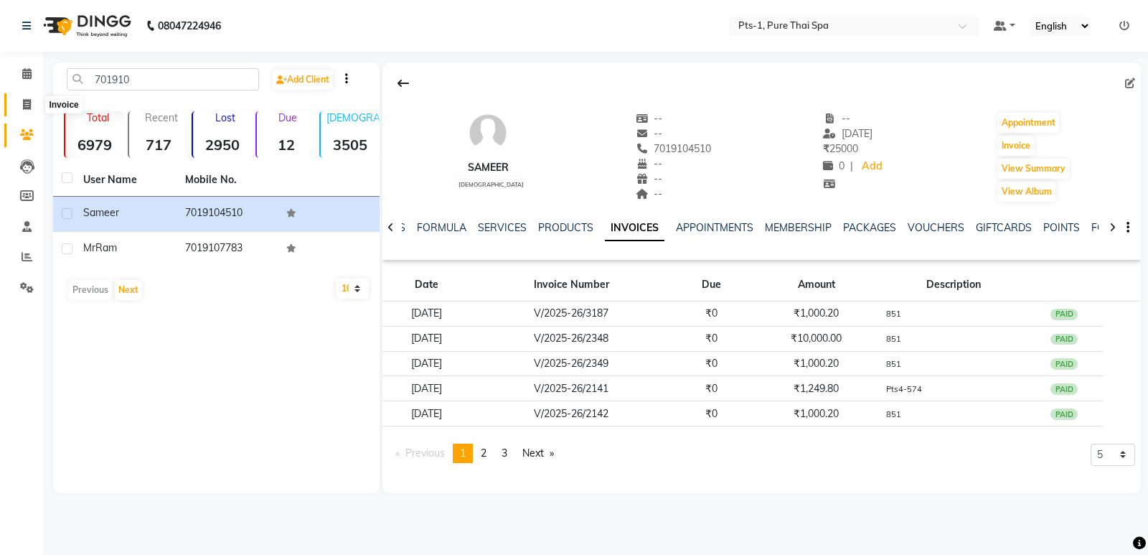
click at [19, 103] on span at bounding box center [26, 105] width 25 height 17
select select "service"
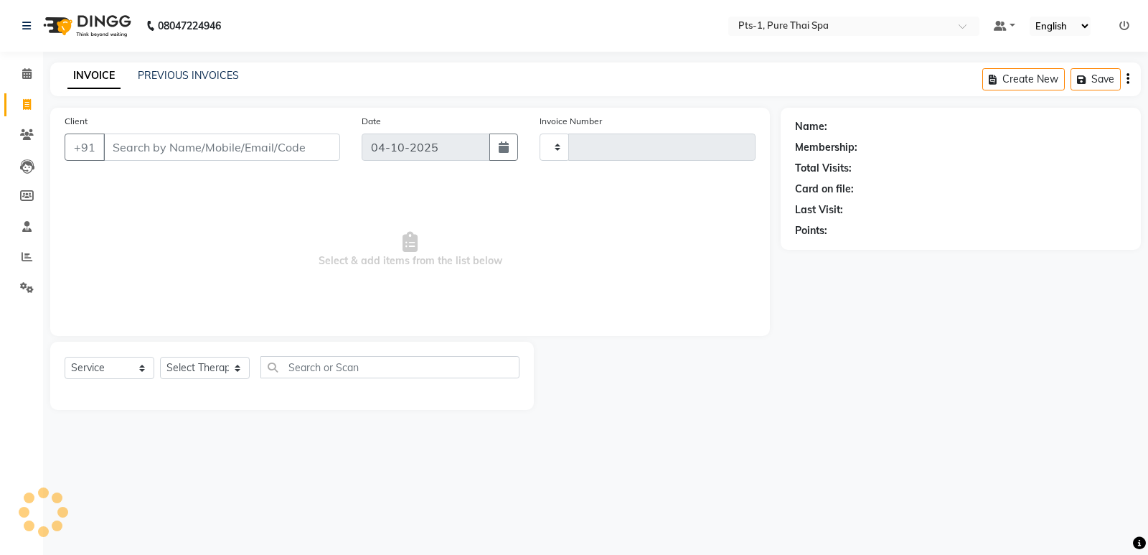
type input "220"
select select "9048"
click at [177, 78] on link "PREVIOUS INVOICES" at bounding box center [188, 75] width 101 height 13
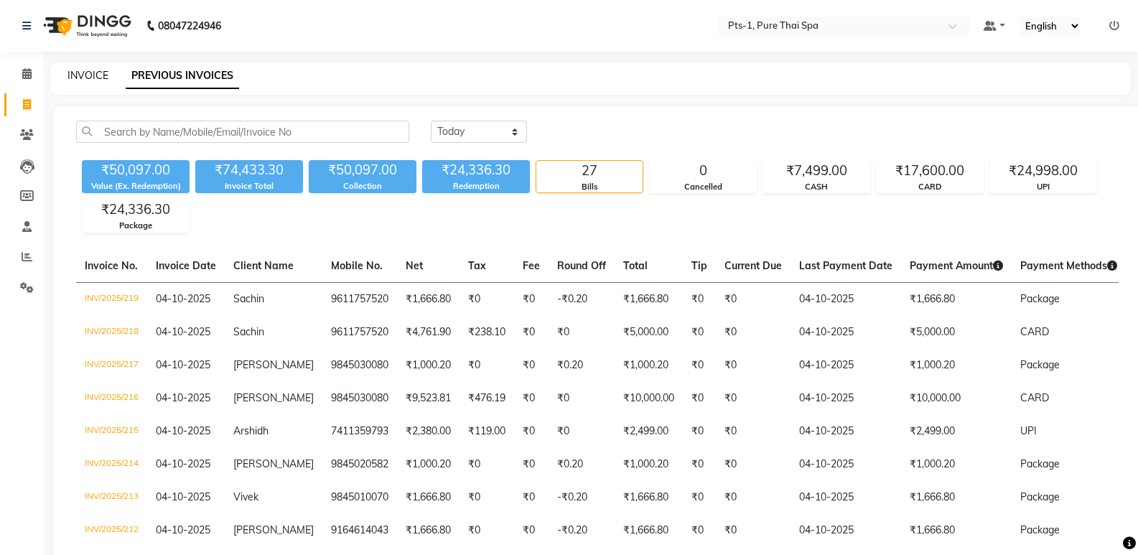
click at [87, 75] on link "INVOICE" at bounding box center [87, 75] width 41 height 13
select select "service"
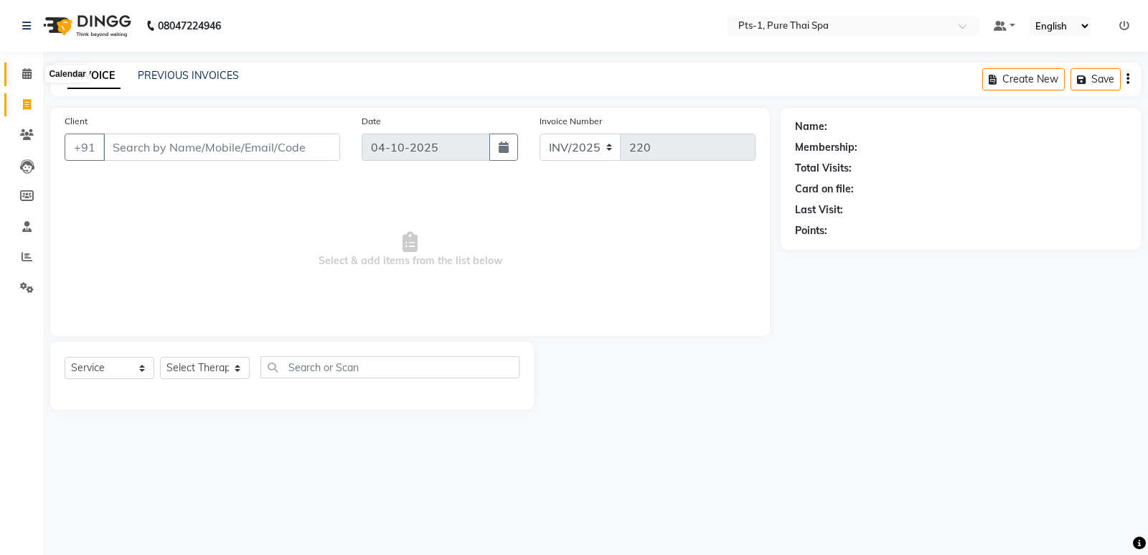
click at [29, 74] on icon at bounding box center [26, 73] width 9 height 11
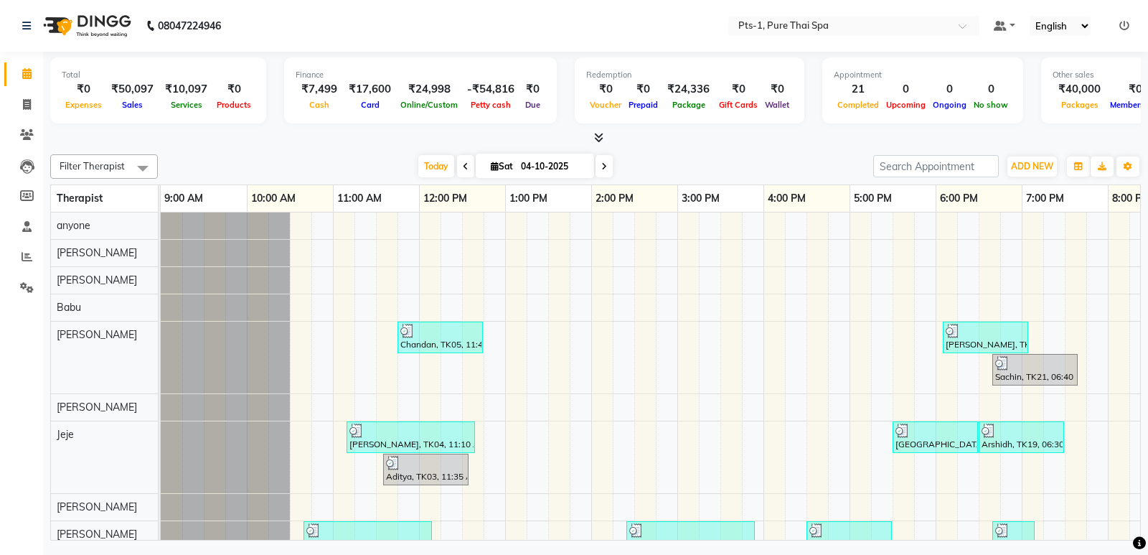
click at [595, 135] on icon at bounding box center [598, 137] width 9 height 11
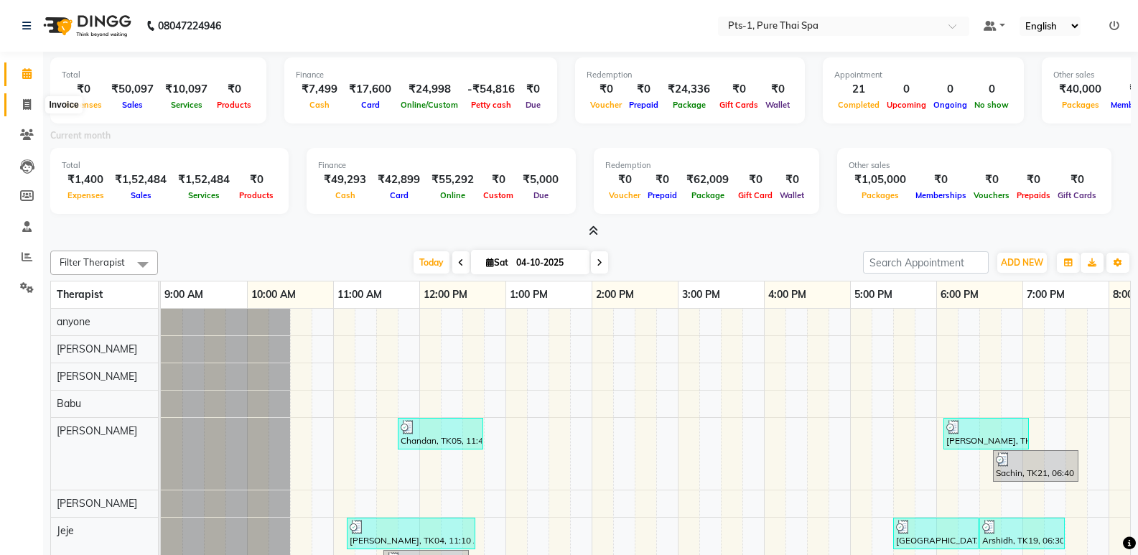
click at [26, 100] on icon at bounding box center [27, 104] width 8 height 11
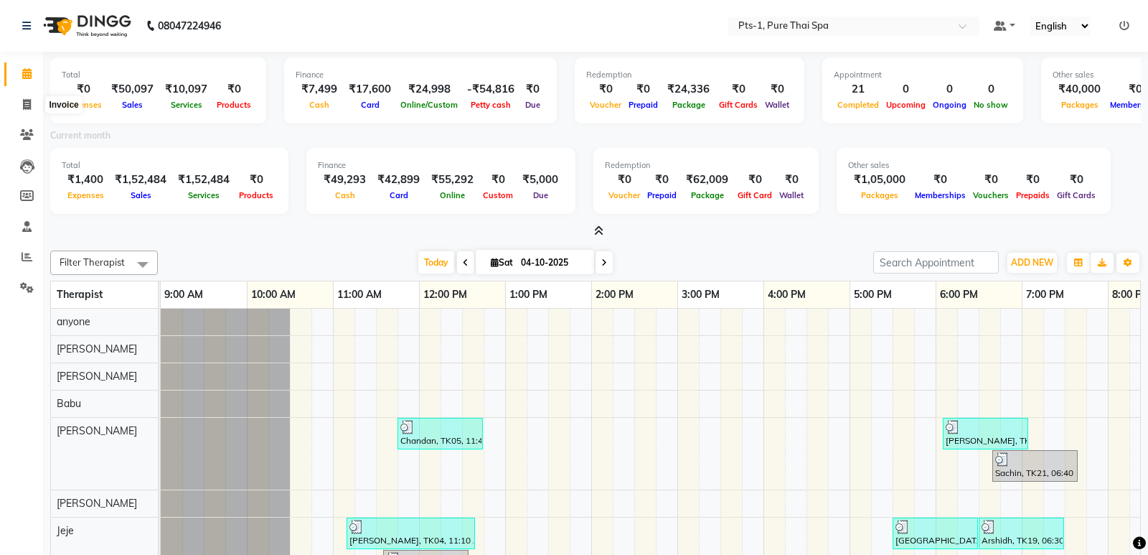
select select "service"
